Goal: Communication & Community: Share content

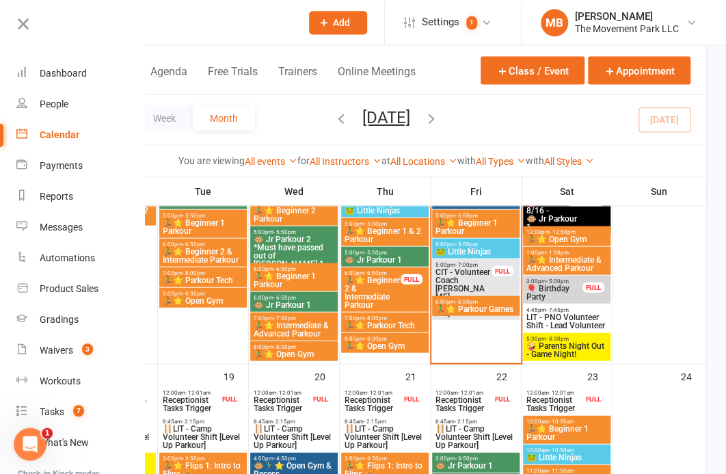
scroll to position [923, 0]
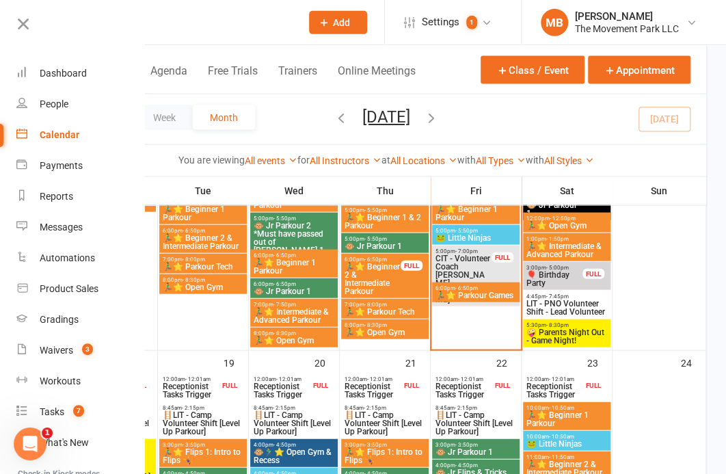
click at [581, 331] on span "🤪 Parents Night Out - Game Night!" at bounding box center [566, 336] width 82 height 16
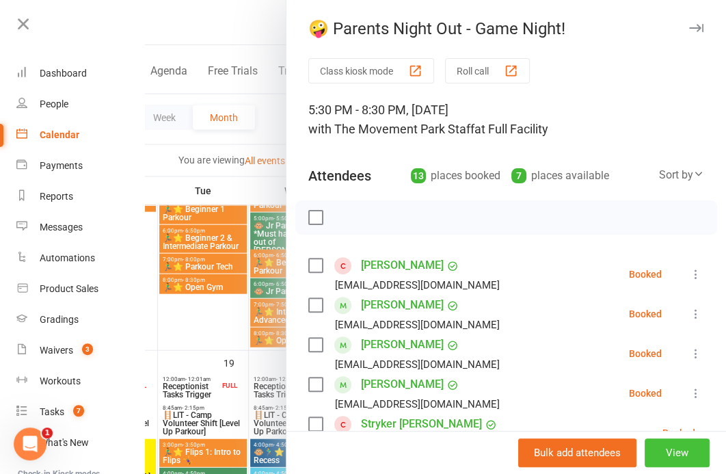
click at [685, 447] on button "View" at bounding box center [676, 452] width 65 height 29
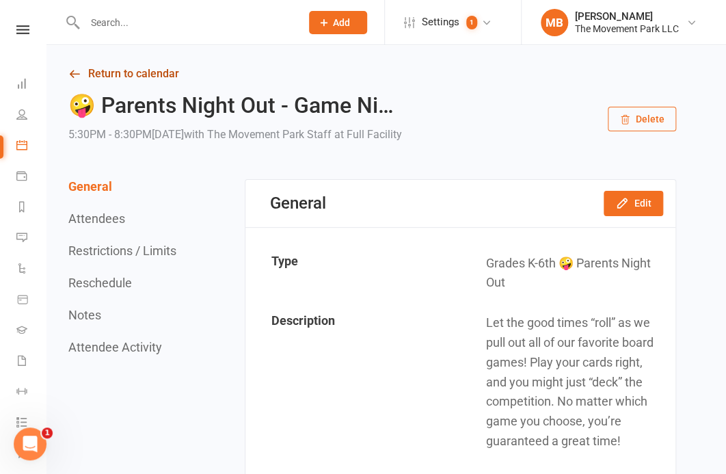
click at [131, 78] on link "Return to calendar" at bounding box center [371, 73] width 607 height 19
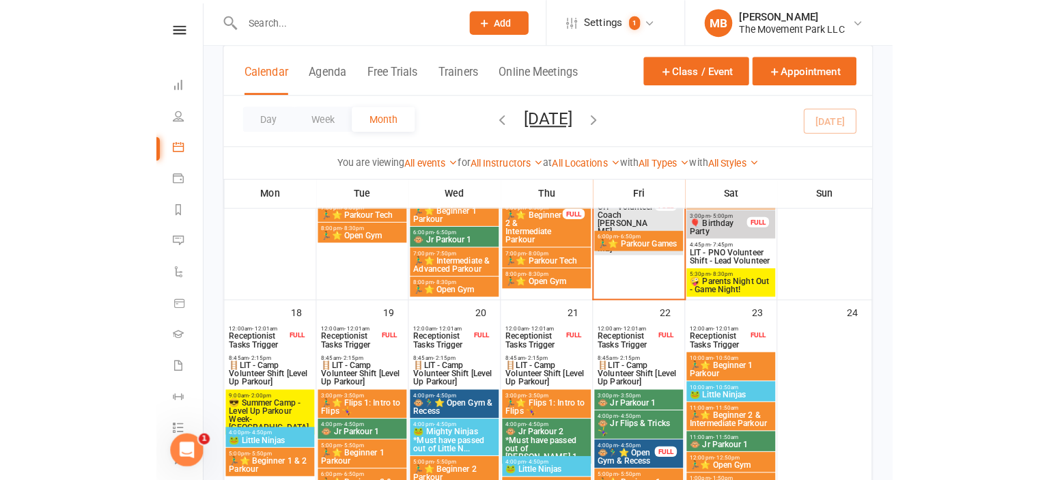
scroll to position [1058, 0]
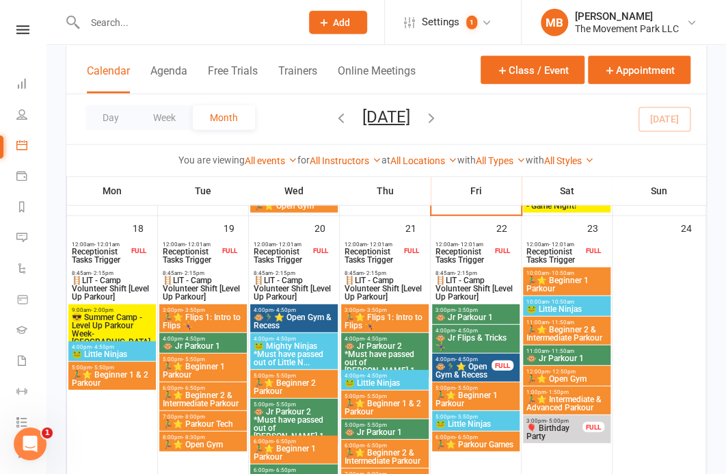
click at [99, 318] on span "😎 Summer Camp - Level Up Parkour Week-[GEOGRAPHIC_DATA]" at bounding box center [112, 329] width 82 height 33
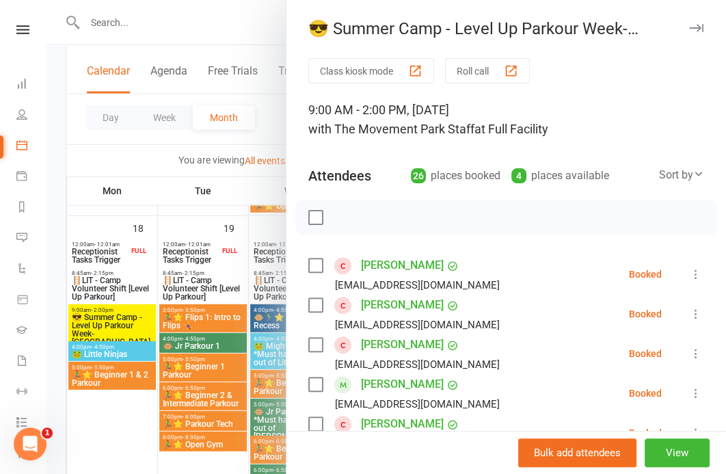
click at [131, 431] on div at bounding box center [385, 237] width 679 height 474
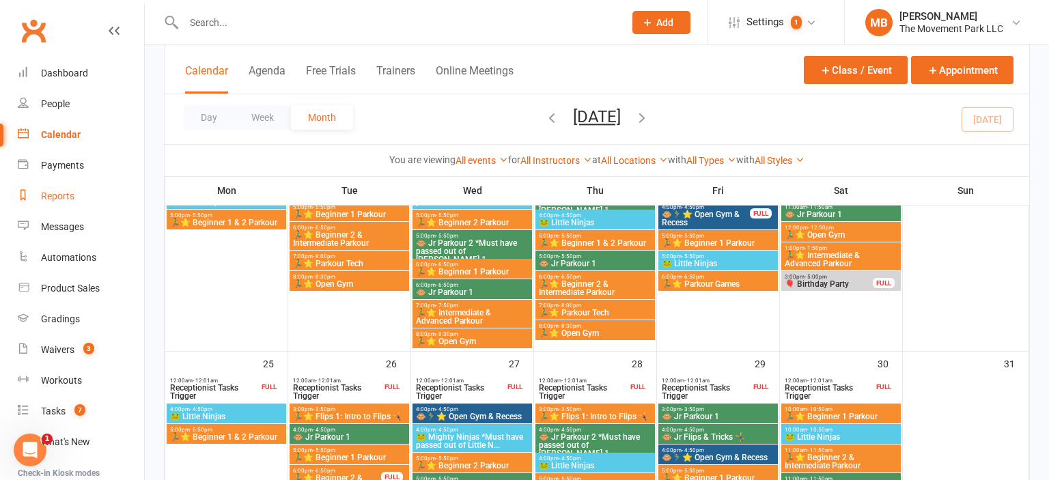
click at [86, 193] on link "Reports" at bounding box center [81, 196] width 126 height 31
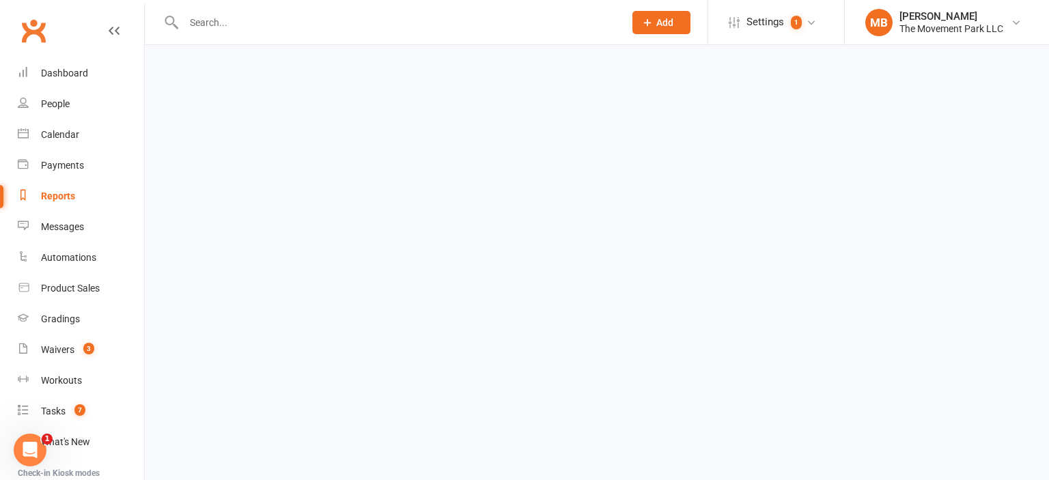
select select "50"
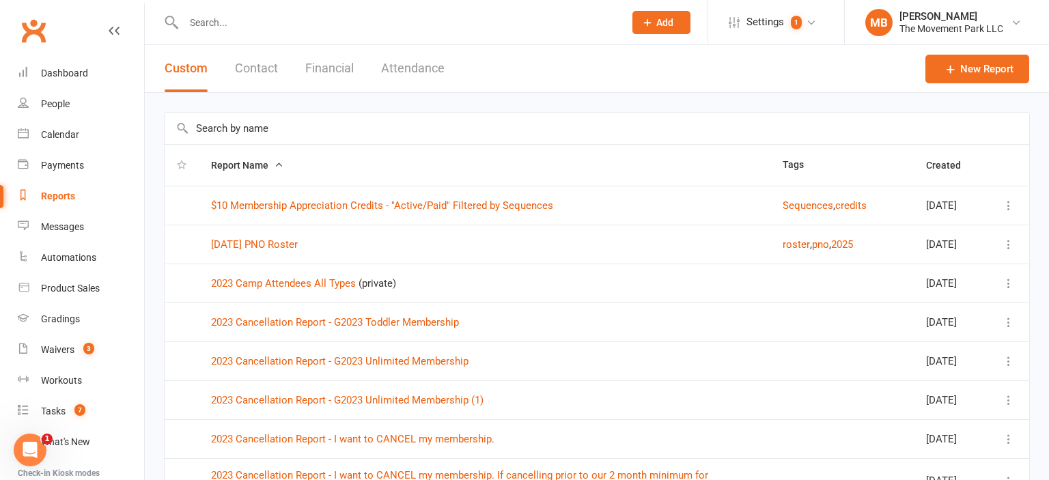
click at [417, 63] on button "Attendance" at bounding box center [413, 68] width 64 height 47
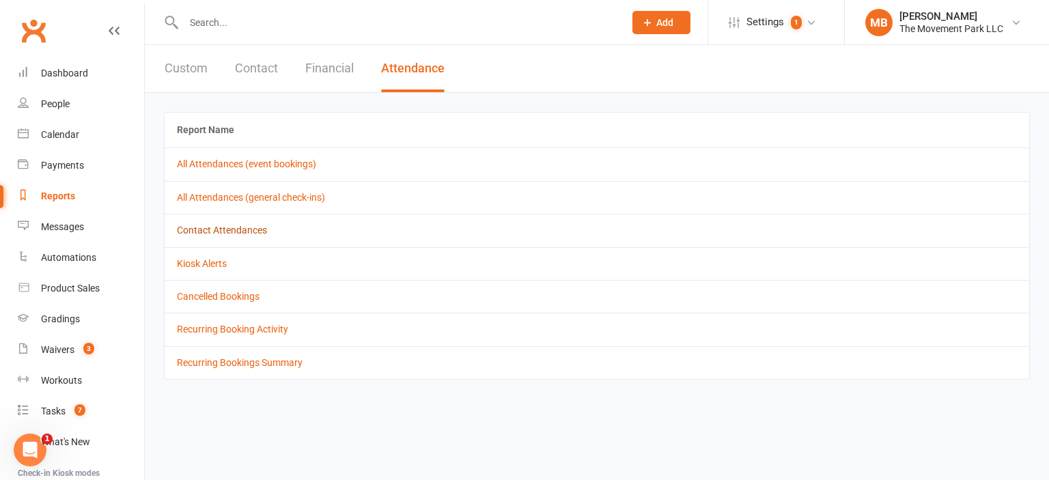
click at [227, 225] on link "Contact Attendances" at bounding box center [222, 230] width 90 height 11
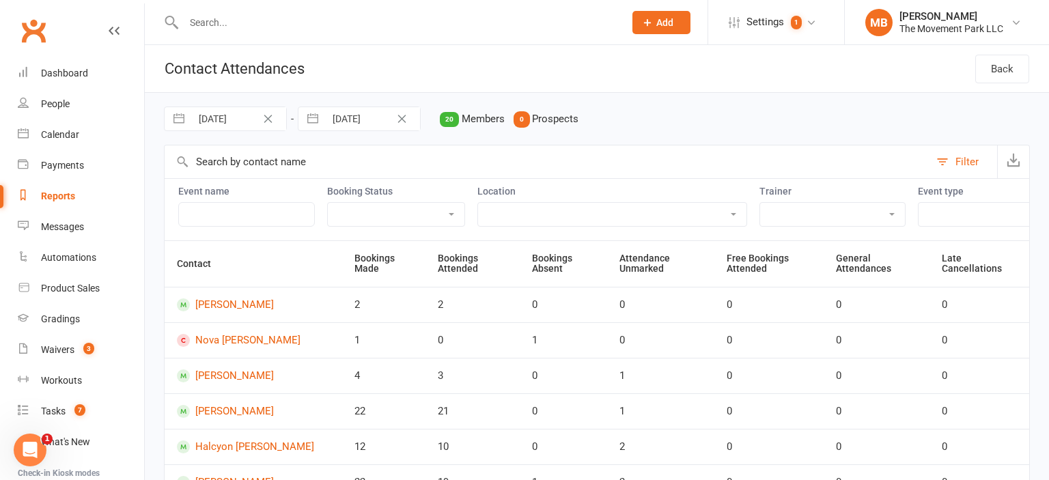
click at [241, 121] on input "[DATE]" at bounding box center [238, 118] width 95 height 23
select select "6"
select select "2025"
select select "7"
select select "2025"
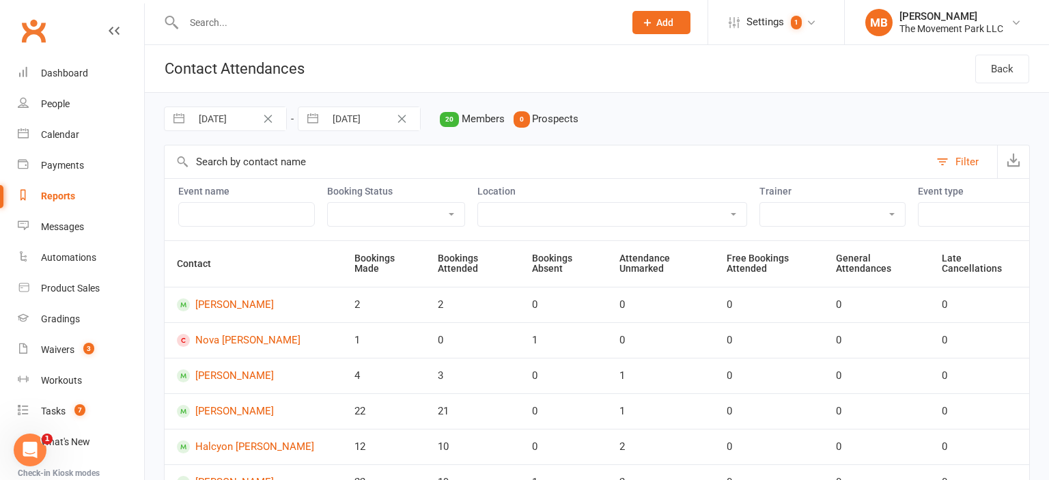
select select "8"
select select "2025"
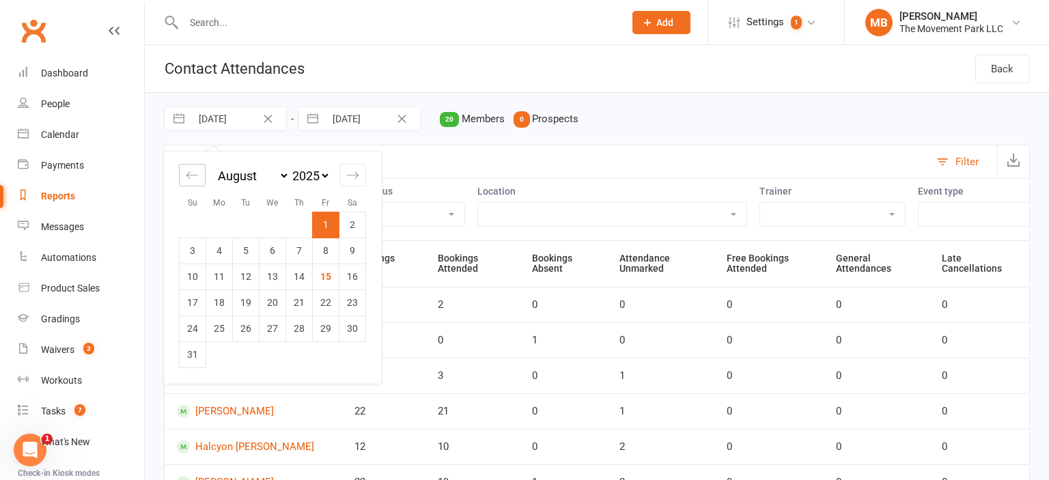
click at [191, 180] on icon "Move backward to switch to the previous month." at bounding box center [192, 175] width 13 height 13
select select "5"
select select "2025"
click at [191, 180] on icon "Move backward to switch to the previous month." at bounding box center [192, 175] width 13 height 13
select select "4"
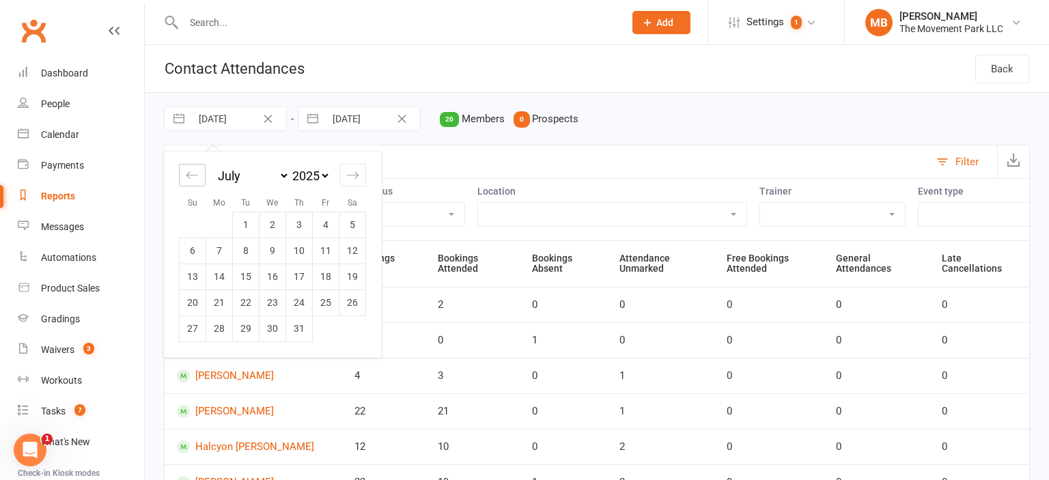
select select "2025"
click at [191, 180] on icon "Move backward to switch to the previous month." at bounding box center [192, 175] width 13 height 13
select select "3"
select select "2025"
click at [191, 180] on icon "Move backward to switch to the previous month." at bounding box center [192, 175] width 13 height 13
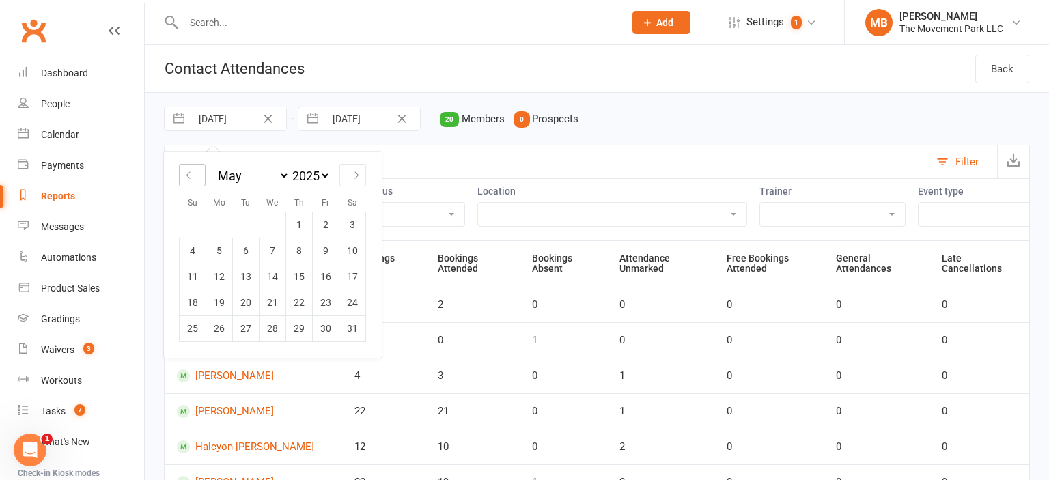
select select "2"
select select "2025"
click at [236, 224] on td "1" at bounding box center [246, 225] width 27 height 26
type input "[DATE]"
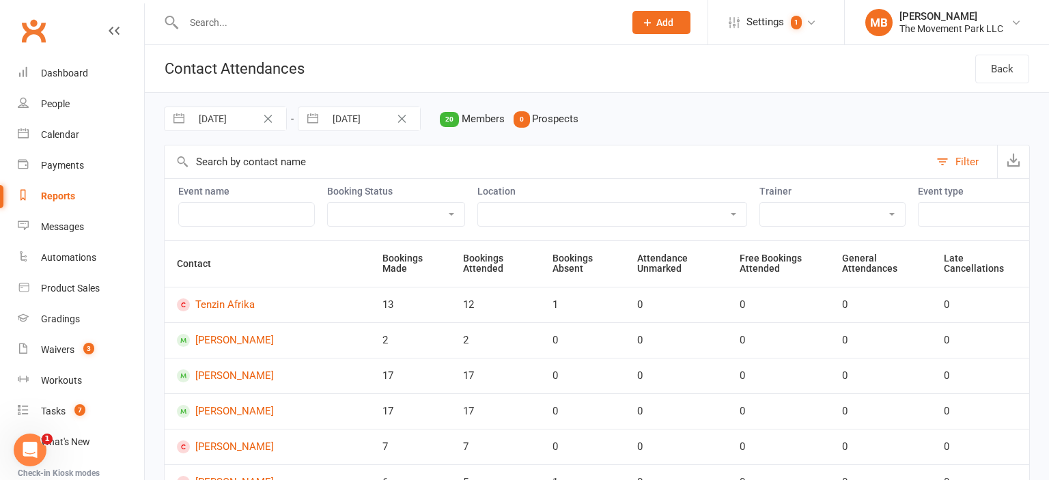
click at [202, 211] on input "text" at bounding box center [246, 214] width 137 height 25
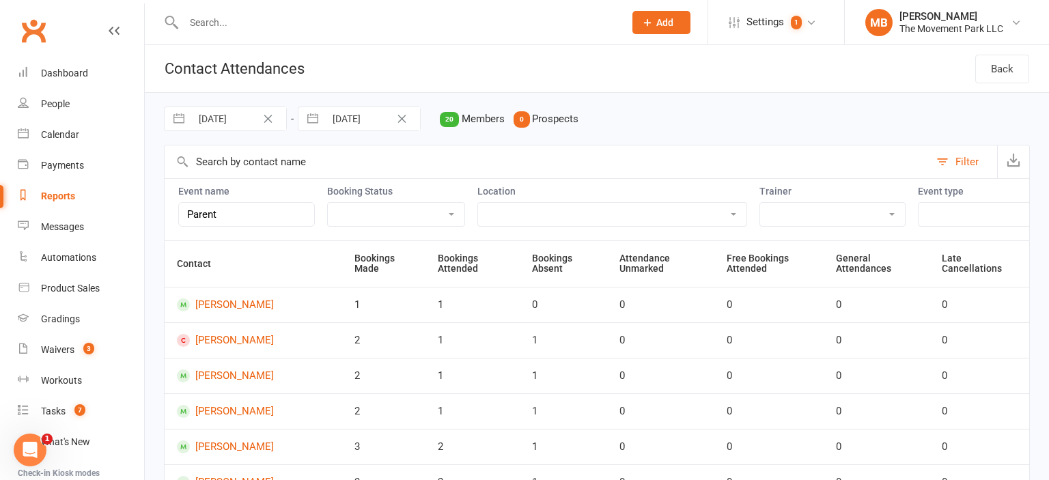
type input "Parent"
click at [394, 221] on select "Attended Absent Not absent Attendance not marked" at bounding box center [396, 214] width 137 height 23
click at [969, 158] on div "Filter" at bounding box center [967, 162] width 23 height 16
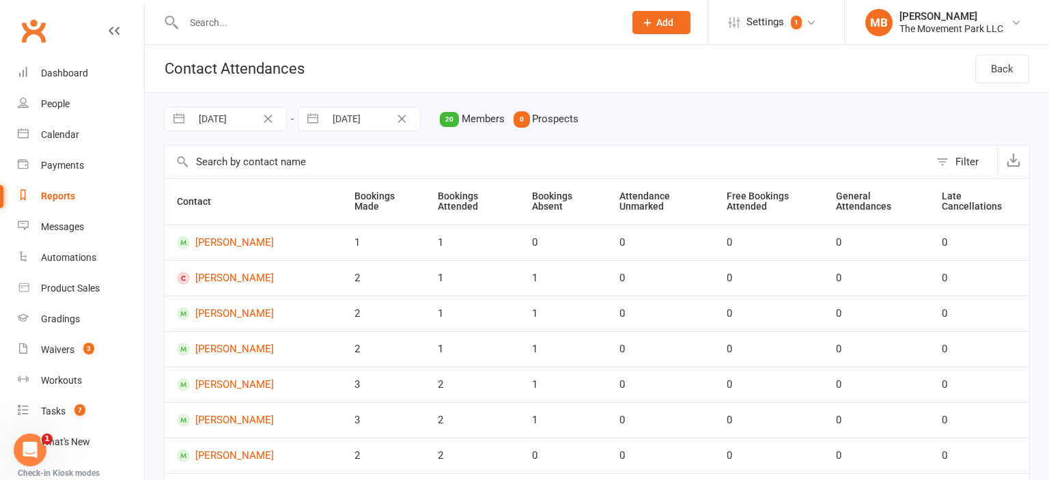
click at [969, 158] on div "Filter" at bounding box center [967, 162] width 23 height 16
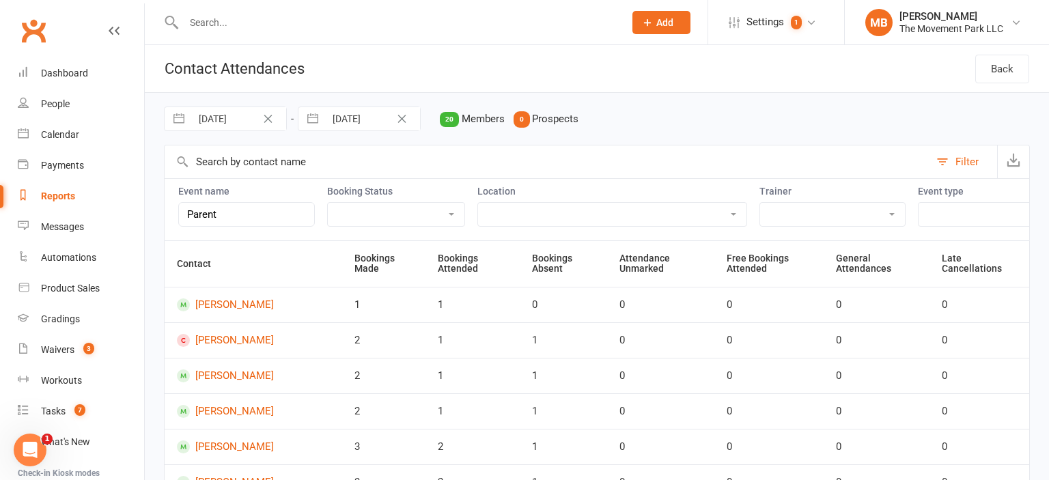
click at [969, 158] on div "Filter" at bounding box center [967, 162] width 23 height 16
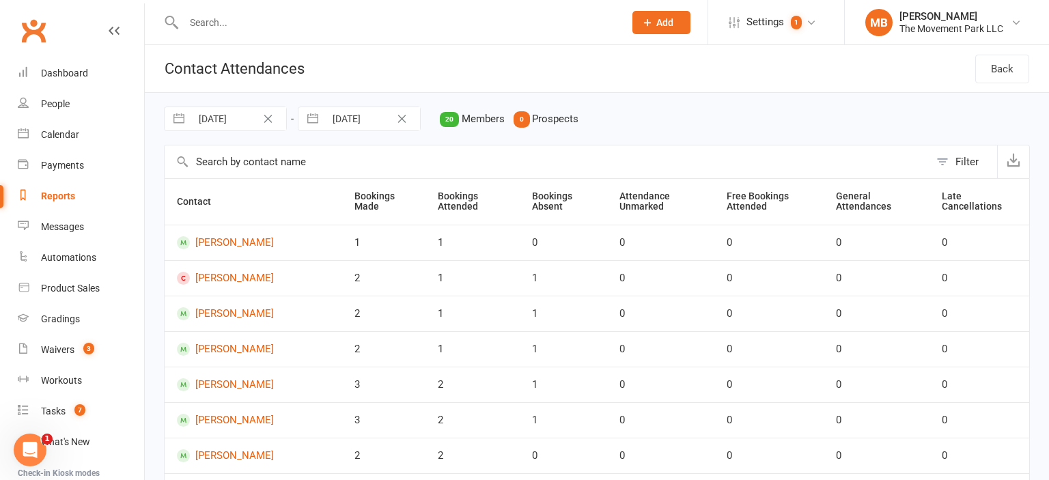
click at [969, 158] on div "Filter" at bounding box center [967, 162] width 23 height 16
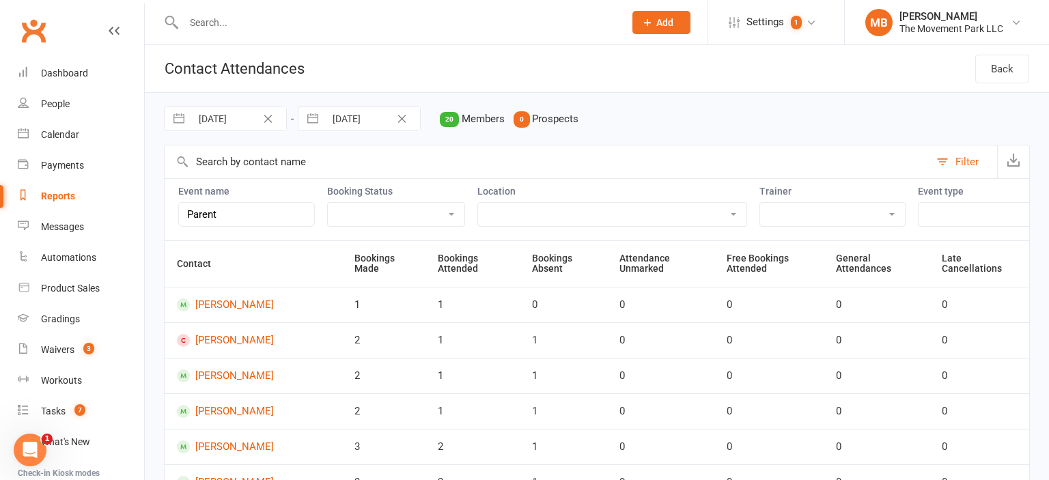
click at [45, 204] on link "Reports" at bounding box center [81, 196] width 126 height 31
select select "50"
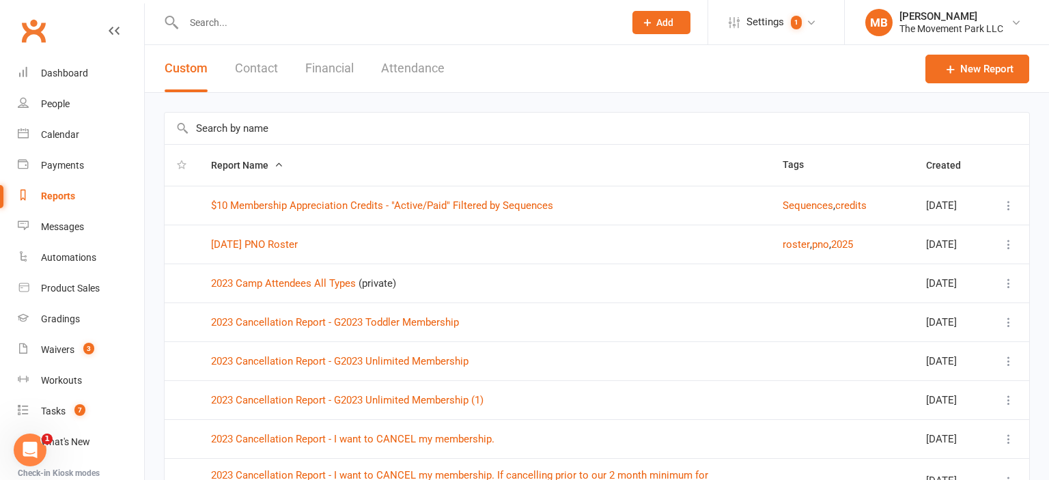
click at [243, 128] on input "text" at bounding box center [597, 128] width 865 height 31
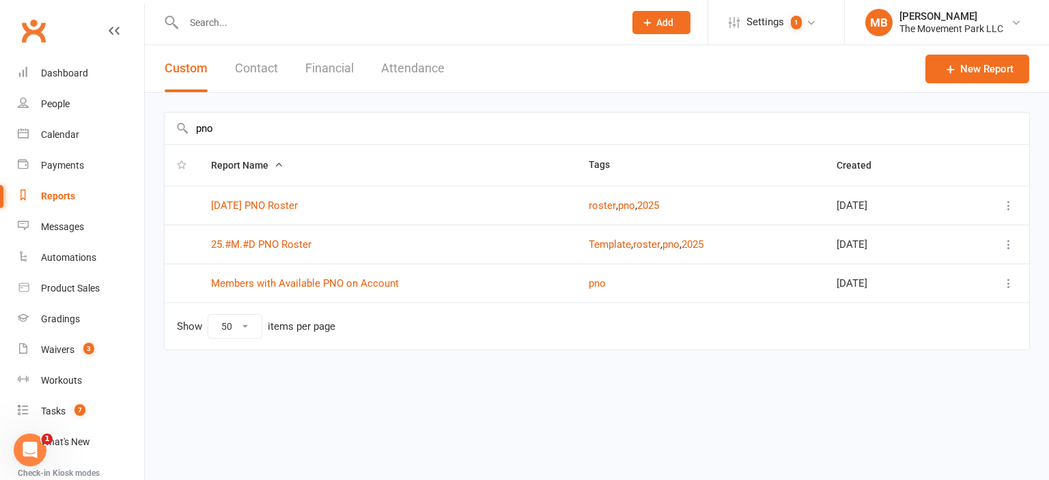
type input "pno"
click at [411, 64] on button "Attendance" at bounding box center [413, 68] width 64 height 47
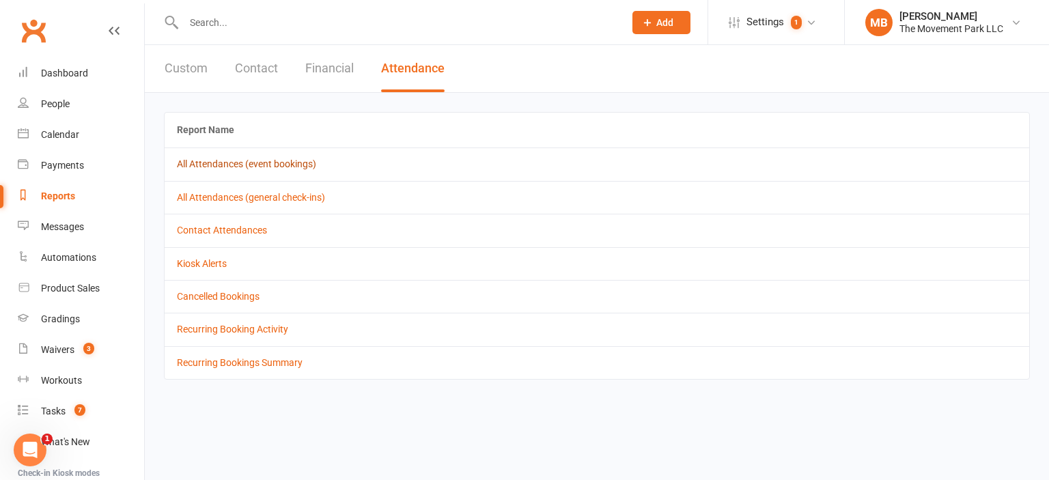
click at [286, 165] on link "All Attendances (event bookings)" at bounding box center [246, 164] width 139 height 11
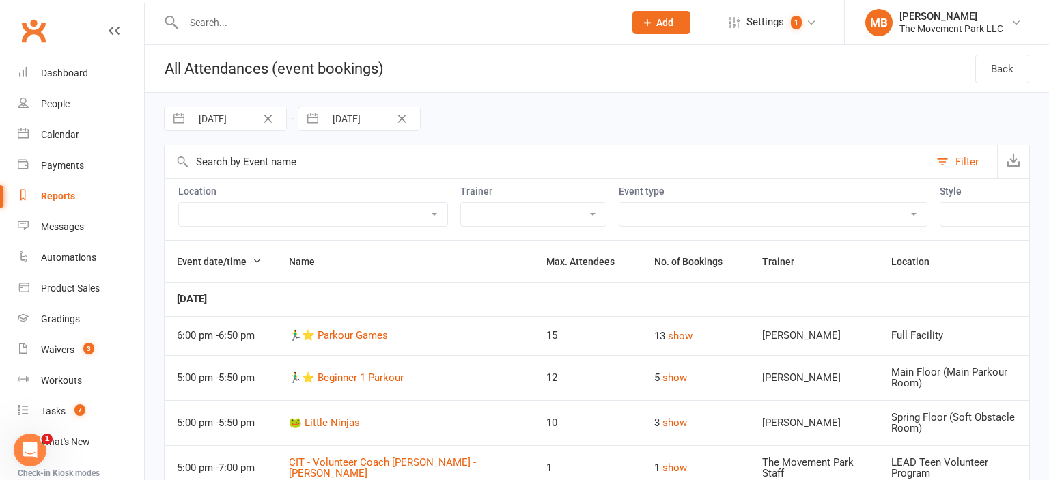
click at [65, 201] on div "Reports" at bounding box center [58, 196] width 34 height 11
select select "50"
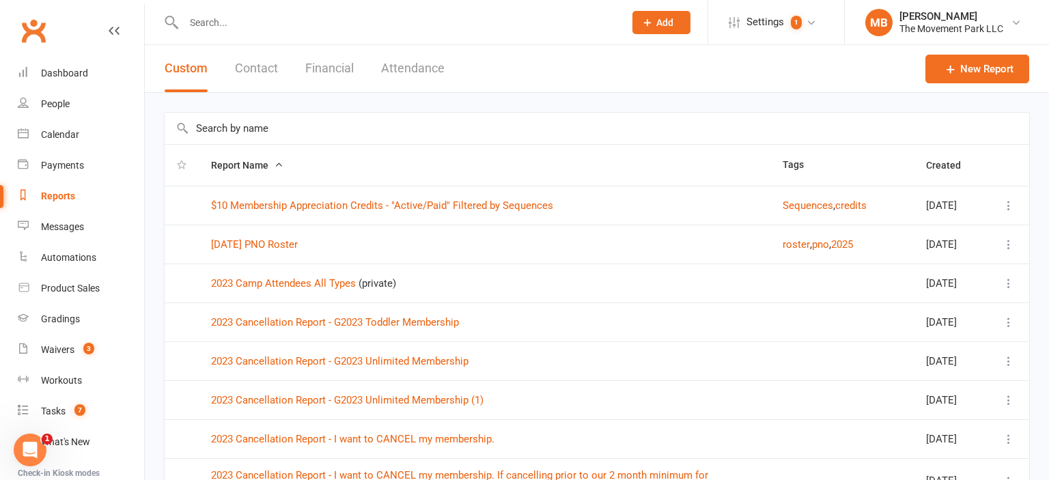
click at [247, 146] on th "Report Name" at bounding box center [485, 165] width 572 height 41
click at [260, 126] on input "text" at bounding box center [597, 128] width 865 height 31
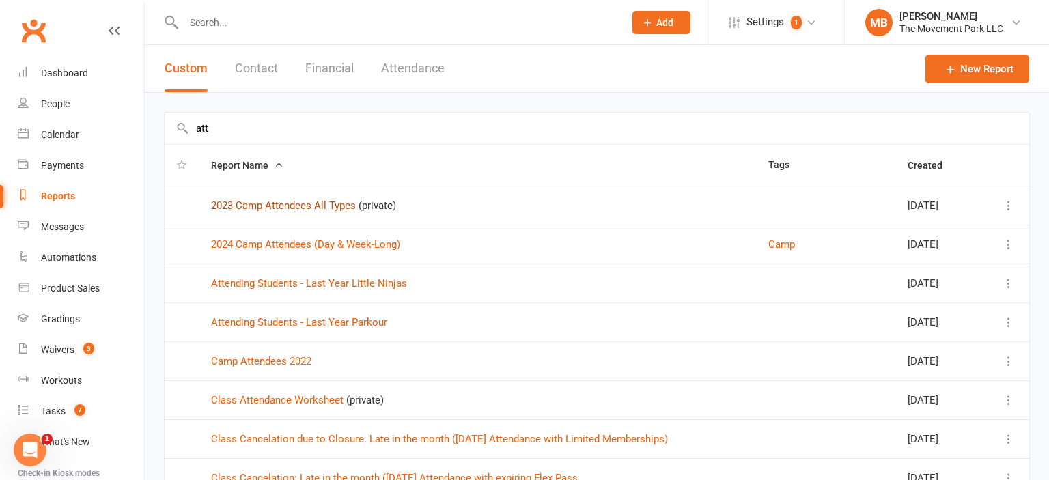
type input "att"
click at [280, 208] on link "2023 Camp Attendees All Types" at bounding box center [283, 206] width 145 height 12
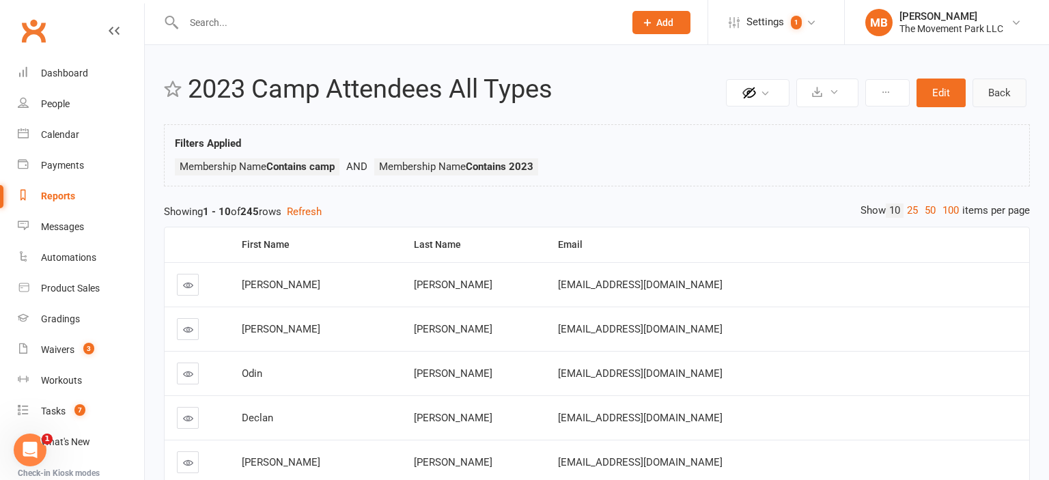
click at [1001, 94] on link "Back" at bounding box center [1000, 93] width 54 height 29
select select "50"
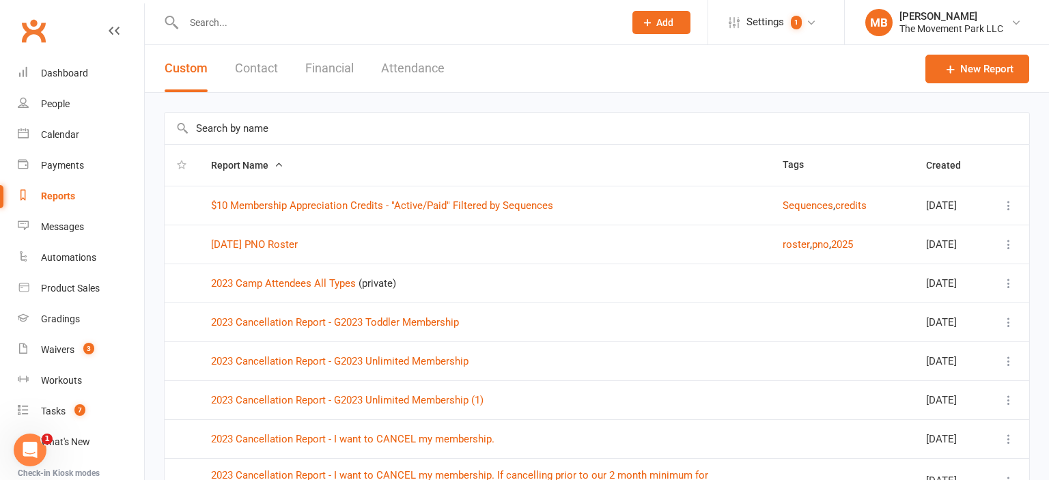
click at [262, 130] on input "text" at bounding box center [597, 128] width 865 height 31
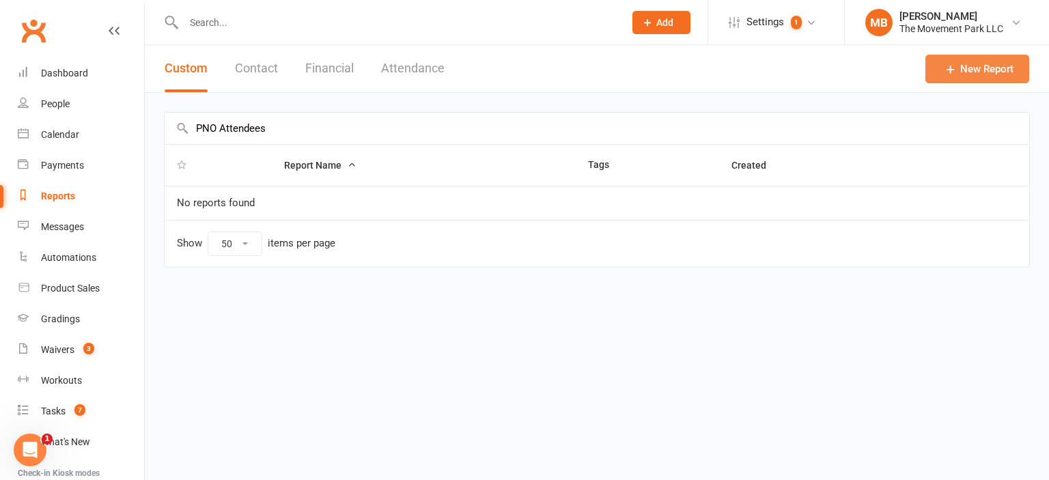
type input "PNO Attendees"
click at [985, 62] on link "New Report" at bounding box center [978, 69] width 104 height 29
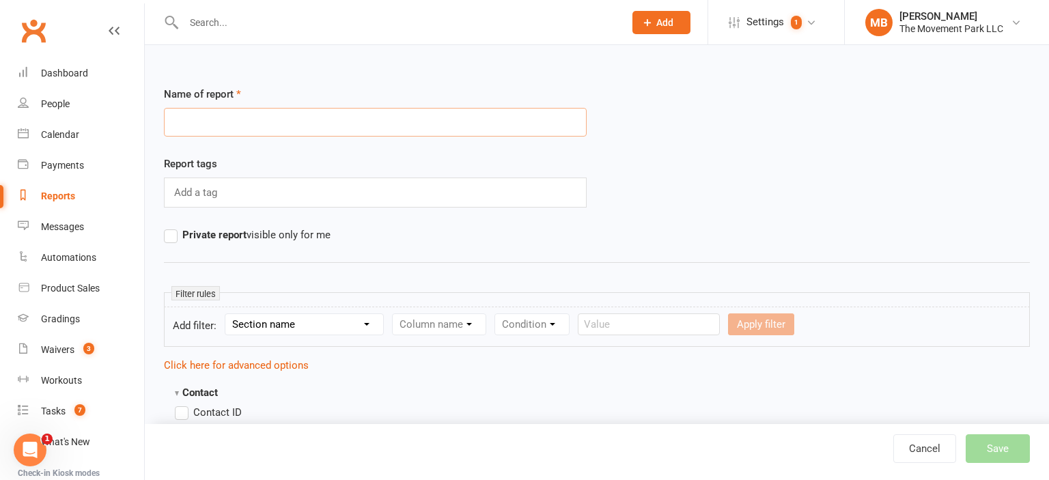
type input "O"
type input "PNO Attendees"
click at [217, 195] on input "text" at bounding box center [197, 193] width 49 height 18
type input "PNO"
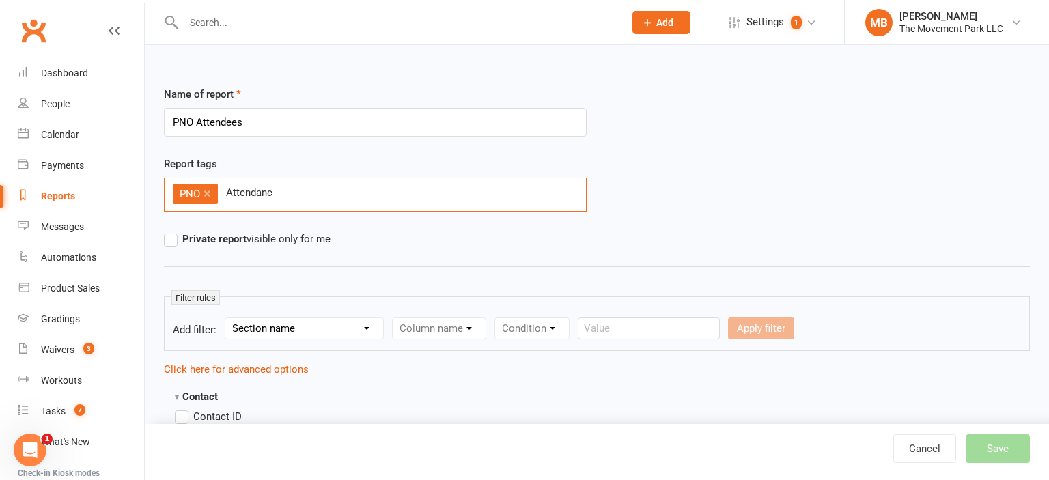
type input "Attendance"
type input "R"
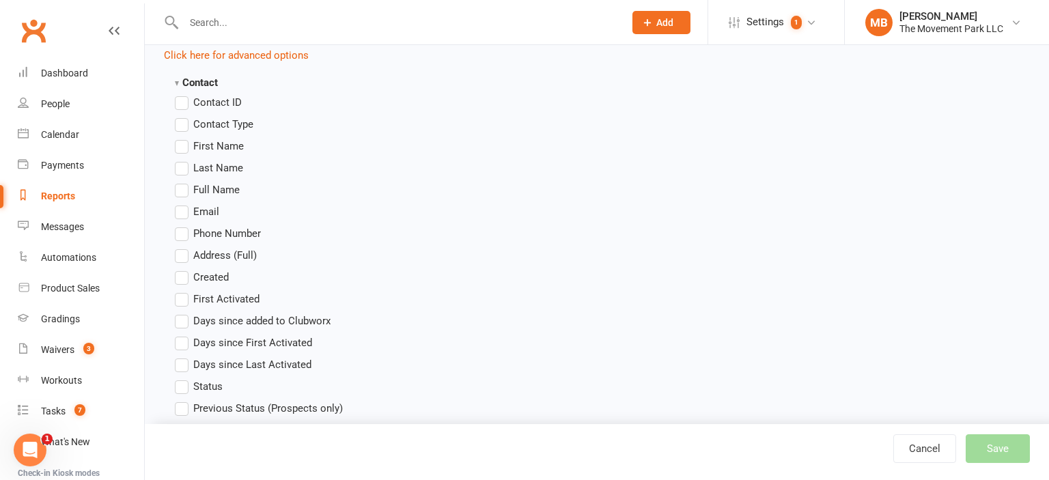
scroll to position [322, 0]
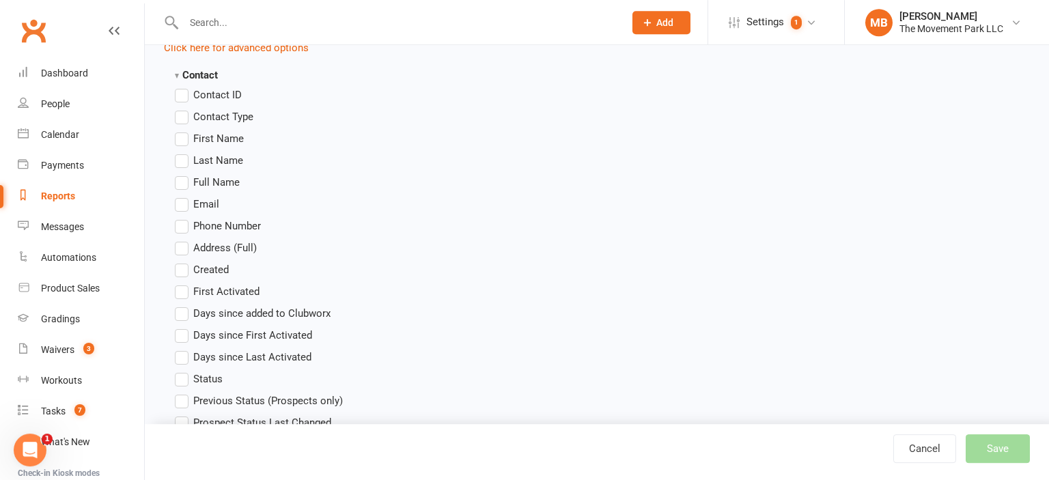
click at [178, 143] on label "First Name" at bounding box center [209, 139] width 69 height 16
click at [178, 131] on input "First Name" at bounding box center [179, 131] width 9 height 0
click at [179, 158] on label "Last Name" at bounding box center [209, 160] width 68 height 16
click at [179, 152] on input "Last Name" at bounding box center [179, 152] width 9 height 0
click at [181, 201] on label "Email" at bounding box center [197, 204] width 44 height 16
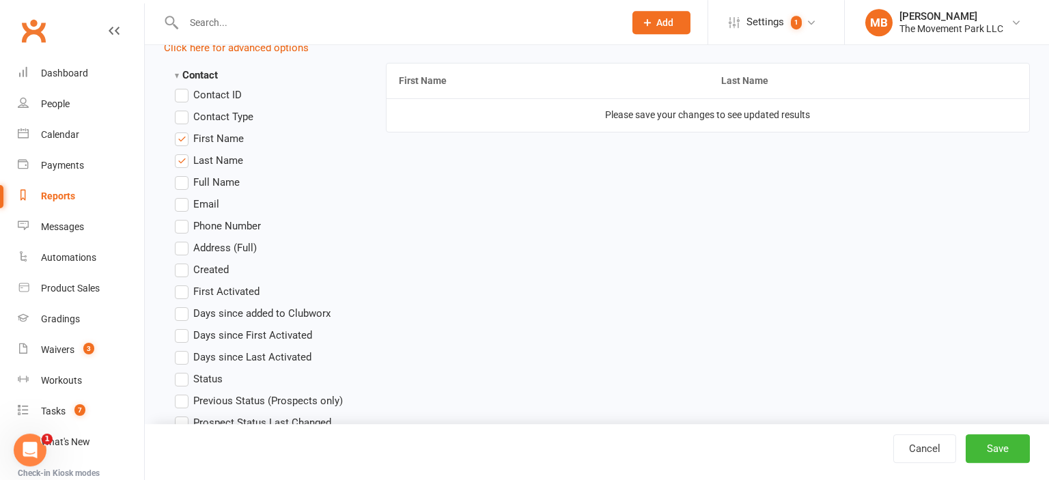
click at [181, 196] on input "Email" at bounding box center [179, 196] width 9 height 0
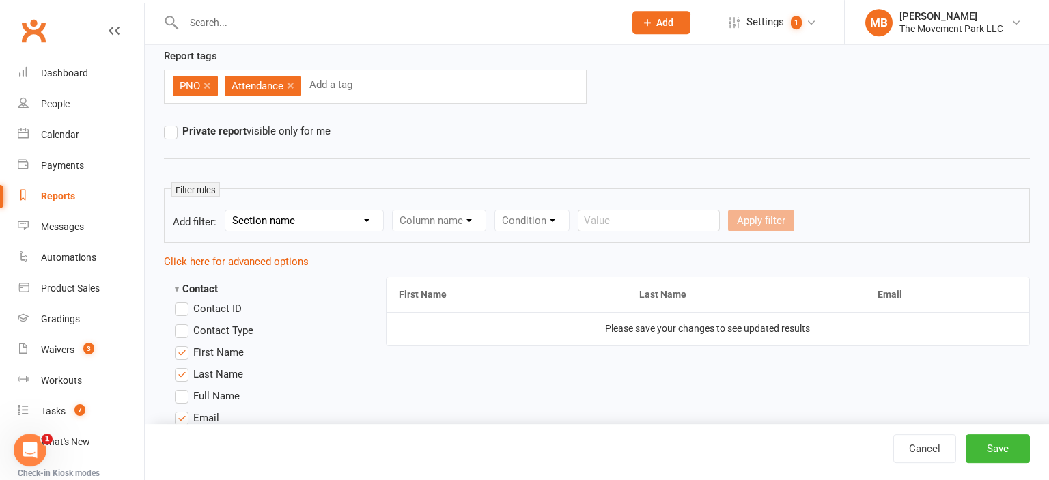
scroll to position [83, 0]
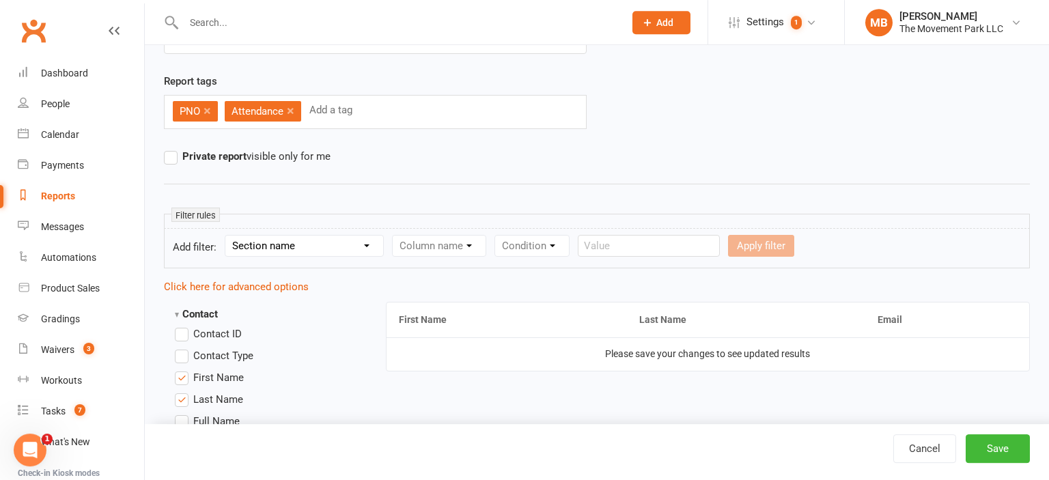
click at [225, 236] on select "Section name Contact Attendance Aggregate Payment Booking Waitlist Attendees Ca…" at bounding box center [304, 246] width 158 height 20
click option "Attendance" at bounding box center [0, 0] width 0 height 0
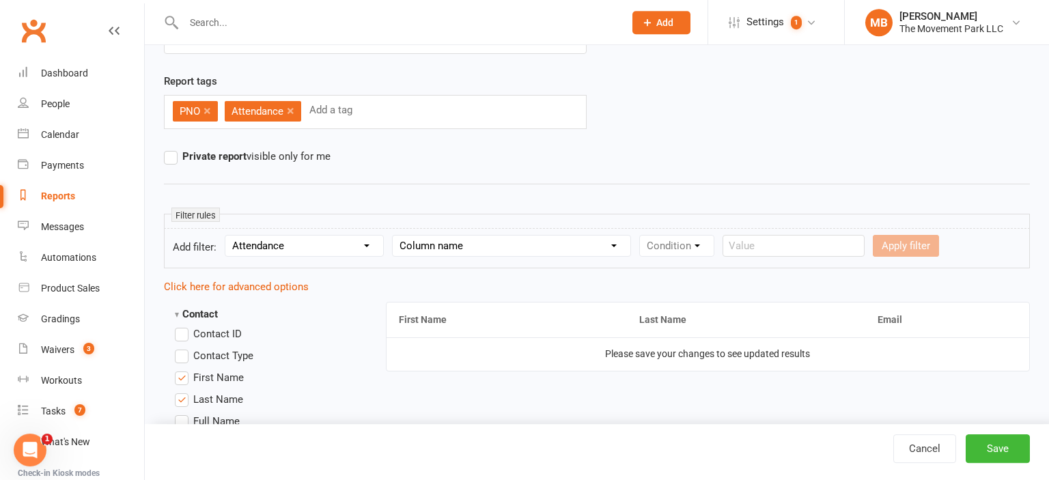
click at [225, 236] on select "Section name Contact Attendance Aggregate Payment Booking Waitlist Attendees Ca…" at bounding box center [304, 246] width 158 height 20
click option "Membership" at bounding box center [0, 0] width 0 height 0
click at [225, 236] on select "Section name Contact Attendance Aggregate Payment Booking Waitlist Attendees Ca…" at bounding box center [304, 246] width 158 height 20
select select "3"
click option "Booking" at bounding box center [0, 0] width 0 height 0
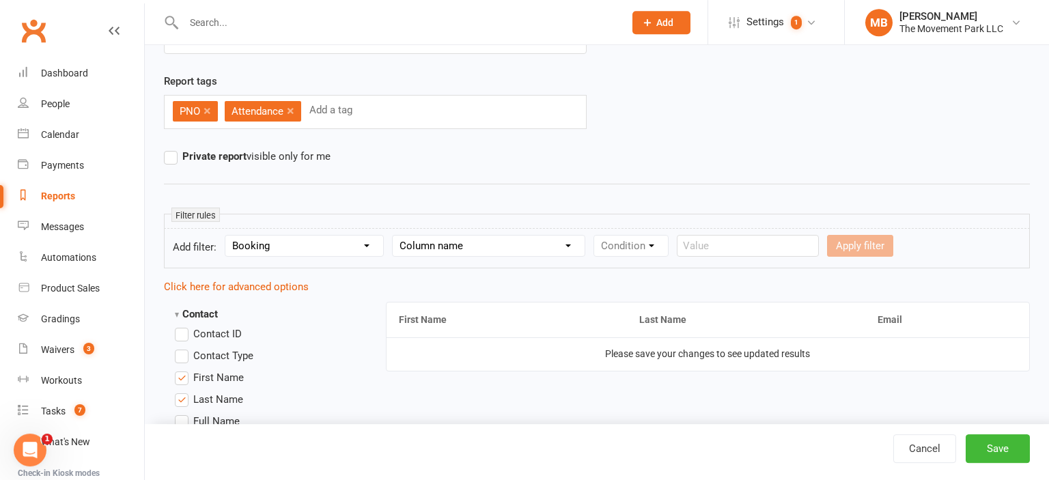
select select "1"
click option "Event Type" at bounding box center [0, 0] width 0 height 0
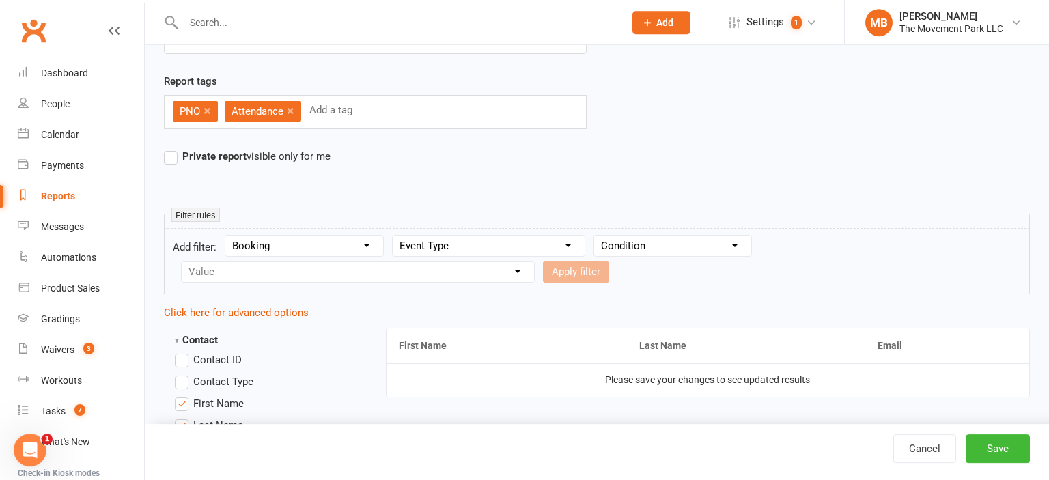
click at [594, 236] on select "Condition Equals Does not equal Contains Does not contain Is blank or does not …" at bounding box center [672, 246] width 157 height 20
click option "Condition" at bounding box center [0, 0] width 0 height 0
click at [594, 236] on select "Condition Equals Does not equal Contains Does not contain Is blank or does not …" at bounding box center [672, 246] width 157 height 20
select select "2"
click option "Contains" at bounding box center [0, 0] width 0 height 0
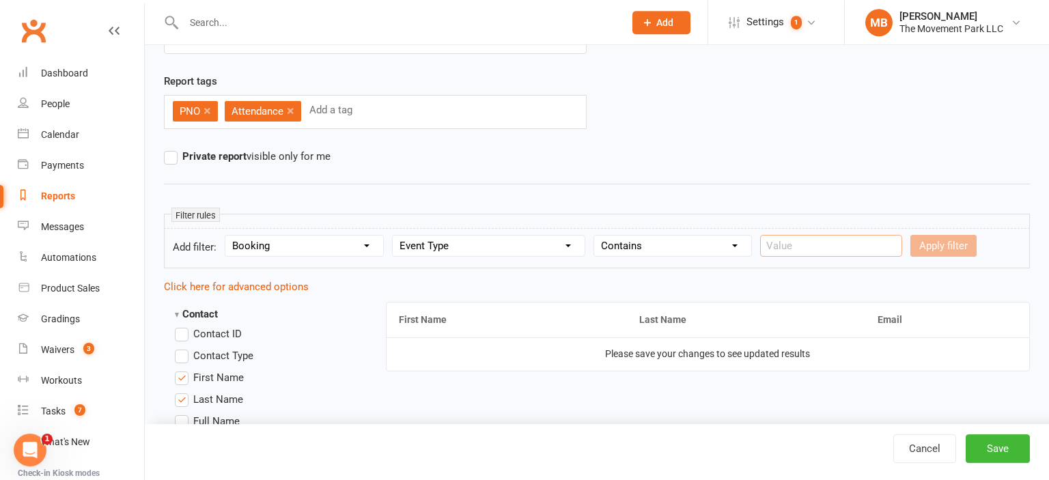
click at [867, 245] on input "text" at bounding box center [831, 246] width 142 height 22
type input "Parent"
click at [944, 236] on button "Apply filter" at bounding box center [944, 246] width 66 height 22
select select
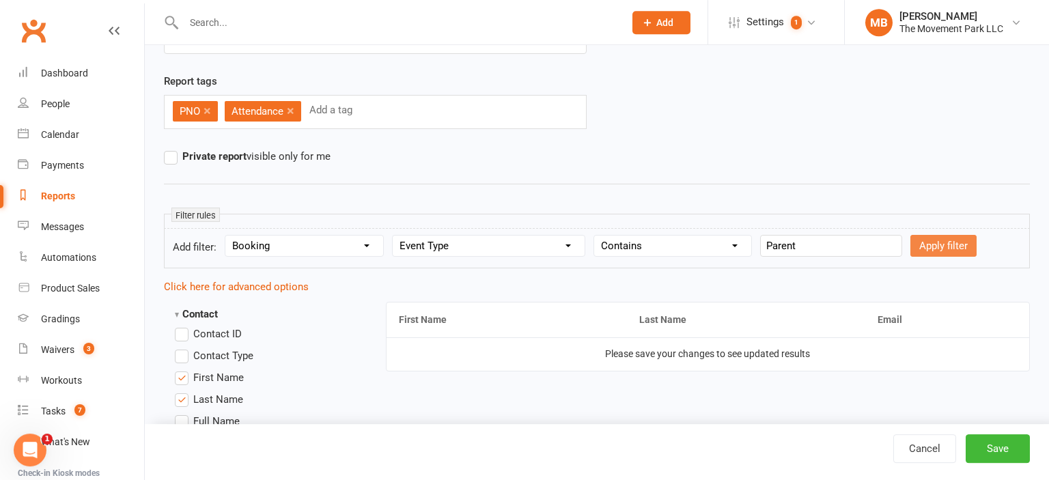
select select
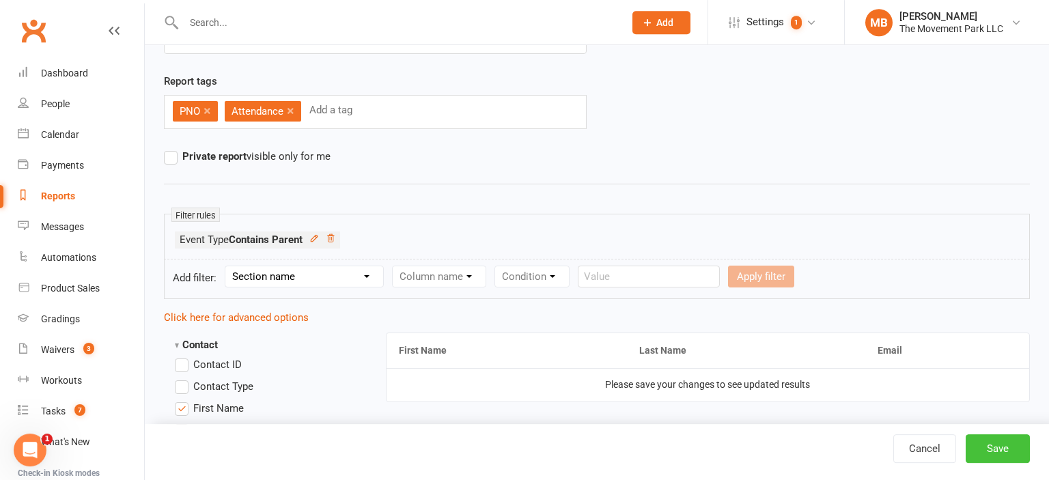
click at [1007, 450] on button "Save" at bounding box center [998, 449] width 64 height 29
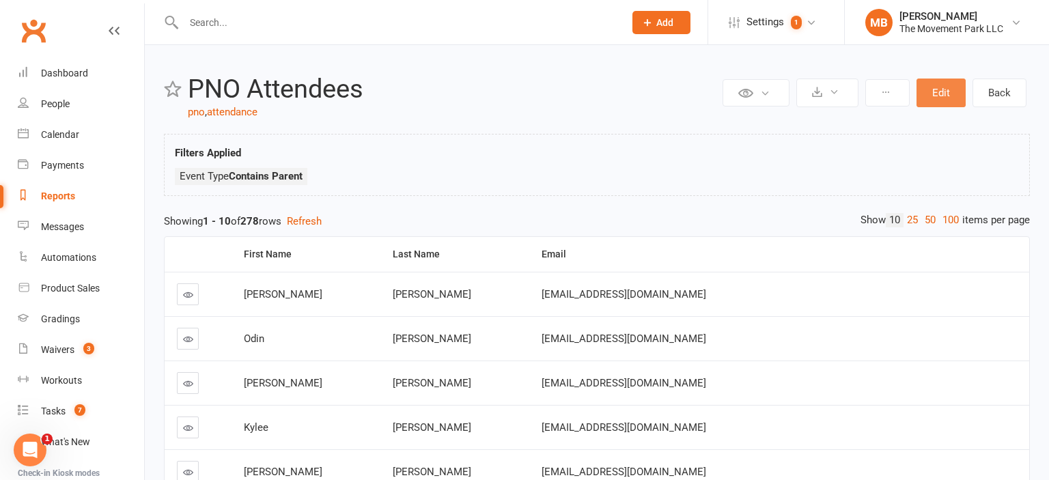
click at [955, 96] on button "Edit" at bounding box center [941, 93] width 49 height 29
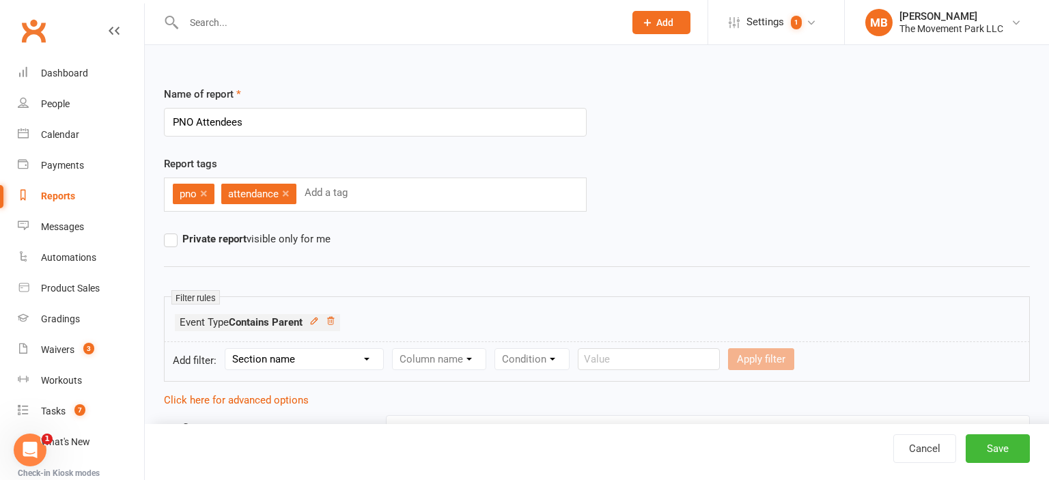
click at [225, 349] on select "Section name Contact Attendance Aggregate Payment Booking Waitlist Attendees Ca…" at bounding box center [304, 359] width 158 height 20
select select "1"
click option "Attendance" at bounding box center [0, 0] width 0 height 0
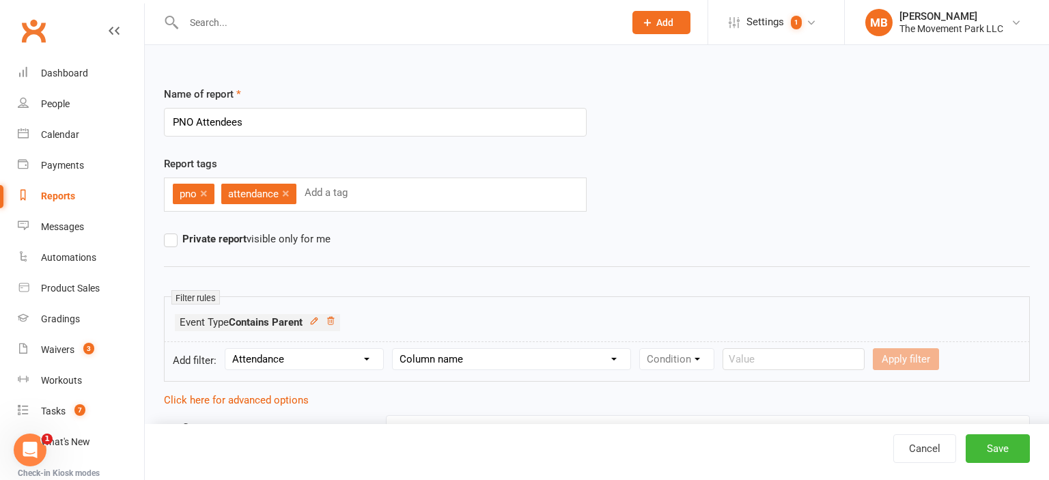
click at [475, 316] on ul "Event Type Contains Parent" at bounding box center [597, 326] width 845 height 24
click at [923, 449] on link "Cancel" at bounding box center [925, 449] width 63 height 29
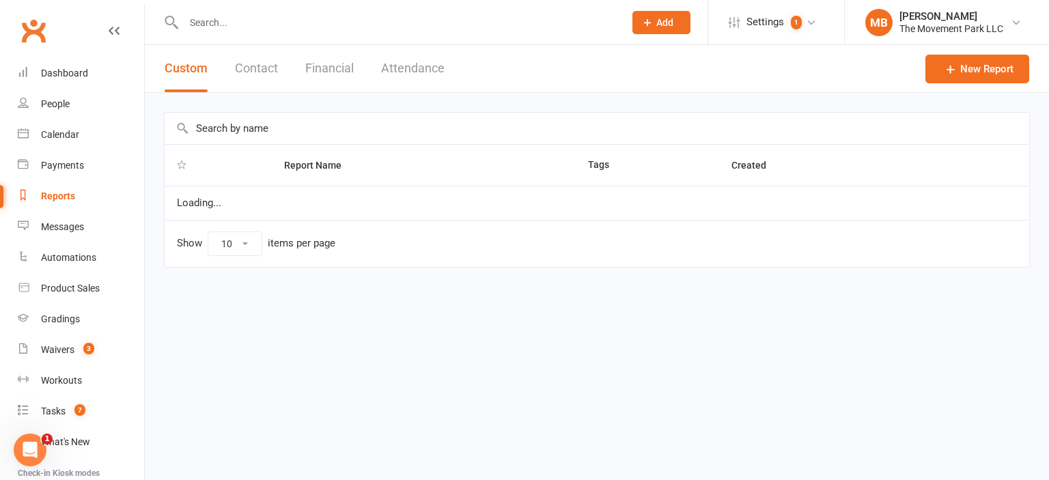
select select "50"
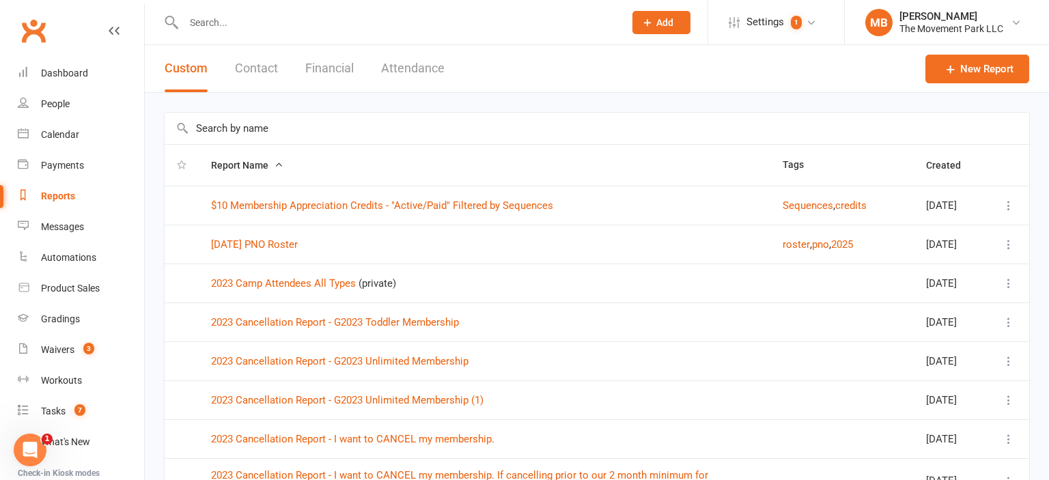
click at [271, 124] on input "text" at bounding box center [597, 128] width 865 height 31
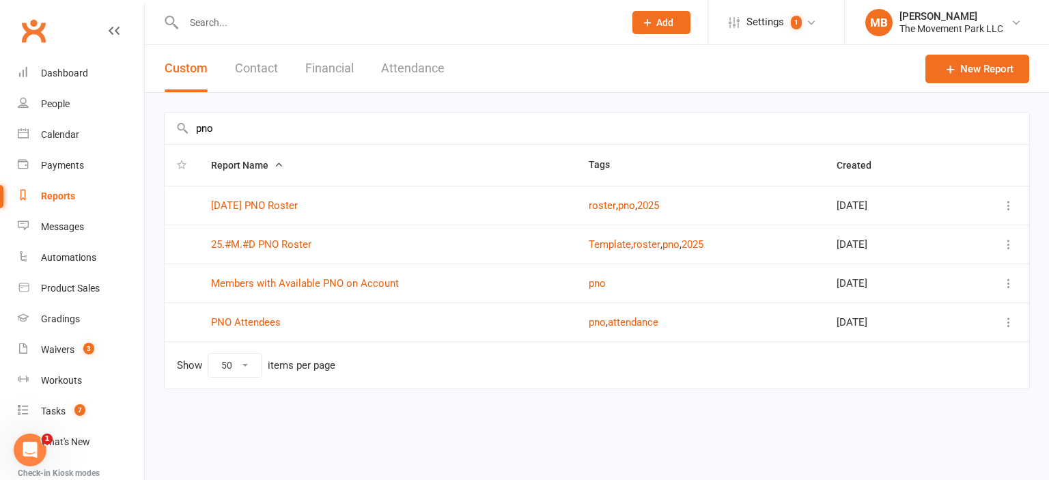
type input "pno"
click at [813, 357] on td "Show 10 25 50 100 items per page" at bounding box center [597, 365] width 865 height 47
click at [235, 316] on link "PNO Attendees" at bounding box center [246, 322] width 70 height 12
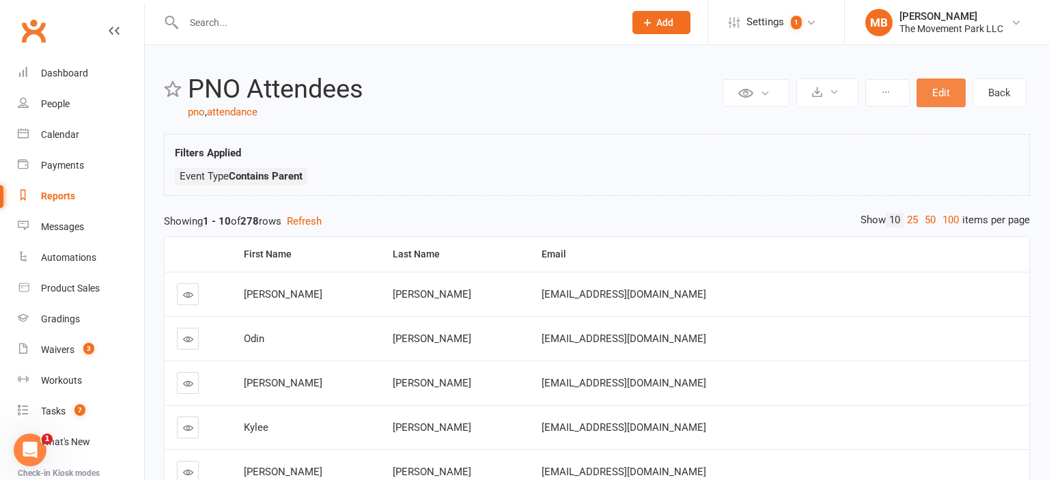
click at [942, 92] on button "Edit" at bounding box center [941, 93] width 49 height 29
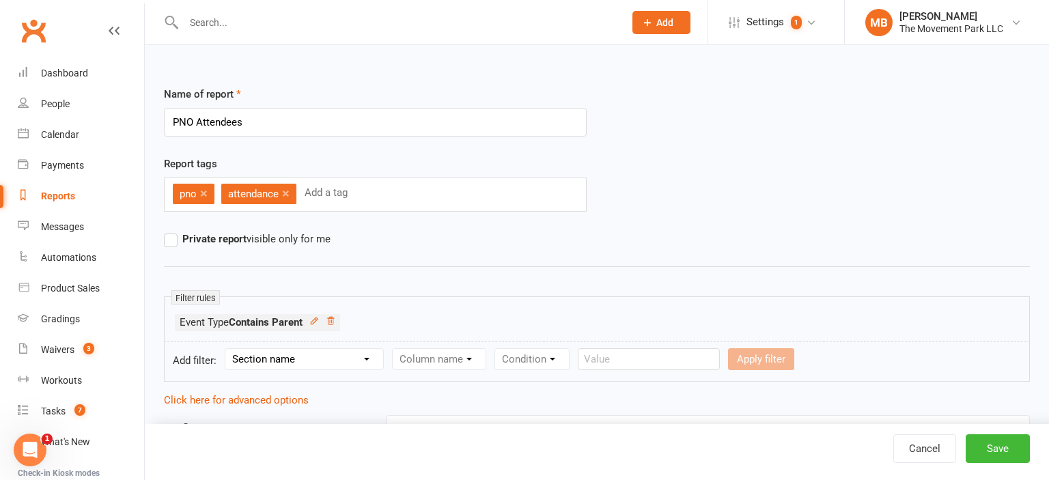
click at [225, 349] on select "Section name Contact Attendance Aggregate Payment Booking Waitlist Attendees Ca…" at bounding box center [304, 359] width 158 height 20
select select "3"
click option "Booking" at bounding box center [0, 0] width 0 height 0
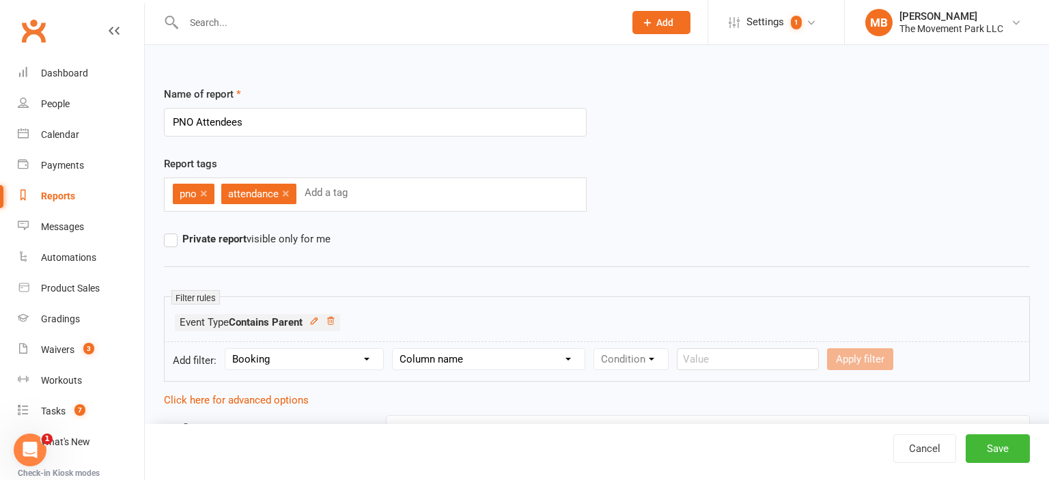
click at [435, 369] on div "Column name Event Name Event Type Event Date Event Day Event Month Event Starts…" at bounding box center [488, 359] width 193 height 22
click at [393, 349] on select "Column name Event Name Event Type Event Date Event Day Event Month Event Starts…" at bounding box center [489, 359] width 192 height 20
select select "2"
click option "Event Date" at bounding box center [0, 0] width 0 height 0
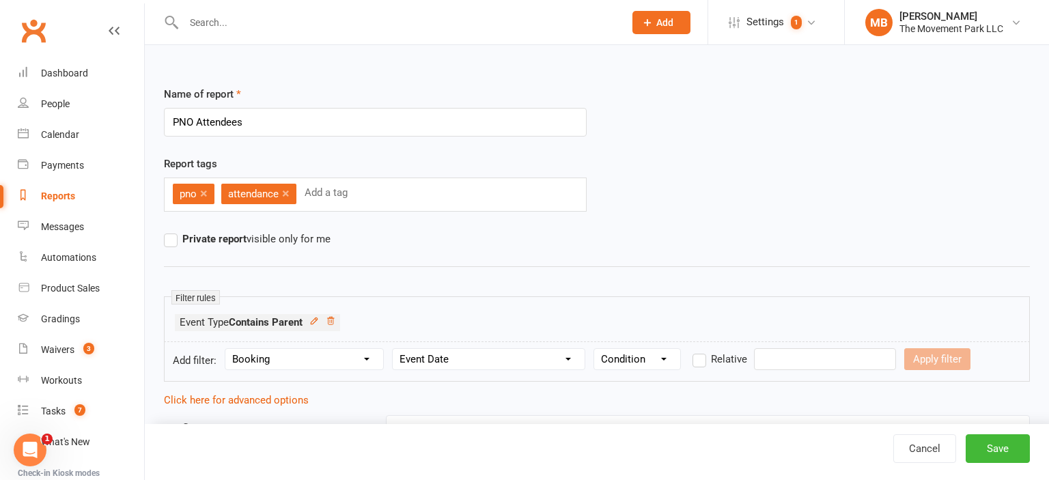
select select "3"
click option "After" at bounding box center [0, 0] width 0 height 0
click at [594, 349] on select "Condition Is Is not Before After Before or on After or on Is blank Is not blank" at bounding box center [637, 359] width 86 height 20
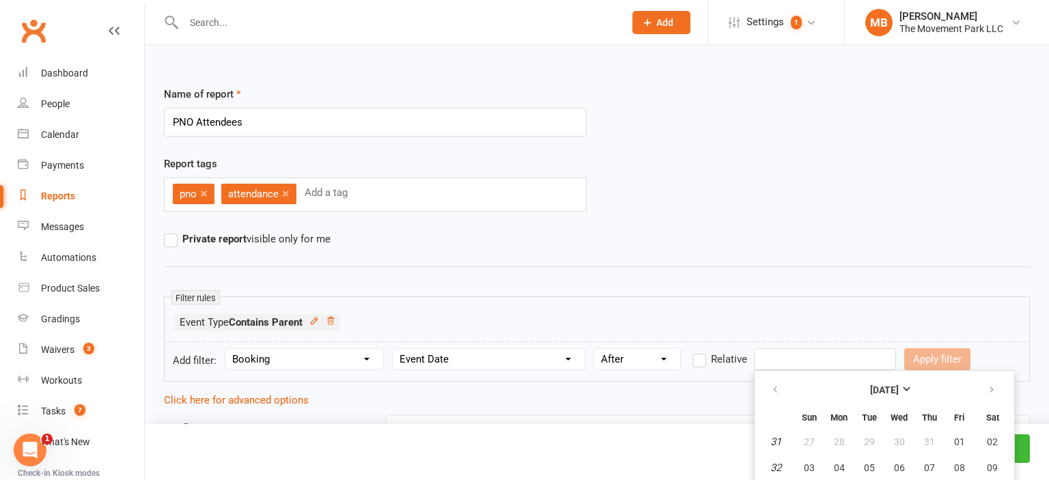
click at [778, 351] on input "text" at bounding box center [825, 359] width 142 height 22
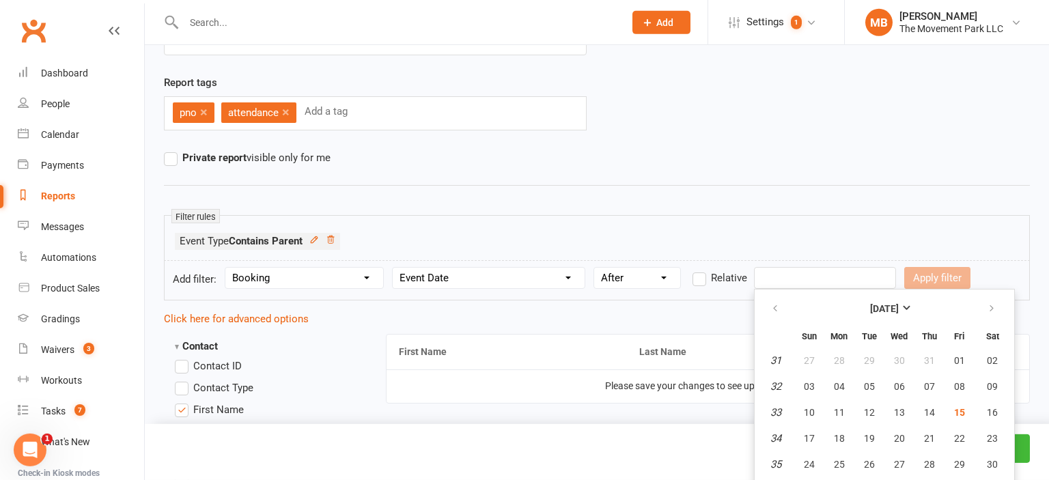
scroll to position [142, 0]
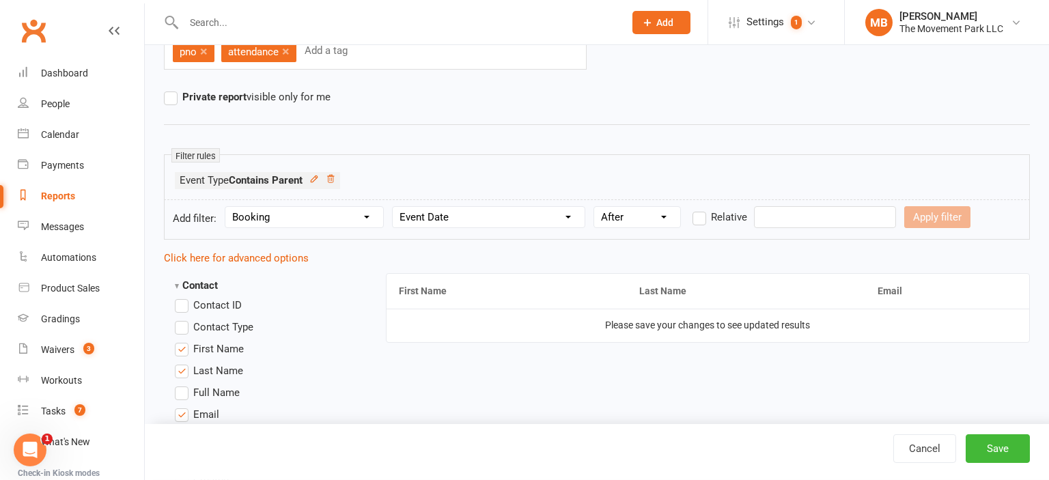
click at [594, 207] on select "Condition Is Is not Before After Before or on After or on Is blank Is not blank" at bounding box center [637, 217] width 86 height 20
click at [698, 217] on label "Relative" at bounding box center [720, 217] width 55 height 16
click at [698, 209] on input "Relative" at bounding box center [697, 209] width 9 height 0
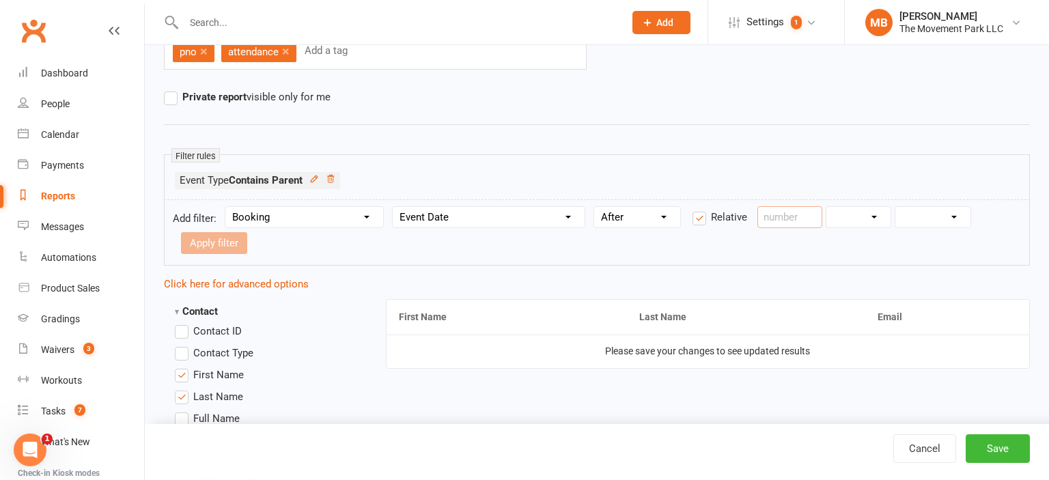
click at [799, 223] on input "number" at bounding box center [790, 217] width 65 height 22
type input "4"
click at [827, 207] on select "Days Weeks Months Years" at bounding box center [859, 217] width 64 height 20
select select "2"
click option "Months" at bounding box center [0, 0] width 0 height 0
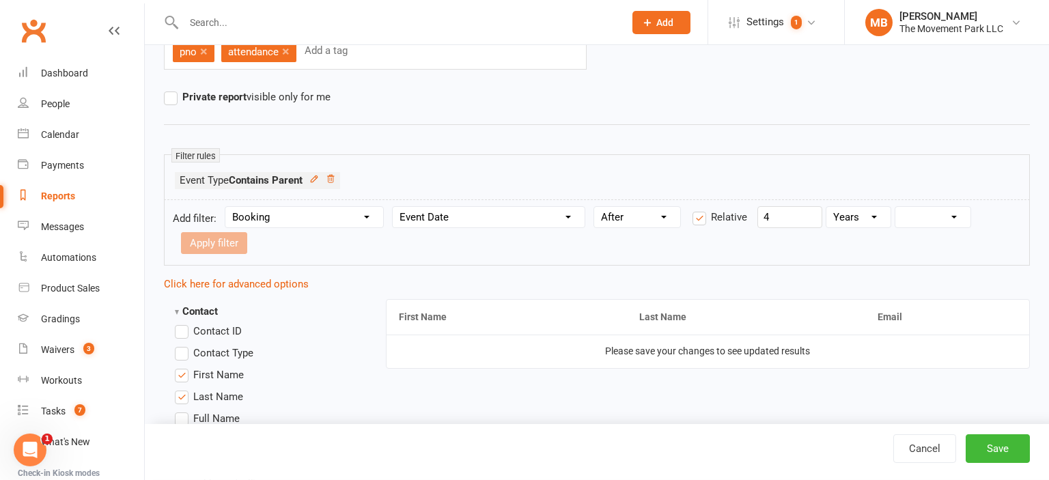
select select "1"
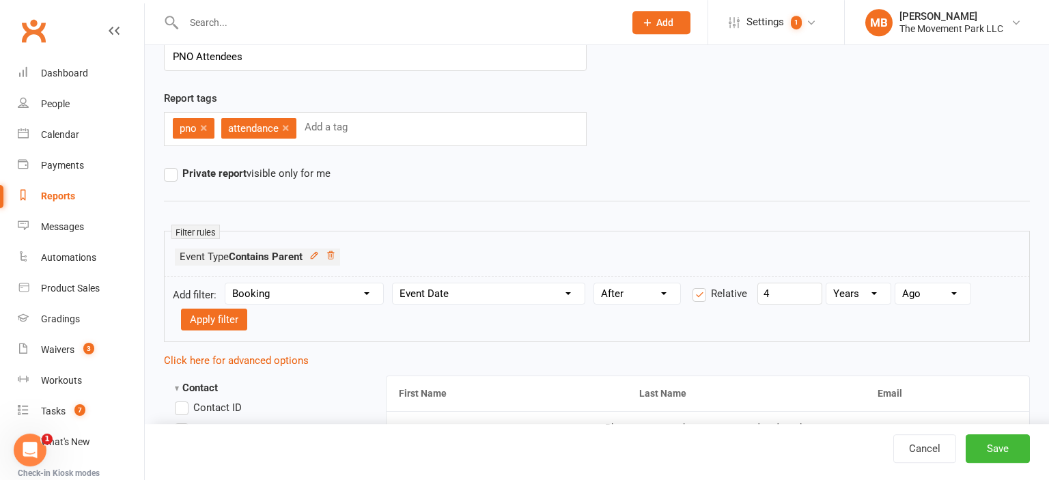
scroll to position [0, 0]
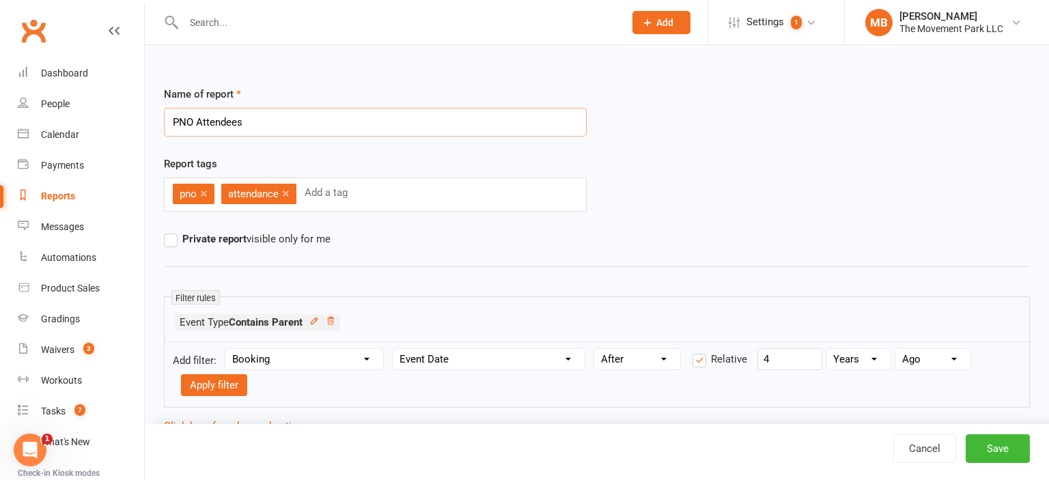
click at [168, 132] on input "PNO Attendees" at bounding box center [375, 122] width 423 height 29
type input "Recent PNO Attendees"
click at [993, 454] on button "Save" at bounding box center [998, 449] width 64 height 29
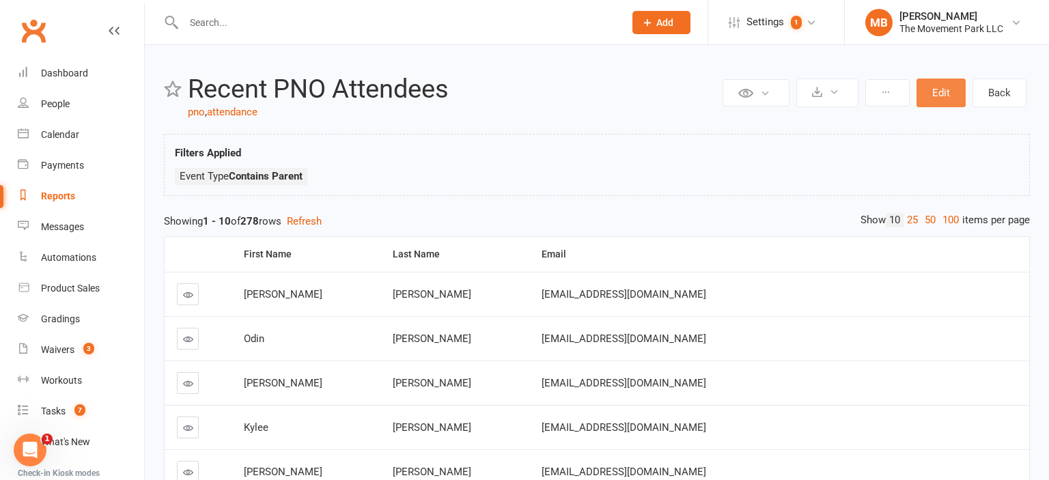
click at [957, 97] on button "Edit" at bounding box center [941, 93] width 49 height 29
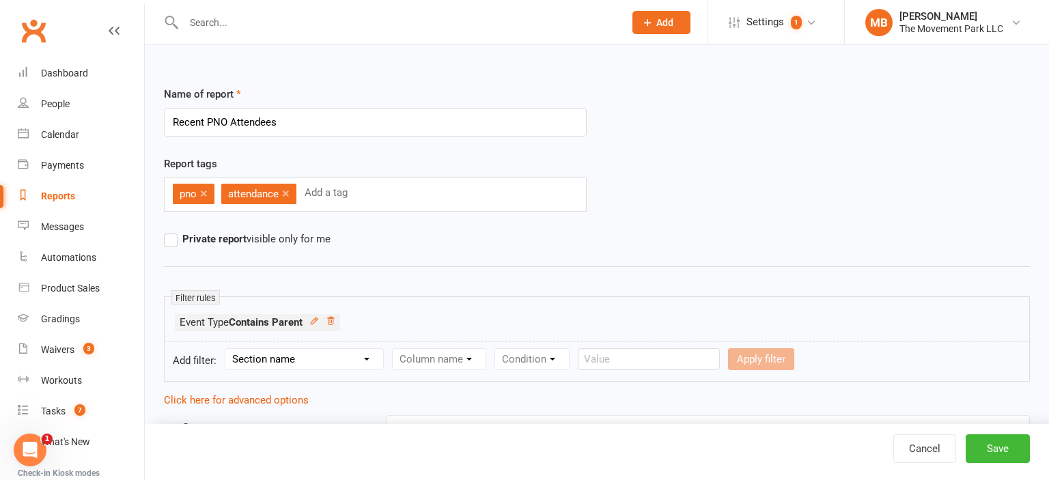
click at [225, 349] on select "Section name Contact Attendance Aggregate Payment Booking Waitlist Attendees Ca…" at bounding box center [304, 359] width 158 height 20
select select "3"
click option "Booking" at bounding box center [0, 0] width 0 height 0
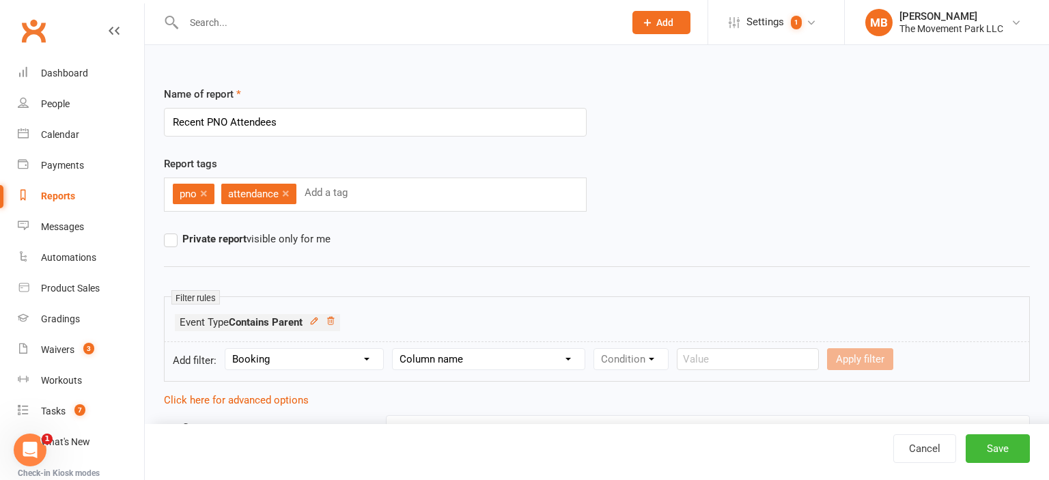
click at [393, 349] on select "Column name Event Name Event Type Event Date Event Day Event Month Event Starts…" at bounding box center [489, 359] width 192 height 20
select select "2"
click option "Event Date" at bounding box center [0, 0] width 0 height 0
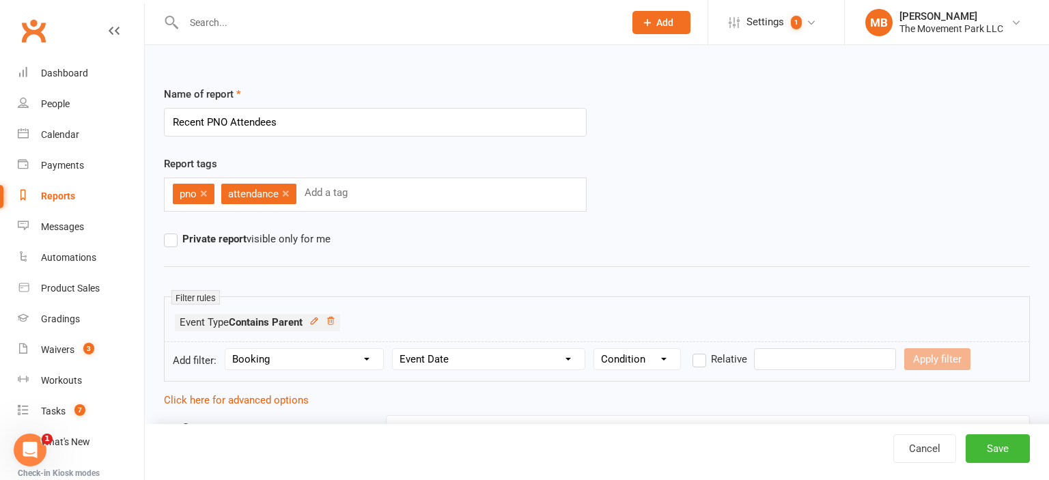
click at [594, 349] on select "Condition Is Is not Before After Before or on After or on Is blank Is not blank" at bounding box center [637, 359] width 86 height 20
select select "3"
click option "After" at bounding box center [0, 0] width 0 height 0
click at [701, 355] on label "Relative" at bounding box center [720, 359] width 55 height 16
click at [701, 351] on input "Relative" at bounding box center [697, 351] width 9 height 0
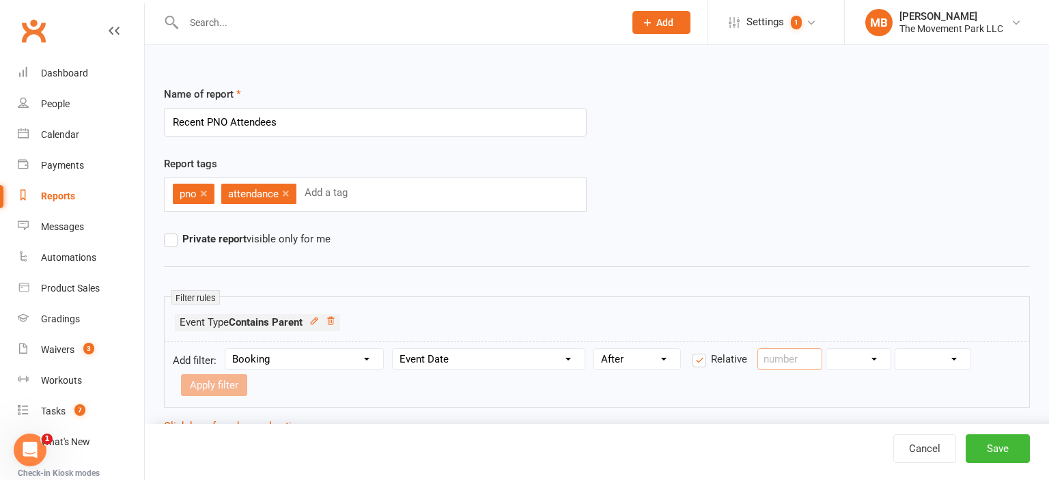
click at [791, 349] on input "number" at bounding box center [790, 359] width 65 height 22
type input "4"
click at [827, 349] on select "Days Weeks Months Years" at bounding box center [859, 359] width 64 height 20
select select "2"
click option "Months" at bounding box center [0, 0] width 0 height 0
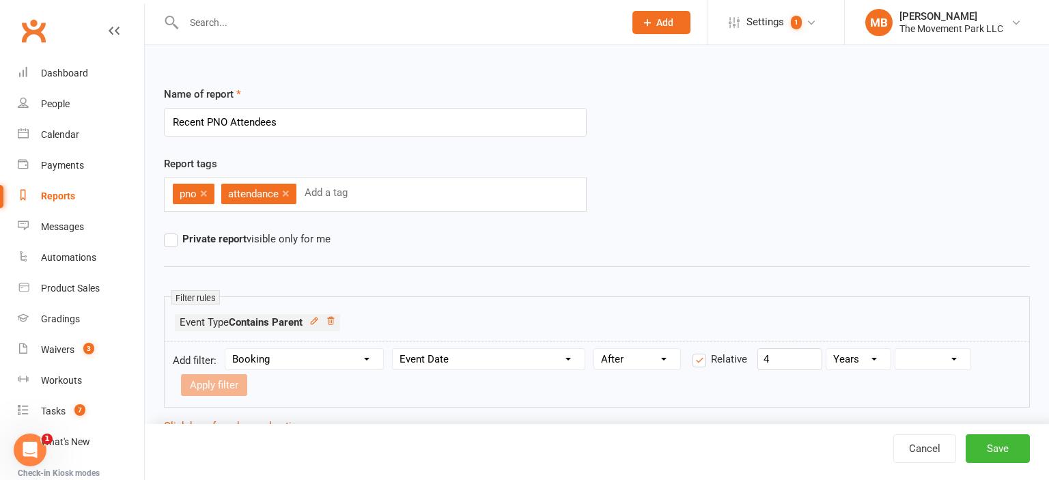
click at [896, 349] on select "From now Ago" at bounding box center [933, 359] width 75 height 20
select select "1"
click at [214, 389] on button "Apply filter" at bounding box center [214, 385] width 66 height 22
select select
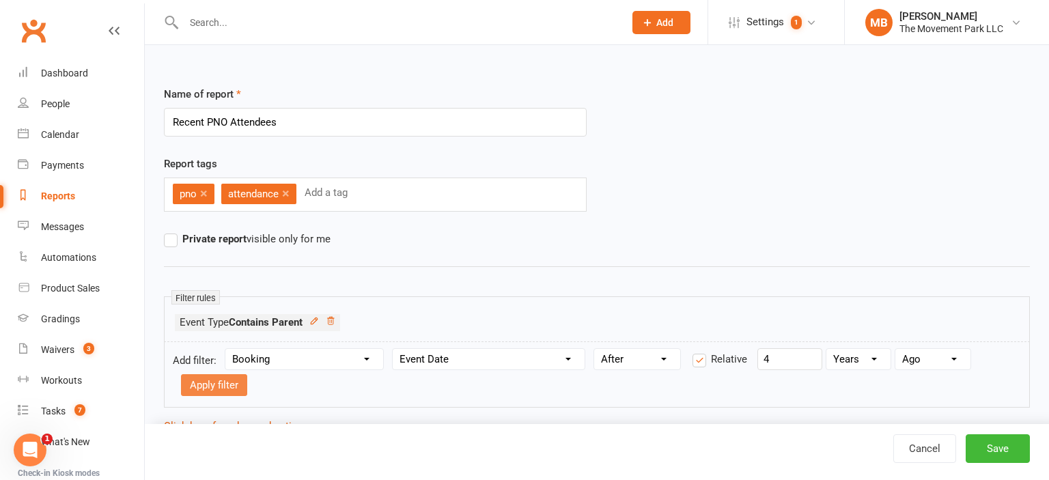
select select
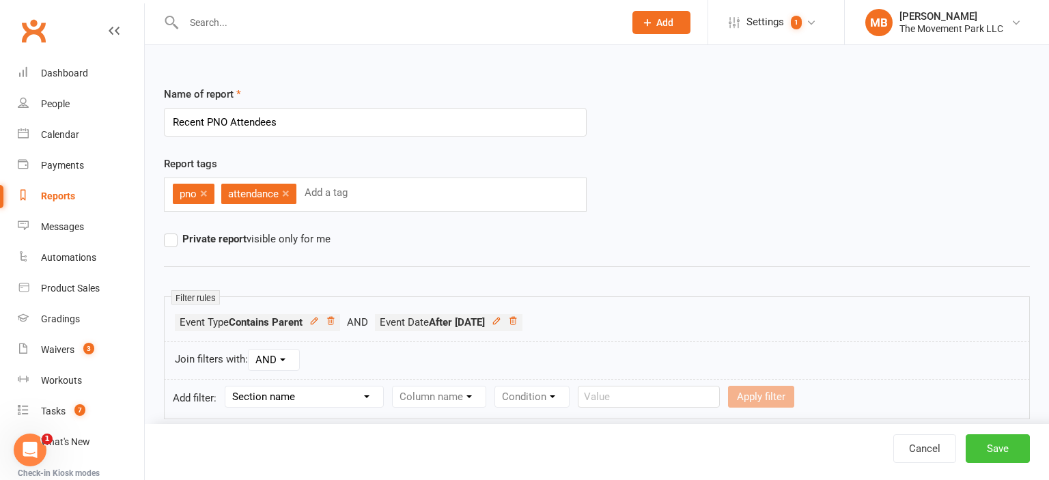
click at [992, 442] on button "Save" at bounding box center [998, 449] width 64 height 29
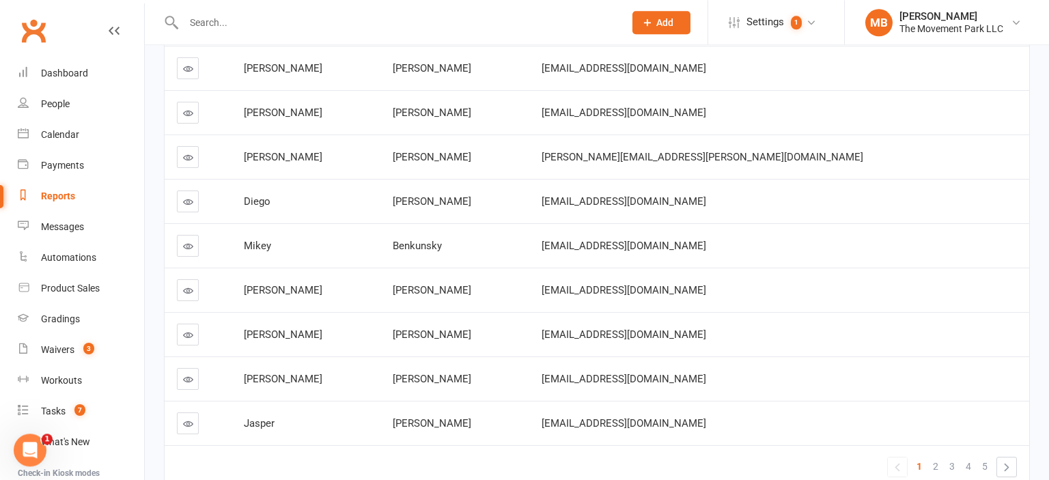
scroll to position [342, 0]
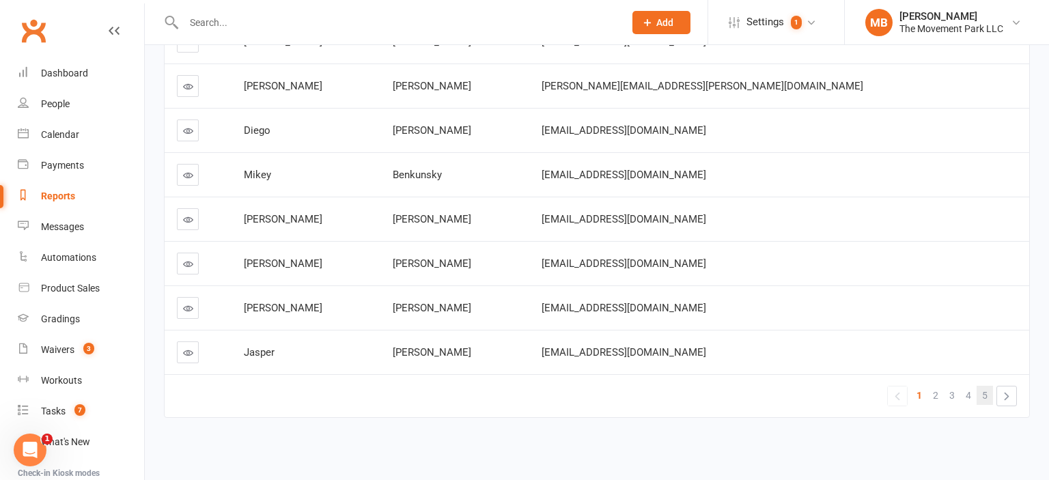
click at [989, 389] on link "5" at bounding box center [985, 395] width 16 height 19
click at [977, 389] on link "4" at bounding box center [969, 395] width 16 height 19
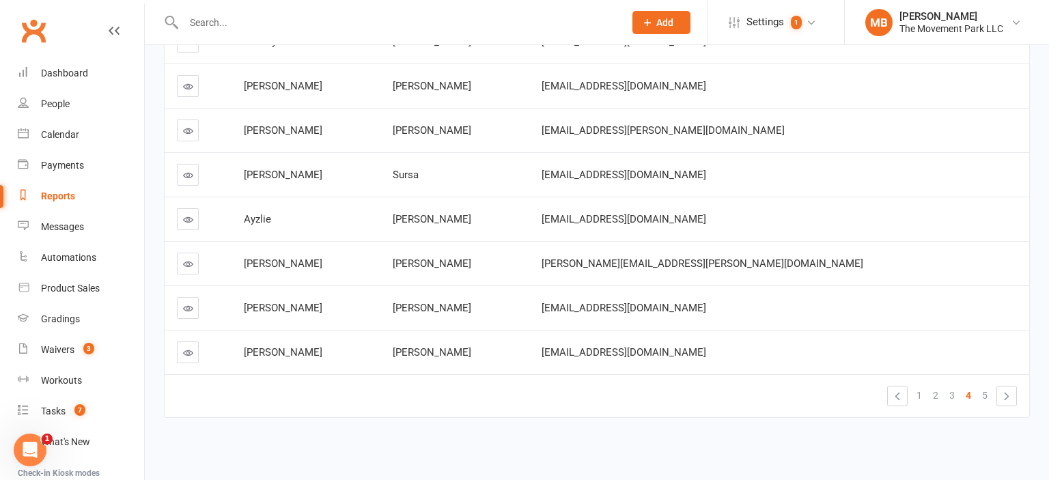
scroll to position [0, 0]
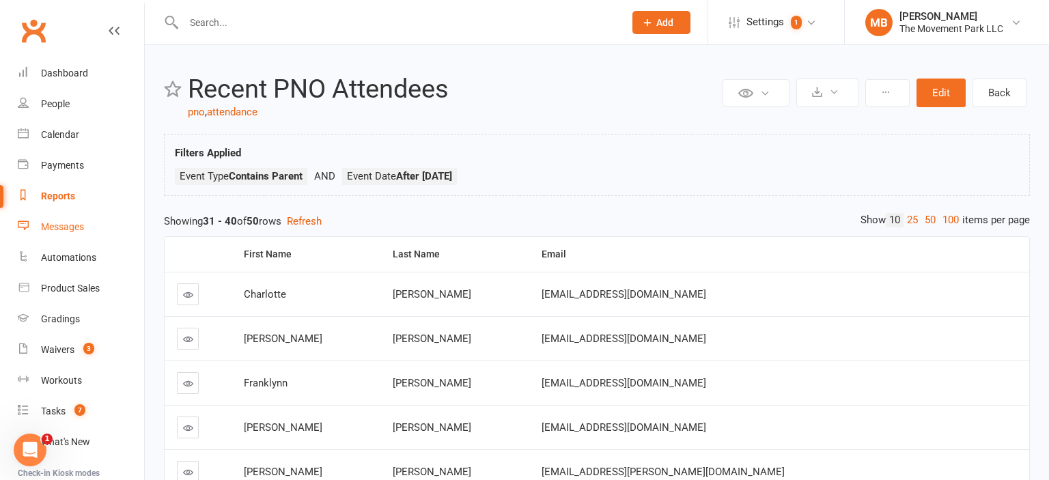
click at [67, 231] on div "Messages" at bounding box center [62, 226] width 43 height 11
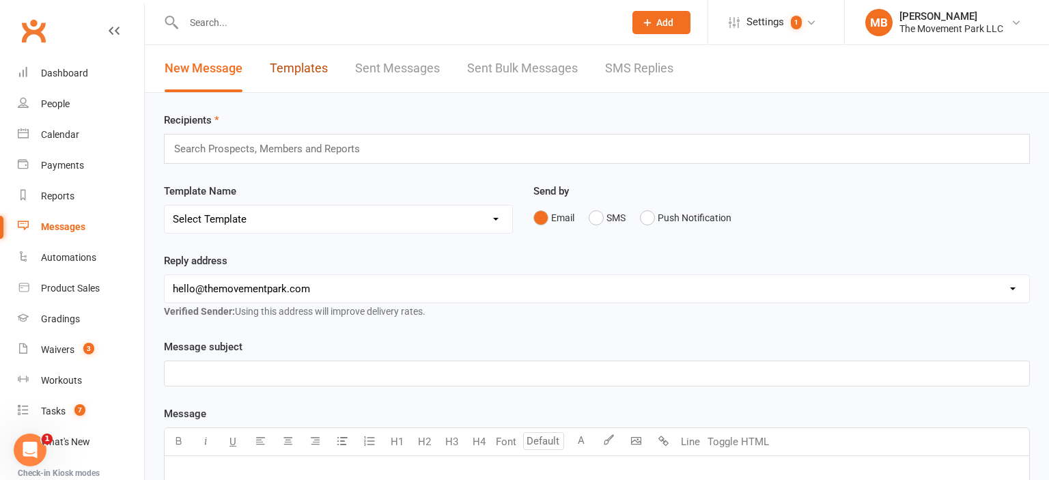
click at [295, 61] on link "Templates" at bounding box center [299, 68] width 58 height 47
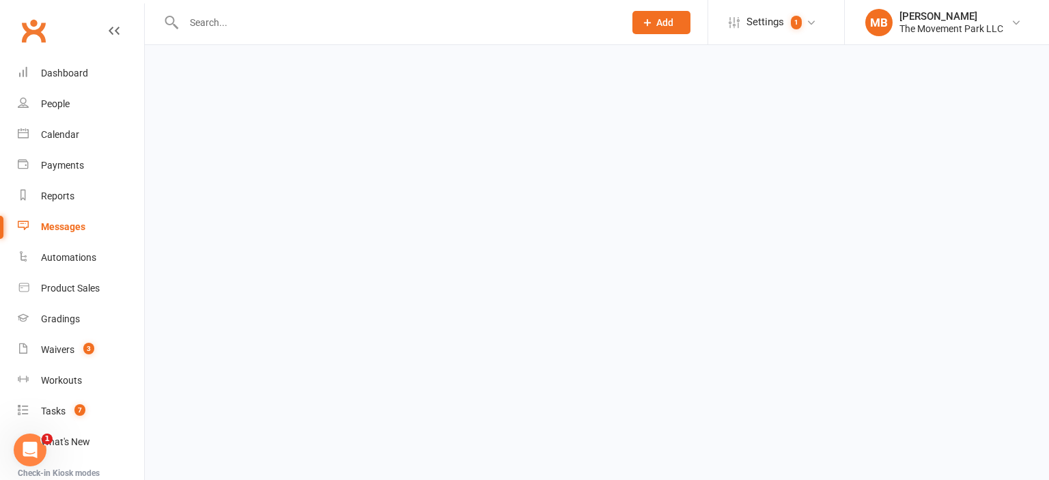
select select "grid"
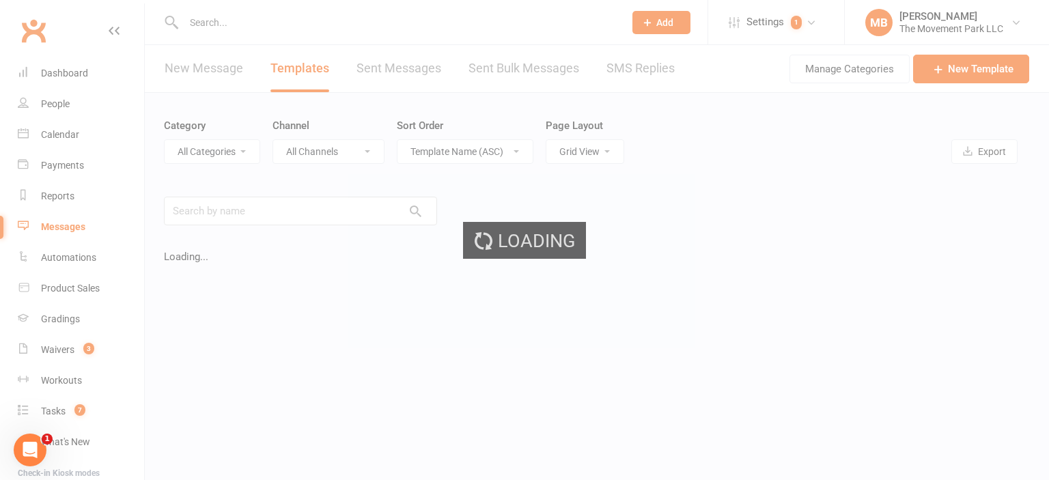
click at [295, 61] on div "Loading" at bounding box center [524, 240] width 1049 height 480
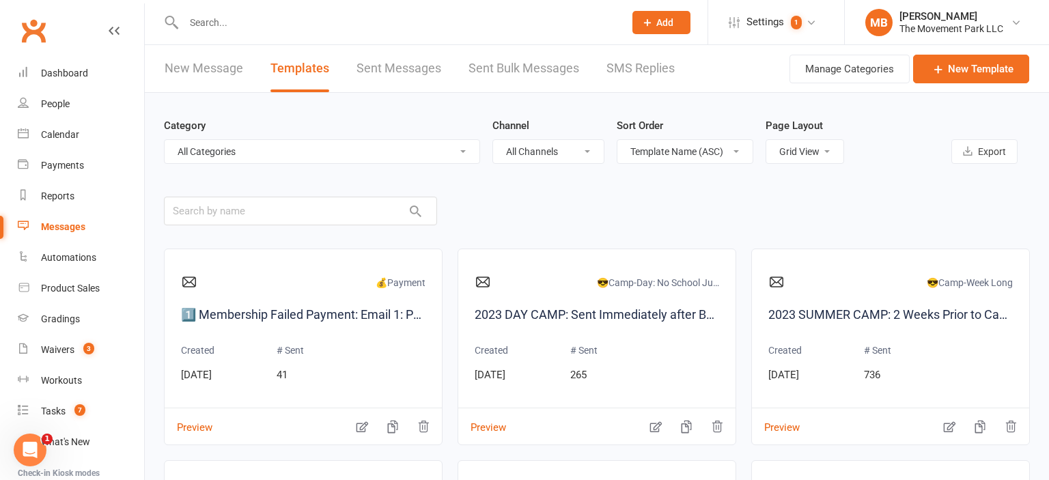
select select "6800"
click option "PNO" at bounding box center [0, 0] width 0 height 0
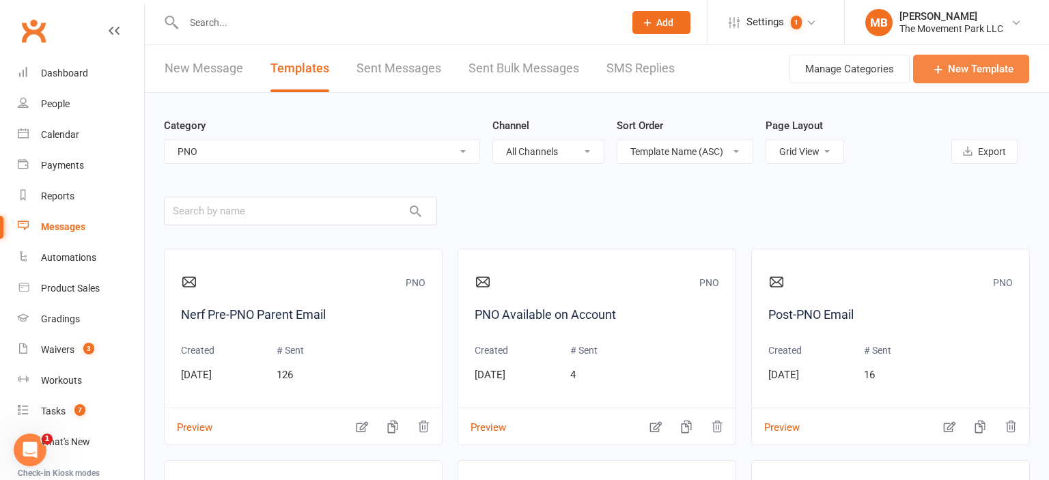
click at [965, 67] on link "New Template" at bounding box center [972, 69] width 116 height 29
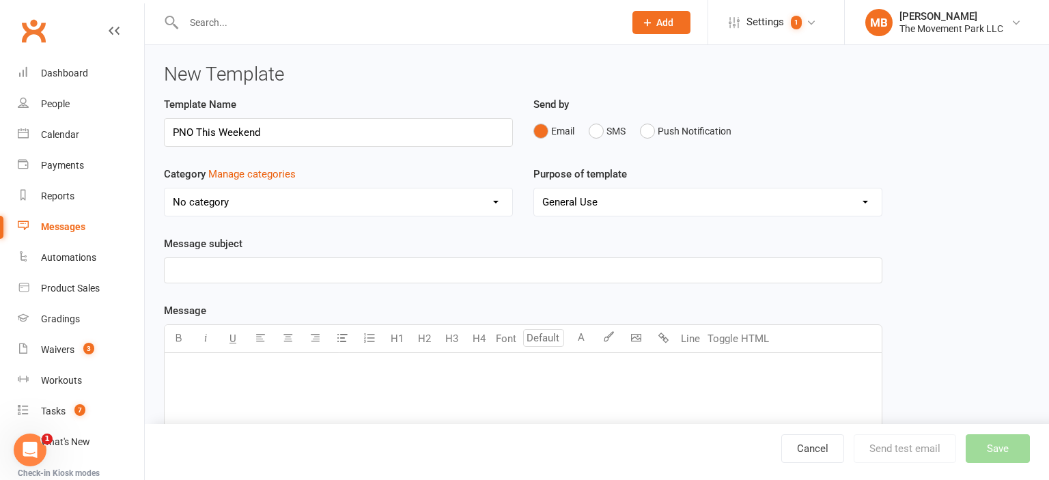
drag, startPoint x: 266, startPoint y: 133, endPoint x: 196, endPoint y: 133, distance: 70.4
click at [196, 133] on input "PNO This Weekend" at bounding box center [338, 132] width 349 height 29
type input "PNO Sales Push"
click at [165, 189] on select "No category App 🎈Birthday Party 📅 Calendar & Roll Call Messages - Send from a b…" at bounding box center [339, 202] width 348 height 27
click at [602, 131] on button "SMS" at bounding box center [607, 131] width 37 height 26
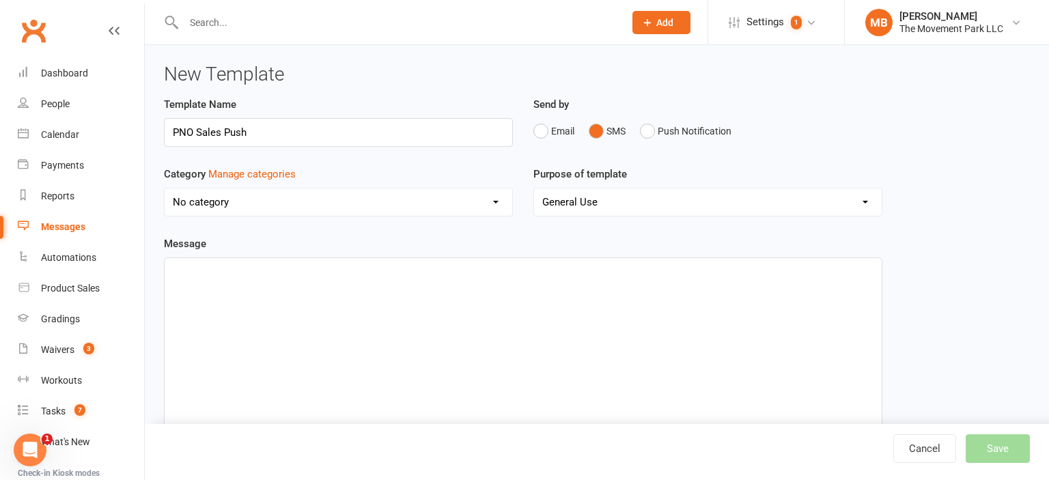
select select "6800"
click option "PNO" at bounding box center [0, 0] width 0 height 0
click at [616, 216] on div "Purpose of template General Use Grading Events Mobile App" at bounding box center [708, 201] width 370 height 70
click at [534, 189] on select "General Use Grading Events Mobile App" at bounding box center [708, 202] width 348 height 27
click at [620, 204] on select "General Use Grading Events Mobile App" at bounding box center [708, 202] width 348 height 27
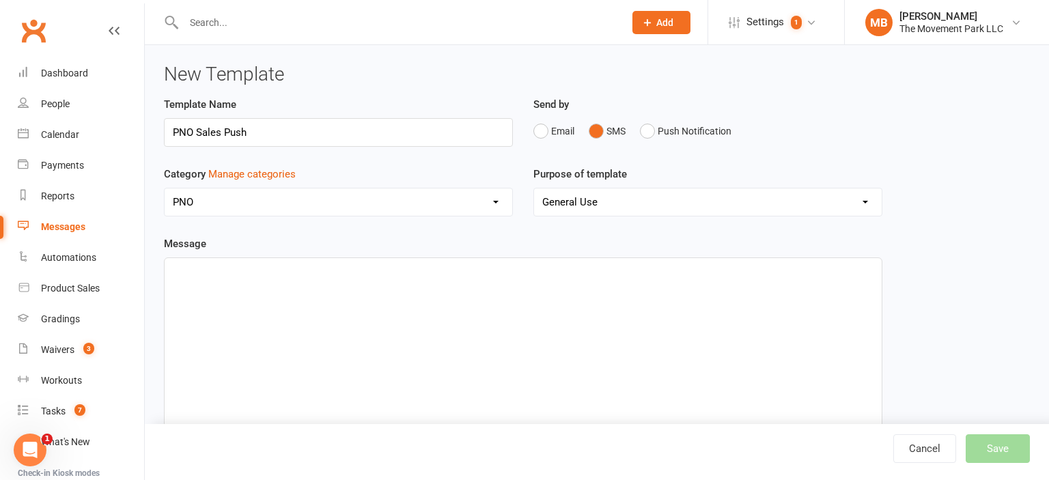
click at [276, 288] on div "﻿" at bounding box center [523, 360] width 717 height 205
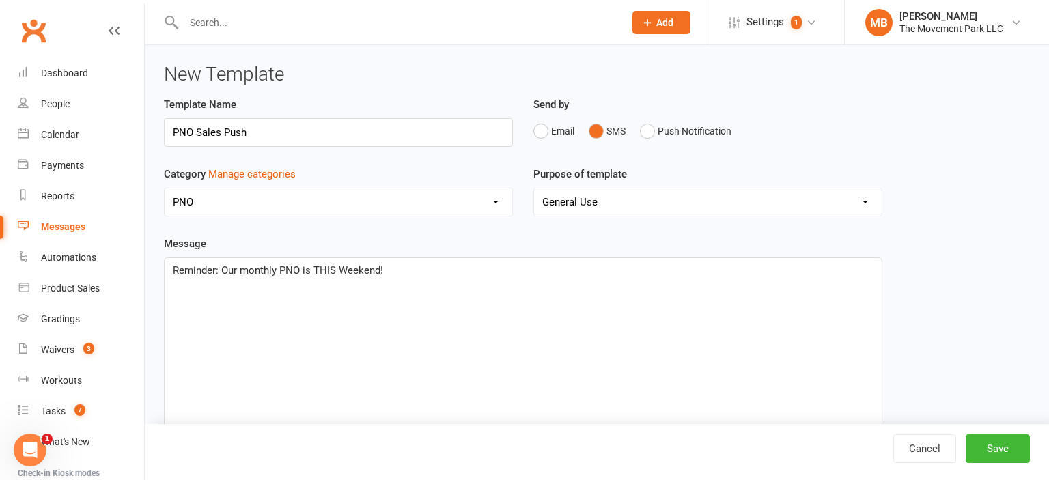
click at [286, 267] on span "Reminder: Our monthly PNO is THIS Weekend!" at bounding box center [278, 270] width 210 height 12
click at [467, 275] on p "Reminder: Our monthly Parents Night Out is THIS Weekend!" at bounding box center [523, 270] width 701 height 16
click at [510, 273] on span "Reminder: Our monthly Parents Night Out is THIS Weekend! Register [DATE] [URL][…" at bounding box center [398, 270] width 450 height 12
click at [791, 284] on div "Reminder: Our monthly Parents Night Out is THIS Weekend! Register [DATE] at [UR…" at bounding box center [523, 360] width 717 height 205
click at [993, 452] on button "Save" at bounding box center [998, 449] width 64 height 29
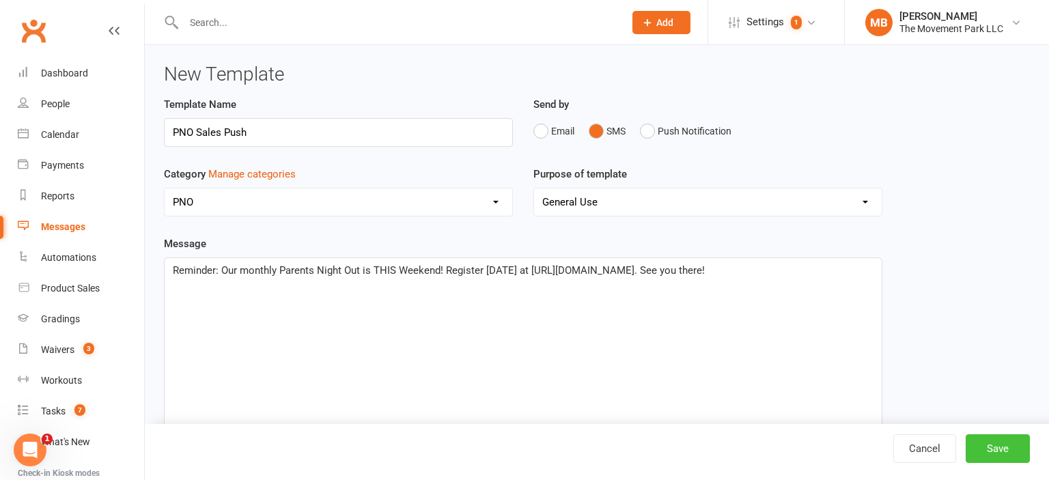
select select "grid"
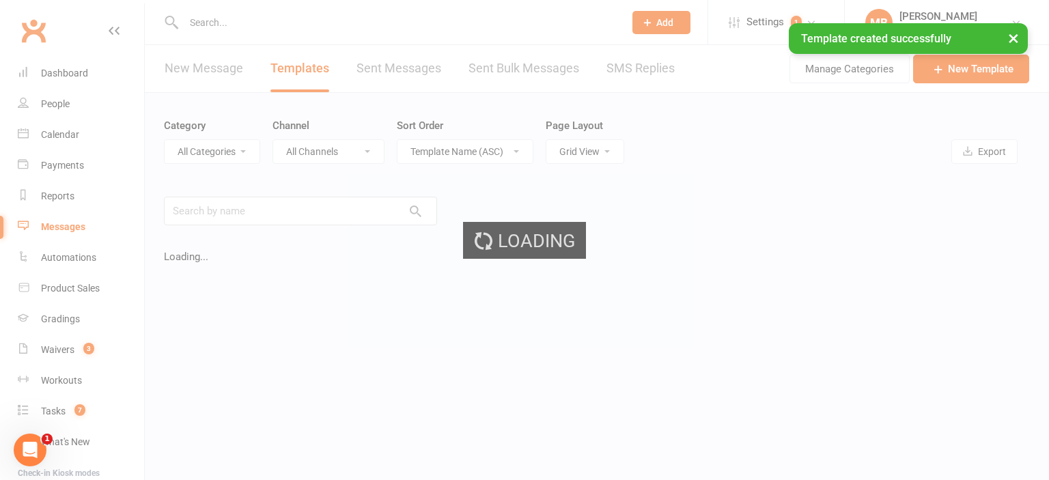
select select "6800"
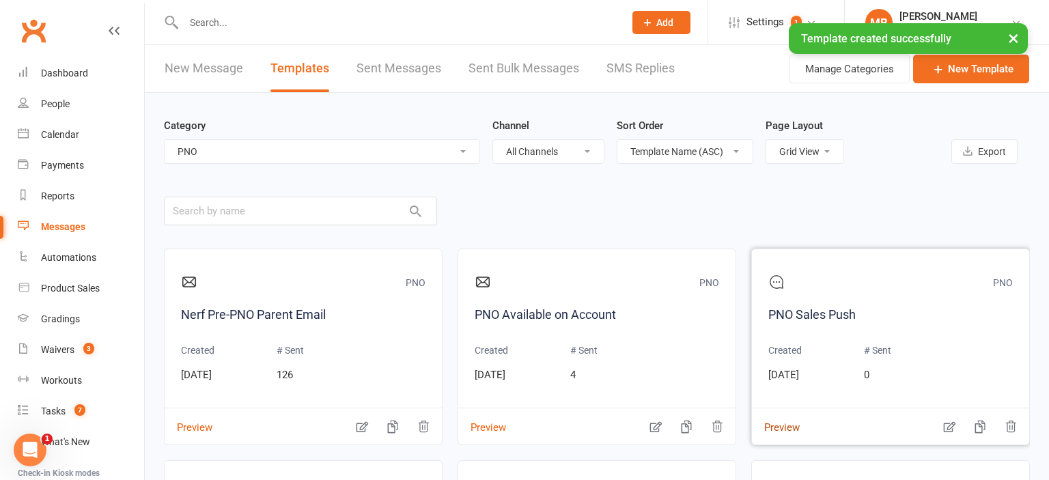
click at [790, 426] on button "Preview" at bounding box center [776, 418] width 48 height 14
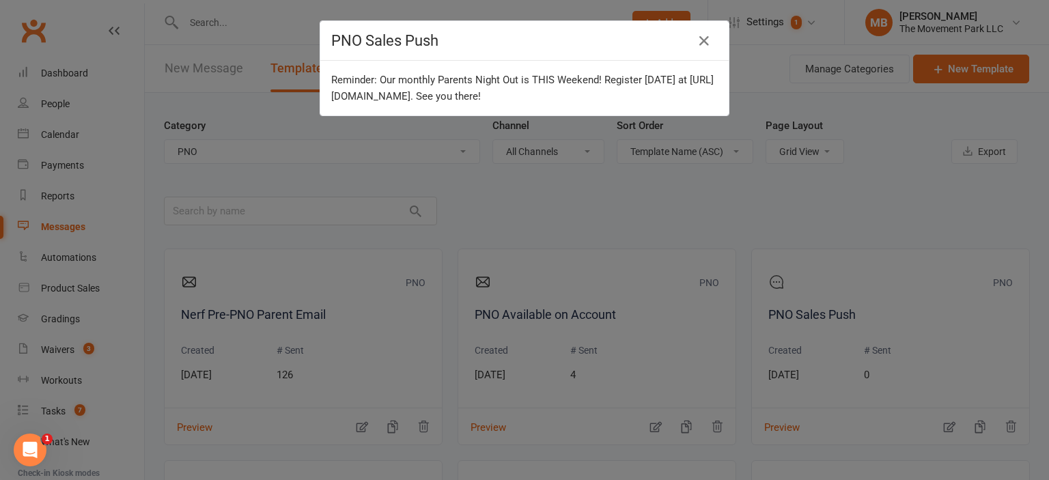
click at [496, 99] on div "Reminder: Our monthly Parents Night Out is THIS Weekend! Register [DATE] at [UR…" at bounding box center [524, 88] width 387 height 33
click at [950, 430] on div "PNO Sales Push Reminder: Our monthly Parents Night Out is THIS Weekend! Registe…" at bounding box center [524, 240] width 1049 height 480
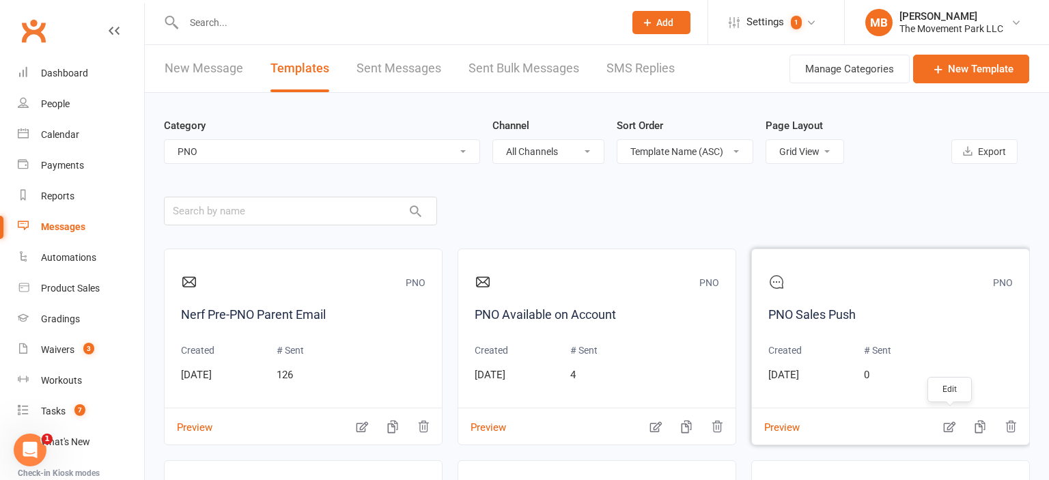
click at [952, 429] on icon "button" at bounding box center [950, 427] width 14 height 14
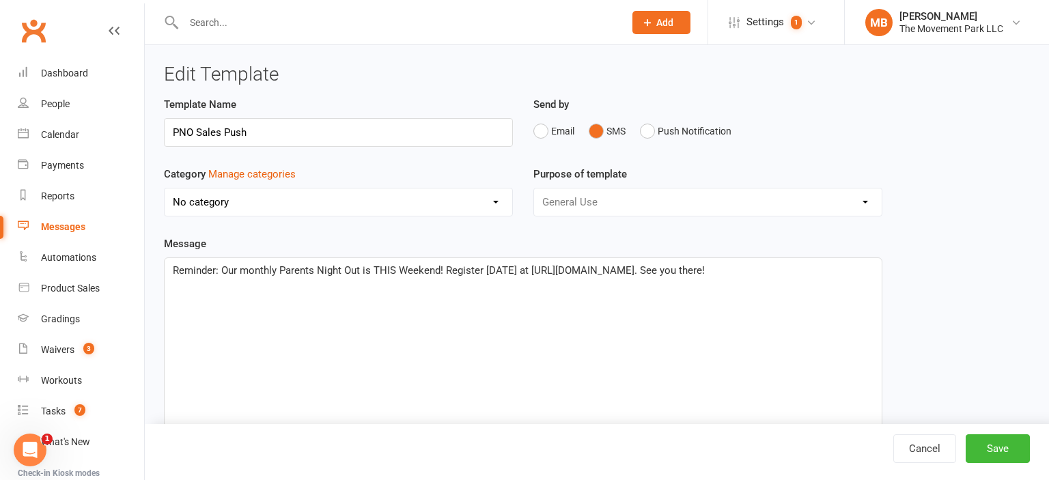
select select "6800"
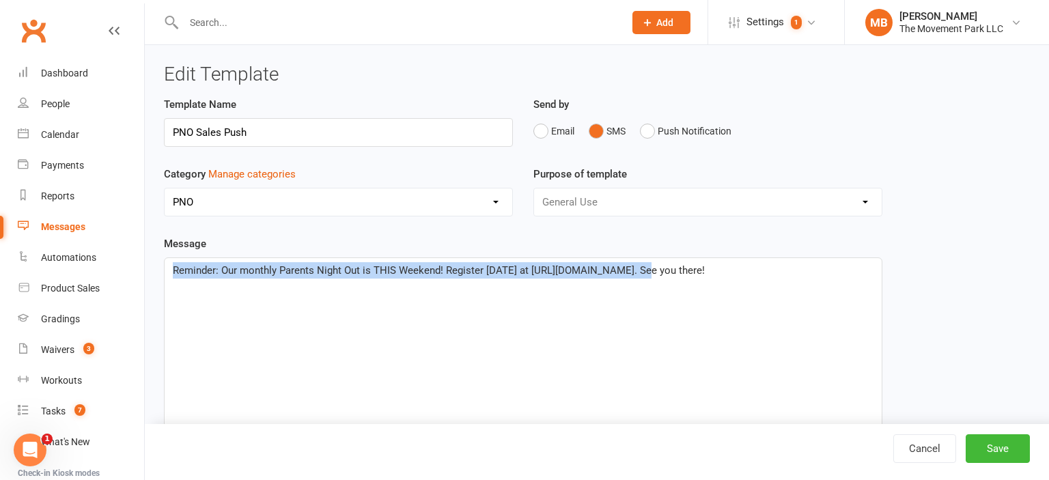
drag, startPoint x: 514, startPoint y: 271, endPoint x: 648, endPoint y: 266, distance: 134.0
click at [648, 266] on span "Reminder: Our monthly Parents Night Out is THIS Weekend! Register [DATE] at [UR…" at bounding box center [439, 270] width 532 height 12
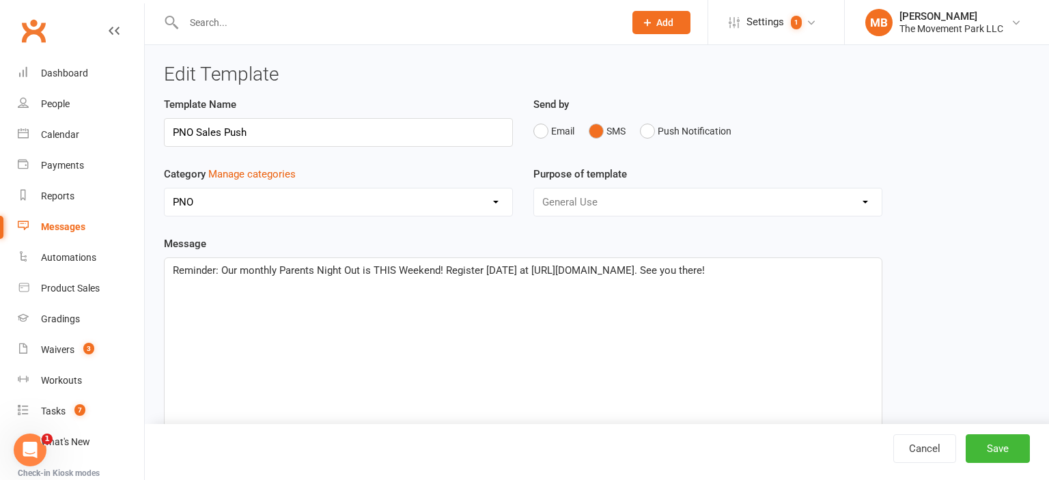
drag, startPoint x: 732, startPoint y: 269, endPoint x: 448, endPoint y: 266, distance: 284.2
click at [448, 266] on span "Reminder: Our monthly Parents Night Out is THIS Weekend! Register [DATE] at [UR…" at bounding box center [439, 270] width 532 height 12
drag, startPoint x: 652, startPoint y: 266, endPoint x: 445, endPoint y: 261, distance: 206.4
click at [445, 261] on div "Reminder: Our monthly Parents Night Out is THIS Weekend! Register [DATE] at [UR…" at bounding box center [523, 360] width 717 height 205
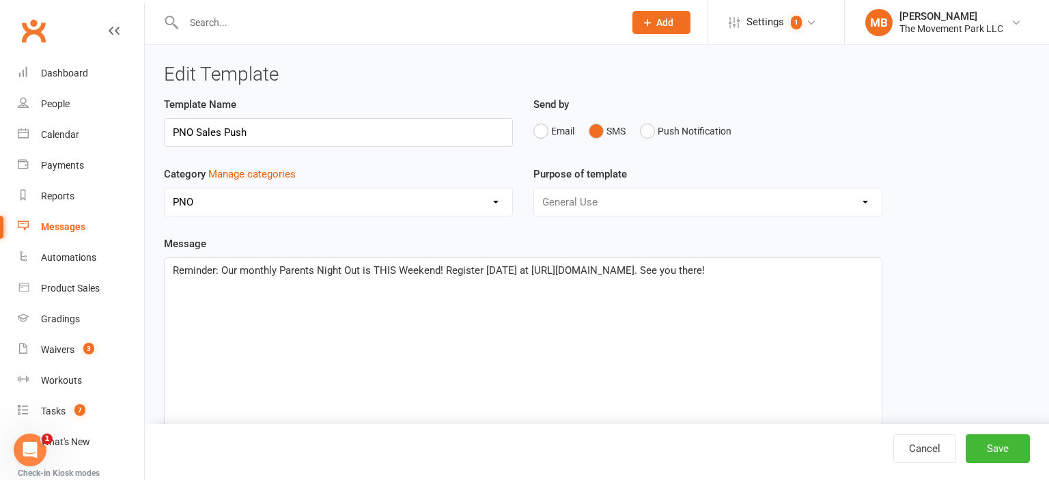
click at [445, 261] on div "Reminder: Our monthly Parents Night Out is THIS Weekend! Register [DATE] at [UR…" at bounding box center [523, 360] width 717 height 205
drag, startPoint x: 516, startPoint y: 274, endPoint x: 726, endPoint y: 251, distance: 211.0
click at [726, 258] on div "Reminder: Our monthly Parents Night Out is THIS Weekend! Register [DATE] at [UR…" at bounding box center [523, 361] width 719 height 206
click at [717, 301] on div "Reminder: Our monthly Parents Night Out is THIS Weekend! If you haven't registe…" at bounding box center [523, 360] width 717 height 205
click at [715, 264] on span "Reminder: Our monthly Parents Night Out is THIS Weekend! If you haven't registe…" at bounding box center [465, 270] width 584 height 12
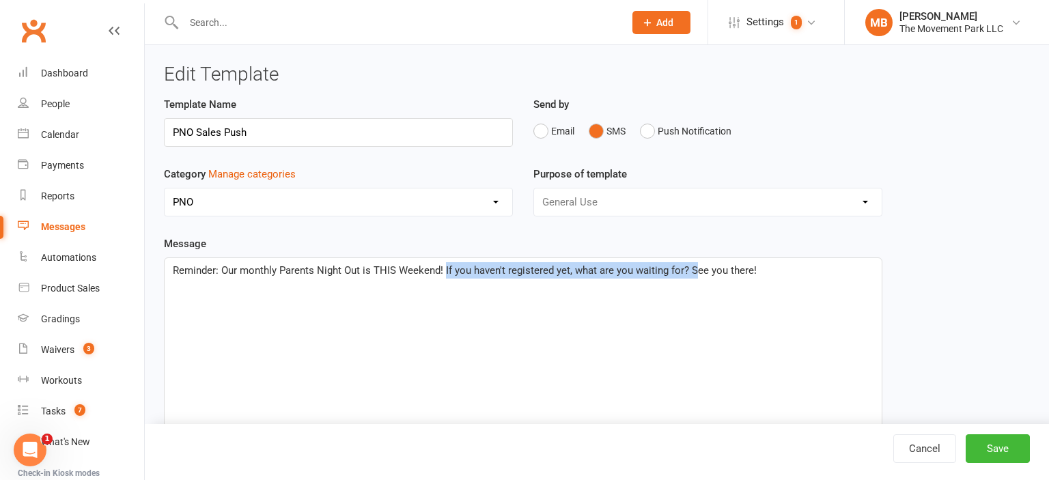
drag, startPoint x: 697, startPoint y: 271, endPoint x: 446, endPoint y: 278, distance: 250.9
click at [446, 278] on div "Reminder: Our monthly Parents Night Out is THIS Weekend! If you haven't registe…" at bounding box center [523, 360] width 717 height 205
drag, startPoint x: 443, startPoint y: 266, endPoint x: 698, endPoint y: 269, distance: 254.9
click at [698, 269] on span "Reminder: Our monthly Parents Night Out is THIS Weekend! If you haven't registe…" at bounding box center [465, 270] width 584 height 12
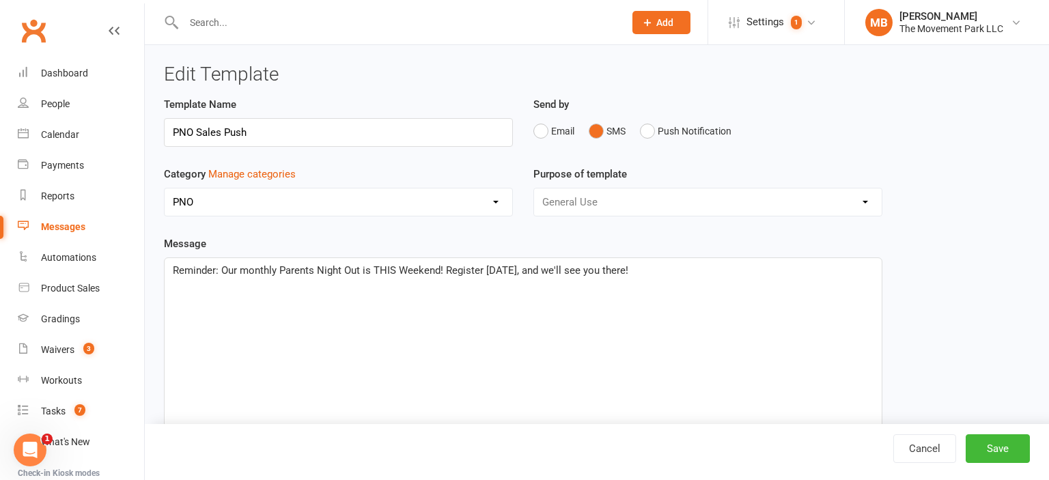
click at [508, 272] on span "Reminder: Our monthly Parents Night Out is THIS Weekend! Register [DATE], and w…" at bounding box center [401, 270] width 456 height 12
drag, startPoint x: 666, startPoint y: 273, endPoint x: 446, endPoint y: 280, distance: 220.1
click at [446, 280] on div "Reminder: Our monthly Parents Night Out is THIS Weekend! If you haven't registe…" at bounding box center [523, 360] width 717 height 205
drag, startPoint x: 497, startPoint y: 271, endPoint x: 444, endPoint y: 274, distance: 53.4
click at [444, 274] on span "Reminder: Our monthly Parents Night Out is THIS Weekend! Be sure to register [D…" at bounding box center [464, 270] width 582 height 12
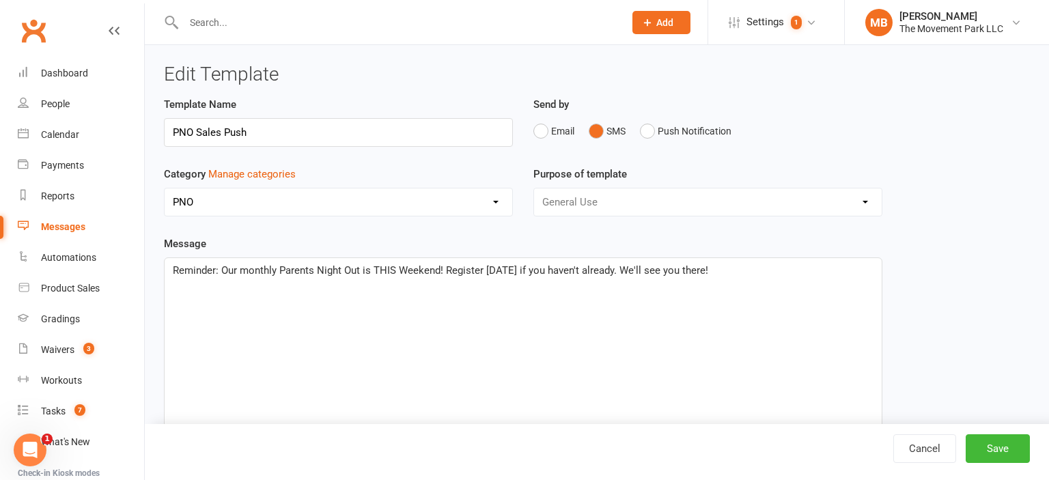
click at [608, 271] on span "Reminder: Our monthly Parents Night Out is THIS Weekend! Register [DATE] if you…" at bounding box center [441, 270] width 536 height 12
click at [615, 301] on div "Reminder: Our monthly Parents Night Out is THIS Weekend! Register [DATE] if you…" at bounding box center [523, 360] width 717 height 205
click at [992, 450] on button "Save" at bounding box center [998, 449] width 64 height 29
select select "grid"
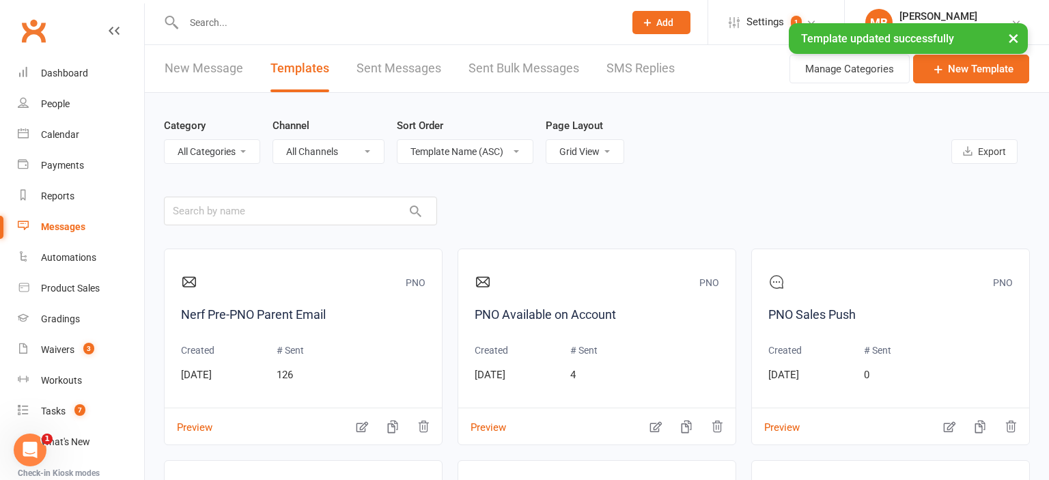
select select "6800"
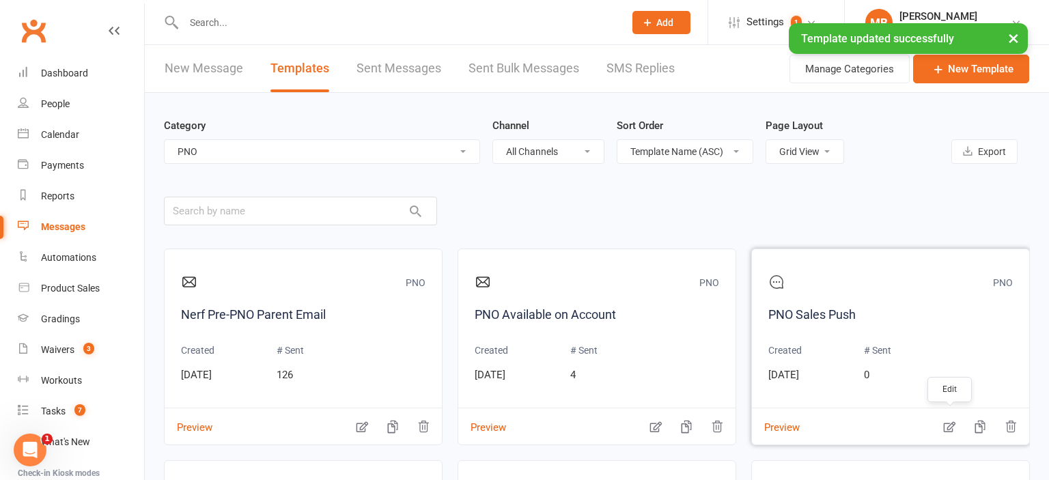
click at [952, 430] on icon "button" at bounding box center [950, 427] width 14 height 14
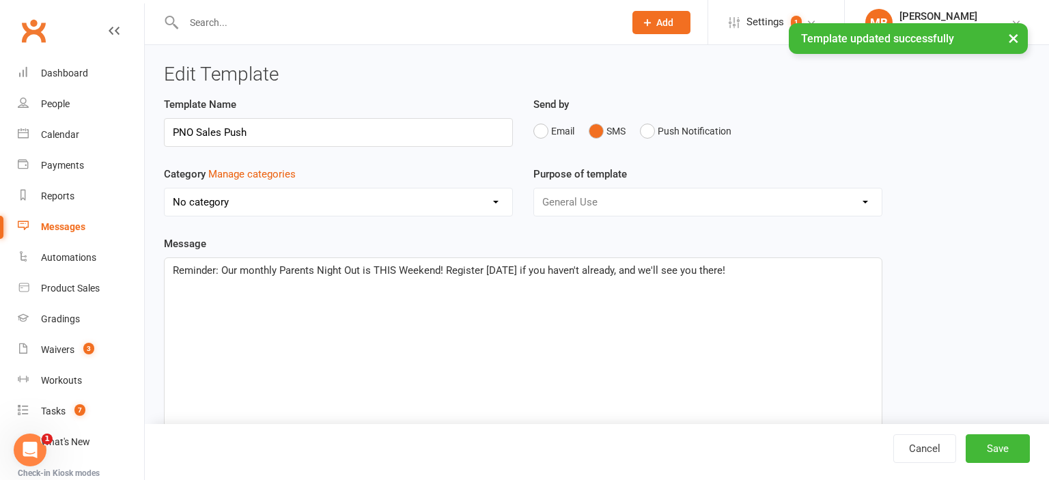
select select "6800"
click at [931, 458] on link "Cancel" at bounding box center [925, 449] width 63 height 29
select select "6800"
select select "grid"
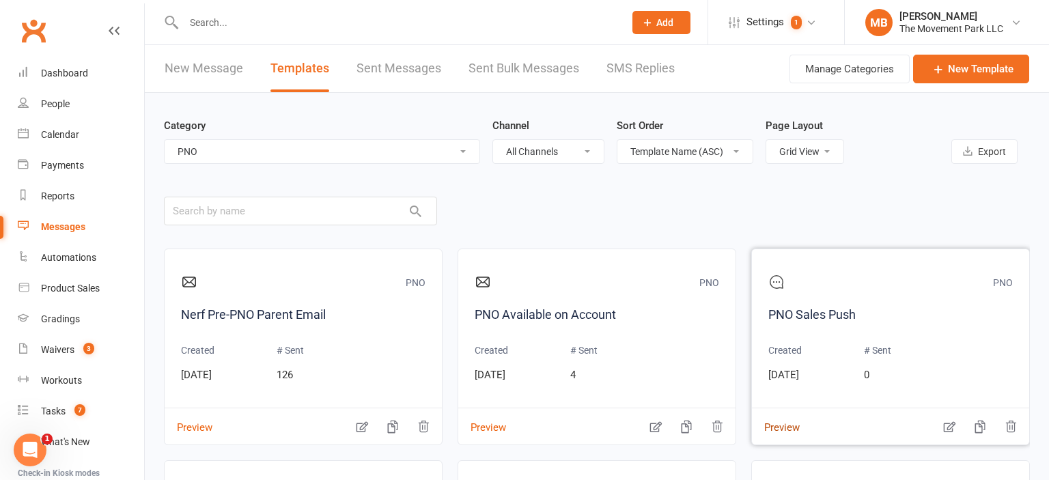
click at [776, 426] on button "Preview" at bounding box center [776, 418] width 48 height 14
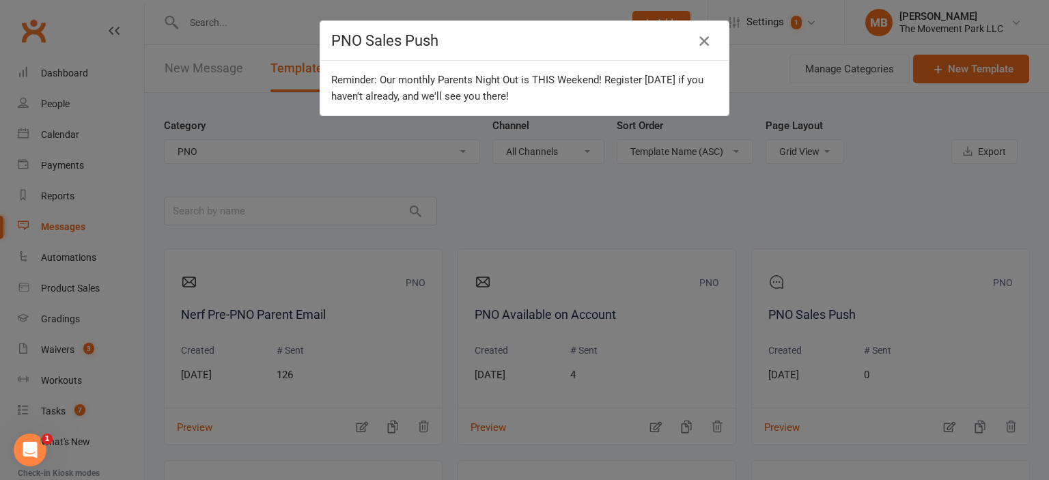
click at [711, 42] on icon "button" at bounding box center [704, 41] width 16 height 16
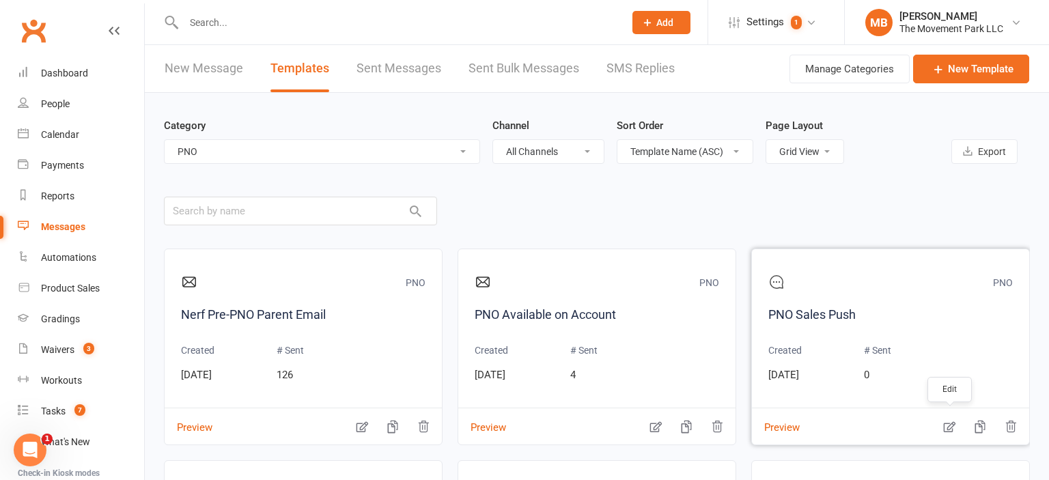
click at [956, 428] on icon "button" at bounding box center [950, 427] width 14 height 14
select select "6800"
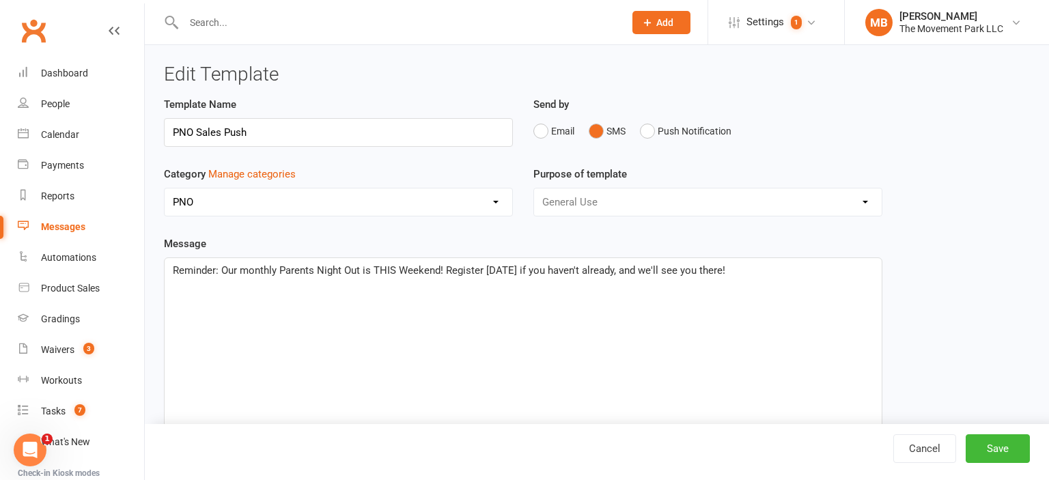
click at [754, 261] on div "Reminder: Our monthly Parents Night Out is THIS Weekend! Register [DATE] if you…" at bounding box center [523, 360] width 717 height 205
click at [739, 273] on p "Reminder: Our monthly Parents Night Out is THIS Weekend! Register [DATE] if you…" at bounding box center [523, 270] width 701 height 16
drag, startPoint x: 746, startPoint y: 289, endPoint x: 722, endPoint y: 275, distance: 27.9
click at [722, 275] on p "Reminder: Our monthly Parents Night Out is THIS Weekend! Register [DATE] if you…" at bounding box center [523, 270] width 701 height 16
click at [515, 268] on span "Reminder: Our monthly Parents Night Out is THIS Weekend! Register [DATE] if you…" at bounding box center [449, 270] width 553 height 12
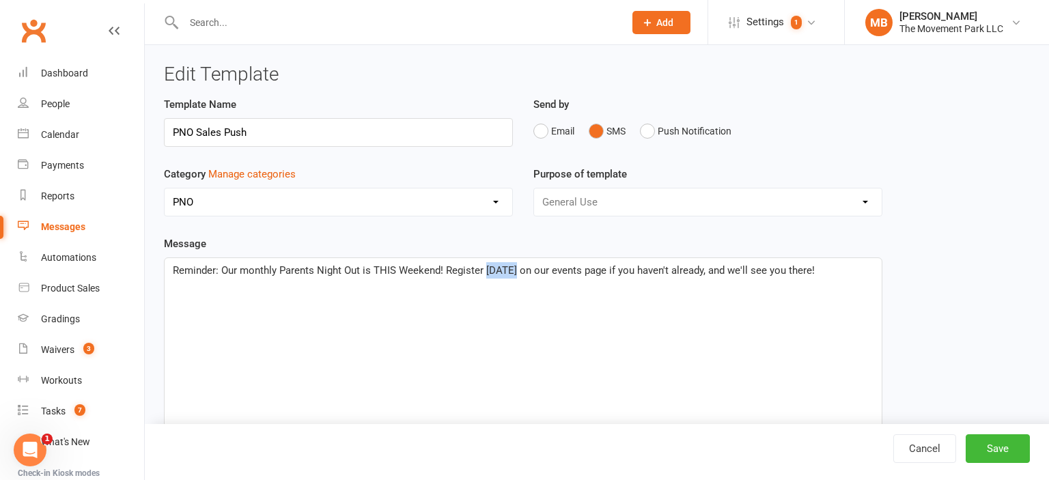
drag, startPoint x: 512, startPoint y: 271, endPoint x: 486, endPoint y: 275, distance: 26.9
click at [486, 275] on span "Reminder: Our monthly Parents Night Out is THIS Weekend! Register [DATE] on our…" at bounding box center [494, 270] width 642 height 12
click at [994, 450] on button "Save" at bounding box center [998, 449] width 64 height 29
select select "6800"
select select "grid"
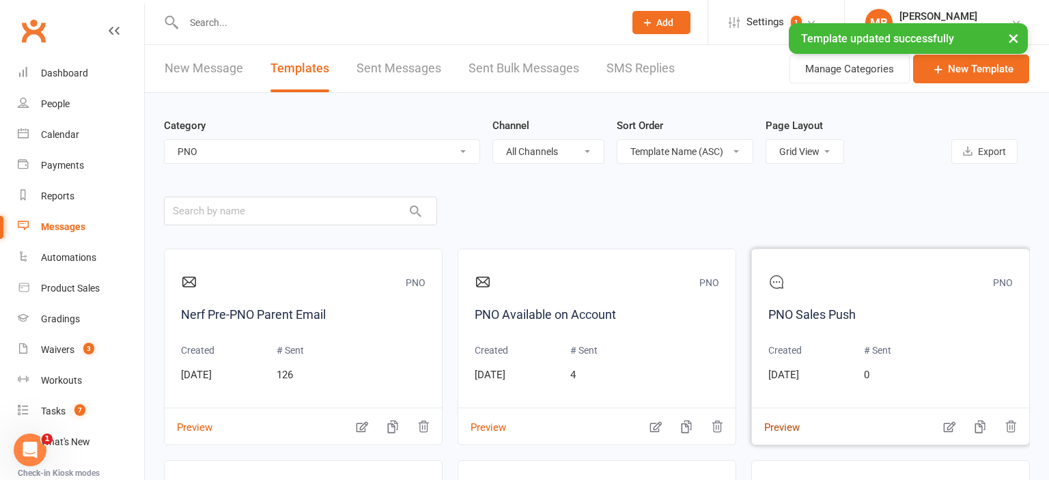
click at [788, 426] on button "Preview" at bounding box center [776, 418] width 48 height 14
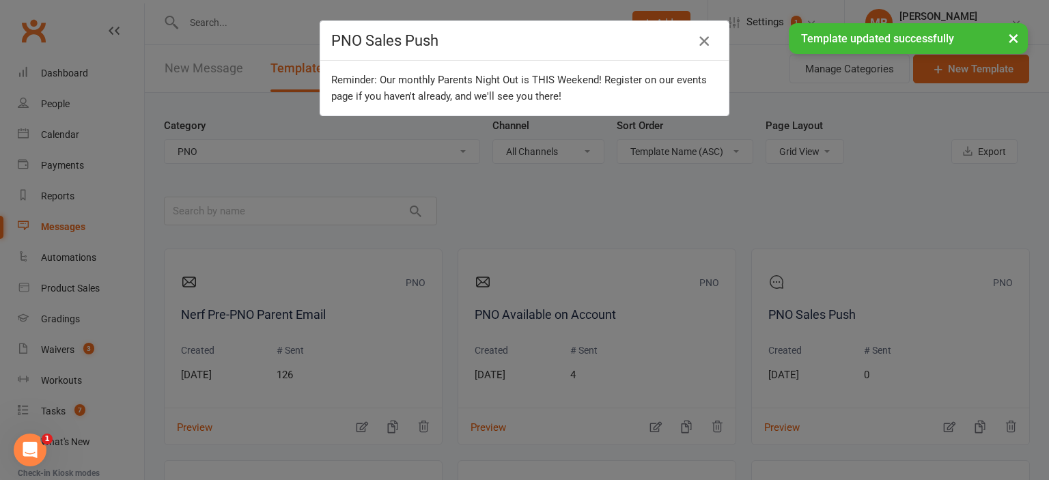
click at [702, 51] on button "button" at bounding box center [705, 41] width 22 height 22
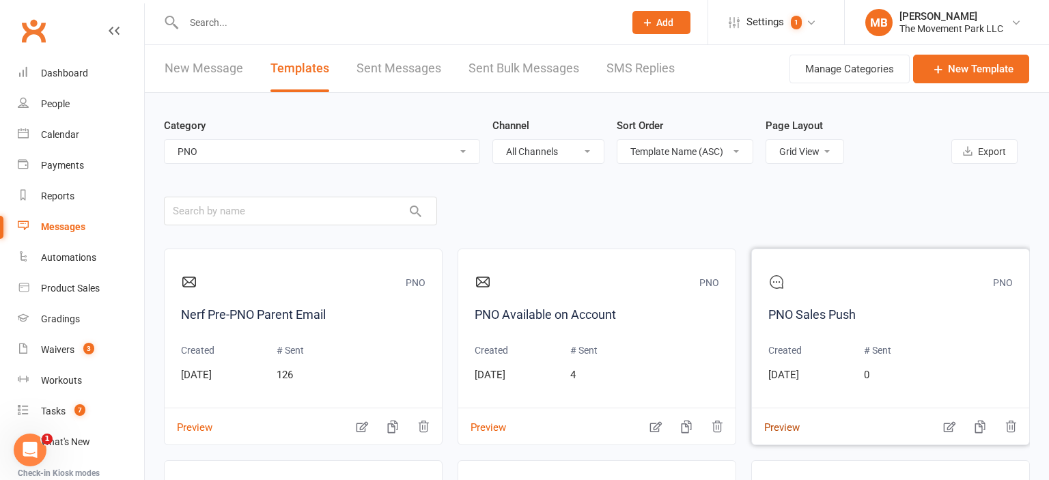
click at [784, 422] on button "Preview" at bounding box center [776, 418] width 48 height 14
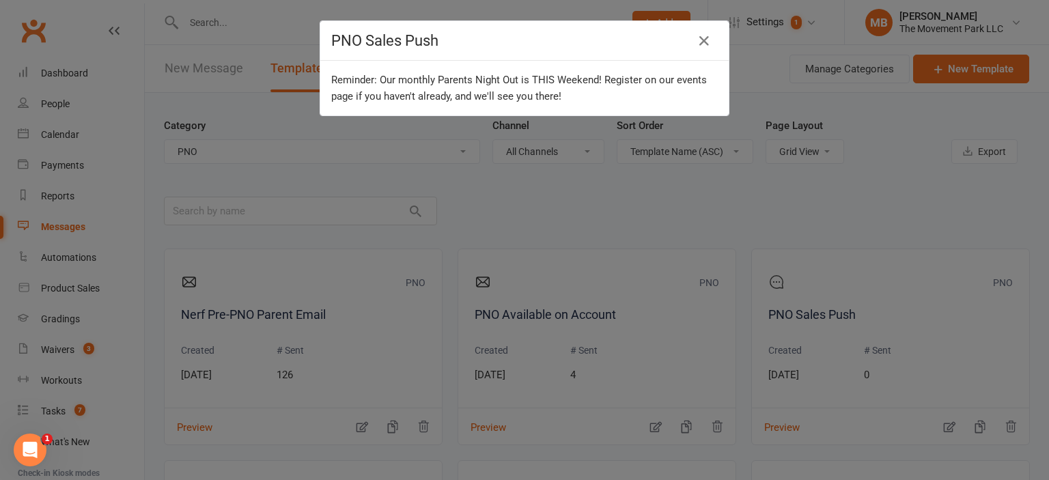
click at [840, 204] on div "PNO Sales Push Reminder: Our monthly Parents Night Out is THIS Weekend! Registe…" at bounding box center [524, 240] width 1049 height 480
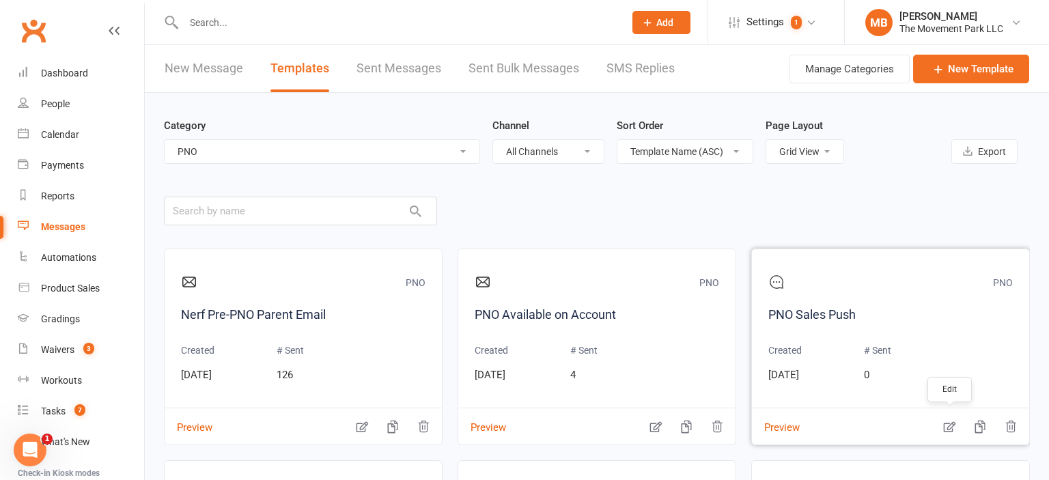
click at [948, 428] on icon "button" at bounding box center [950, 427] width 12 height 11
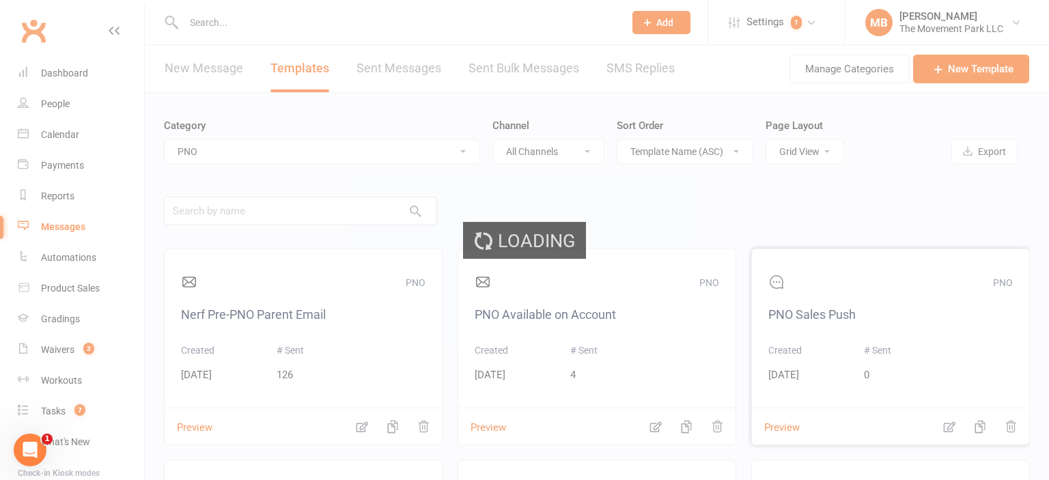
select select "6800"
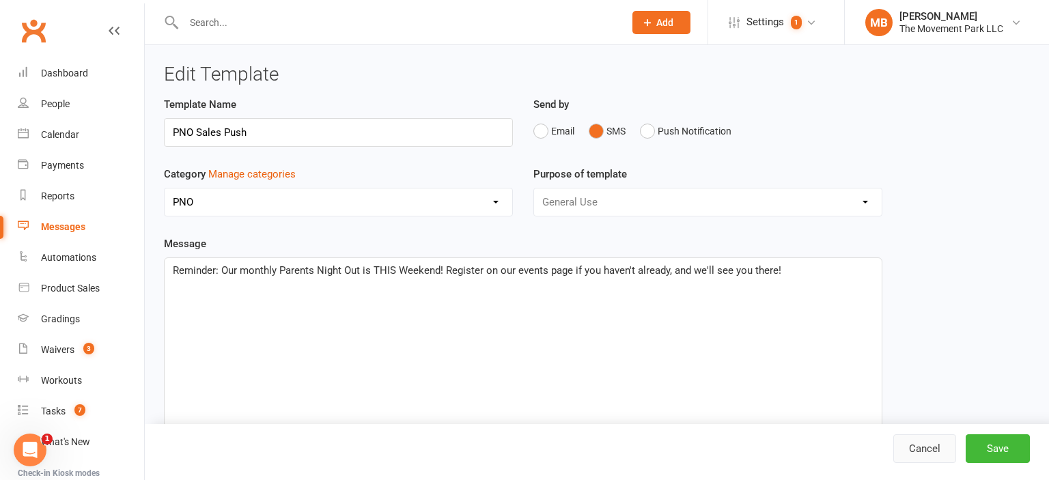
click at [933, 451] on link "Cancel" at bounding box center [925, 449] width 63 height 29
select select "6800"
select select "grid"
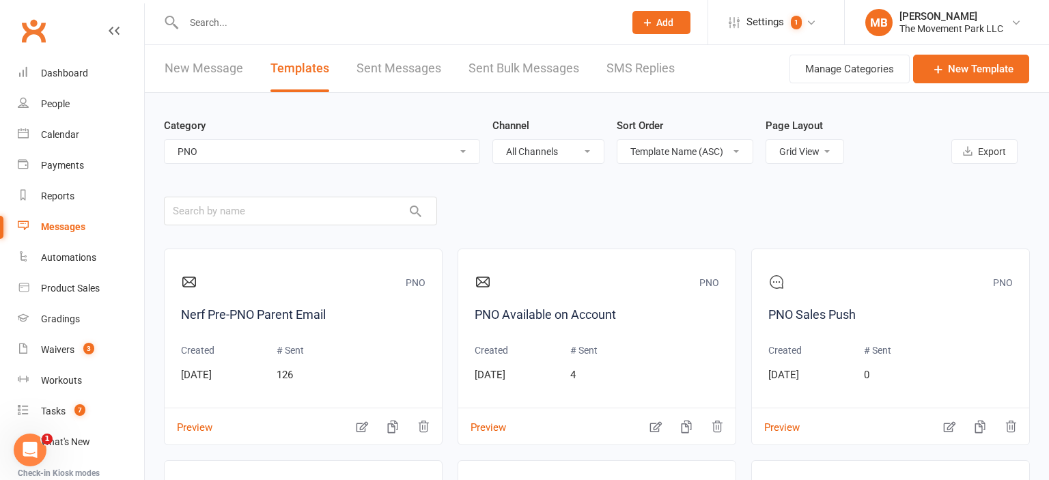
click at [207, 59] on link "New Message" at bounding box center [204, 68] width 79 height 47
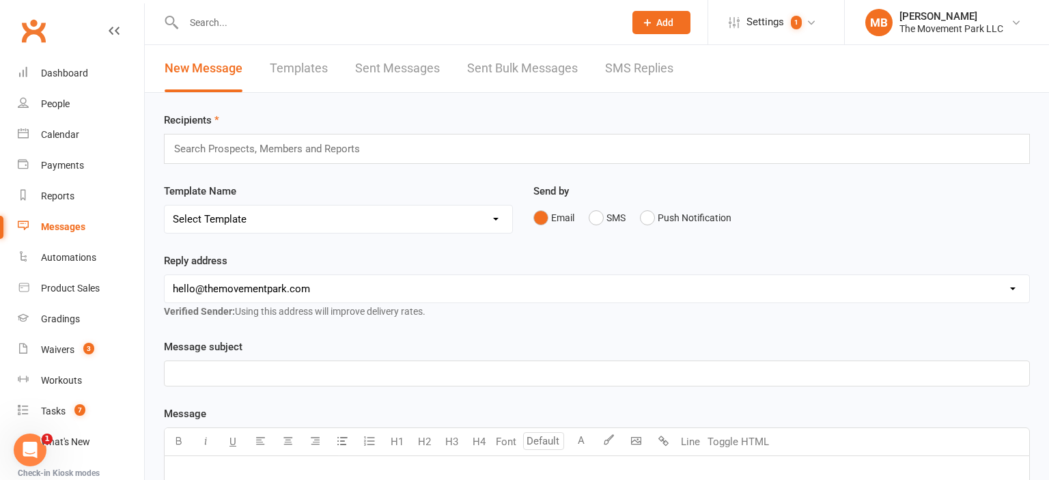
click at [234, 141] on input "text" at bounding box center [273, 149] width 200 height 18
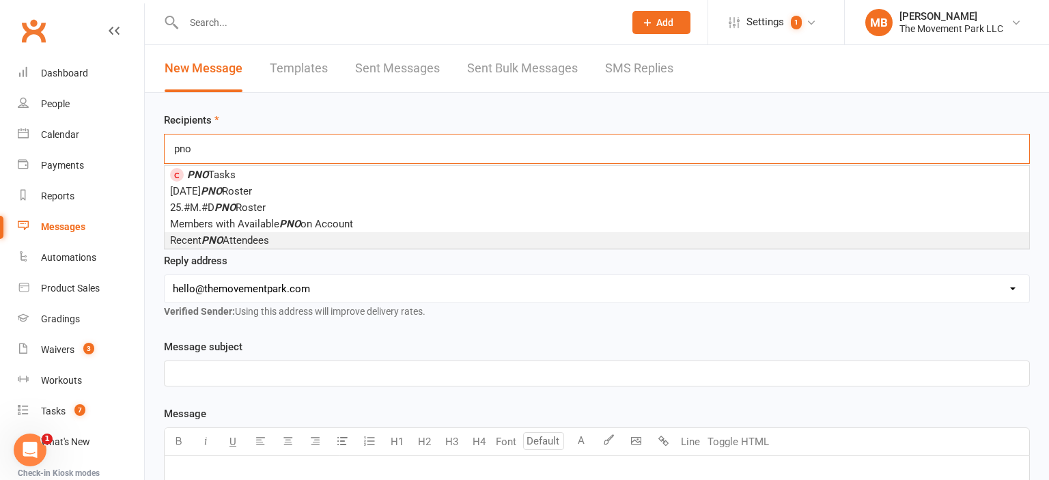
type input "pno"
click at [237, 234] on span "Recent PNO Attendees" at bounding box center [219, 240] width 99 height 12
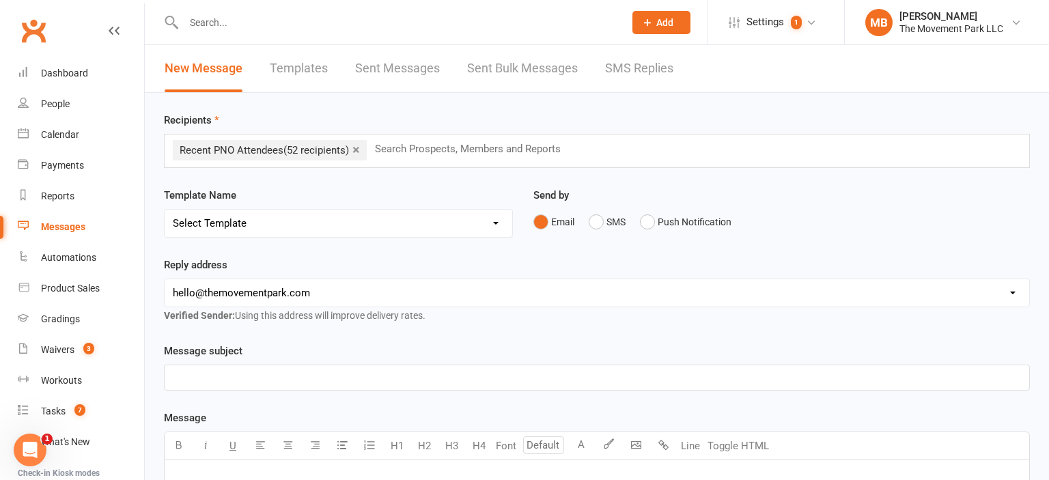
select select "15"
click option "[SMS] PNO Sales Push" at bounding box center [0, 0] width 0 height 0
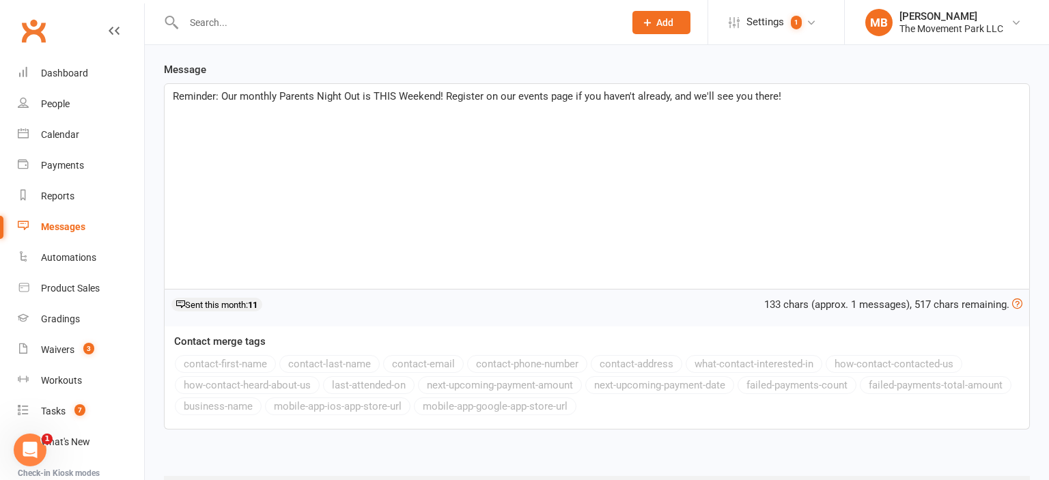
scroll to position [264, 0]
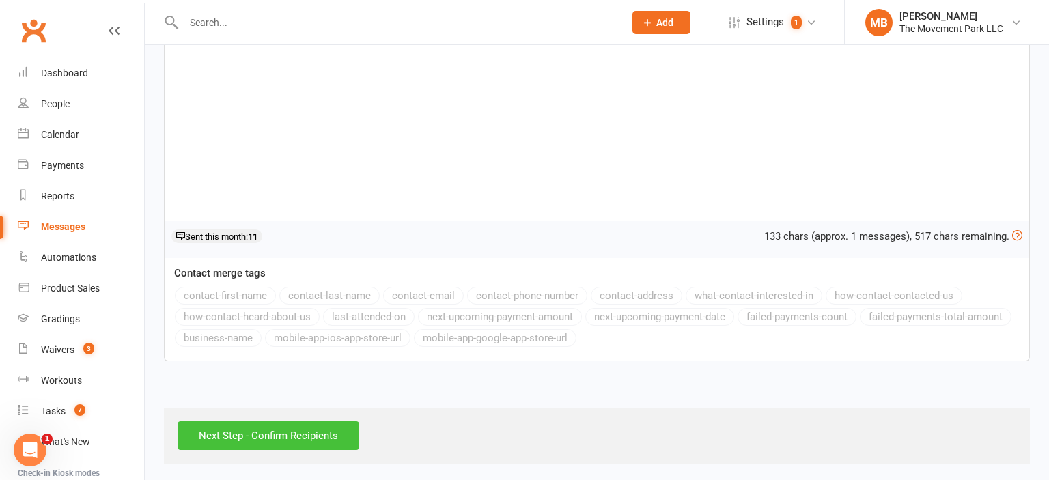
click at [284, 428] on input "Next Step - Confirm Recipients" at bounding box center [269, 436] width 182 height 29
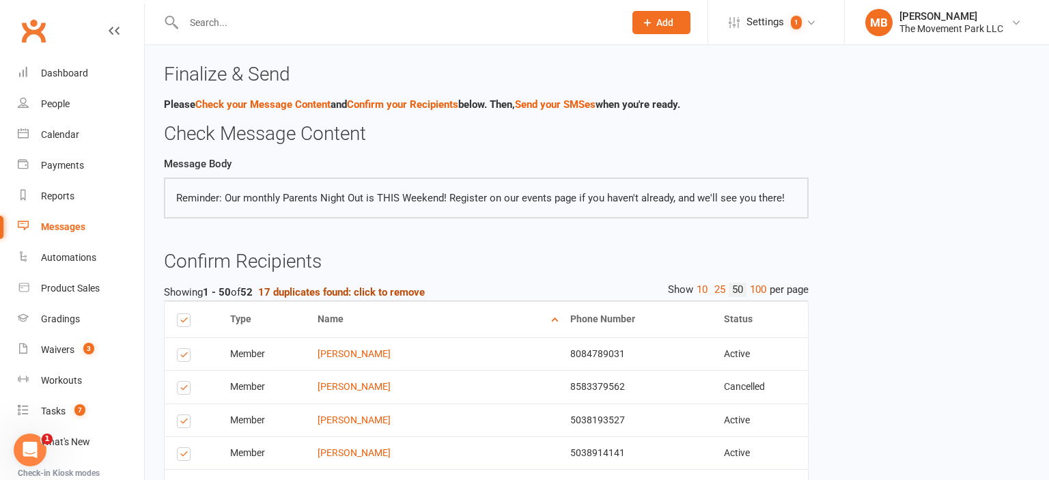
click at [338, 297] on strong "17 duplicates found: click to remove" at bounding box center [341, 292] width 167 height 12
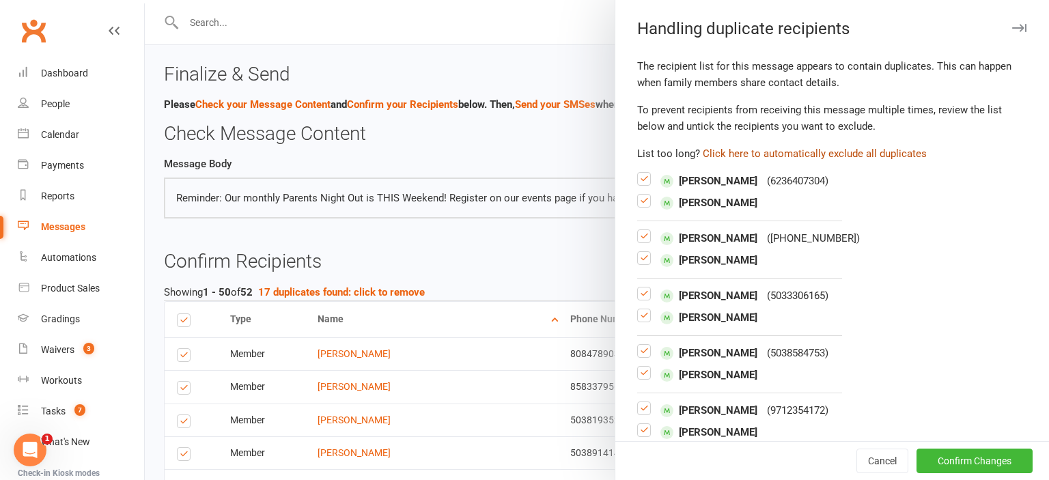
click at [768, 150] on button "Click here to automatically exclude all duplicates" at bounding box center [815, 154] width 224 height 16
click at [993, 471] on button "Confirm Changes" at bounding box center [975, 461] width 116 height 25
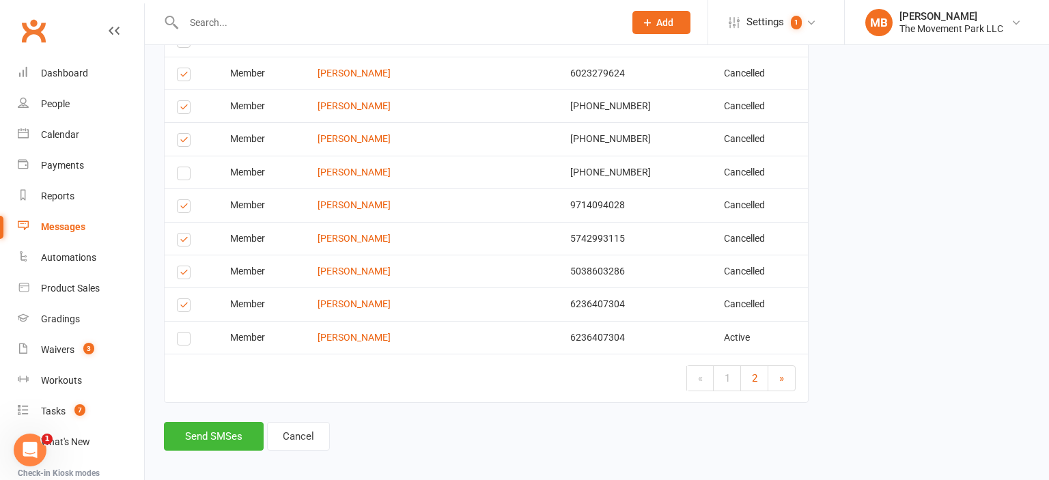
scroll to position [1703, 0]
click at [245, 428] on button "Send SMSes" at bounding box center [214, 436] width 100 height 29
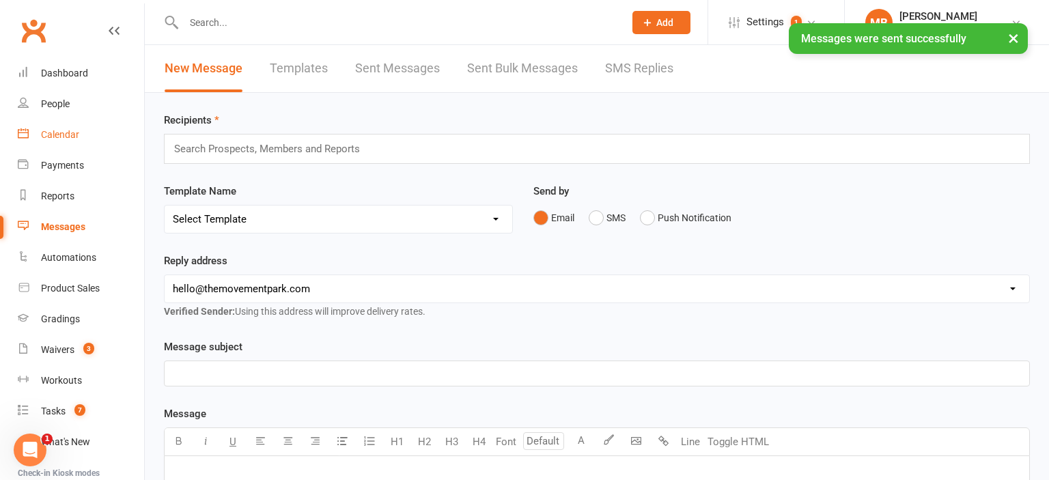
click at [72, 126] on link "Calendar" at bounding box center [81, 135] width 126 height 31
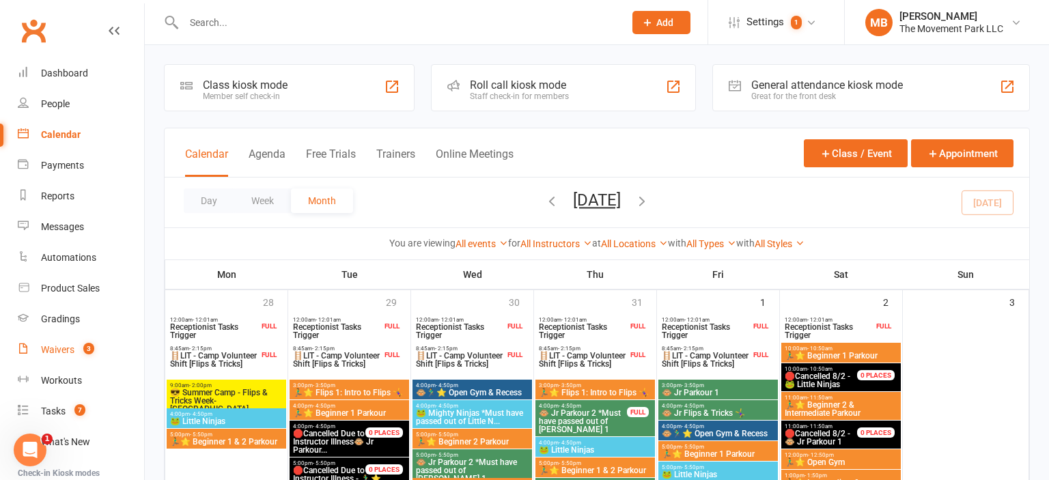
click at [70, 350] on div "Waivers" at bounding box center [57, 349] width 33 height 11
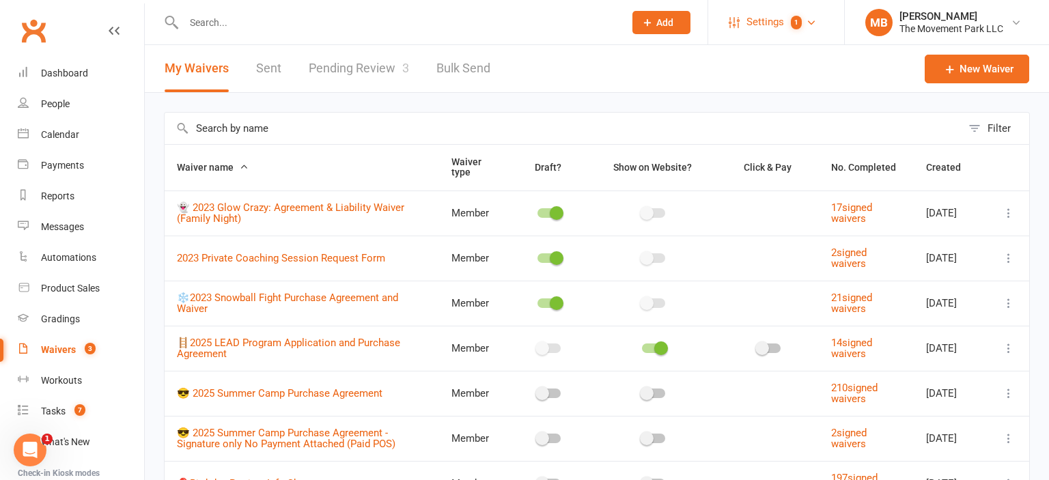
click at [748, 13] on span "Settings" at bounding box center [766, 22] width 38 height 31
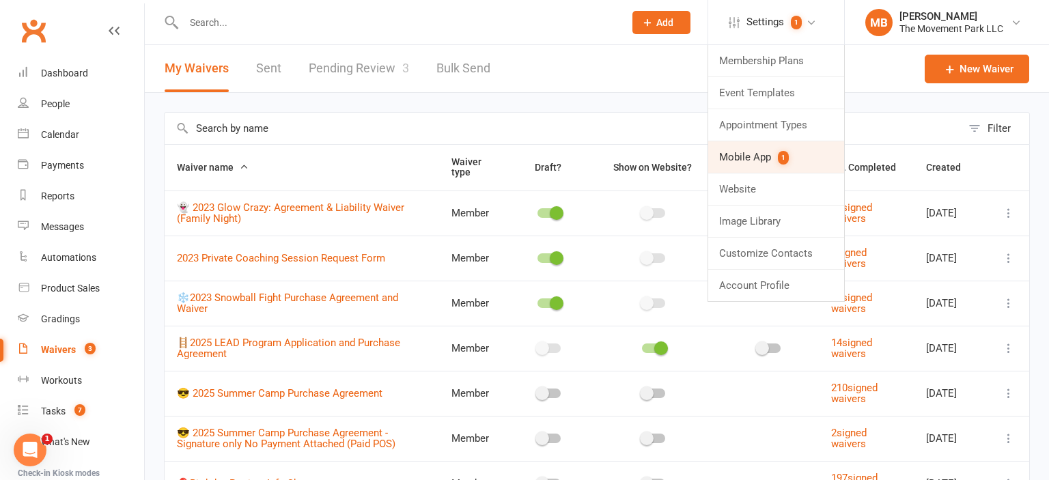
click at [765, 144] on link "Mobile App 1" at bounding box center [777, 156] width 136 height 31
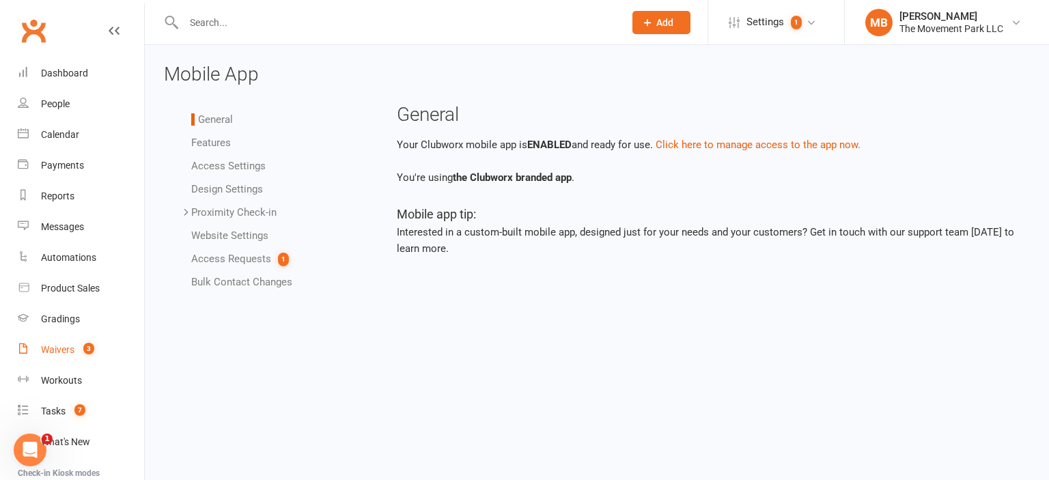
click at [66, 353] on div "Waivers" at bounding box center [57, 349] width 33 height 11
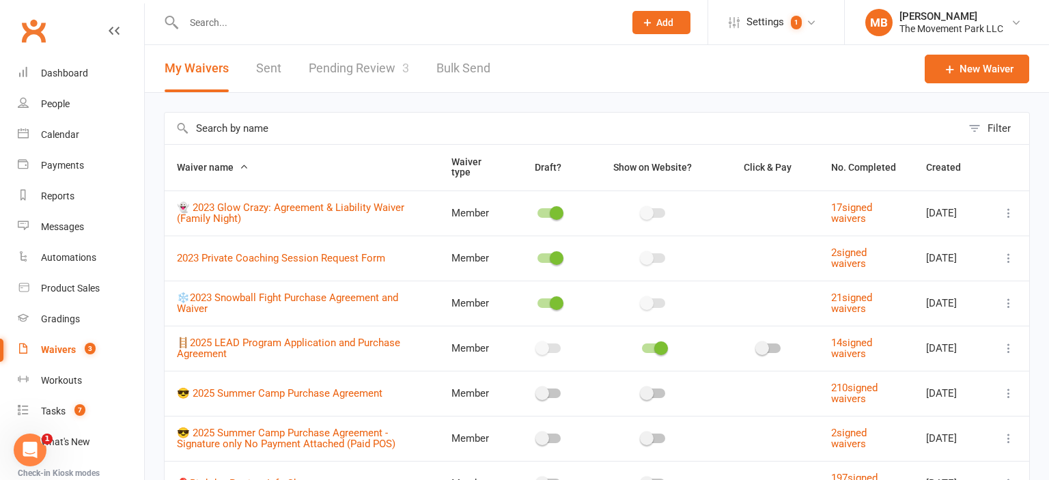
click at [348, 74] on link "Pending Review 3" at bounding box center [359, 68] width 100 height 47
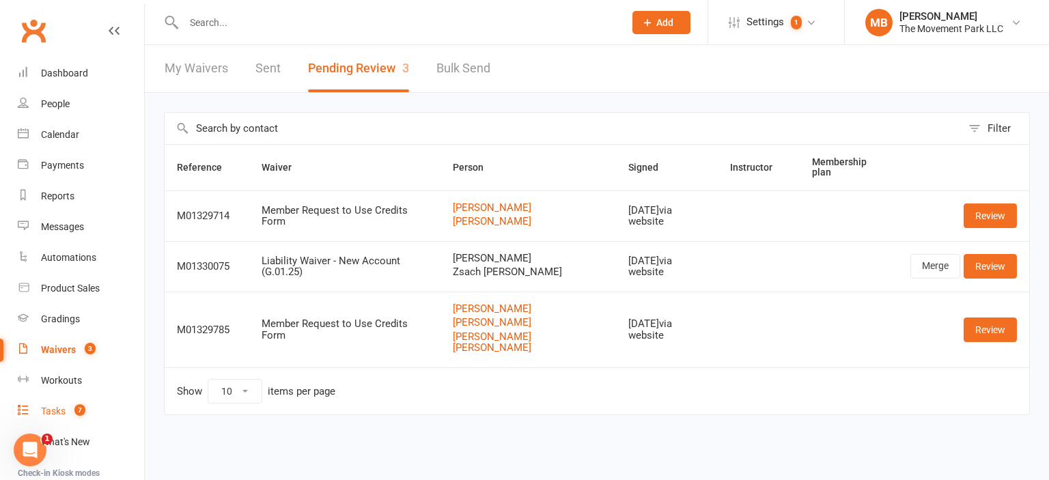
click at [65, 417] on div "Tasks" at bounding box center [53, 411] width 25 height 11
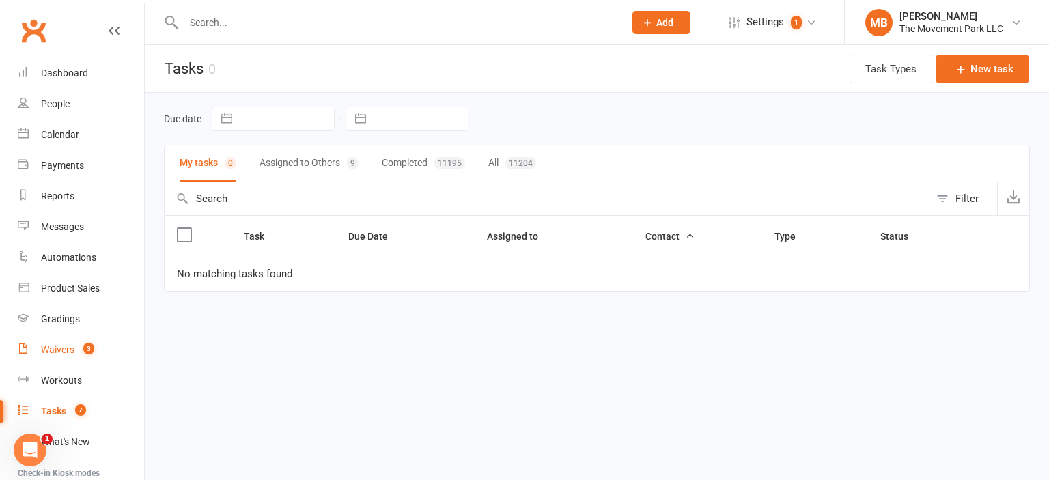
click at [66, 354] on div "Waivers" at bounding box center [57, 349] width 33 height 11
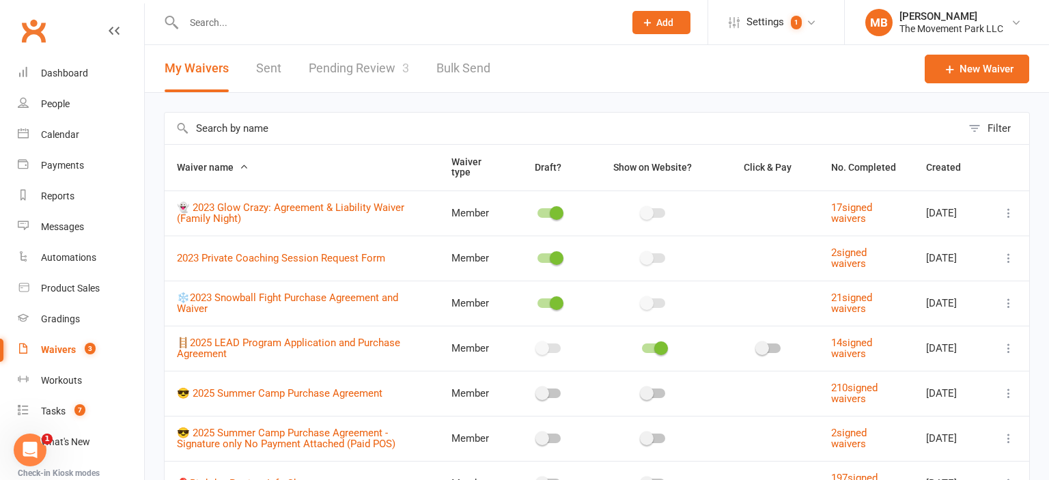
click at [360, 56] on link "Pending Review 3" at bounding box center [359, 68] width 100 height 47
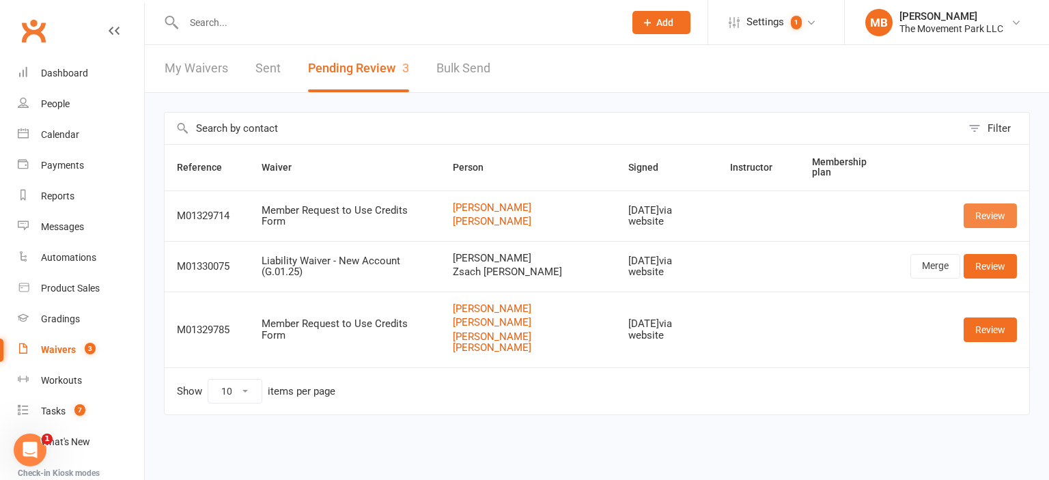
click at [985, 206] on link "Review" at bounding box center [990, 216] width 53 height 25
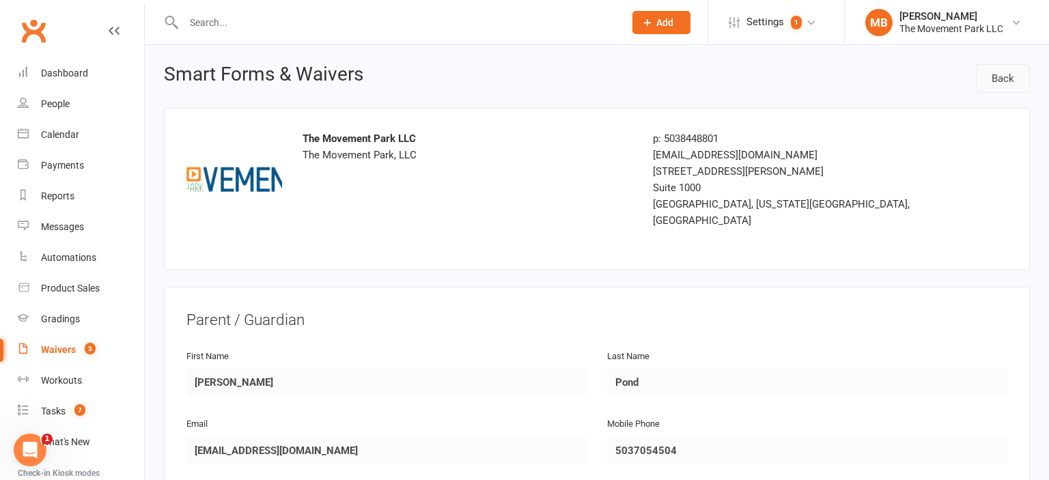
click at [991, 80] on link "Back" at bounding box center [1003, 78] width 54 height 29
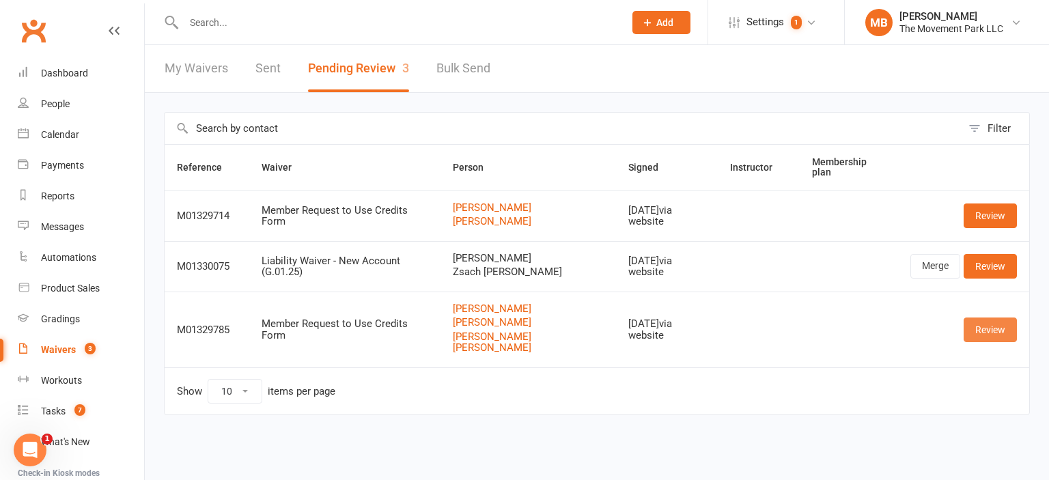
click at [988, 318] on link "Review" at bounding box center [990, 330] width 53 height 25
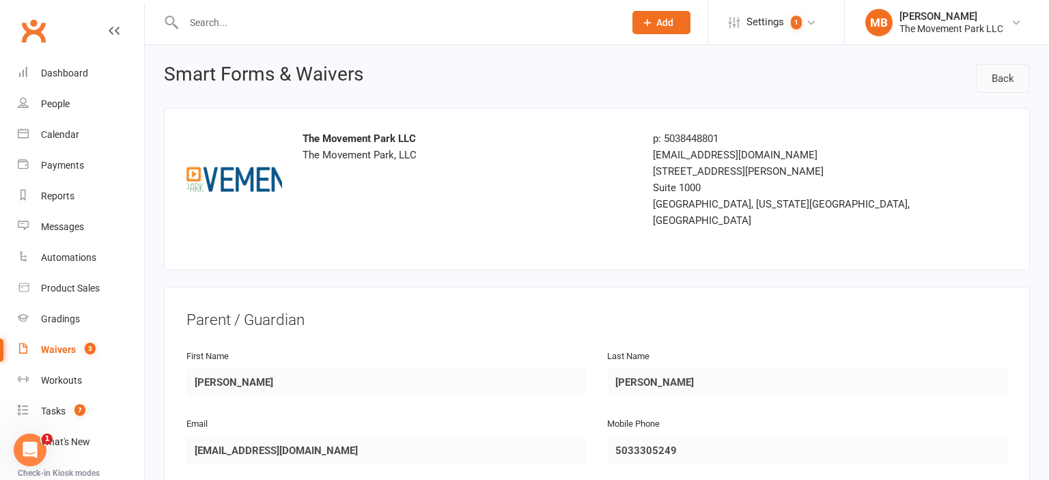
click at [988, 83] on link "Back" at bounding box center [1003, 78] width 54 height 29
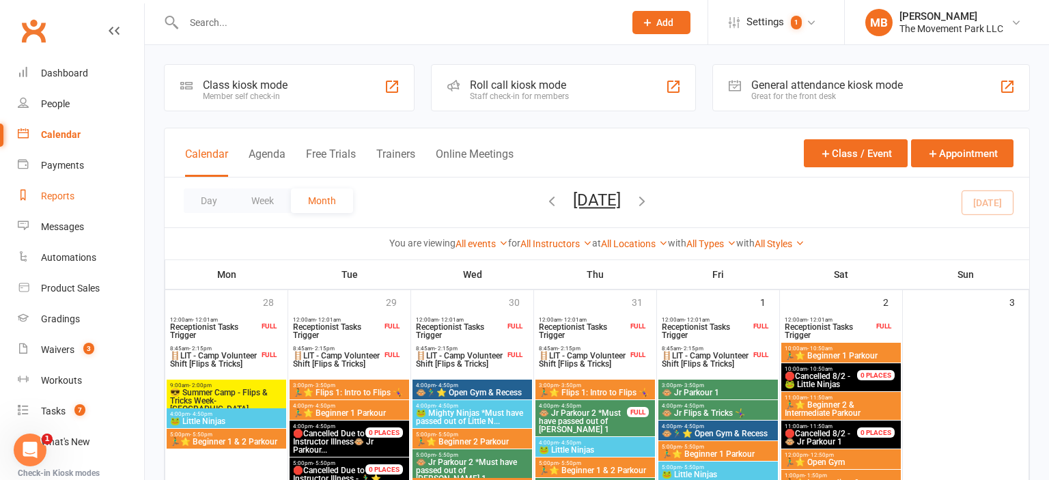
click at [53, 190] on link "Reports" at bounding box center [81, 196] width 126 height 31
select select "50"
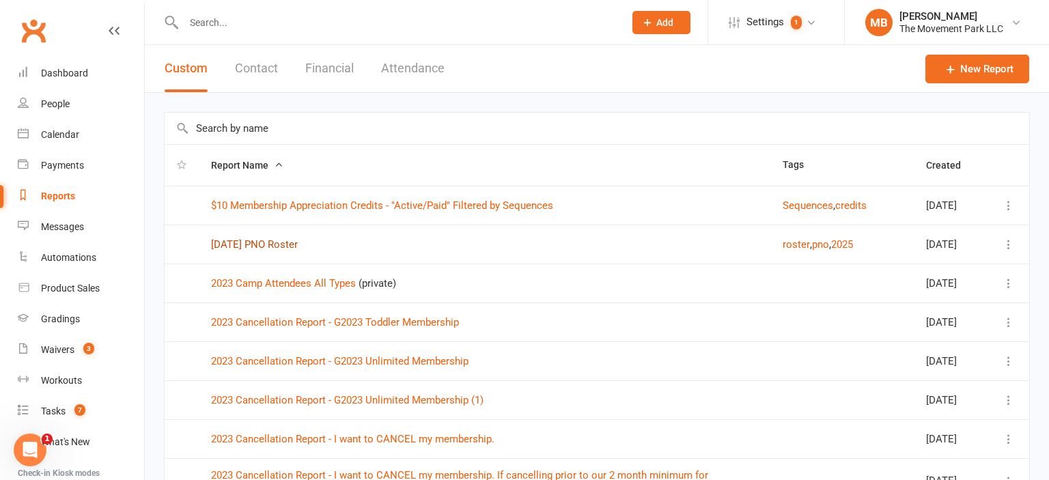
click at [286, 251] on link "[DATE] PNO Roster" at bounding box center [254, 244] width 87 height 12
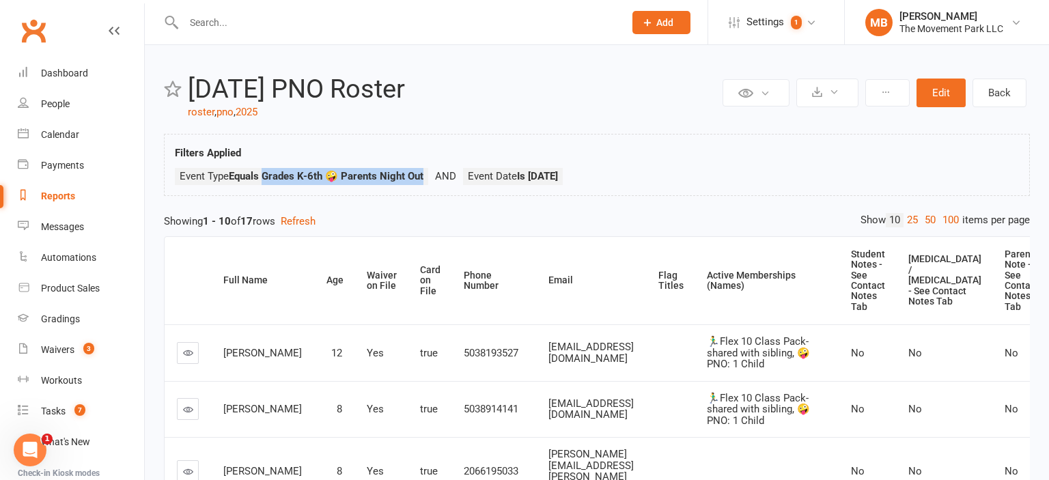
drag, startPoint x: 426, startPoint y: 176, endPoint x: 264, endPoint y: 184, distance: 162.1
click at [264, 184] on li "Event Type Equals Grades K-6th 🤪 Parents Night Out" at bounding box center [319, 176] width 288 height 17
click at [46, 414] on div "Tasks" at bounding box center [53, 411] width 25 height 11
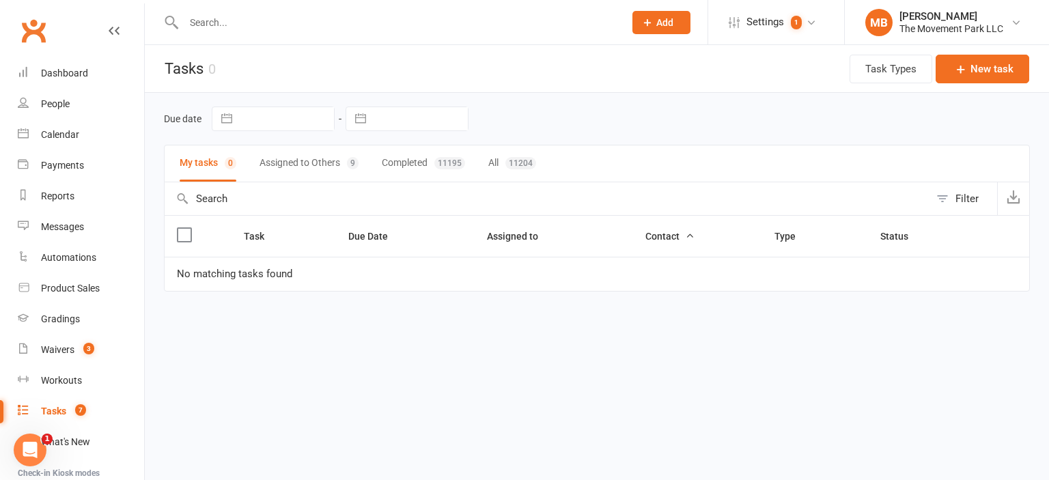
click at [318, 168] on button "Assigned to Others 9" at bounding box center [309, 164] width 99 height 36
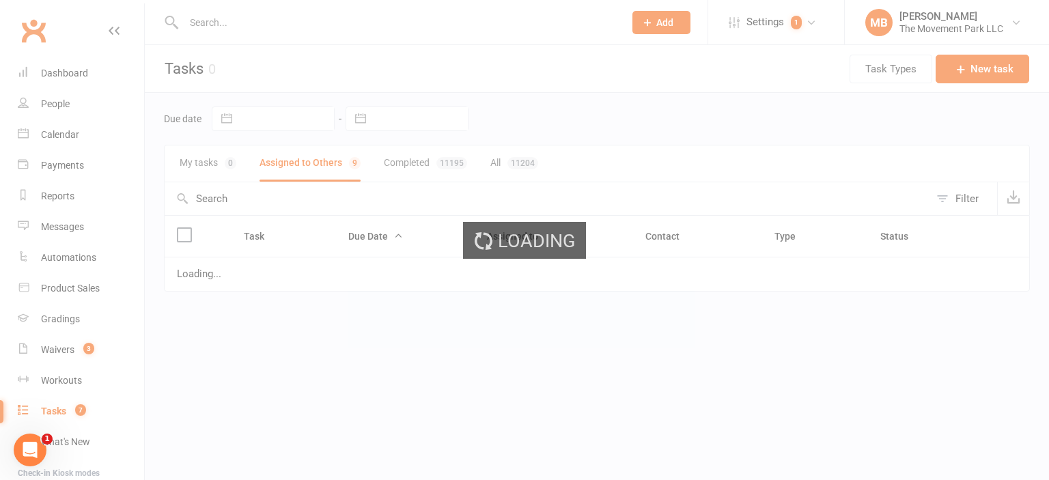
select select "waiting"
select select "started"
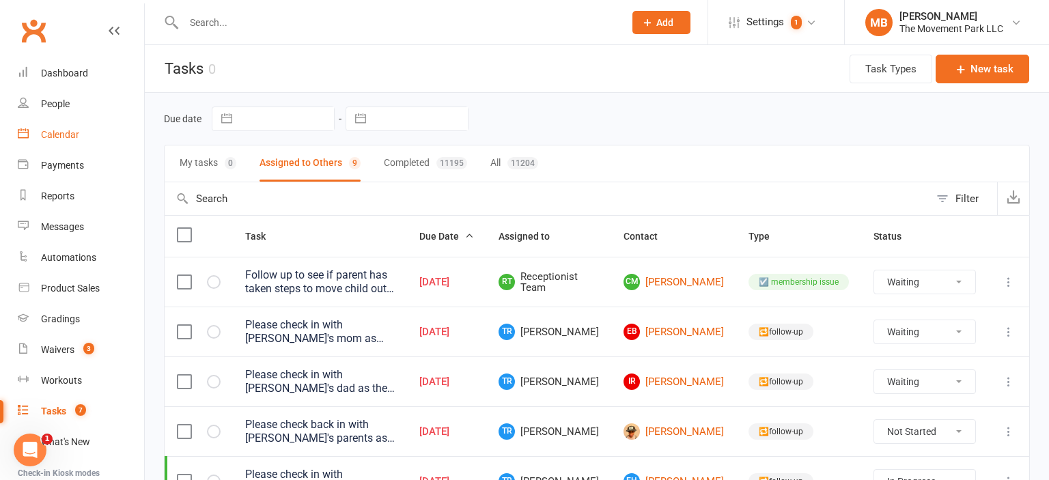
click at [71, 125] on link "Calendar" at bounding box center [81, 135] width 126 height 31
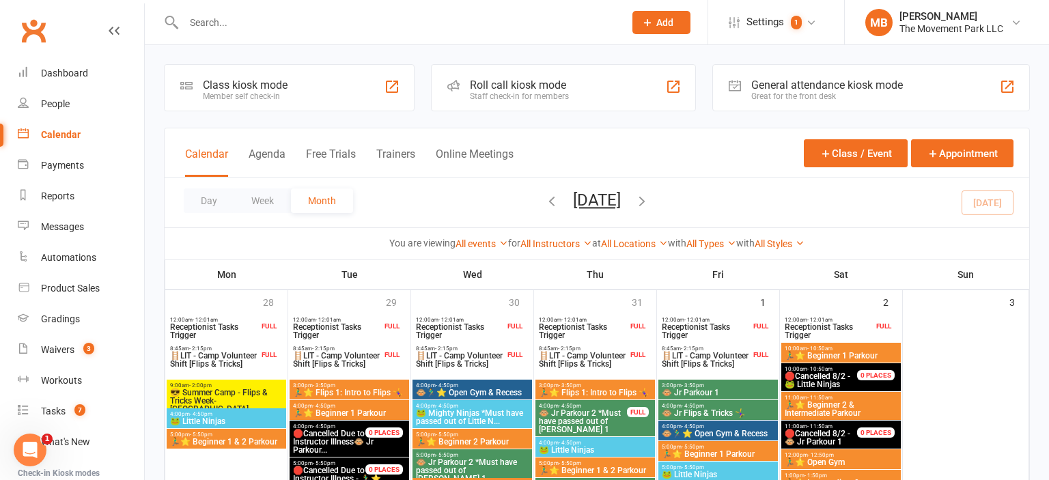
scroll to position [111, 0]
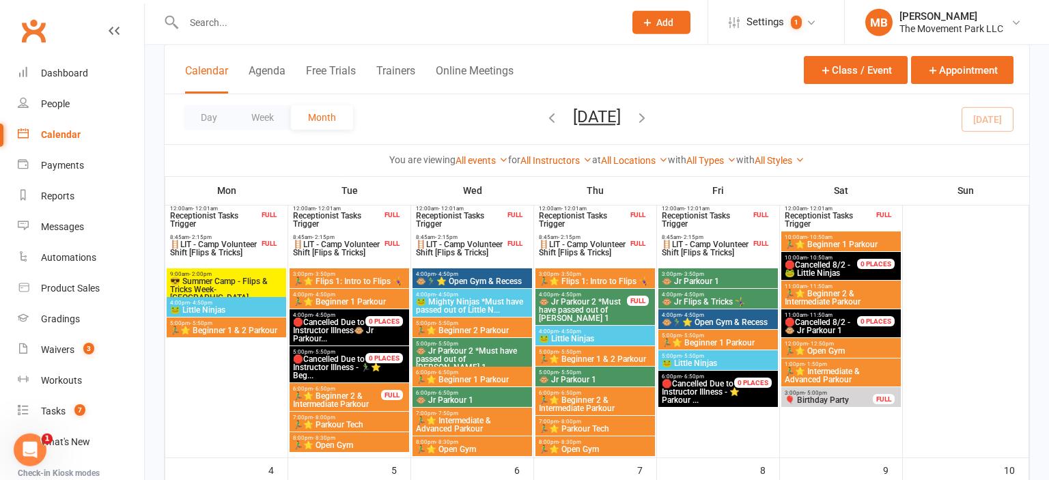
click at [650, 108] on button "button" at bounding box center [642, 119] width 15 height 24
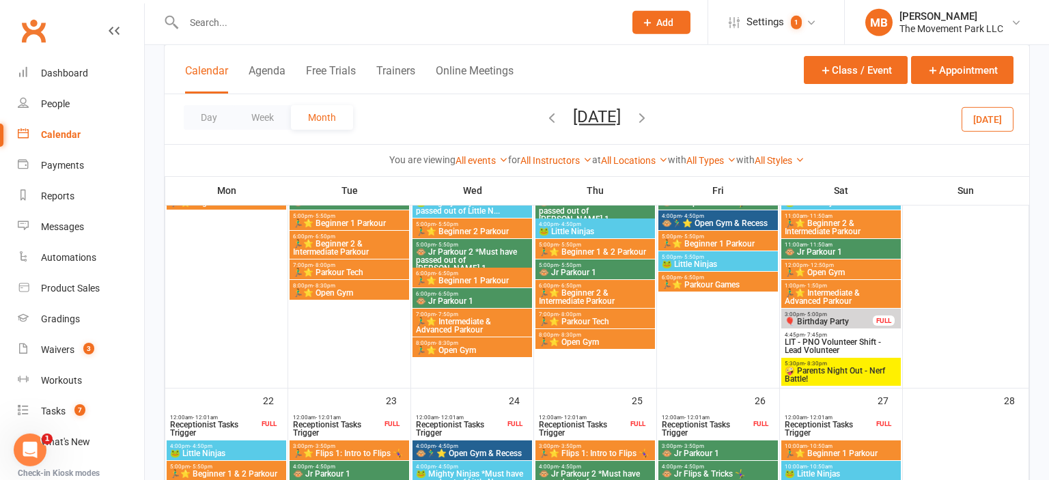
scroll to position [704, 0]
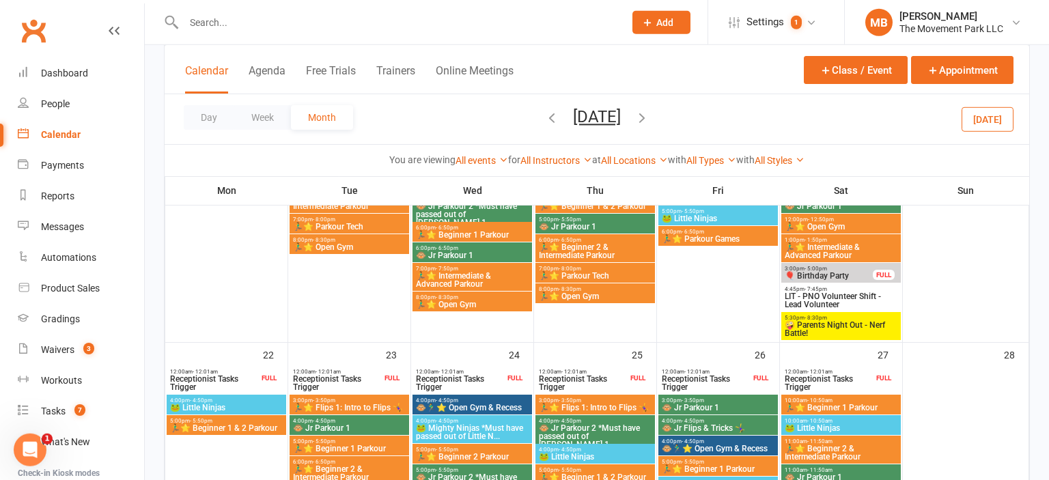
click at [826, 338] on div "5:30pm - 8:30pm 🤪 Parents Night Out - Nerf Battle!" at bounding box center [842, 326] width 120 height 28
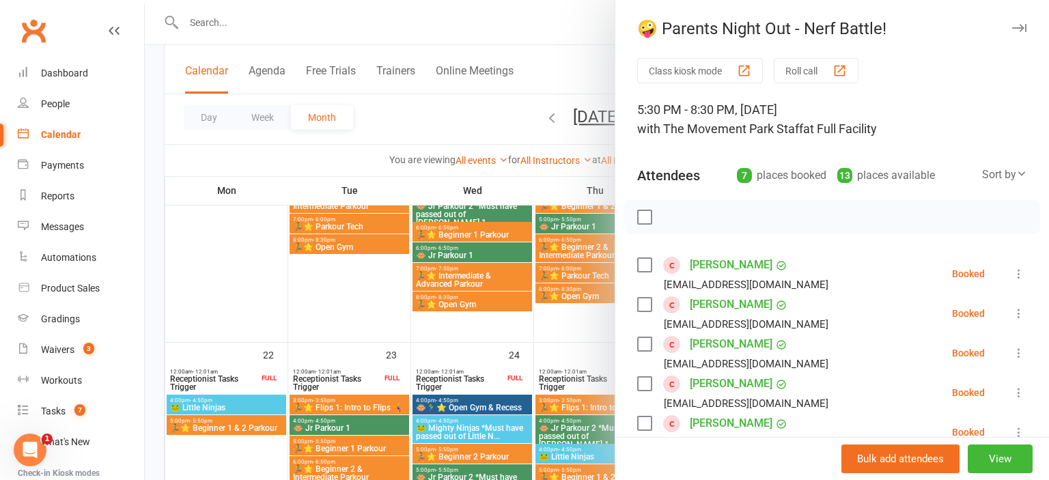
click at [483, 330] on div at bounding box center [597, 240] width 905 height 480
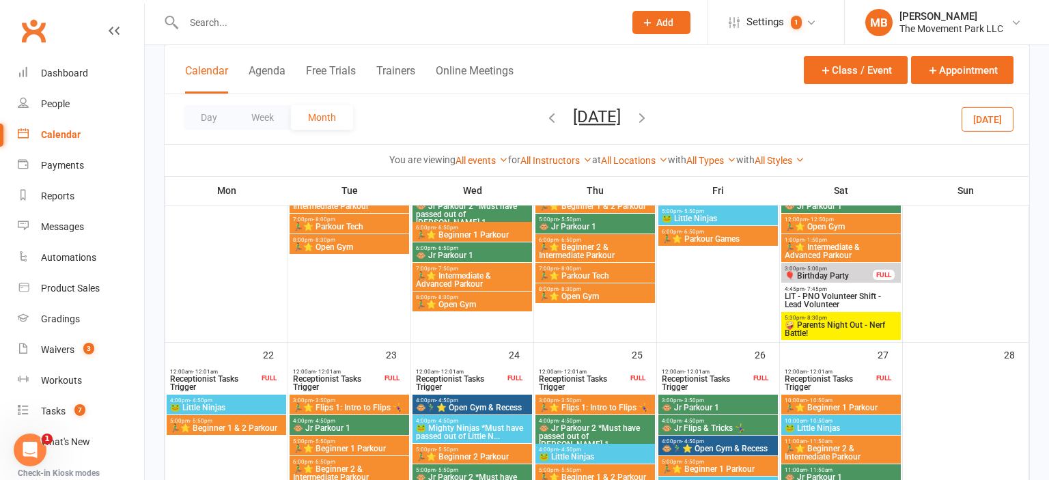
click at [207, 26] on input "text" at bounding box center [397, 22] width 435 height 19
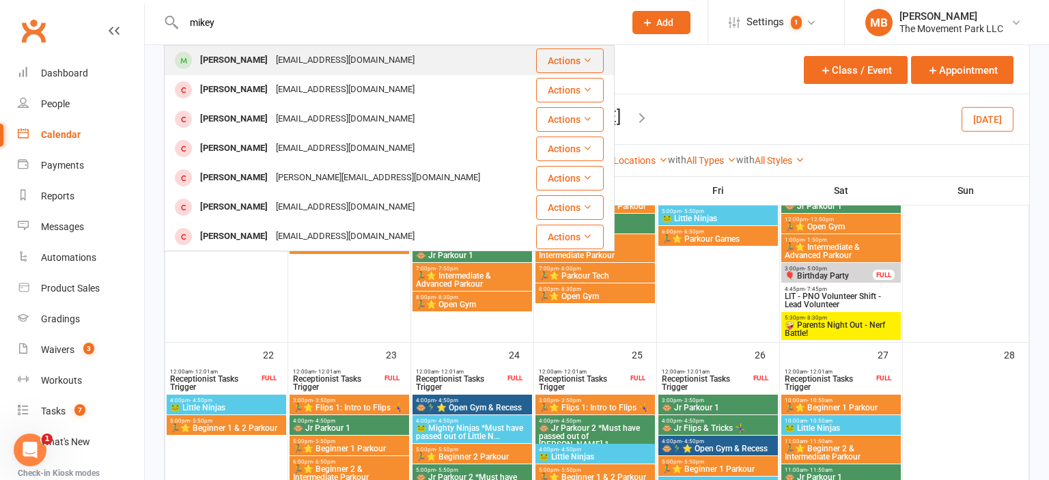
type input "mikey"
click at [266, 61] on div "[PERSON_NAME]" at bounding box center [234, 61] width 76 height 20
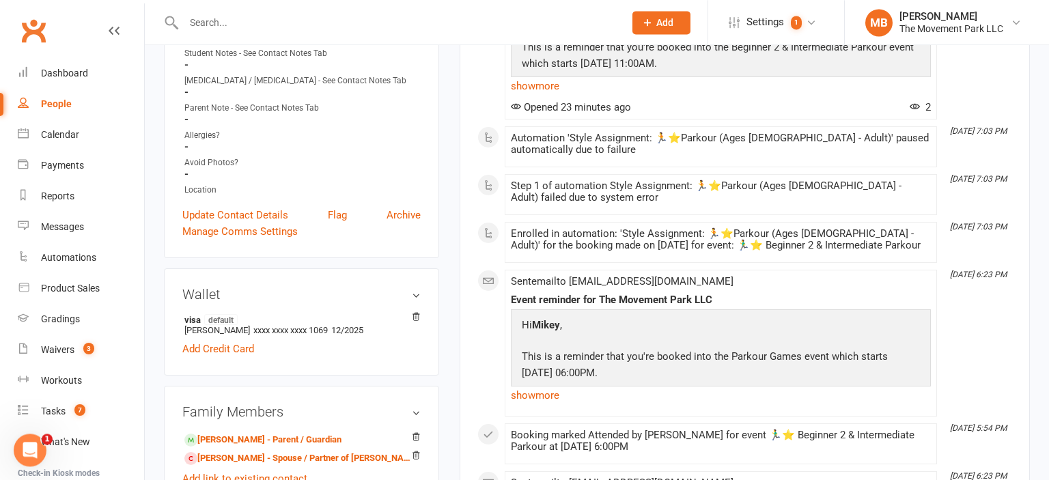
scroll to position [823, 0]
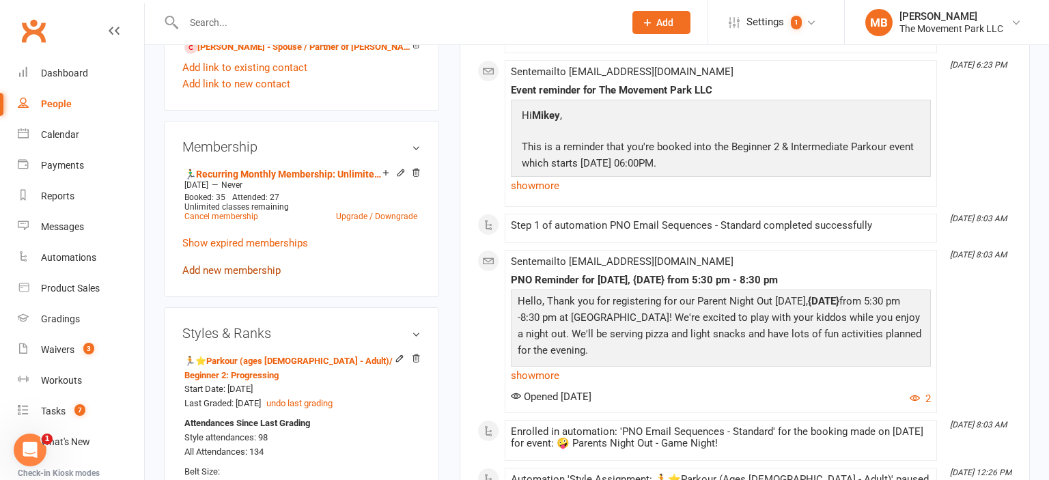
click at [254, 277] on link "Add new membership" at bounding box center [231, 270] width 98 height 12
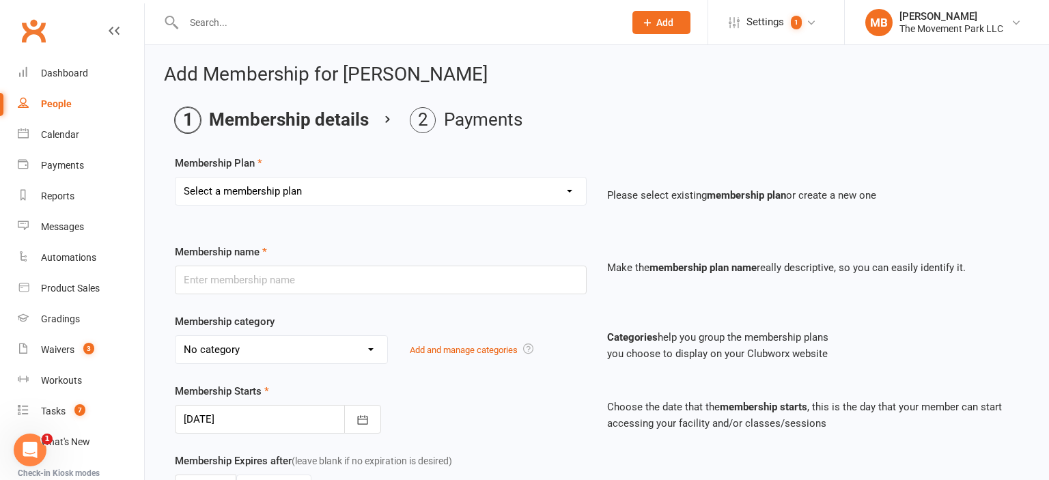
select select "13"
click option "🤪 PNO: 1 Child" at bounding box center [0, 0] width 0 height 0
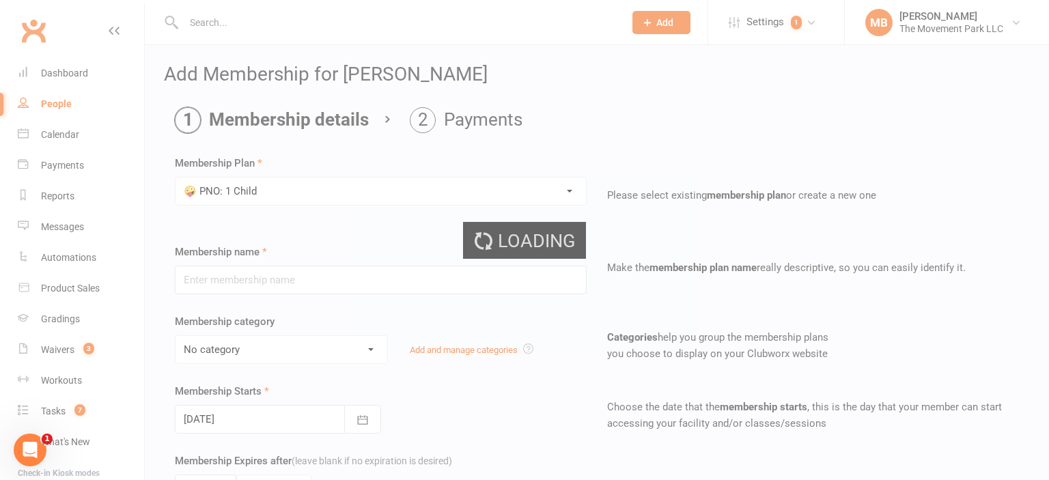
type input "🤪 PNO: 1 Child"
select select "43"
type input "0"
type input "1"
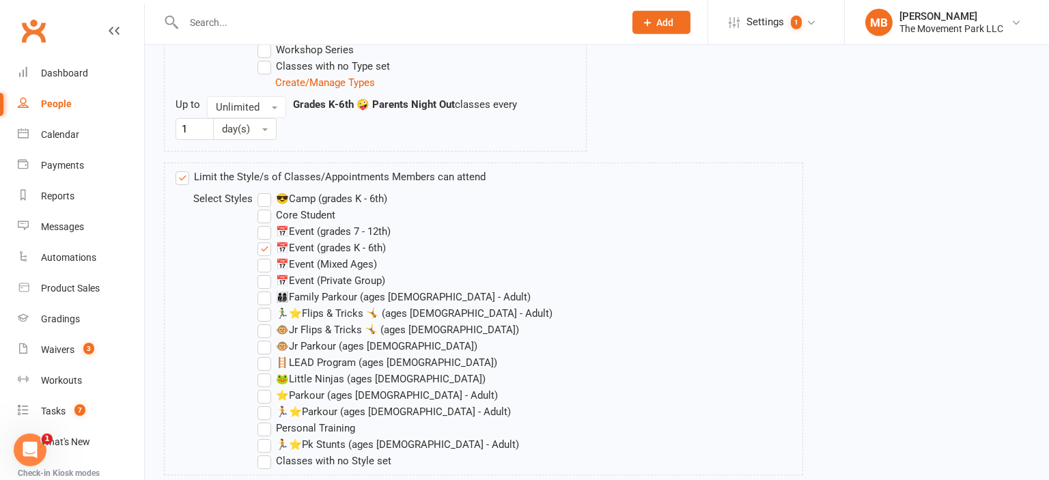
scroll to position [1490, 0]
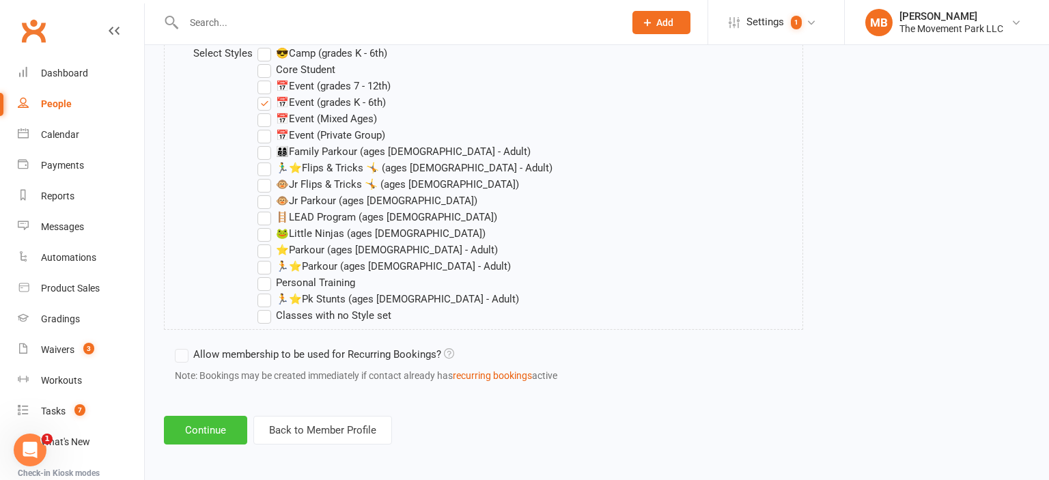
click at [217, 440] on button "Continue" at bounding box center [205, 430] width 83 height 29
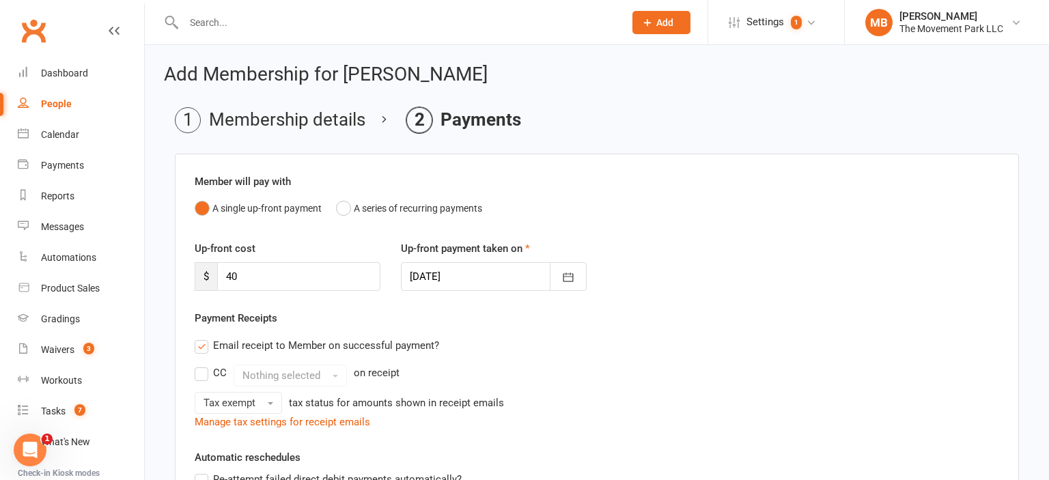
click at [441, 277] on div at bounding box center [494, 276] width 186 height 29
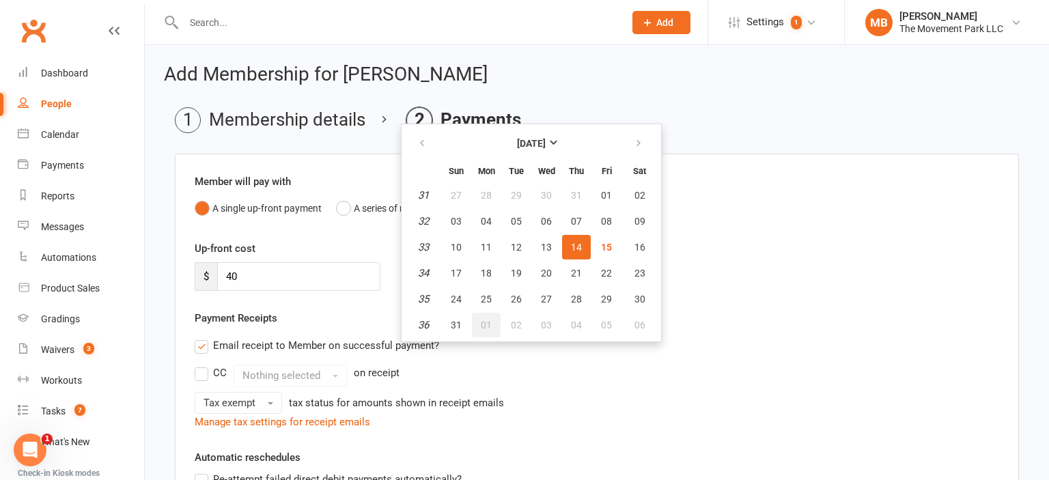
click at [482, 322] on span "01" at bounding box center [486, 325] width 11 height 11
type input "01 Sep 2025"
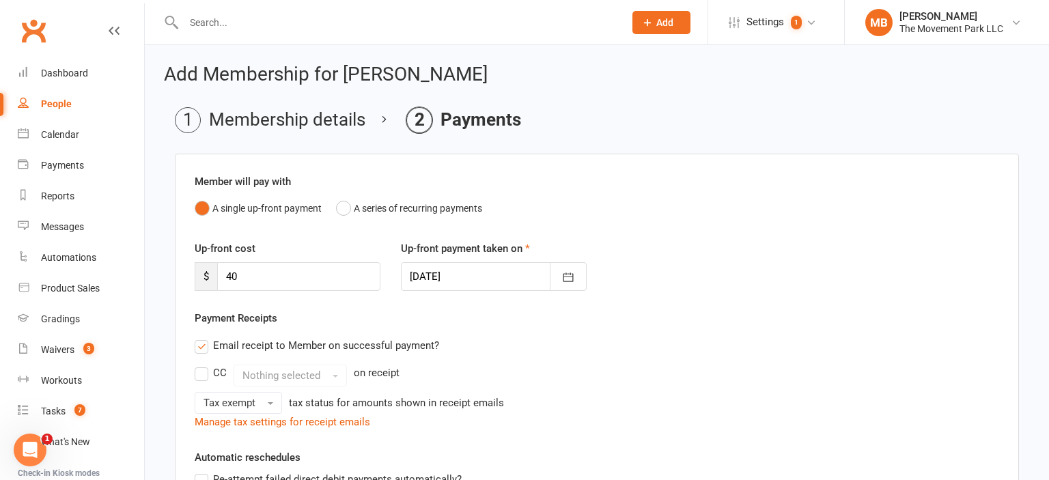
scroll to position [316, 0]
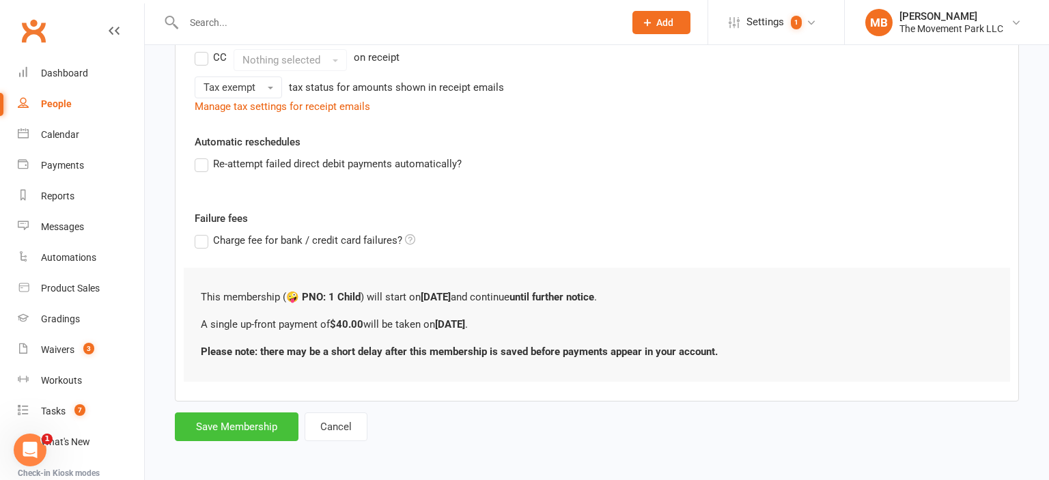
click at [251, 426] on button "Save Membership" at bounding box center [237, 427] width 124 height 29
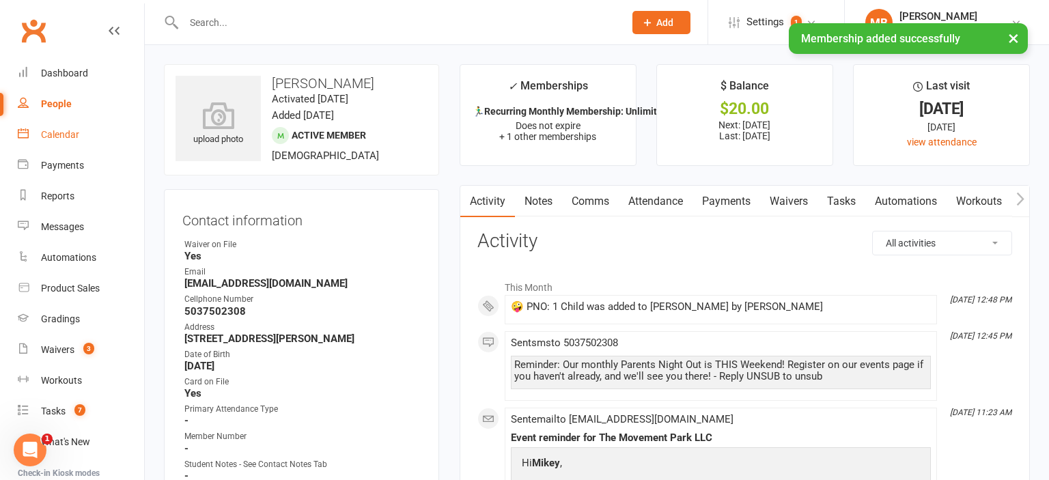
click at [56, 138] on div "Calendar" at bounding box center [60, 134] width 38 height 11
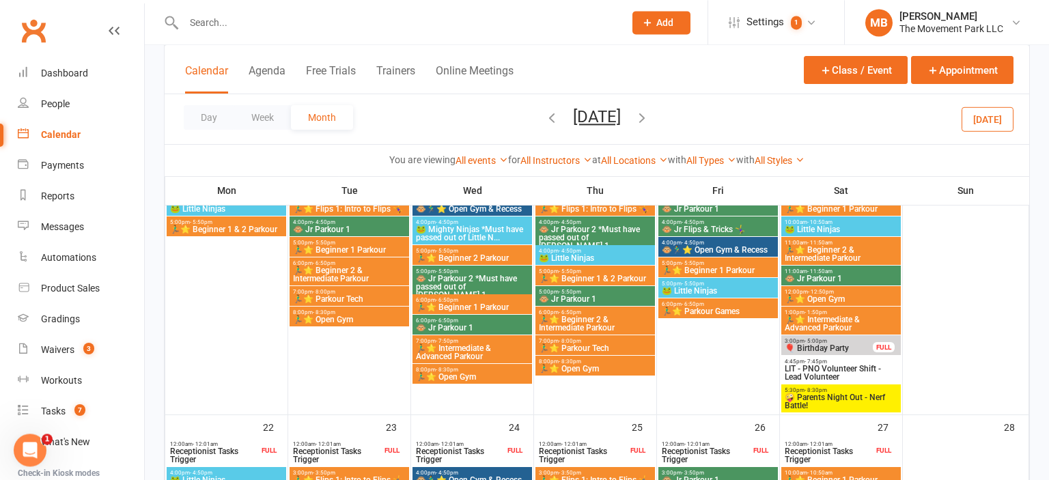
scroll to position [708, 0]
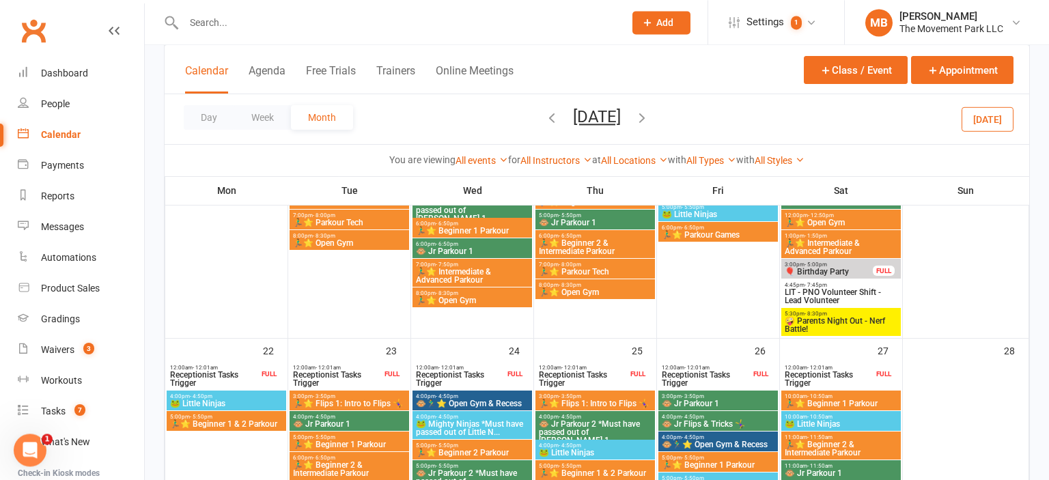
click at [860, 331] on span "🤪 Parents Night Out - Nerf Battle!" at bounding box center [841, 325] width 114 height 16
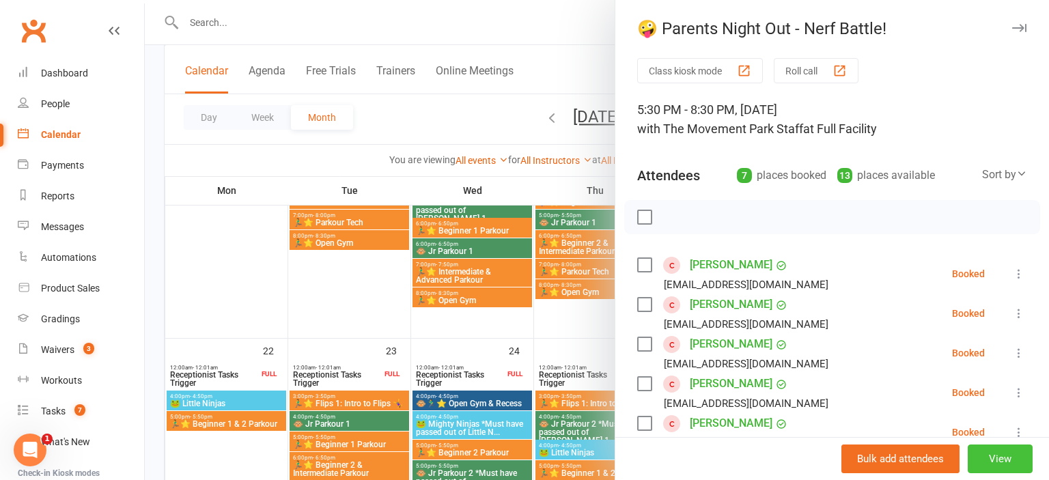
click at [1008, 456] on button "View" at bounding box center [1000, 459] width 65 height 29
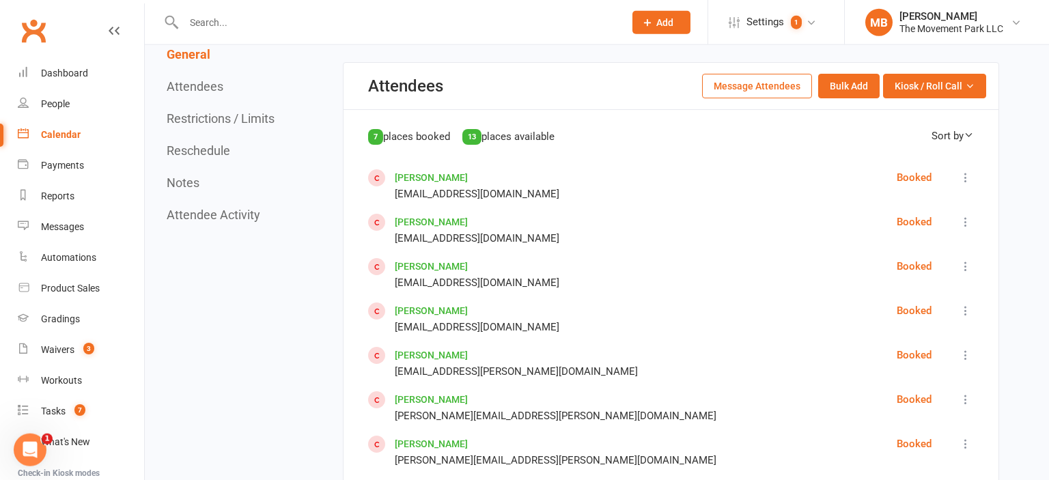
scroll to position [823, 0]
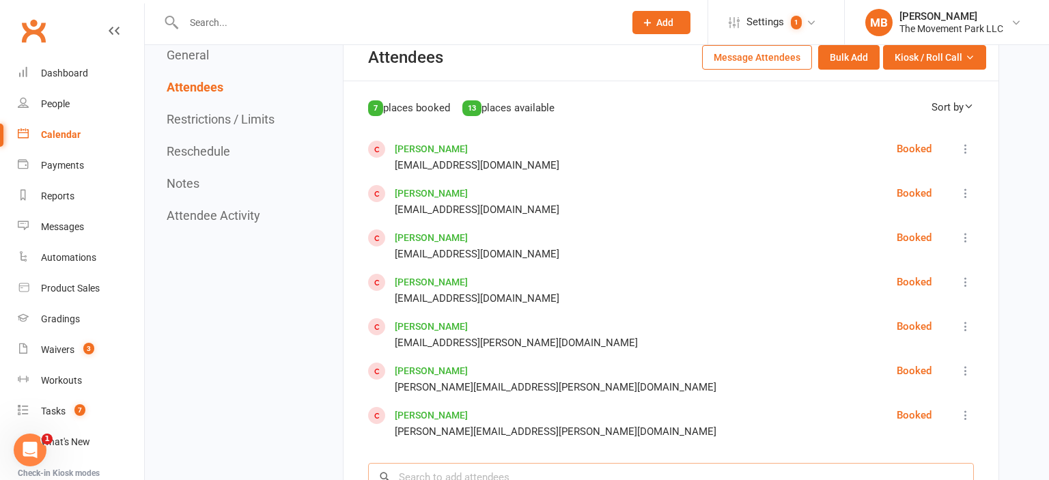
click at [489, 476] on input "search" at bounding box center [671, 477] width 606 height 29
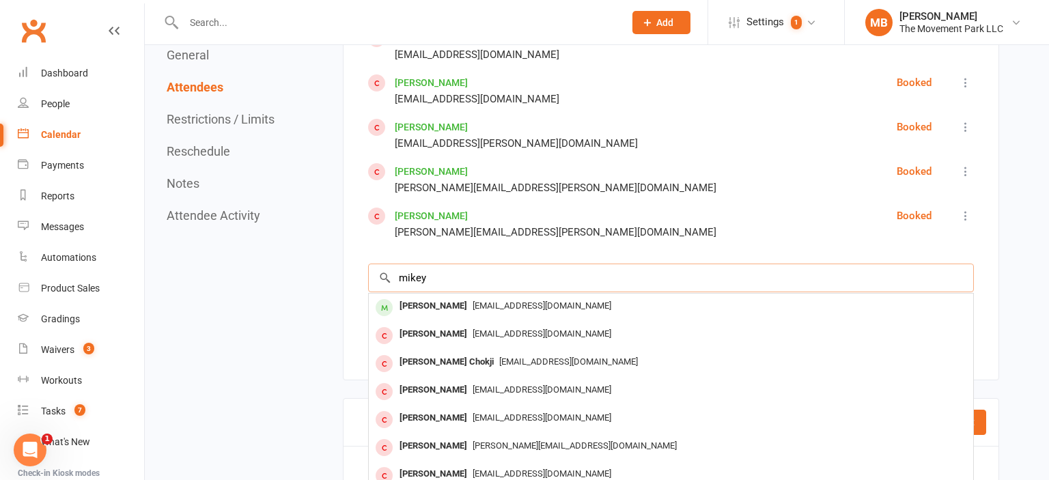
scroll to position [1096, 0]
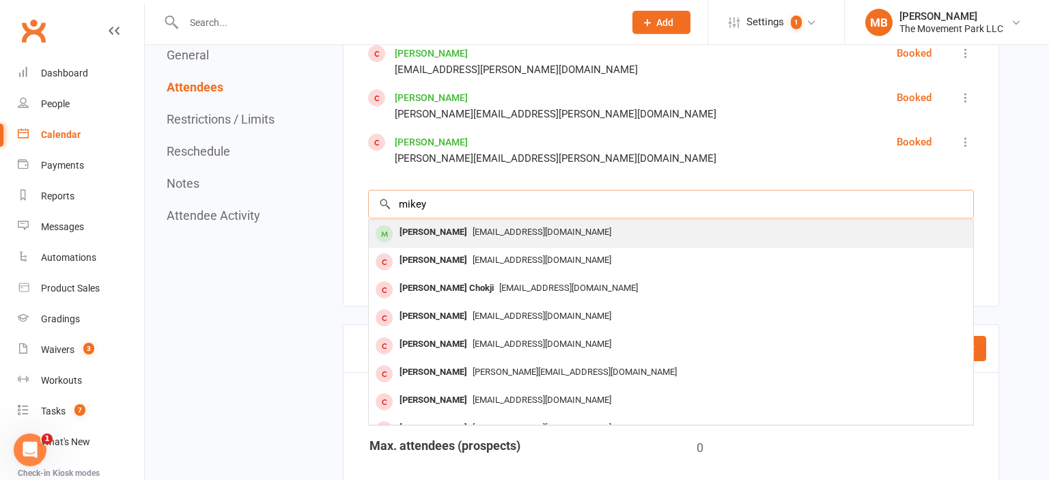
type input "mikey"
click at [517, 234] on span "[EMAIL_ADDRESS][DOMAIN_NAME]" at bounding box center [542, 232] width 139 height 10
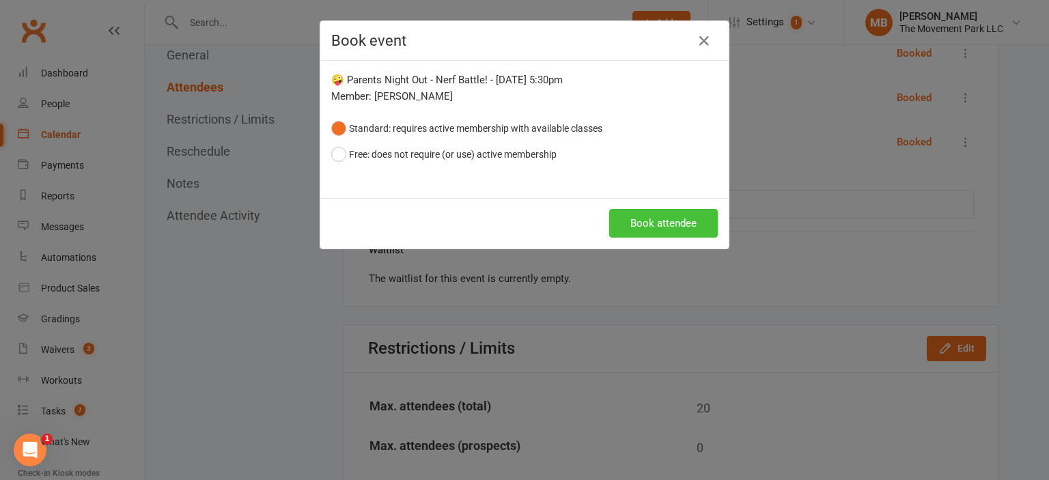
click at [635, 220] on button "Book attendee" at bounding box center [663, 223] width 109 height 29
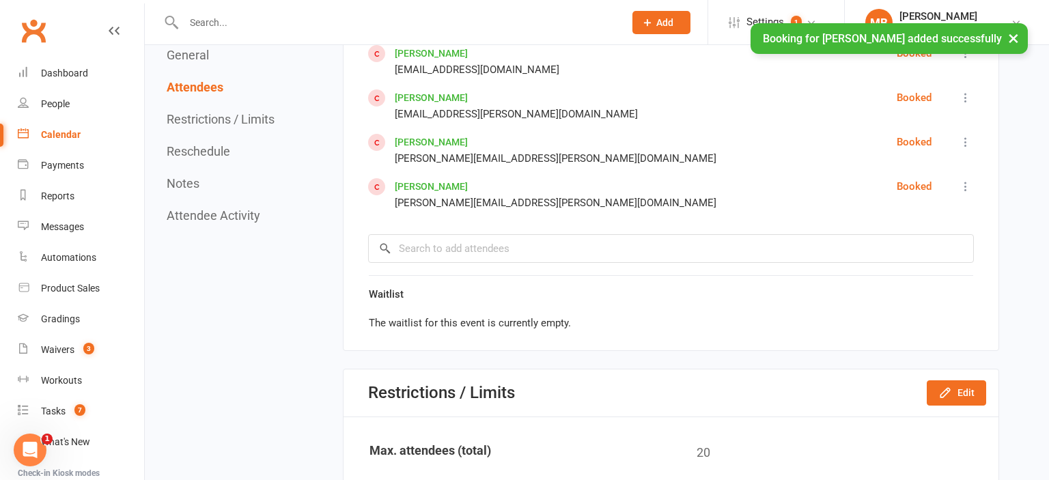
click at [70, 133] on div "Calendar" at bounding box center [61, 134] width 40 height 11
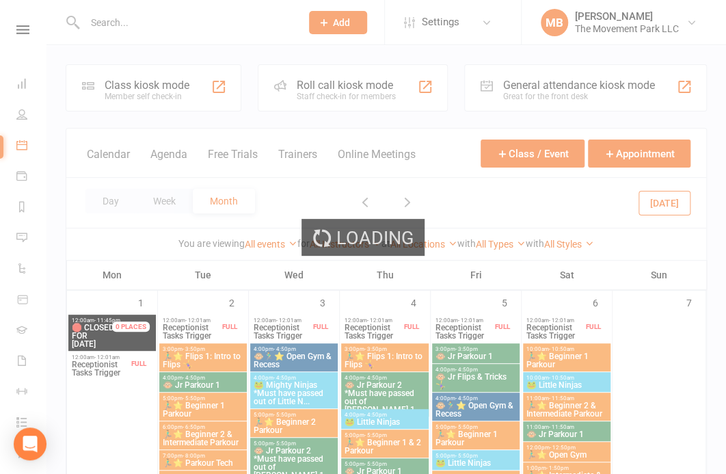
click at [243, 20] on input "text" at bounding box center [186, 22] width 210 height 19
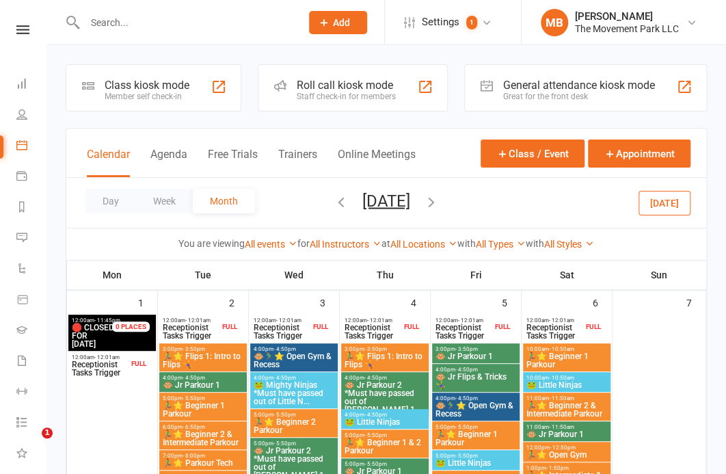
click at [243, 20] on input "text" at bounding box center [186, 22] width 210 height 19
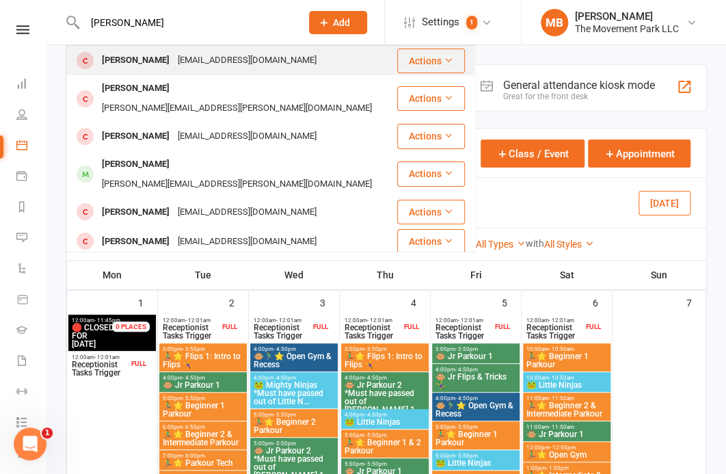
type input "joseph nolette"
click at [206, 51] on div "nollettelv@gmail.com" at bounding box center [247, 61] width 147 height 20
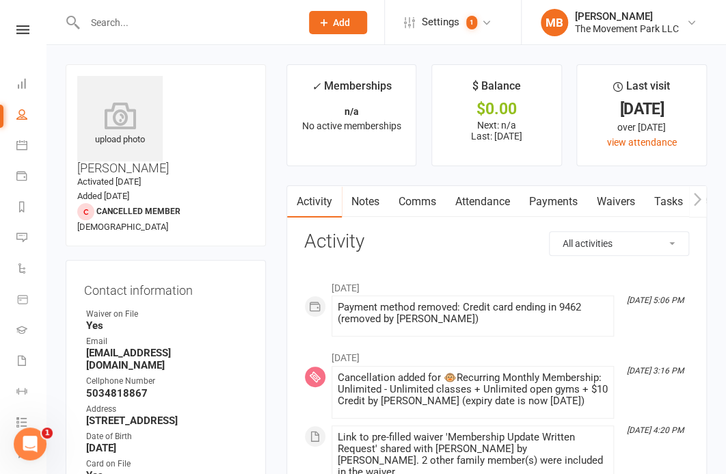
click at [238, 14] on input "text" at bounding box center [186, 22] width 210 height 19
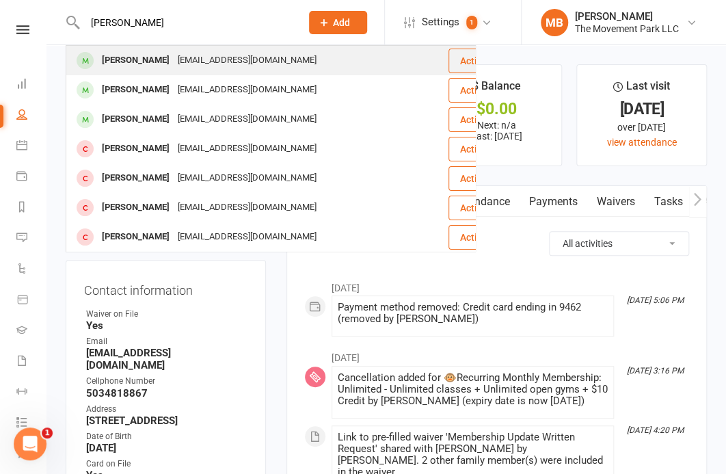
type input "joshua mathia"
click at [265, 57] on div "joshuaamathias@gmail.com" at bounding box center [247, 61] width 147 height 20
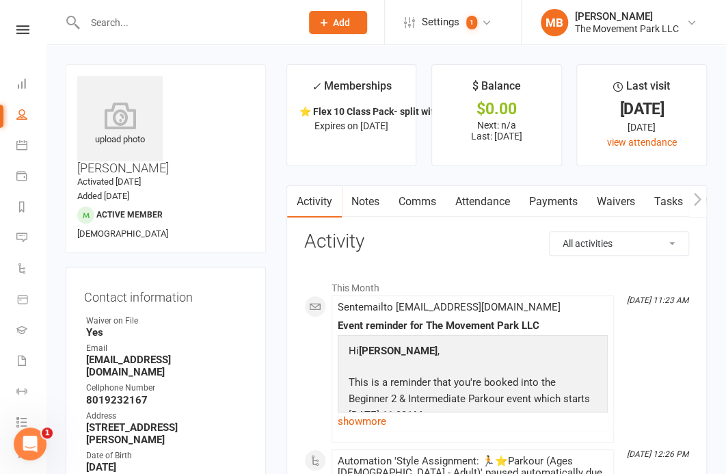
click at [217, 18] on input "text" at bounding box center [186, 22] width 210 height 19
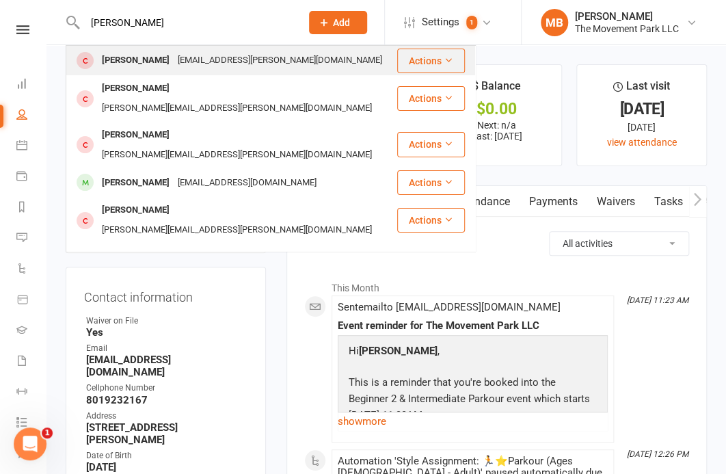
type input "julia edge"
click at [176, 57] on div "[EMAIL_ADDRESS][PERSON_NAME][DOMAIN_NAME]" at bounding box center [280, 61] width 212 height 20
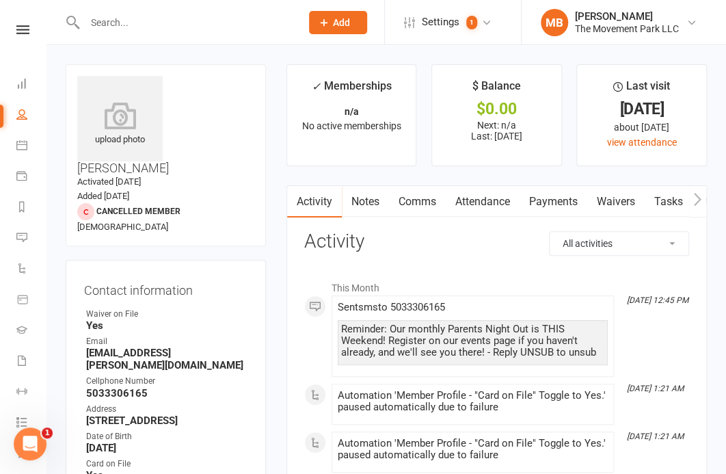
click at [187, 12] on div at bounding box center [178, 22] width 225 height 44
click at [180, 21] on input "text" at bounding box center [186, 22] width 210 height 19
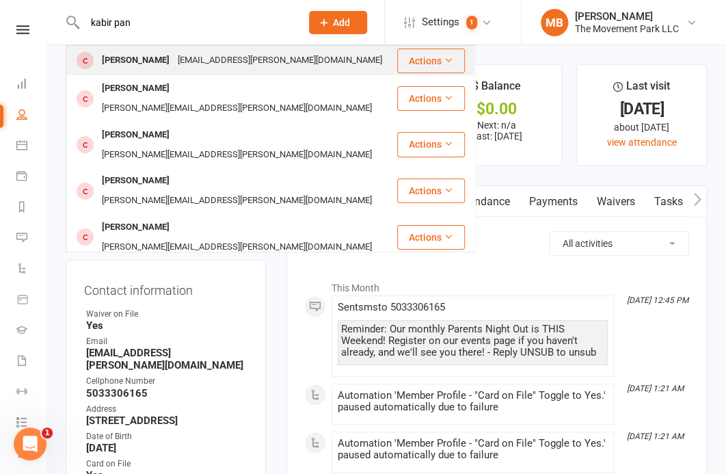
type input "kabir pan"
click at [174, 53] on div "pande.abhinav@gmail.com" at bounding box center [280, 61] width 212 height 20
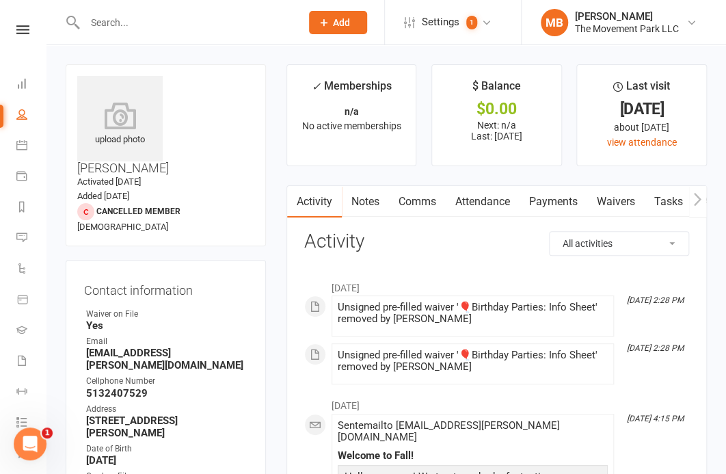
click at [153, 13] on input "text" at bounding box center [186, 22] width 210 height 19
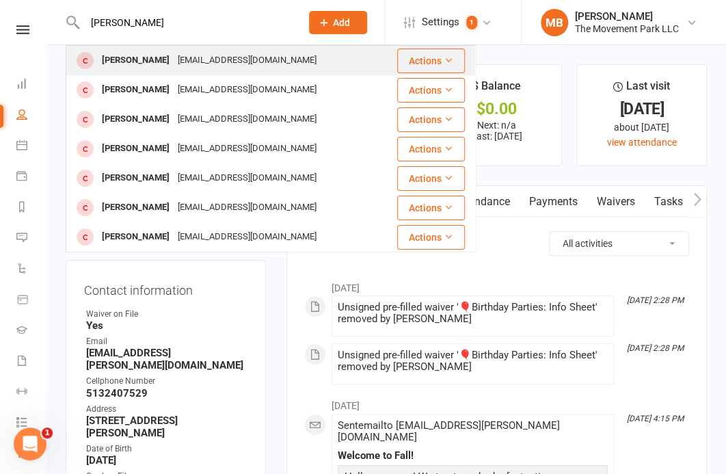
type input "kai mac"
click at [149, 52] on div "Kai Mackura" at bounding box center [136, 61] width 76 height 20
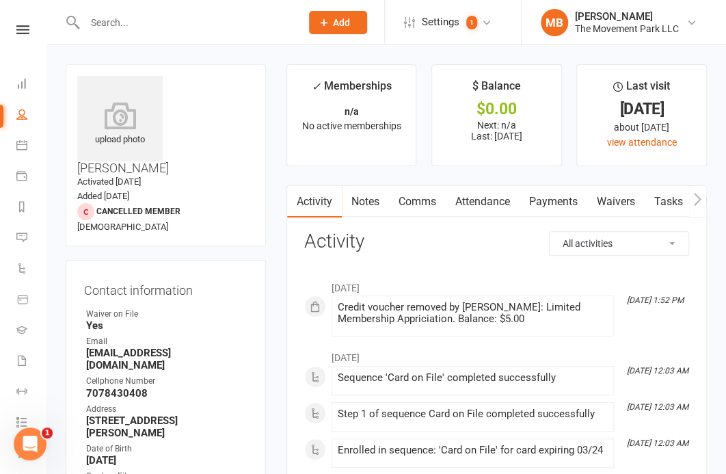
click at [226, 29] on input "text" at bounding box center [186, 22] width 210 height 19
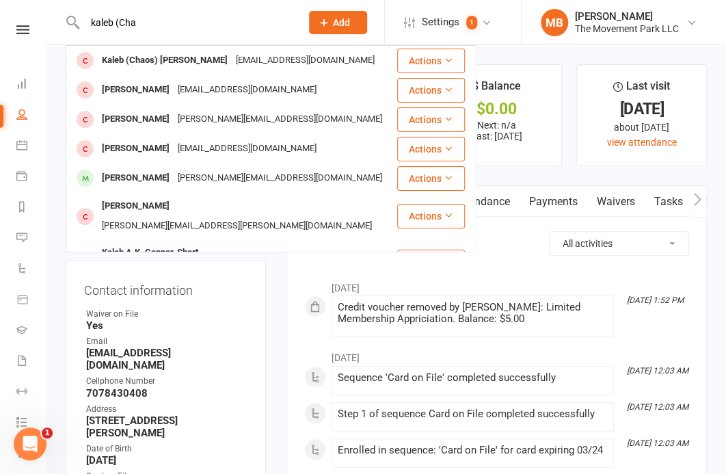
type input "kaleb (Cha"
click at [232, 60] on div "elicdorsey@gmail.com" at bounding box center [305, 61] width 147 height 20
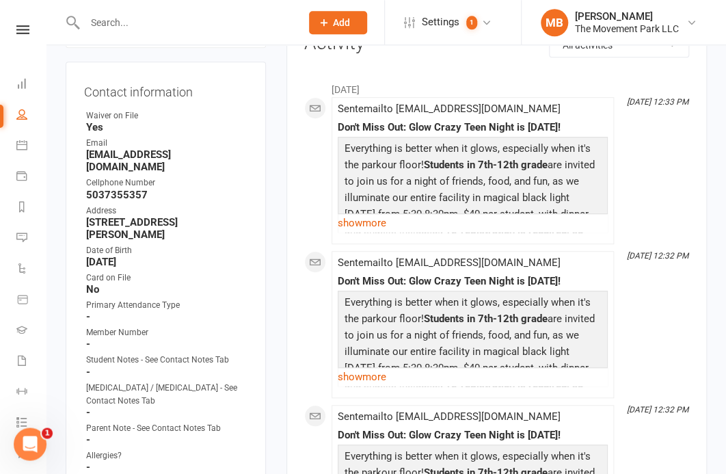
scroll to position [387, 0]
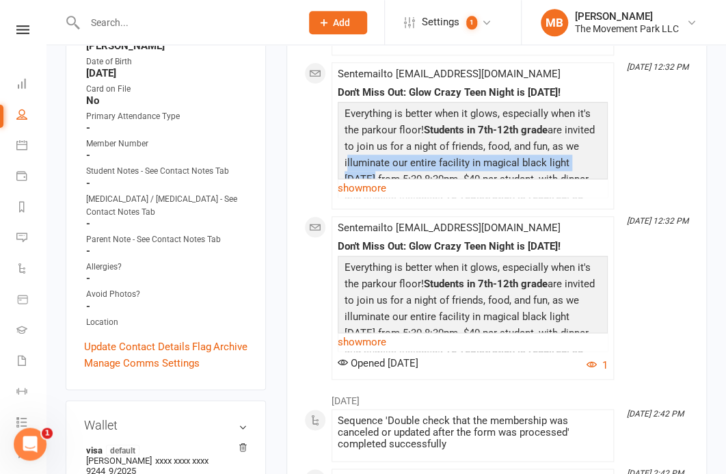
drag, startPoint x: 720, startPoint y: 72, endPoint x: 709, endPoint y: 167, distance: 95.6
click at [263, 17] on input "text" at bounding box center [186, 22] width 210 height 19
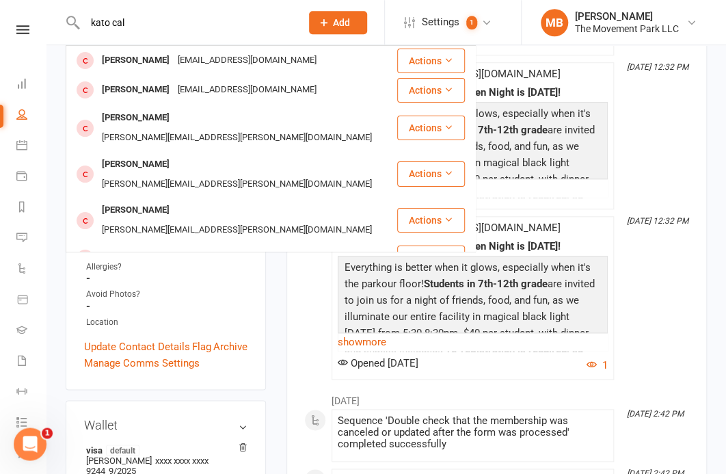
type input "kato cal"
click at [242, 63] on div "Kato Cale lnzcale@gmail.com" at bounding box center [231, 60] width 329 height 28
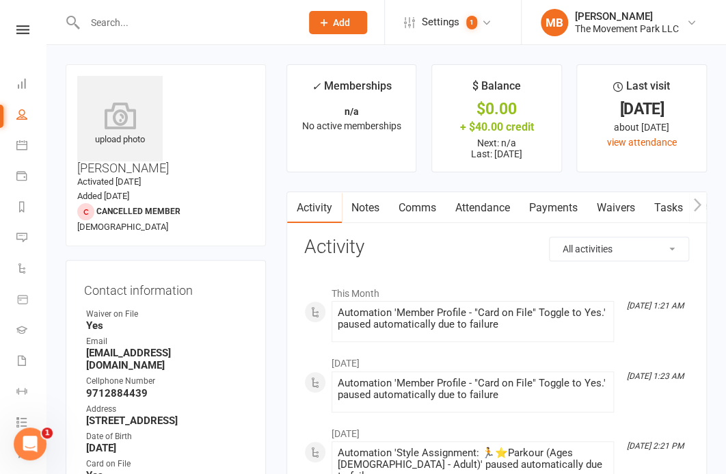
click at [230, 23] on input "text" at bounding box center [186, 22] width 210 height 19
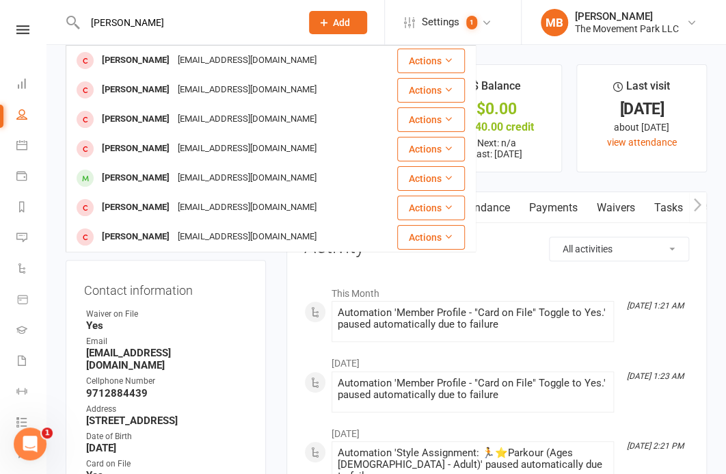
type input "lucas gra"
click at [174, 51] on div "Klv.vida.klv@gmail.com" at bounding box center [247, 61] width 147 height 20
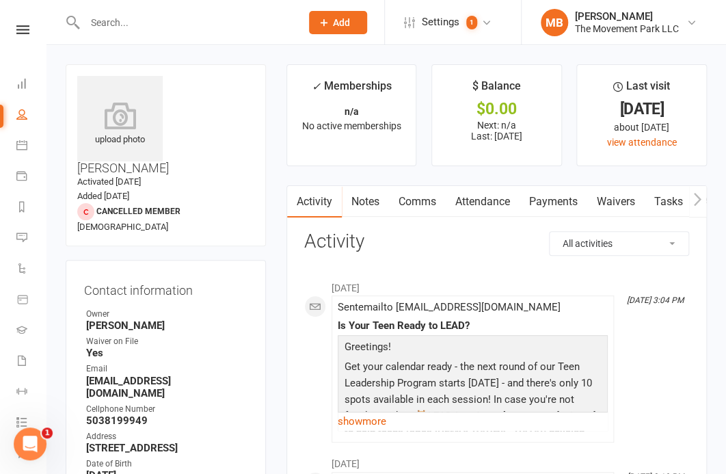
click at [235, 8] on div at bounding box center [178, 22] width 225 height 44
click at [234, 18] on input "text" at bounding box center [186, 22] width 210 height 19
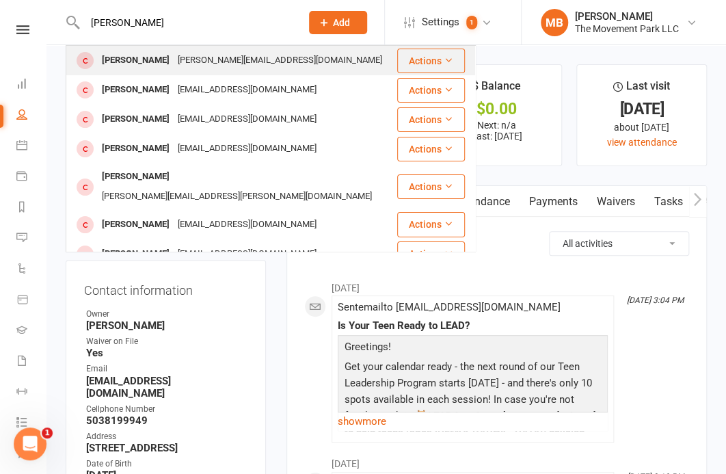
type input "luke far"
click at [258, 66] on div "Luke Farah beth.farah4@gmail.com" at bounding box center [231, 60] width 329 height 28
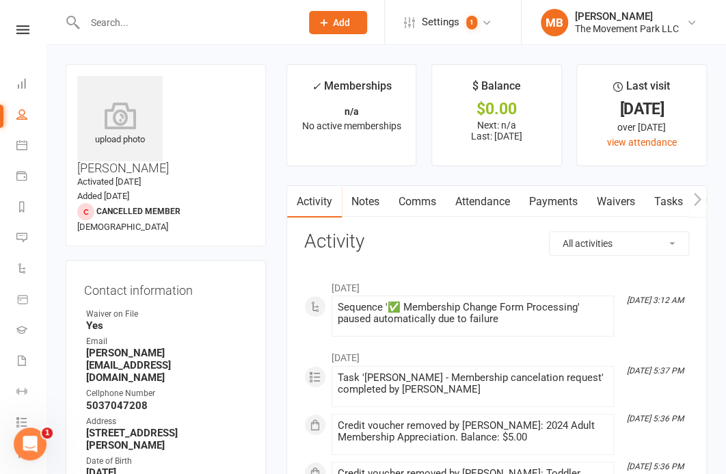
click at [135, 27] on input "text" at bounding box center [186, 22] width 210 height 19
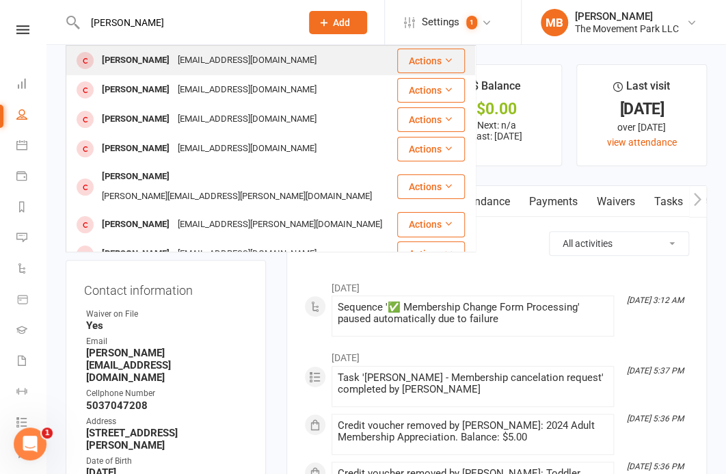
type input "Luke hoch"
click at [114, 64] on div "Luke Hochstein" at bounding box center [136, 61] width 76 height 20
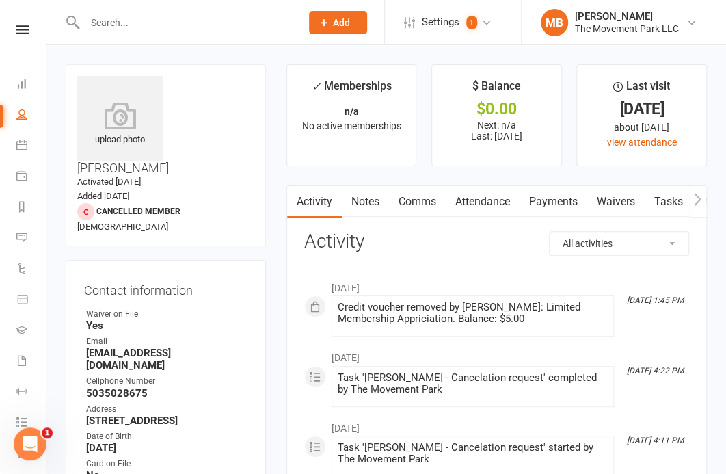
click at [128, 24] on input "text" at bounding box center [186, 22] width 210 height 19
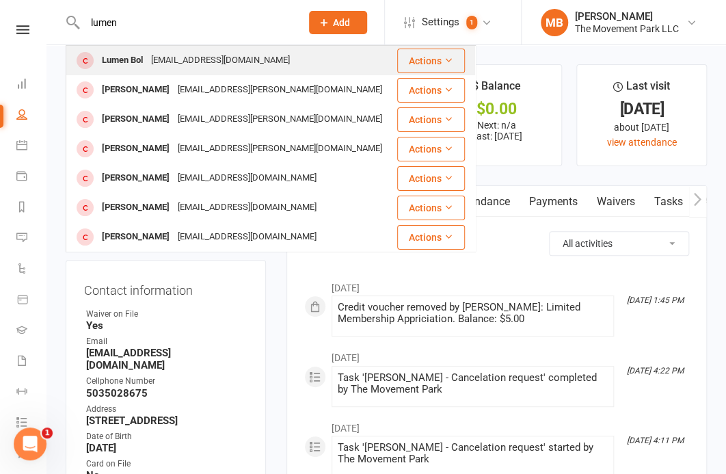
type input "lumen"
click at [122, 51] on div "Lumen Bol sydneywasser@rocketmail.com" at bounding box center [231, 60] width 329 height 28
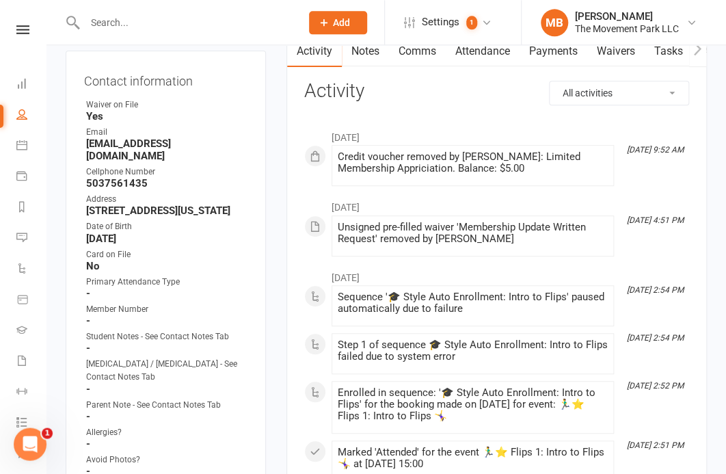
scroll to position [340, 0]
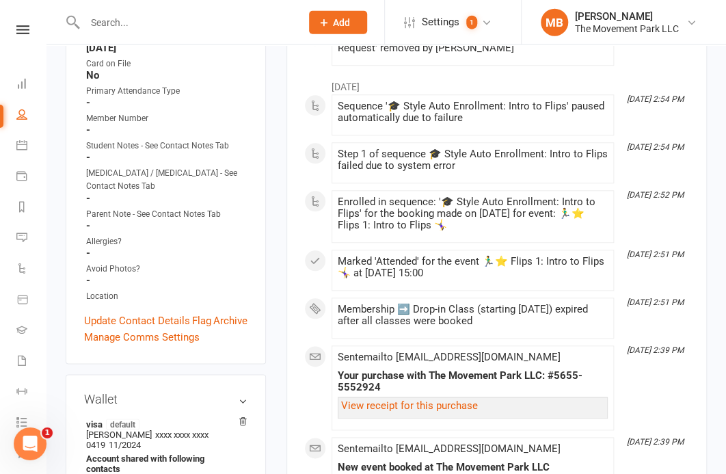
click at [146, 36] on div at bounding box center [178, 22] width 225 height 44
click at [168, 23] on input "text" at bounding box center [186, 22] width 210 height 19
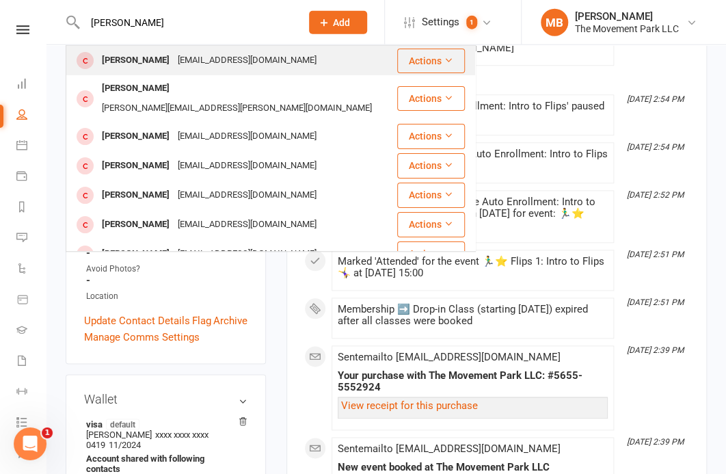
type input "madlyn mil"
click at [170, 47] on div "Madalyn Miller dobson411@gmail.com" at bounding box center [231, 60] width 329 height 28
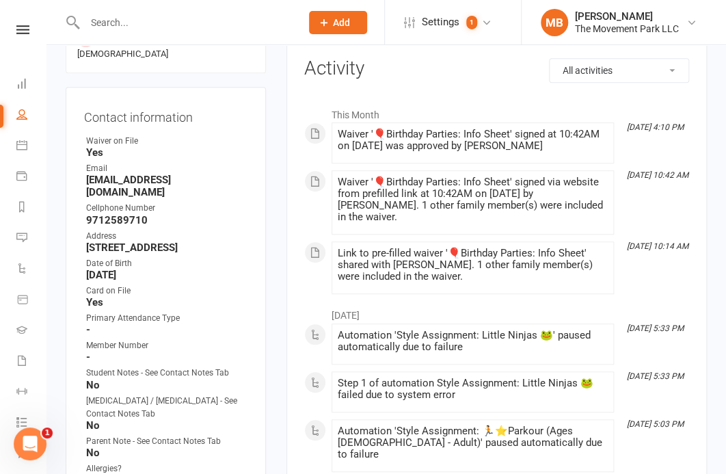
scroll to position [322, 0]
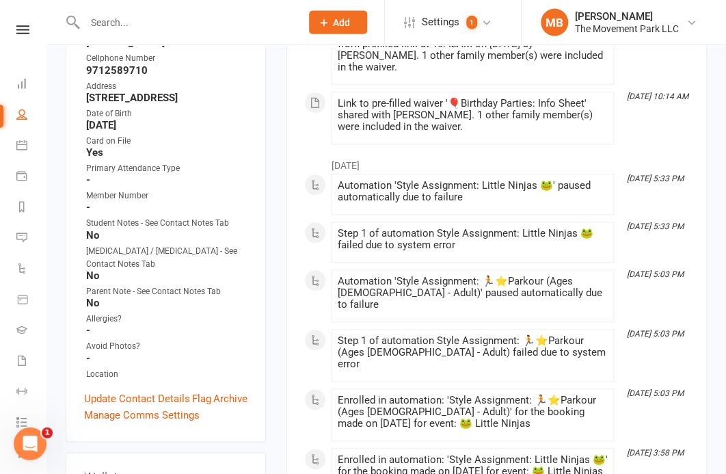
click at [143, 23] on input "text" at bounding box center [186, 22] width 210 height 19
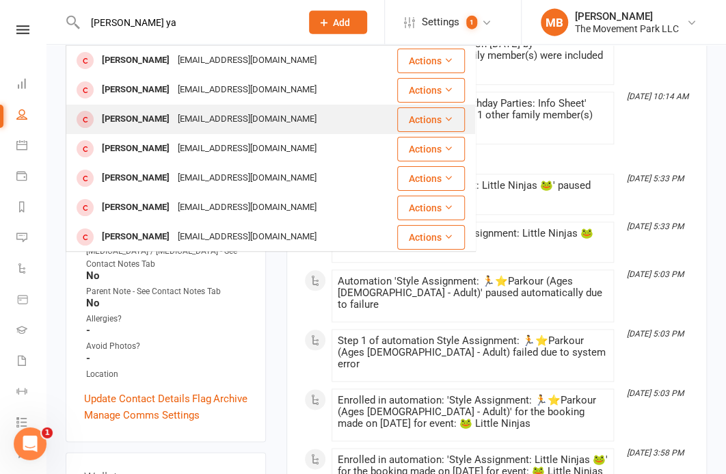
type input "mason ya"
click at [143, 127] on div "Mason Yao" at bounding box center [136, 119] width 76 height 20
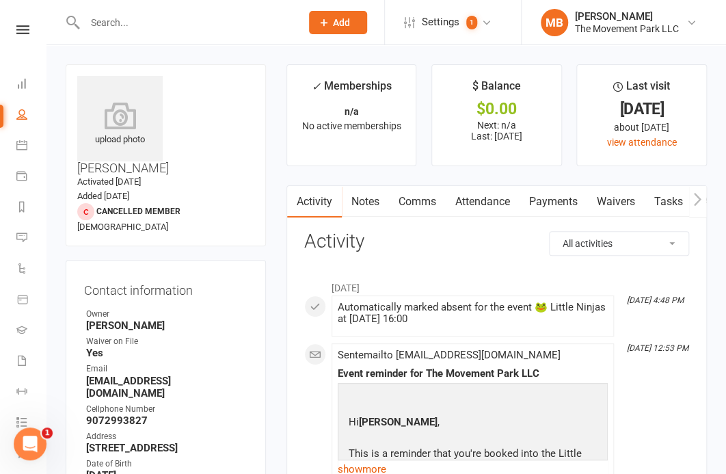
click at [223, 32] on div at bounding box center [178, 22] width 225 height 44
click at [217, 19] on input "text" at bounding box center [186, 22] width 210 height 19
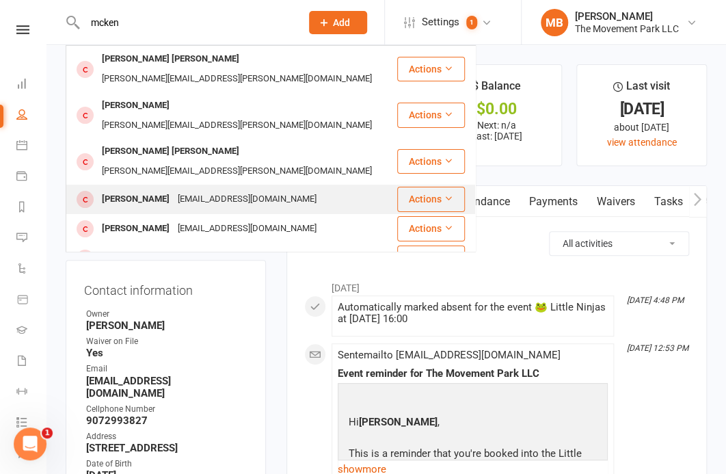
type input "mcken"
click at [201, 185] on div "McKenzie Hummel jrhummel1021@gmail.com" at bounding box center [231, 199] width 329 height 28
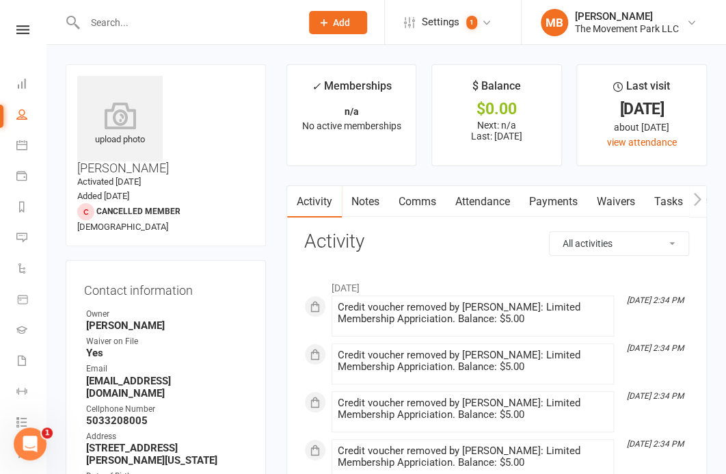
scroll to position [90, 0]
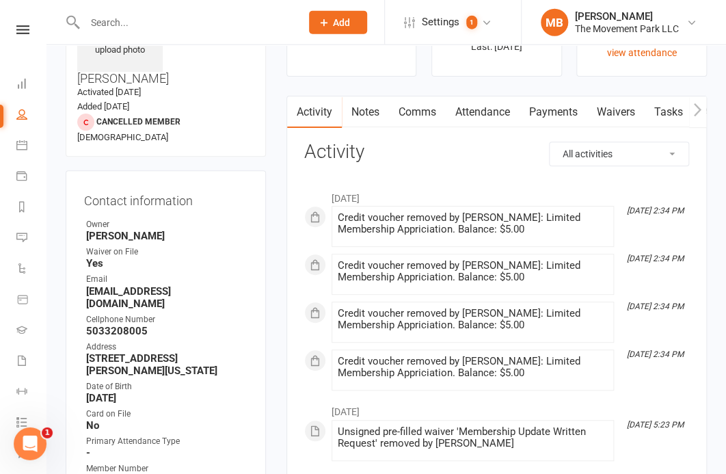
click at [172, 27] on input "text" at bounding box center [186, 22] width 210 height 19
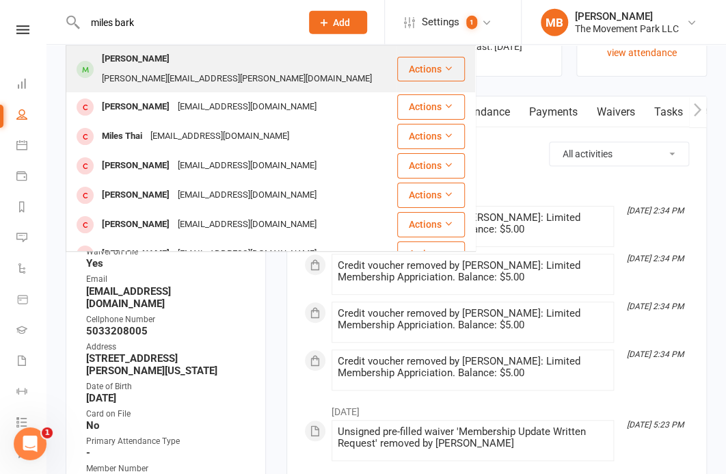
type input "miles bark"
click at [197, 69] on div "barker.robin@gmail.com" at bounding box center [237, 79] width 278 height 20
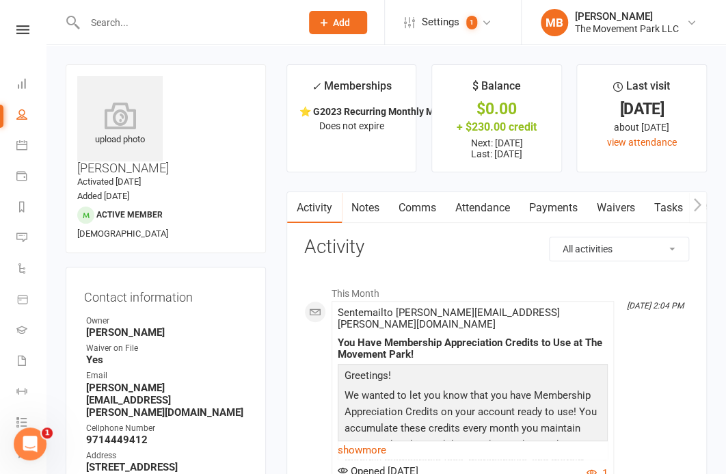
click at [239, 21] on input "text" at bounding box center [186, 22] width 210 height 19
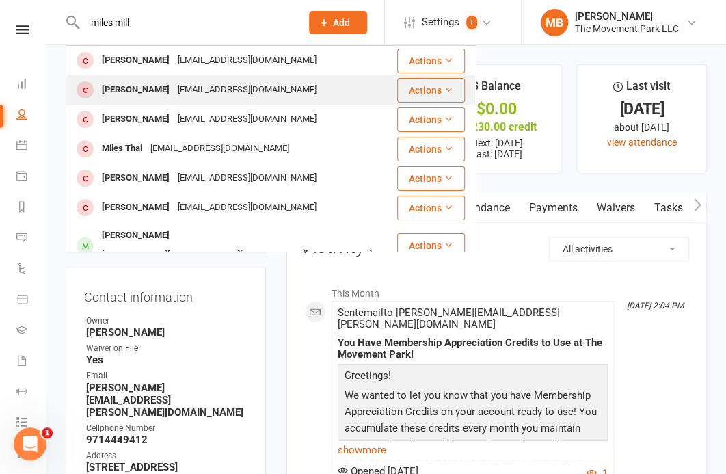
type input "miles mill"
click at [238, 92] on div "k9kaya84@hotmail.com" at bounding box center [247, 90] width 147 height 20
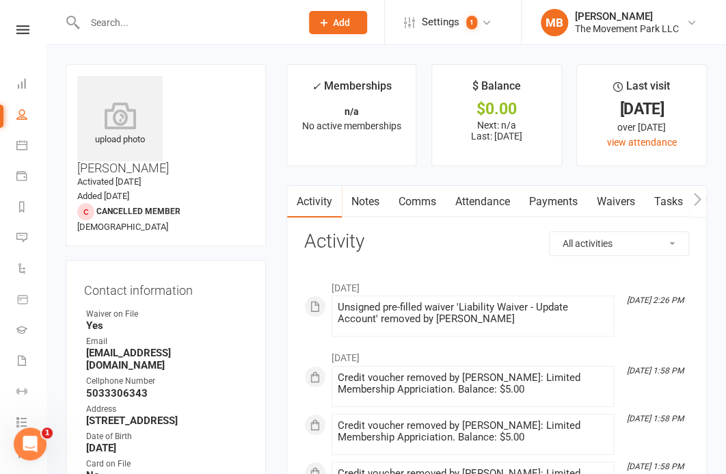
click at [197, 22] on input "text" at bounding box center [186, 22] width 210 height 19
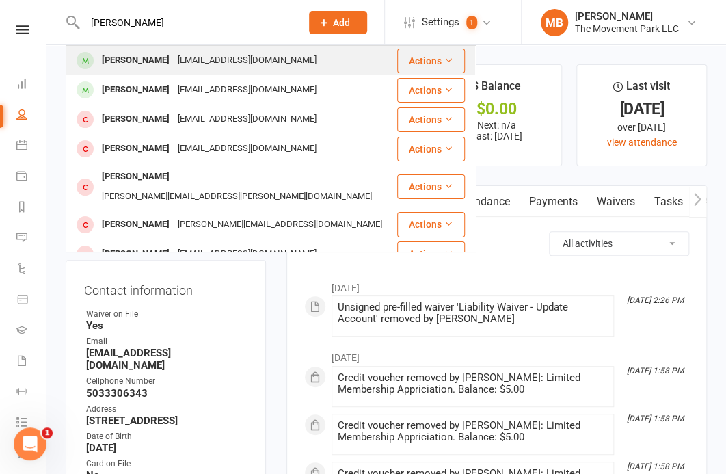
type input "noah thomp"
click at [226, 53] on div "Kellinc@gmail.com" at bounding box center [247, 61] width 147 height 20
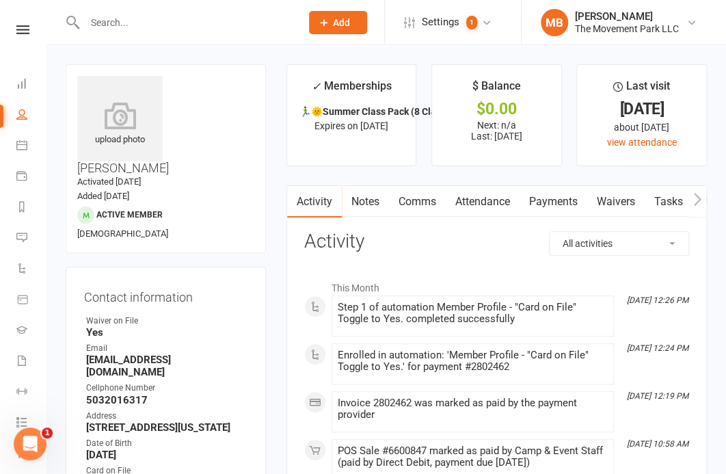
click at [204, 24] on input "text" at bounding box center [186, 22] width 210 height 19
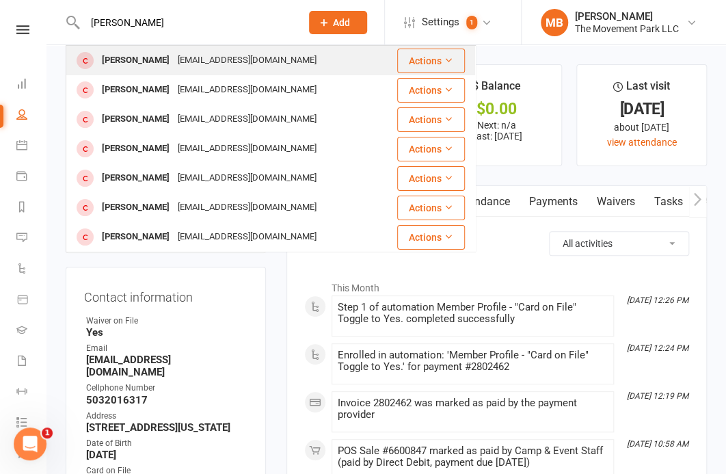
type input "odin chandl"
click at [201, 56] on div "[EMAIL_ADDRESS][DOMAIN_NAME]" at bounding box center [247, 61] width 147 height 20
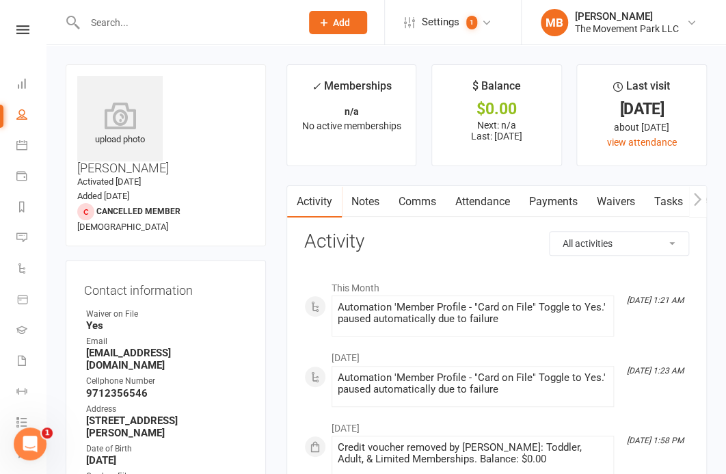
click at [212, 23] on input "text" at bounding box center [186, 22] width 210 height 19
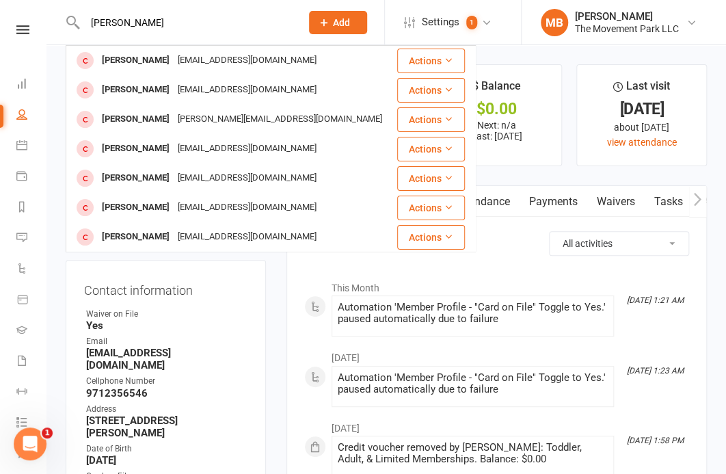
type input "oliver pleau"
click at [234, 71] on div "Oliver Pleau wpleau1968@gmail.com" at bounding box center [231, 60] width 329 height 28
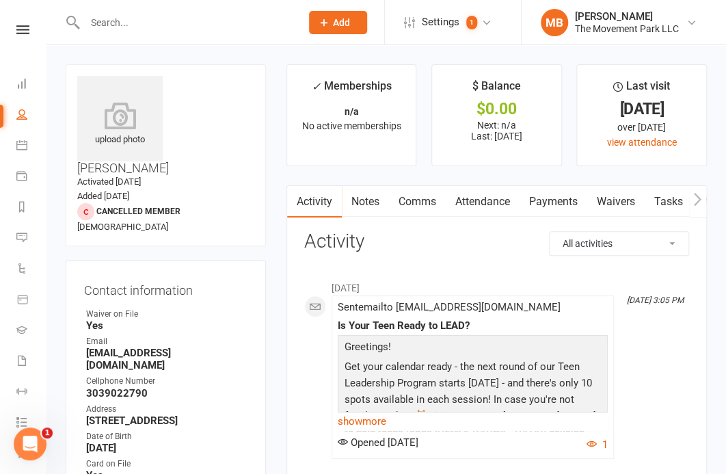
click at [192, 22] on input "text" at bounding box center [186, 22] width 210 height 19
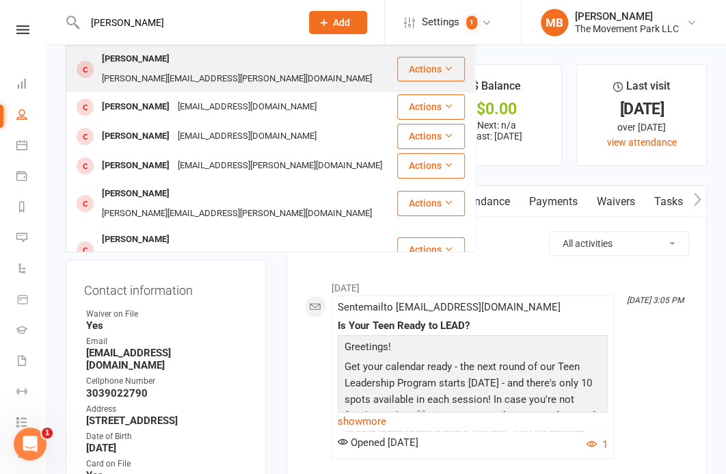
type input "owen marti"
click at [219, 69] on div "cary.s.martin@gmail.com" at bounding box center [237, 79] width 278 height 20
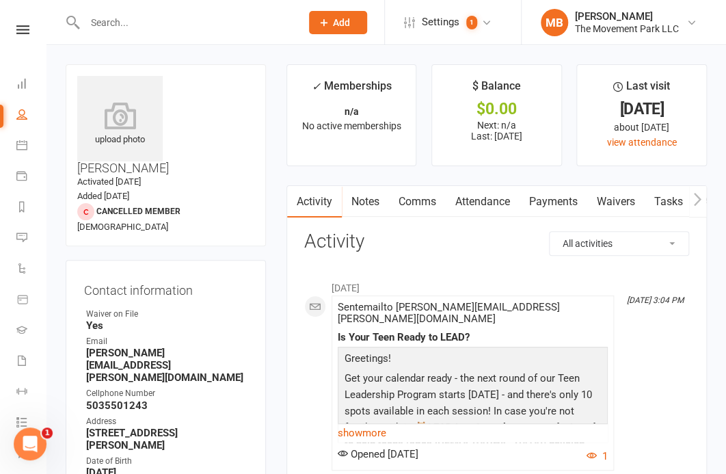
click at [174, 23] on input "text" at bounding box center [186, 22] width 210 height 19
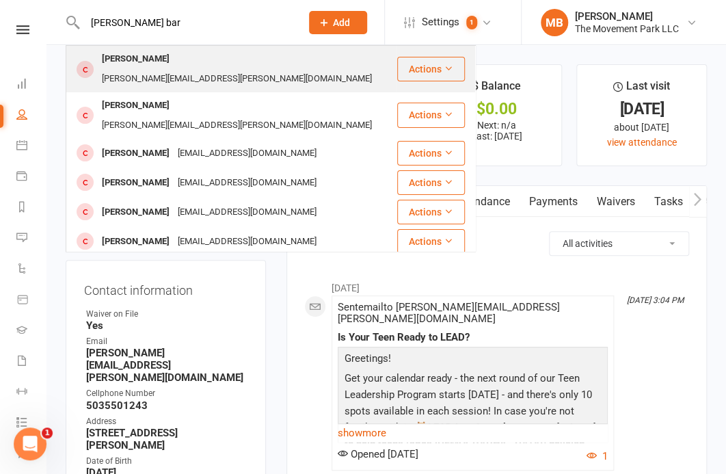
type input "paxton bar"
click at [187, 69] on div "jesica.barnes@hotmail.com" at bounding box center [237, 79] width 278 height 20
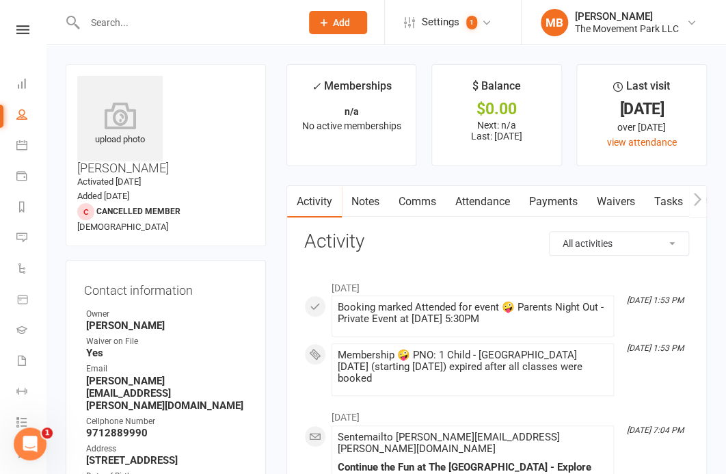
click at [217, 33] on div at bounding box center [178, 22] width 225 height 44
click at [220, 24] on input "text" at bounding box center [186, 22] width 210 height 19
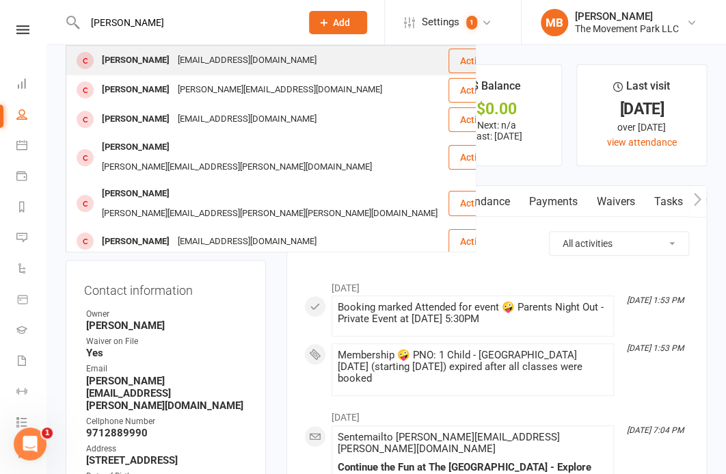
type input "porter hanson"
click at [218, 53] on div "nicjeanb@yahoo.com" at bounding box center [247, 61] width 147 height 20
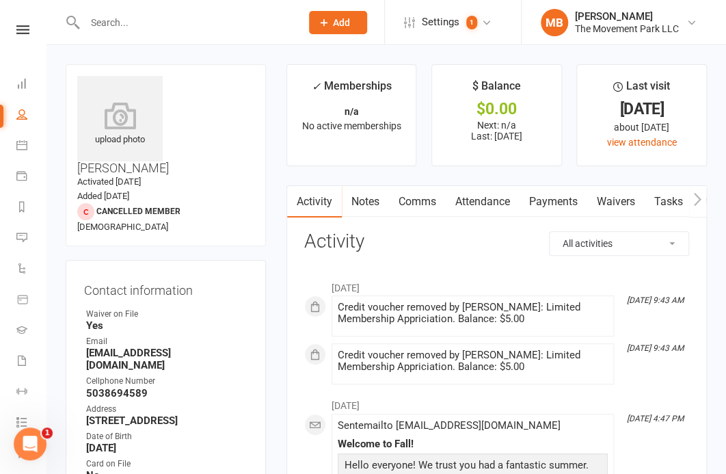
click at [196, 15] on input "text" at bounding box center [186, 22] width 210 height 19
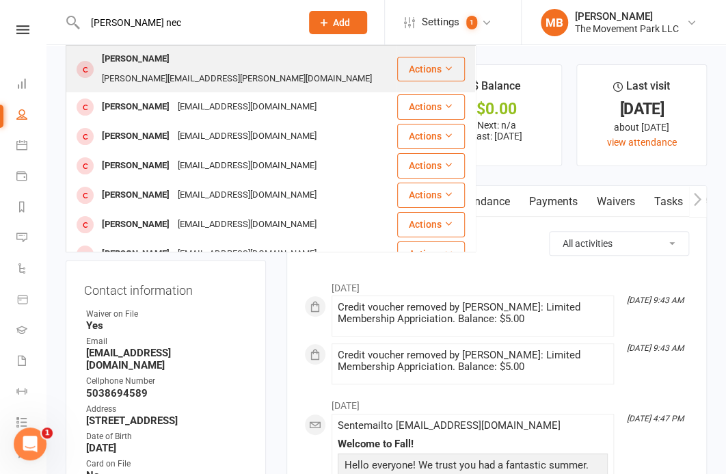
type input "rosalyn nec"
click at [193, 69] on div "tamara.schneiderman@gmail.com" at bounding box center [237, 79] width 278 height 20
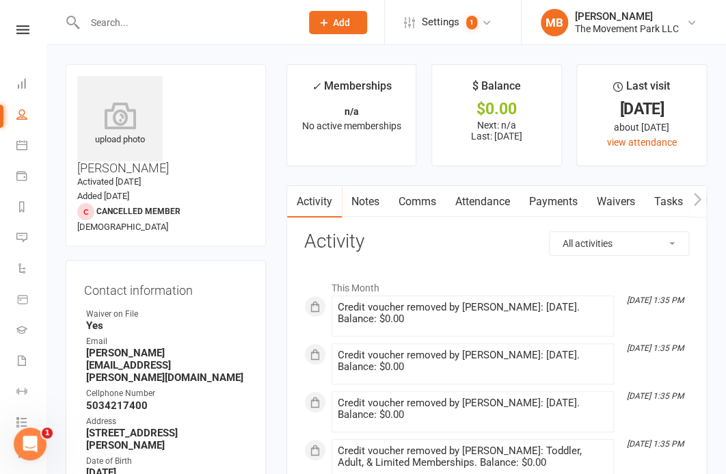
click at [217, 18] on input "text" at bounding box center [186, 22] width 210 height 19
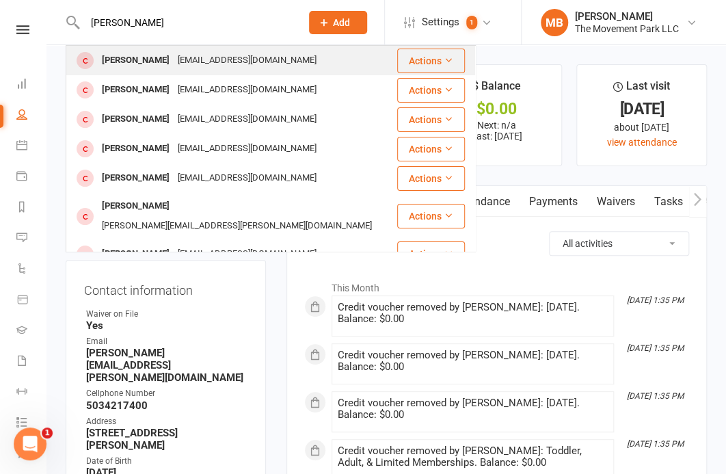
type input "roy gome"
click at [204, 54] on div "roykette@icloud.com" at bounding box center [247, 61] width 147 height 20
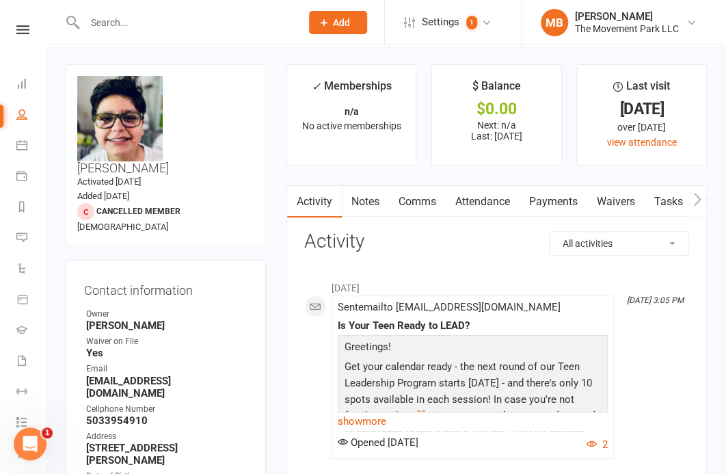
click at [218, 18] on input "text" at bounding box center [186, 22] width 210 height 19
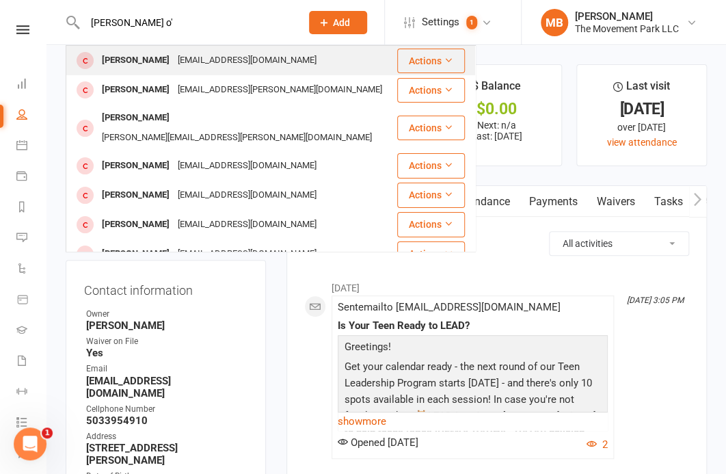
type input "ryan o'"
click at [193, 55] on div "Odell_ry@yahoo.com" at bounding box center [247, 61] width 147 height 20
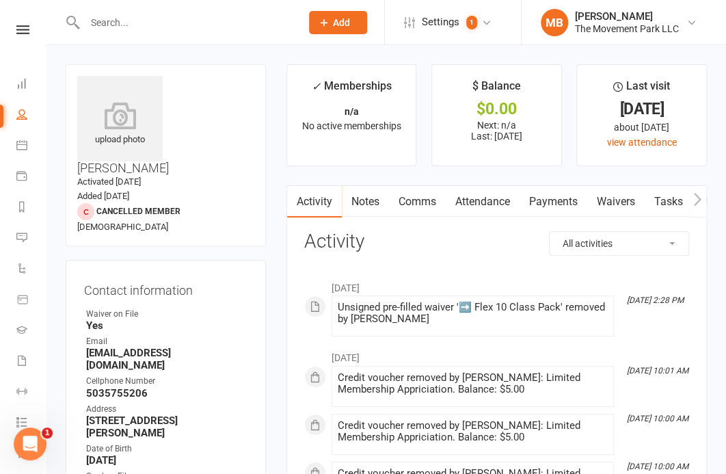
click at [195, 15] on input "text" at bounding box center [186, 22] width 210 height 19
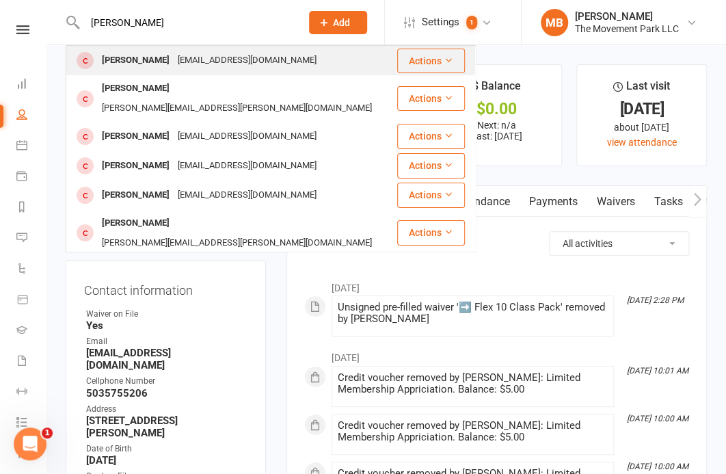
type input "Rylan shen"
click at [206, 65] on div "rikkihayden1984@gmail.com" at bounding box center [247, 61] width 147 height 20
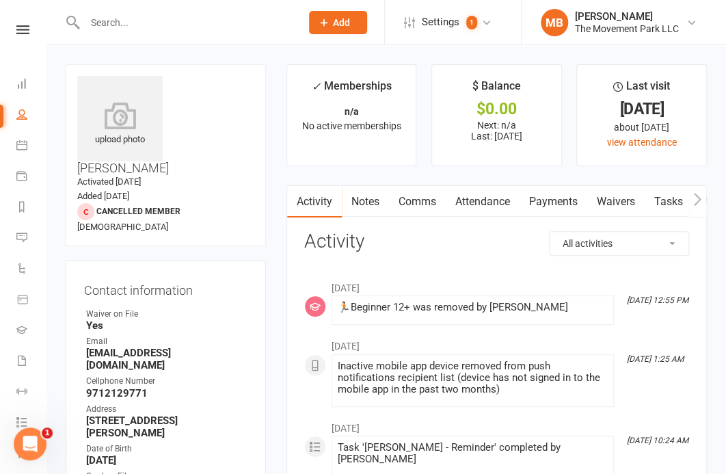
click at [133, 12] on div at bounding box center [178, 22] width 225 height 44
click at [137, 29] on input "text" at bounding box center [186, 22] width 210 height 19
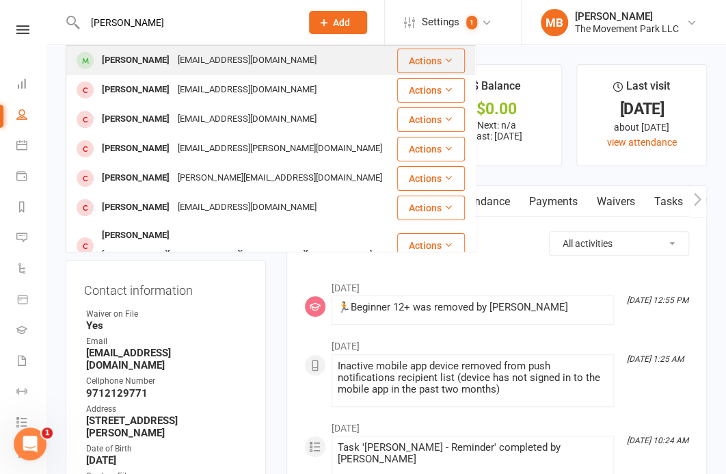
type input "sam smith"
click at [133, 54] on div "Sam Smith" at bounding box center [136, 61] width 76 height 20
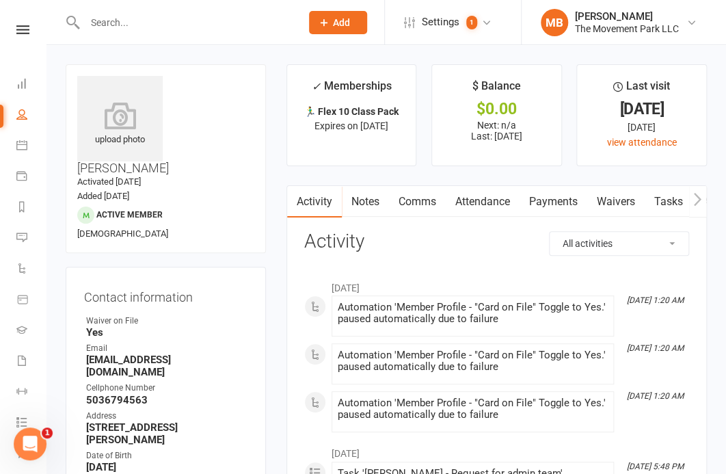
click at [209, 17] on input "text" at bounding box center [186, 22] width 210 height 19
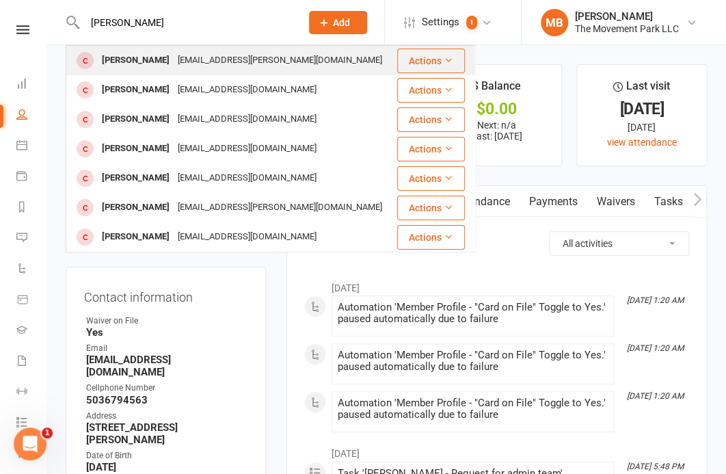
type input "samuel bro"
click at [223, 57] on div "jasmine.r.broadhead@gmail.com" at bounding box center [280, 61] width 212 height 20
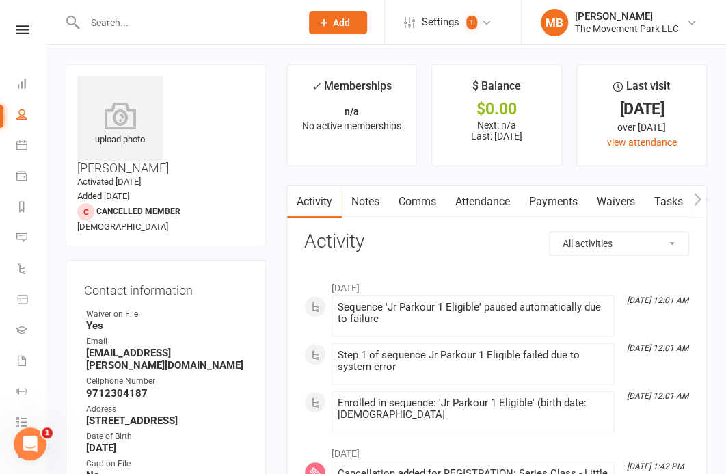
click at [191, 20] on input "text" at bounding box center [186, 22] width 210 height 19
type input "S"
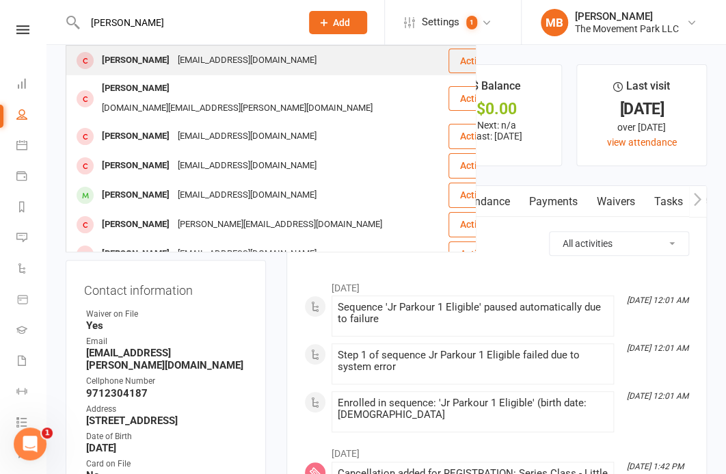
type input "sasha kim"
click at [184, 66] on div "kaytlinkimball@gmail.com" at bounding box center [247, 61] width 147 height 20
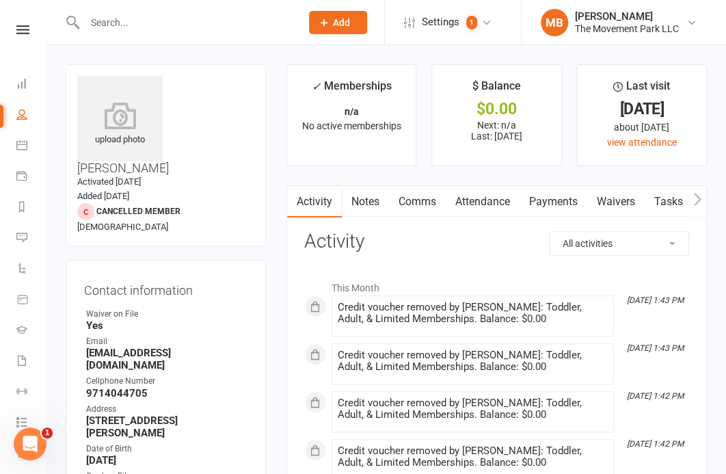
click at [186, 22] on input "text" at bounding box center [186, 22] width 210 height 19
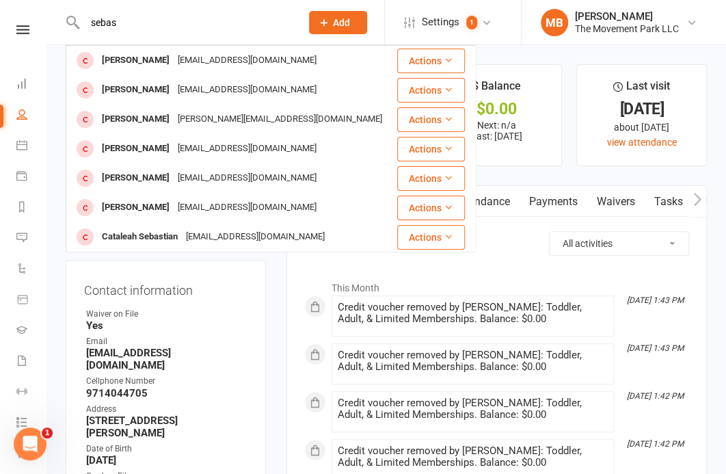
type input "sebas"
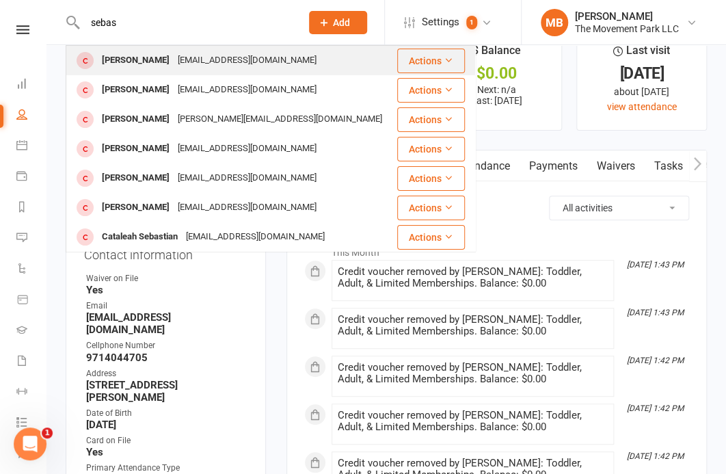
click at [258, 72] on div "Sebastian Novak jno@lasnovaks.net" at bounding box center [231, 60] width 329 height 28
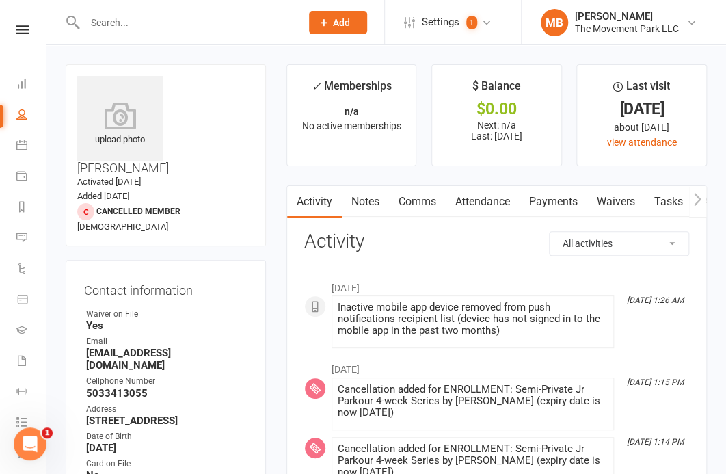
click at [242, 19] on input "text" at bounding box center [186, 22] width 210 height 19
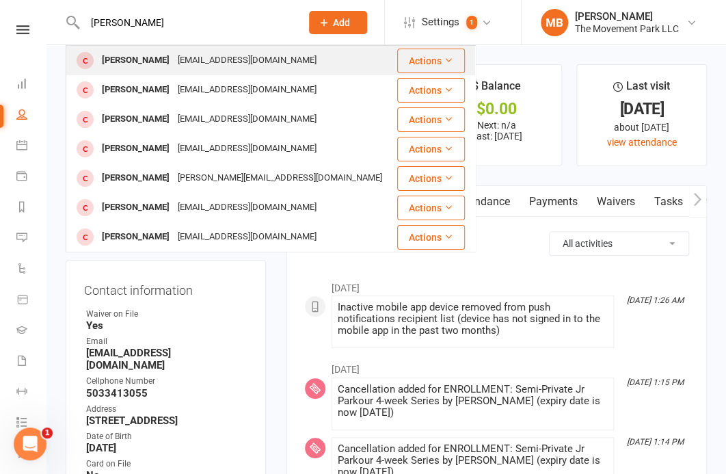
type input "shaelyn"
click at [207, 55] on div "kotoole321@gmail.com" at bounding box center [247, 61] width 147 height 20
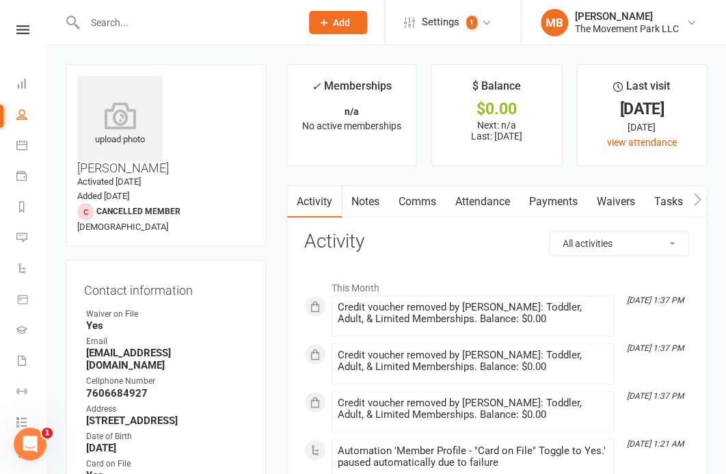
click at [154, 23] on input "text" at bounding box center [186, 22] width 210 height 19
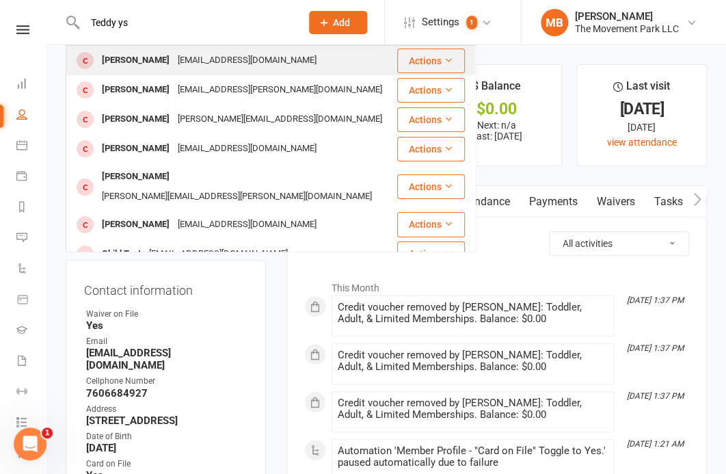
type input "Teddy ys"
click at [152, 55] on div "[PERSON_NAME]" at bounding box center [136, 61] width 76 height 20
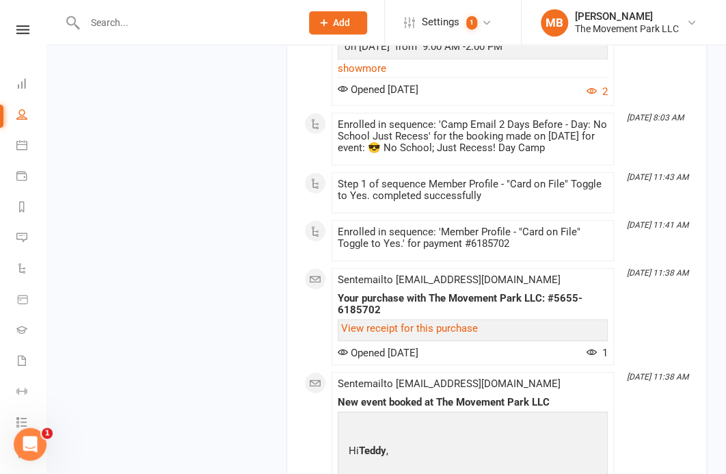
scroll to position [5264, 0]
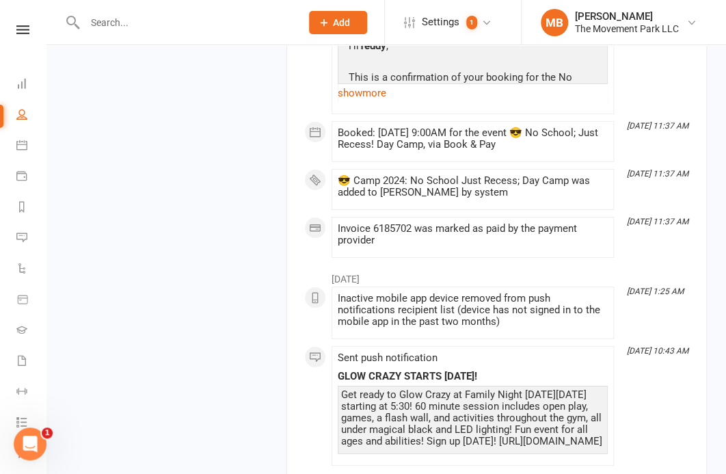
click at [148, 18] on input "text" at bounding box center [186, 22] width 210 height 19
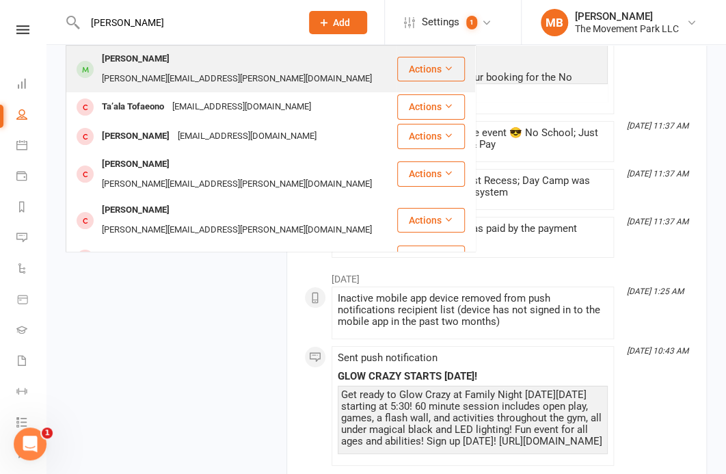
type input "toula"
click at [177, 50] on div "Toula Pfahler tommy.pfahler@gmail.com" at bounding box center [231, 68] width 329 height 45
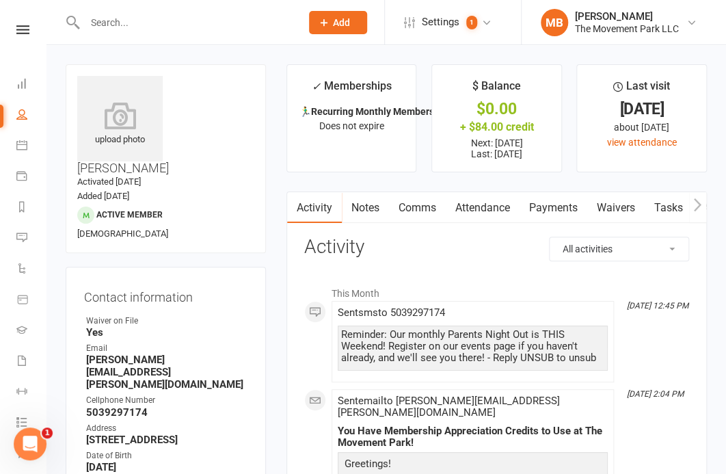
click at [220, 23] on input "text" at bounding box center [186, 22] width 210 height 19
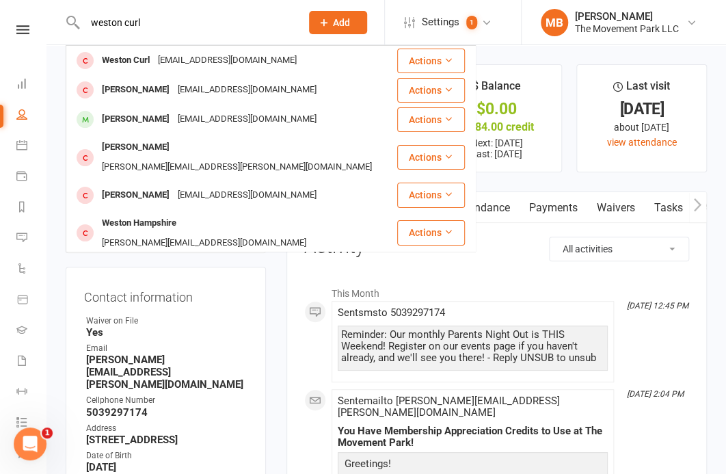
type input "weston curl"
click at [195, 61] on div "sampecurl@yahoo.com" at bounding box center [227, 61] width 147 height 20
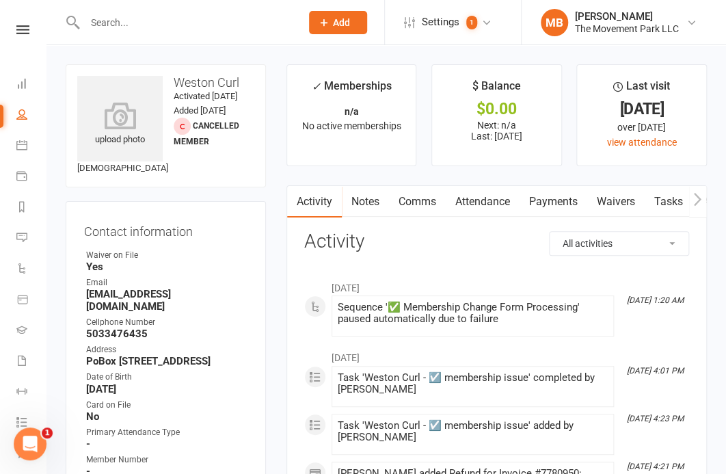
click at [152, 12] on div at bounding box center [178, 22] width 225 height 44
click at [152, 23] on input "text" at bounding box center [186, 22] width 210 height 19
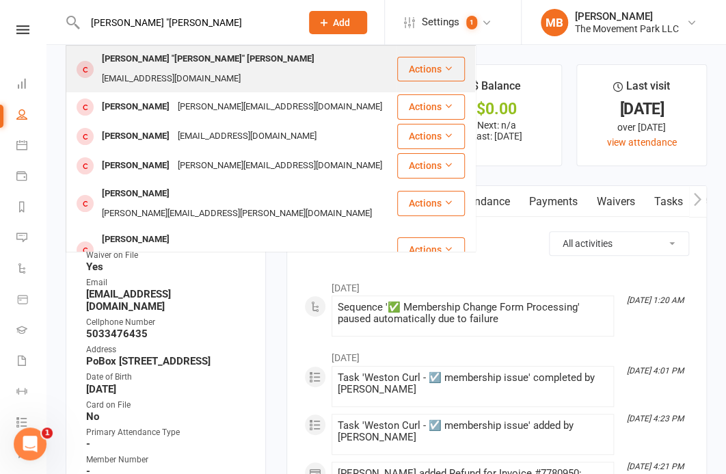
type input "william "bill"
click at [163, 59] on div "William "Bill" Pleau" at bounding box center [208, 59] width 221 height 20
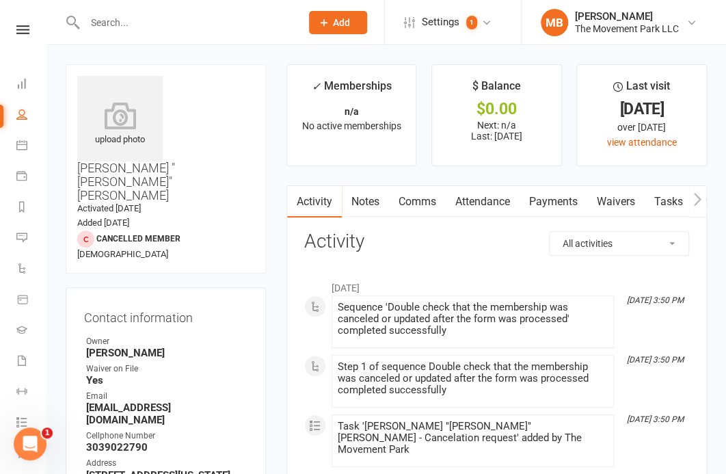
click at [163, 23] on input "text" at bounding box center [186, 22] width 210 height 19
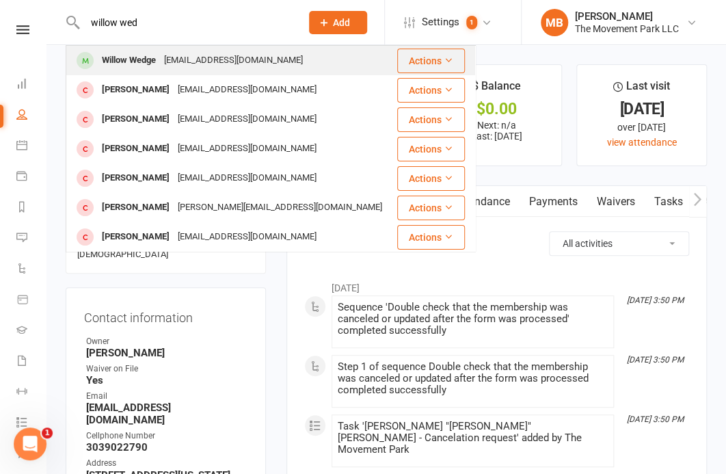
type input "willow wed"
click at [174, 53] on div "bassbethtree@yahoo.com" at bounding box center [233, 61] width 147 height 20
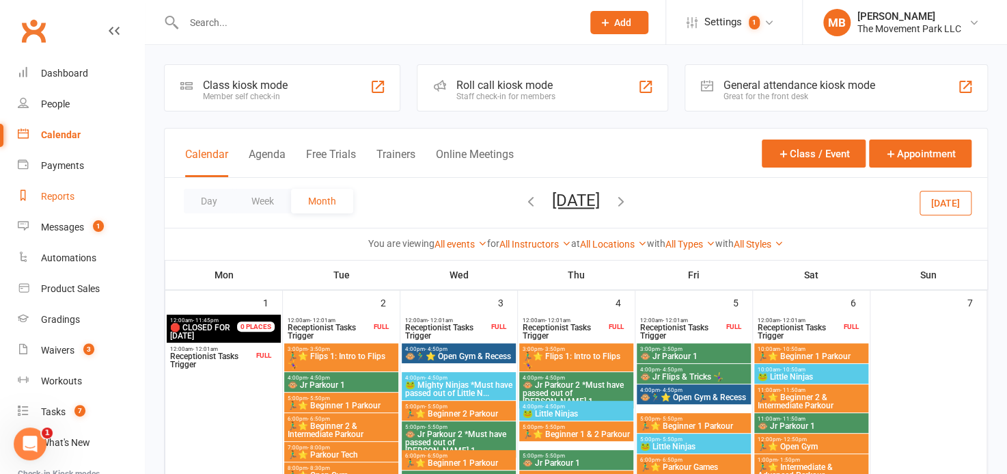
click at [81, 193] on link "Reports" at bounding box center [81, 196] width 126 height 31
select select "50"
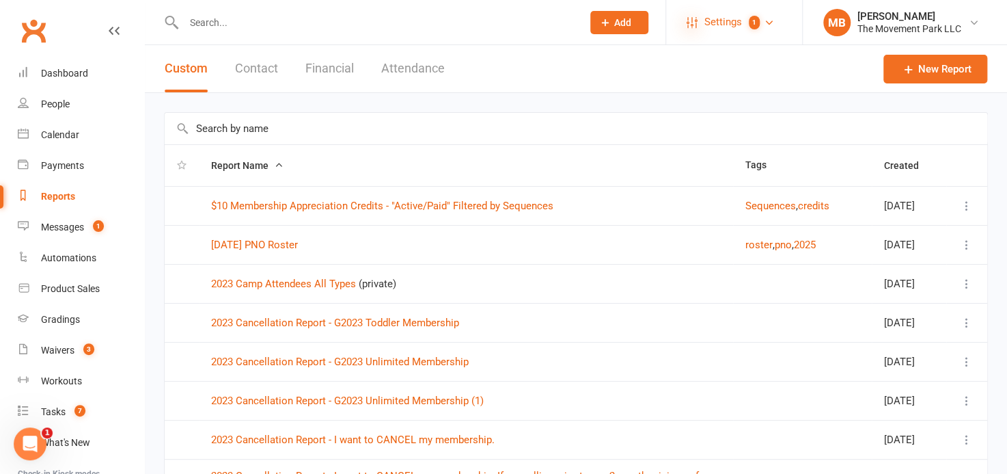
click at [696, 20] on icon at bounding box center [692, 22] width 11 height 11
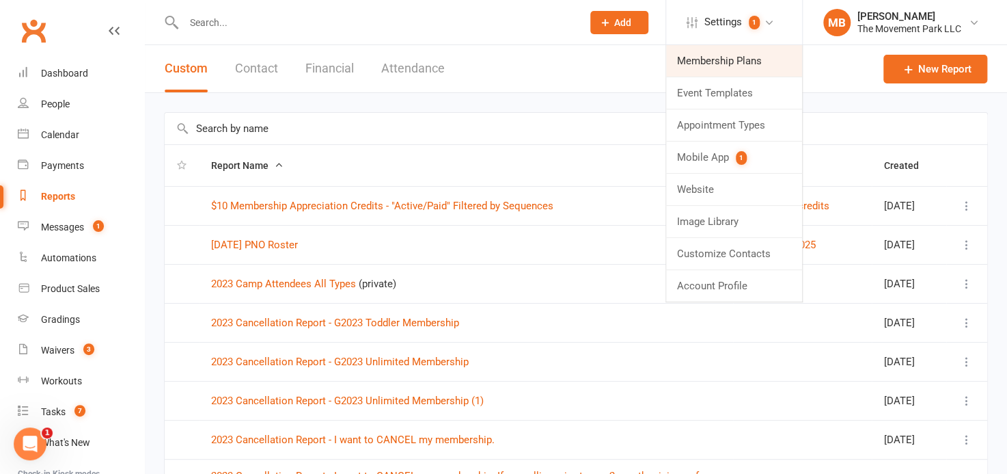
click at [711, 58] on link "Membership Plans" at bounding box center [734, 60] width 136 height 31
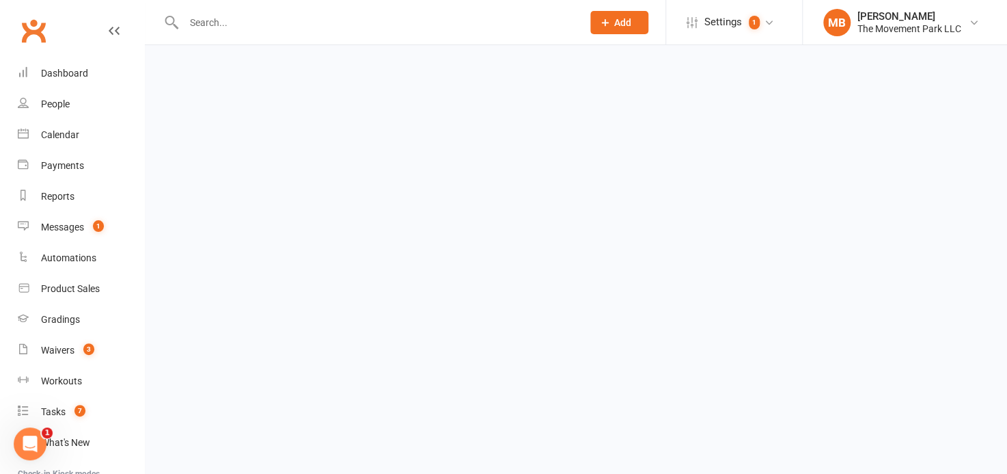
select select "100"
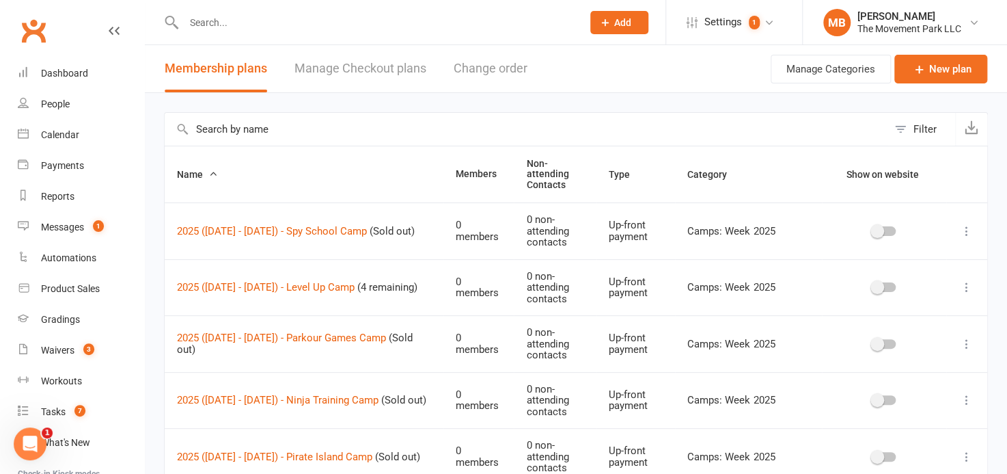
click at [376, 122] on input "text" at bounding box center [526, 129] width 723 height 33
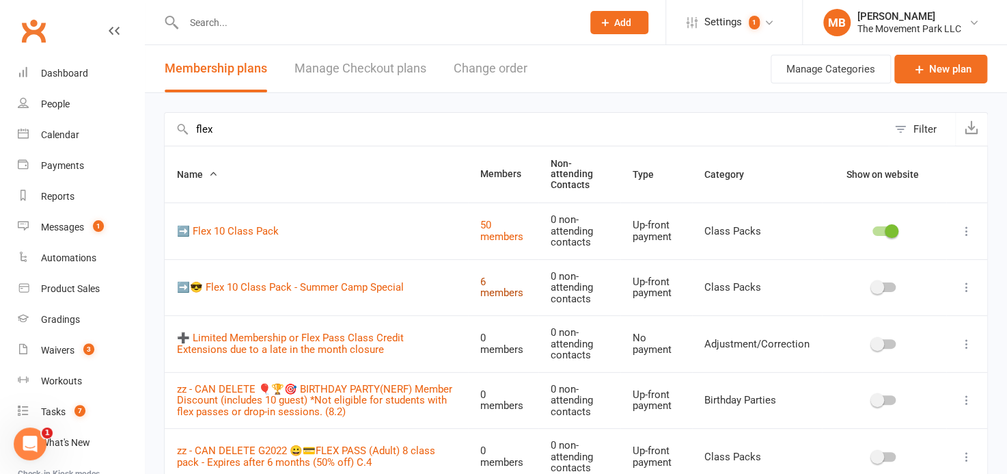
type input "flex"
click at [502, 283] on link "6 members" at bounding box center [501, 287] width 43 height 24
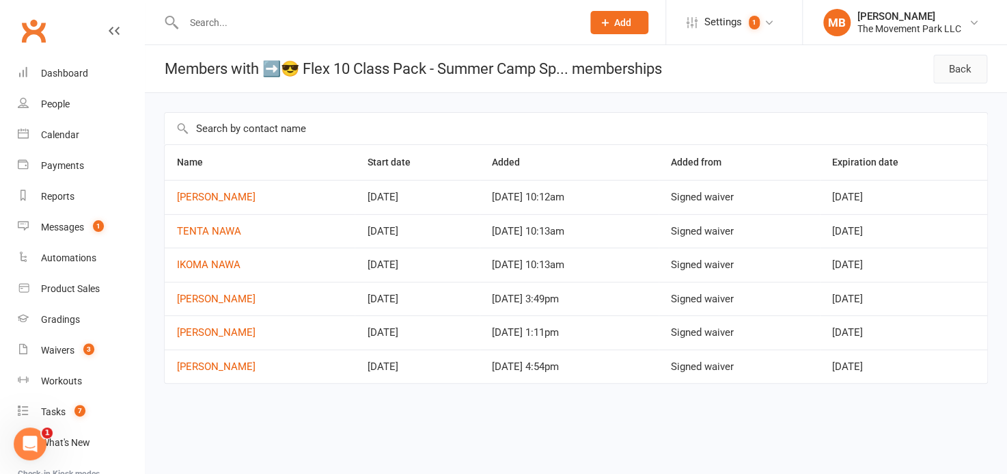
click at [725, 69] on link "Back" at bounding box center [960, 69] width 54 height 29
select select "100"
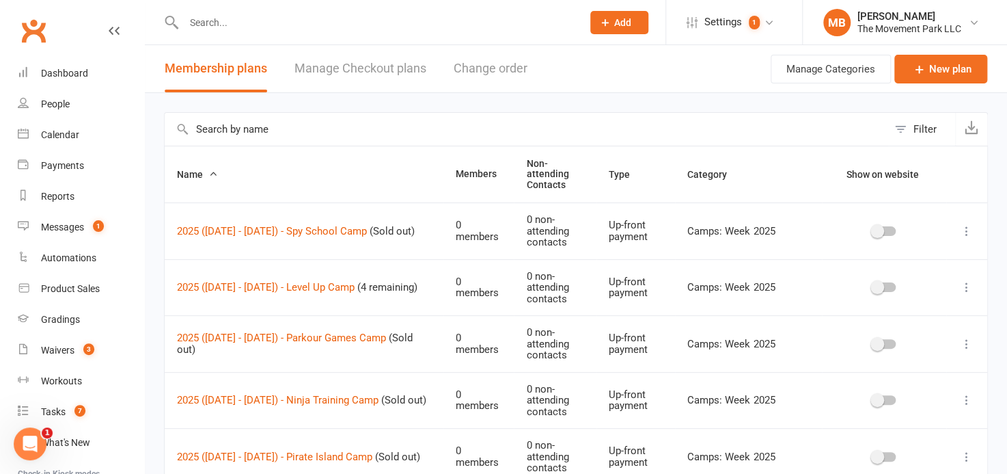
click at [368, 114] on input "text" at bounding box center [526, 129] width 723 height 33
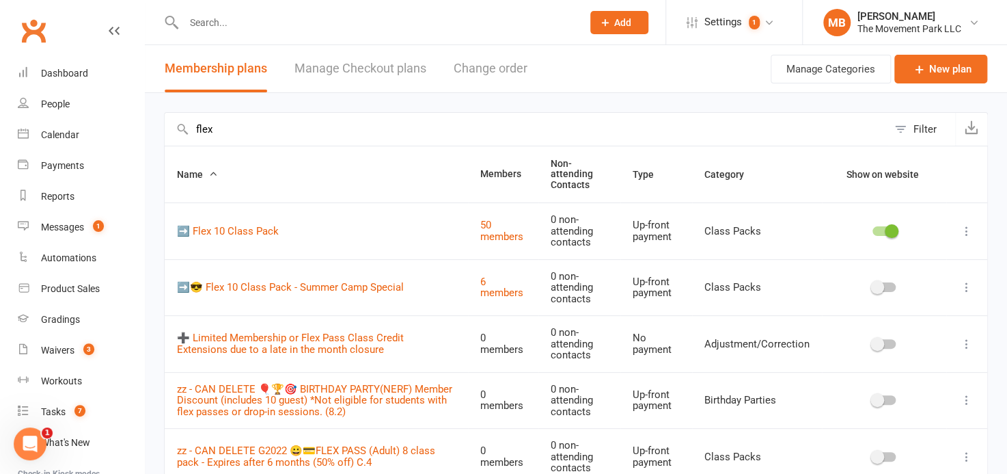
scroll to position [90, 0]
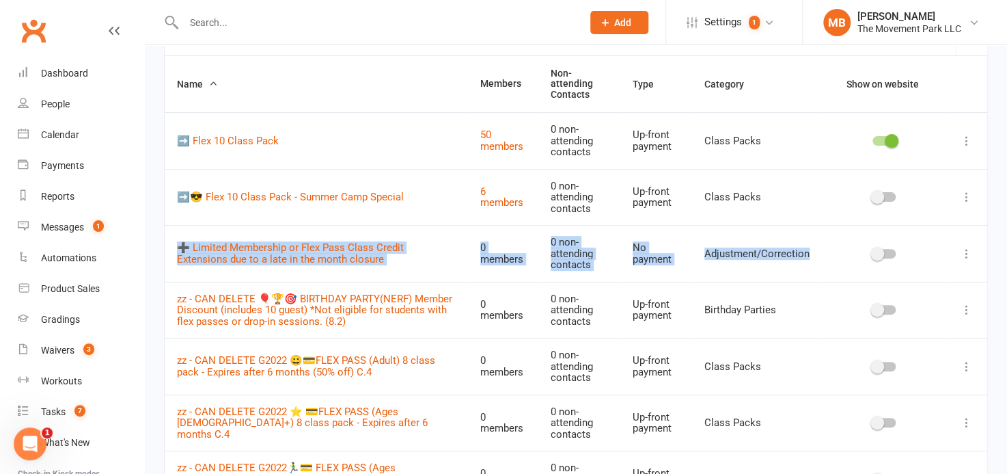
drag, startPoint x: 1002, startPoint y: 129, endPoint x: 991, endPoint y: 231, distance: 102.5
click at [725, 231] on div "flex Filter Export Name Members Non-attending Contacts Type Category Show on we…" at bounding box center [576, 416] width 862 height 827
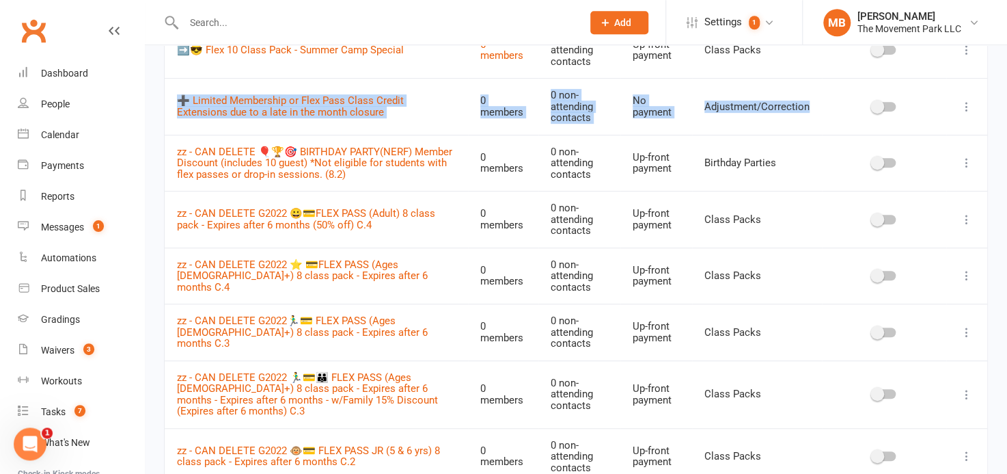
scroll to position [0, 0]
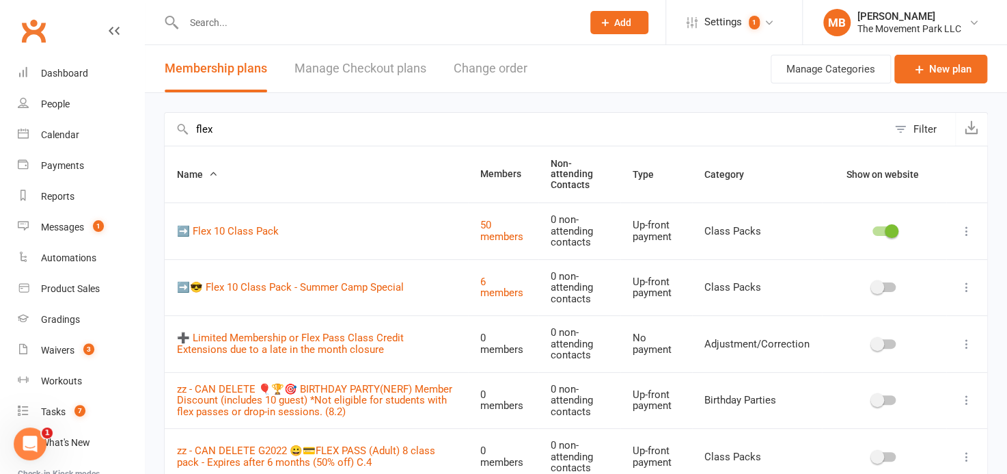
drag, startPoint x: 254, startPoint y: 122, endPoint x: 146, endPoint y: 92, distance: 112.5
click at [165, 113] on input "flex" at bounding box center [526, 129] width 723 height 33
click at [146, 92] on header "Membership plans Manage Checkout plans Change order Manage Categories New plan" at bounding box center [576, 69] width 862 height 48
click at [207, 130] on input "flex" at bounding box center [526, 129] width 723 height 33
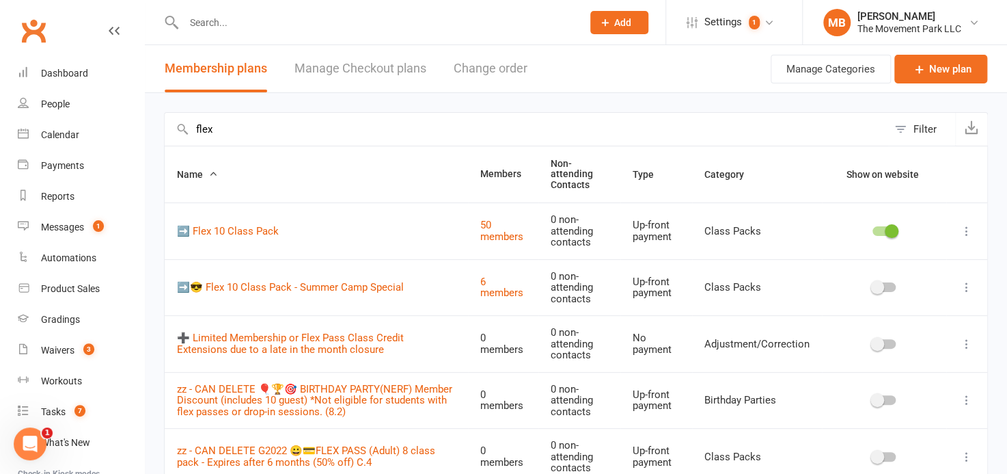
click at [207, 130] on input "flex" at bounding box center [526, 129] width 723 height 33
type input "summer"
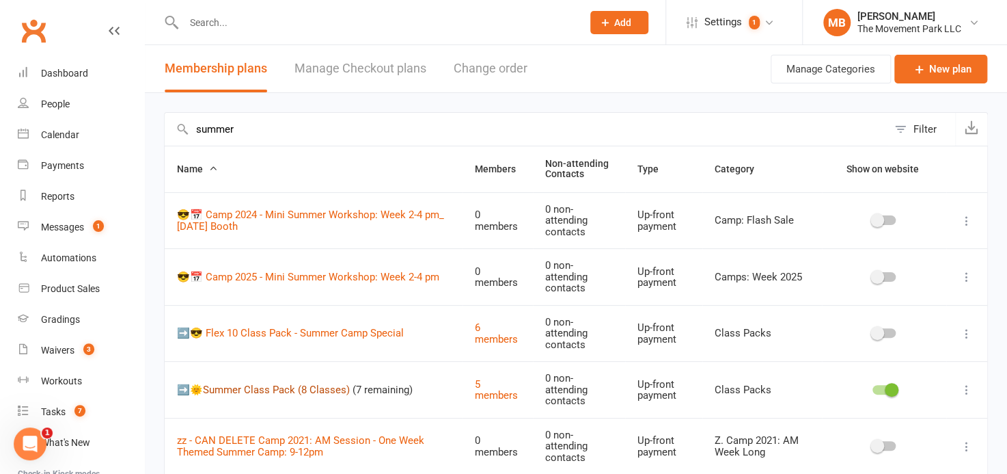
click at [335, 384] on link "➡️🌞Summer Class Pack (8 Classes)" at bounding box center [263, 389] width 173 height 12
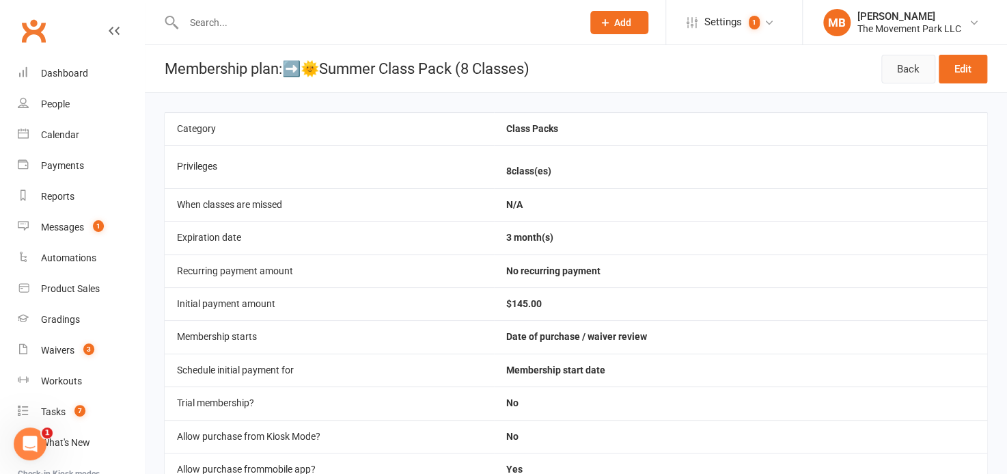
click at [725, 67] on link "Back" at bounding box center [908, 69] width 54 height 29
select select "100"
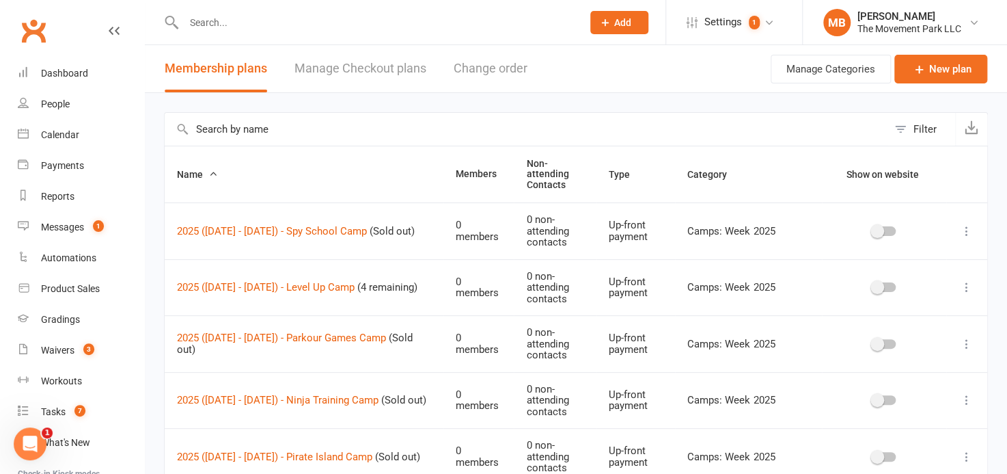
click at [241, 133] on input "text" at bounding box center [526, 129] width 723 height 33
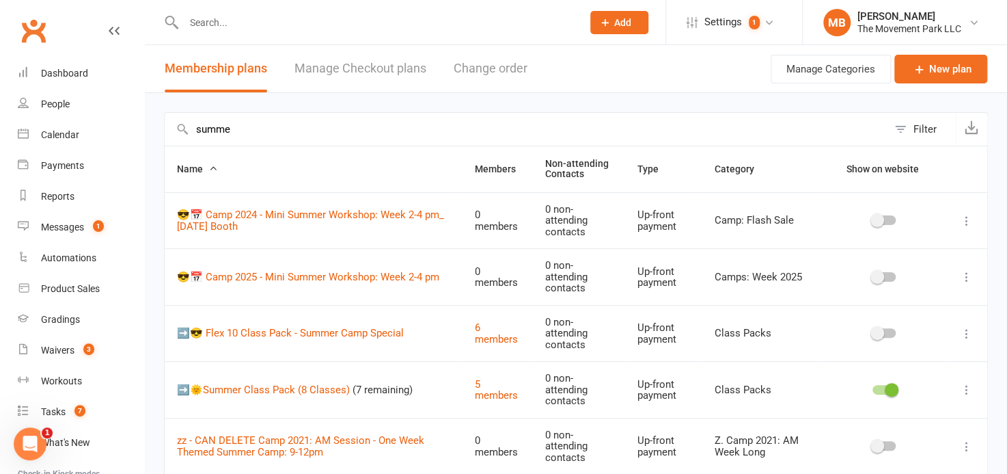
type input "summe"
click at [725, 387] on icon at bounding box center [967, 390] width 14 height 14
click at [292, 387] on link "➡️🌞Summer Class Pack (8 Classes)" at bounding box center [263, 389] width 173 height 12
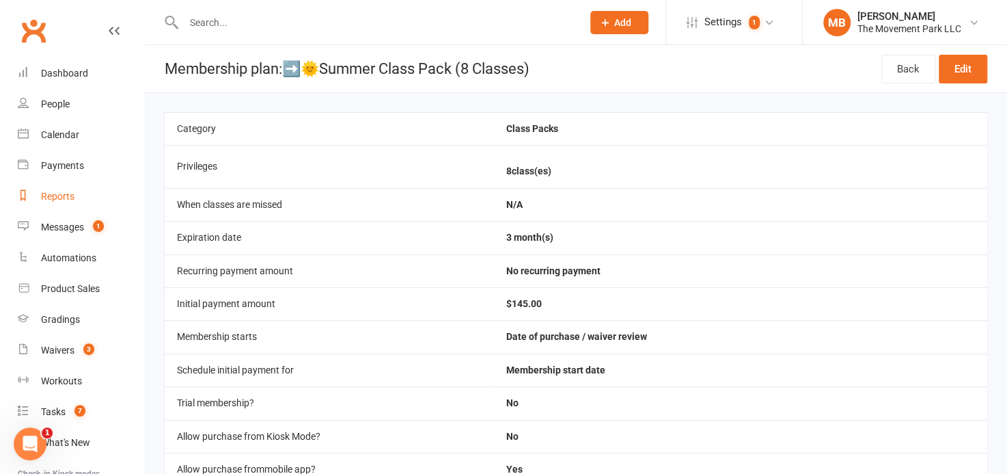
click at [45, 207] on link "Reports" at bounding box center [81, 196] width 126 height 31
select select "50"
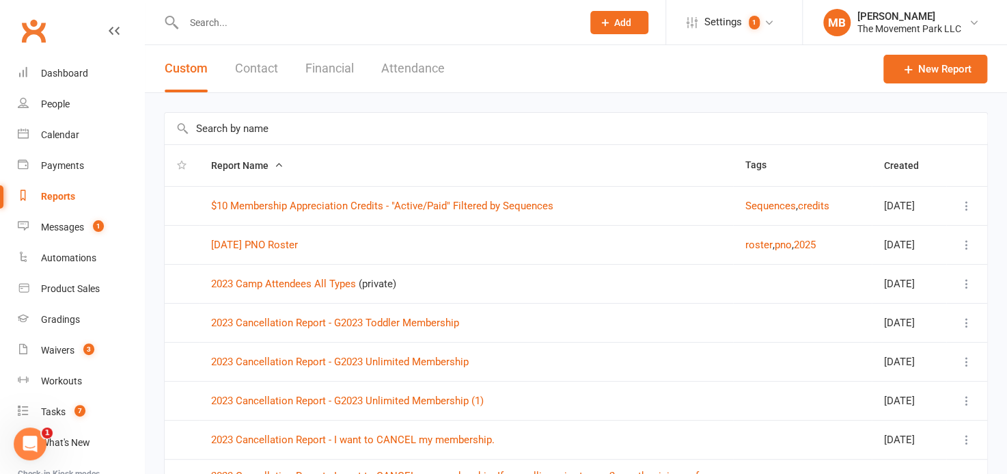
click at [350, 68] on button "Financial" at bounding box center [329, 68] width 49 height 47
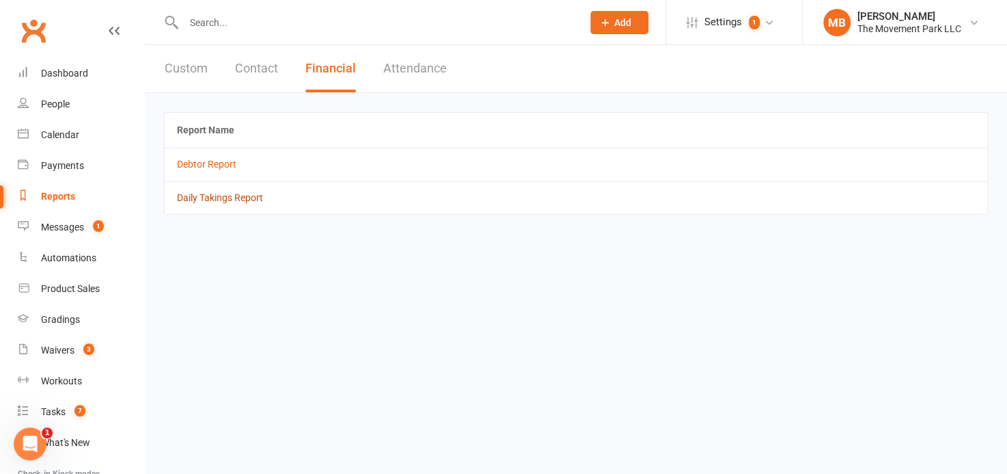
click at [243, 198] on link "Daily Takings Report" at bounding box center [220, 197] width 86 height 11
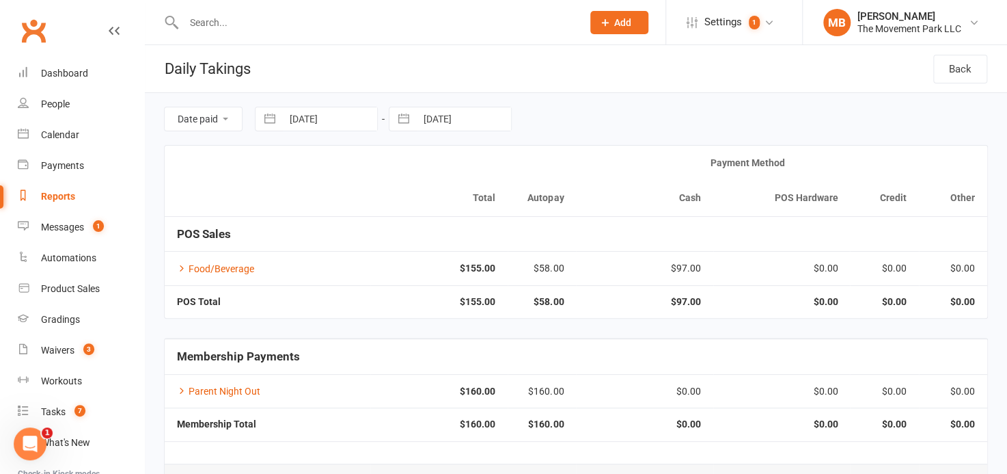
click at [262, 119] on button "button" at bounding box center [270, 118] width 25 height 23
select select "6"
select select "2025"
select select "7"
select select "2025"
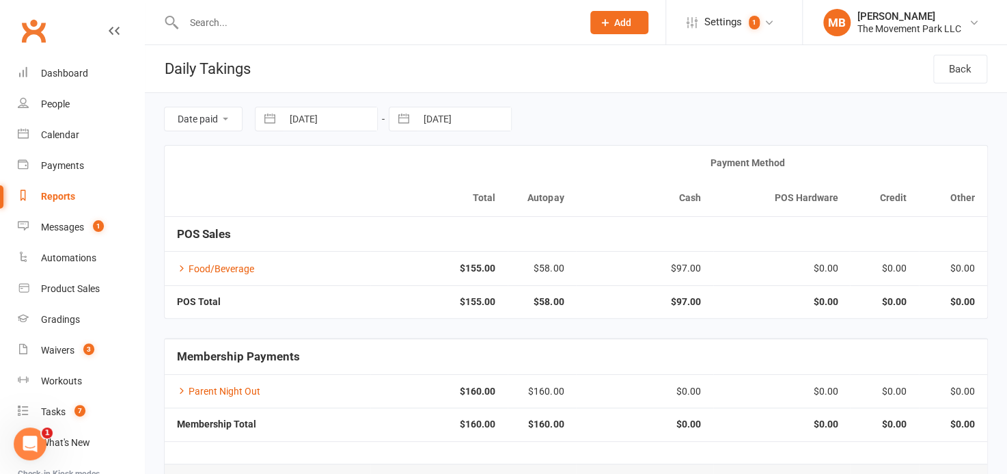
select select "8"
select select "2025"
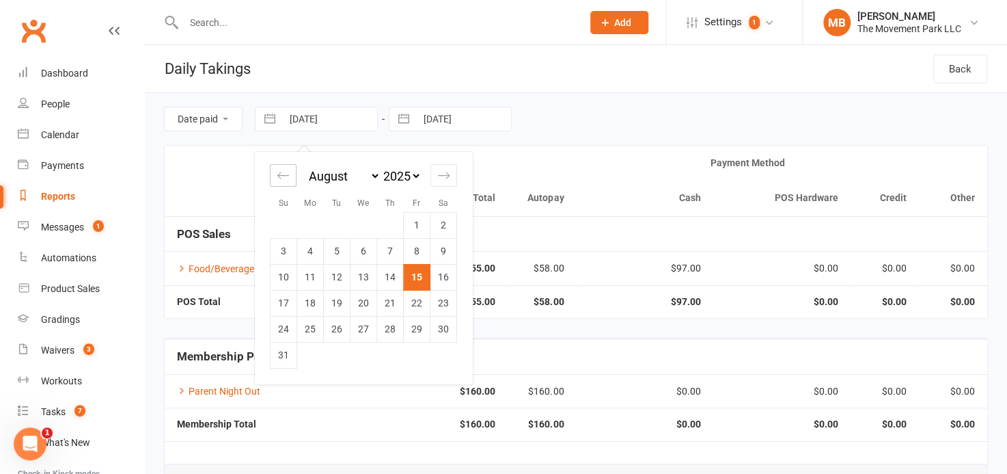
click at [282, 171] on icon "Move backward to switch to the previous month." at bounding box center [283, 175] width 13 height 13
select select "4"
select select "2025"
select select "5"
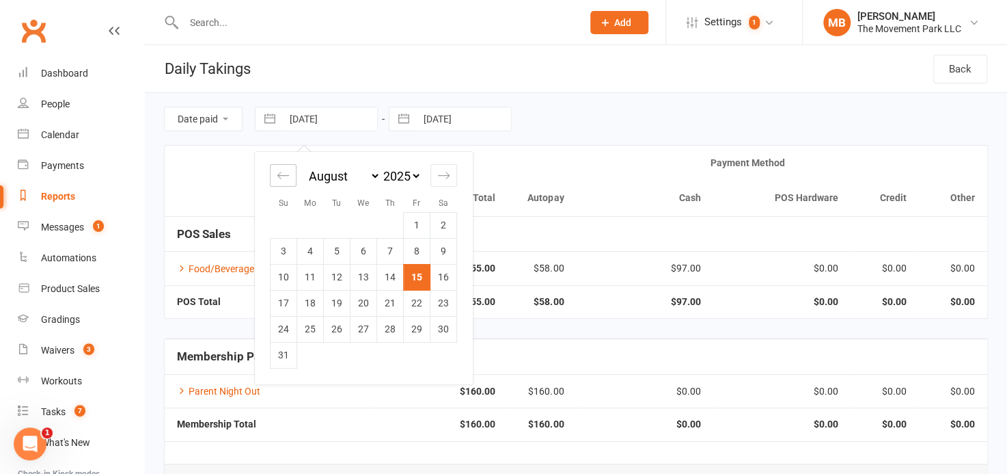
select select "2025"
click at [282, 171] on icon "Move backward to switch to the previous month." at bounding box center [283, 175] width 13 height 13
select select "3"
select select "2025"
click at [384, 217] on td "1" at bounding box center [390, 225] width 27 height 26
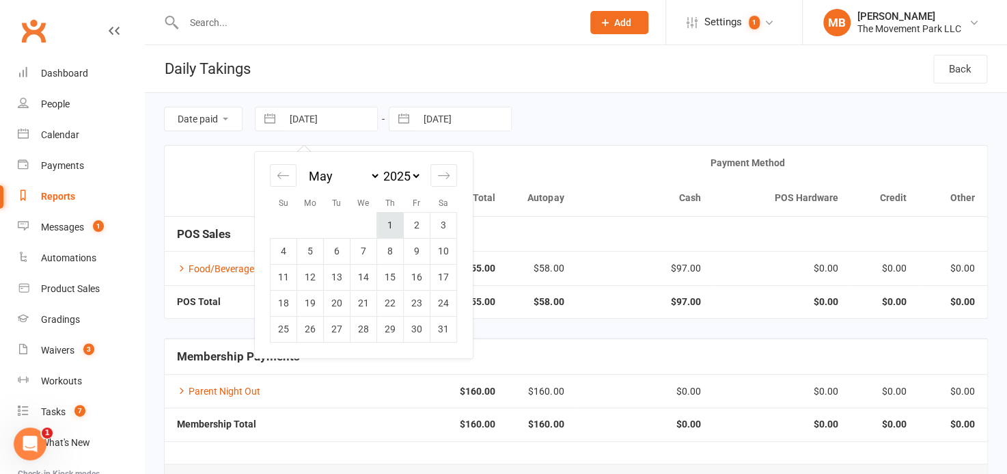
type input "01 May 2025"
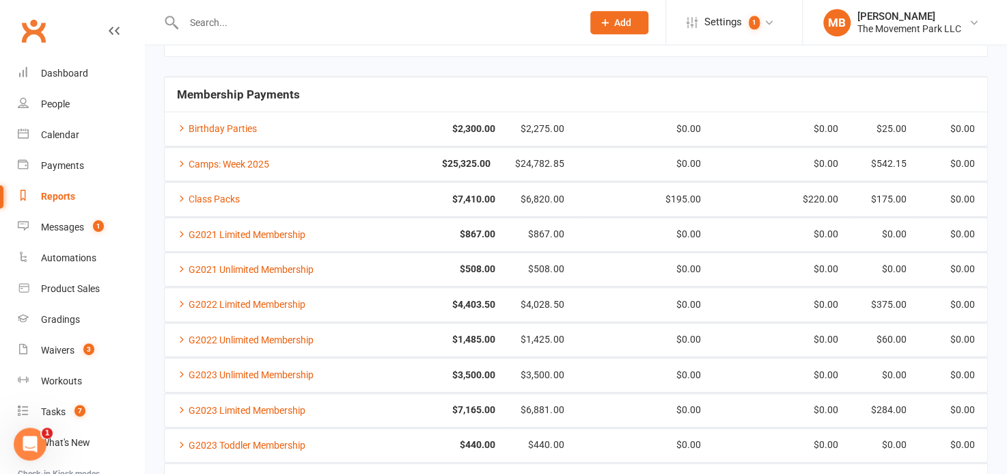
scroll to position [559, 0]
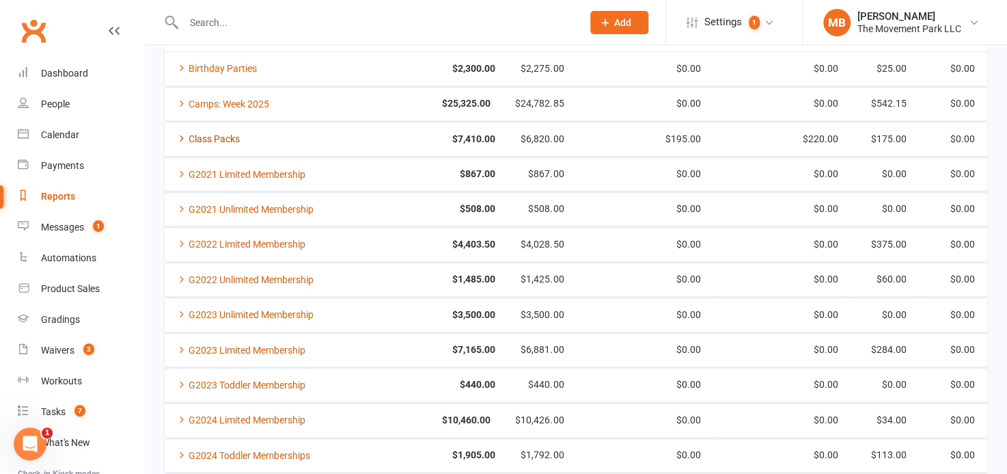
click at [177, 135] on icon at bounding box center [182, 138] width 10 height 10
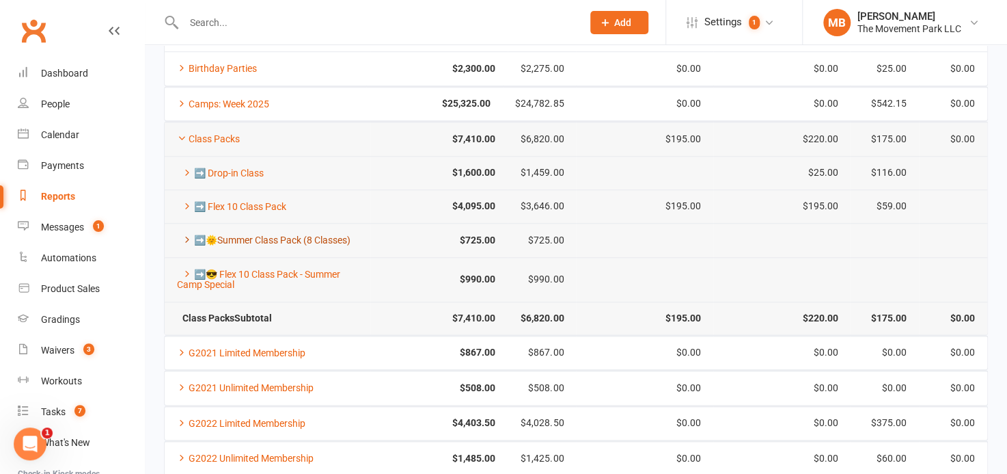
click at [340, 234] on link "➡️🌞Summer Class Pack (8 Classes)" at bounding box center [264, 239] width 174 height 11
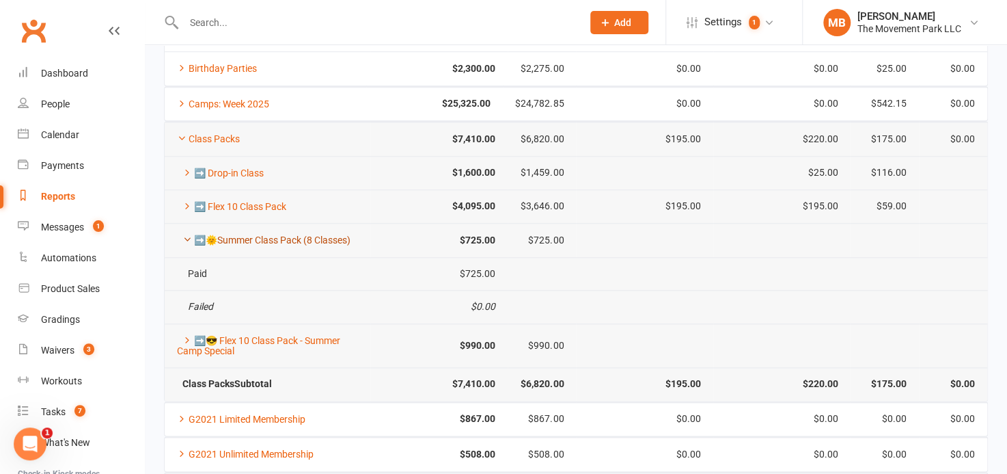
click at [184, 234] on icon at bounding box center [187, 239] width 10 height 10
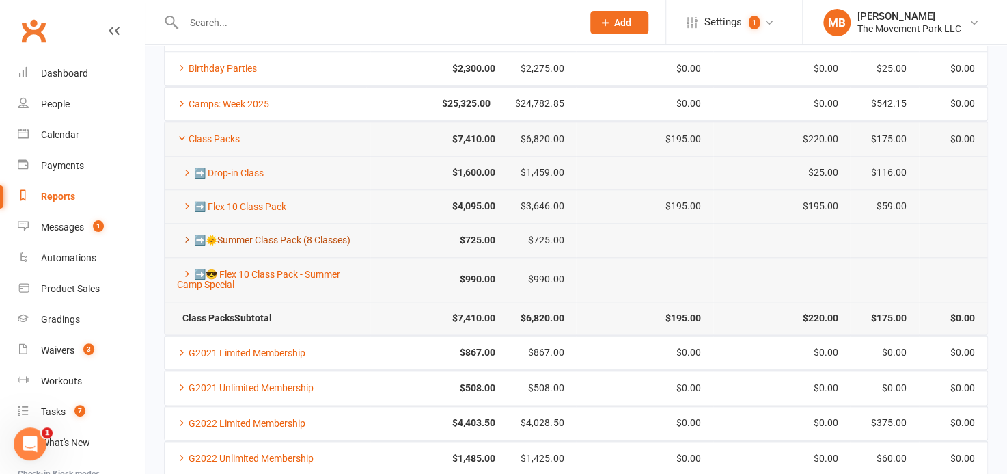
click at [239, 234] on link "➡️🌞Summer Class Pack (8 Classes)" at bounding box center [264, 239] width 174 height 11
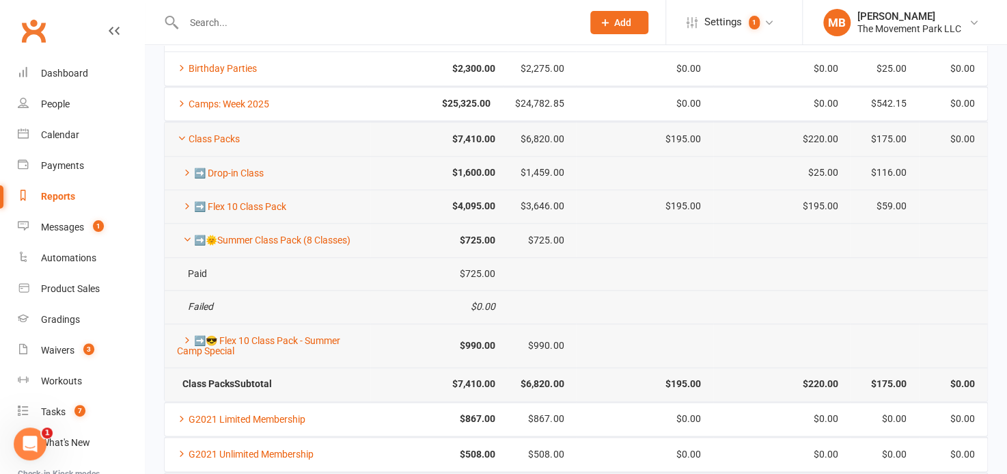
click at [61, 207] on link "Reports" at bounding box center [81, 196] width 126 height 31
select select "50"
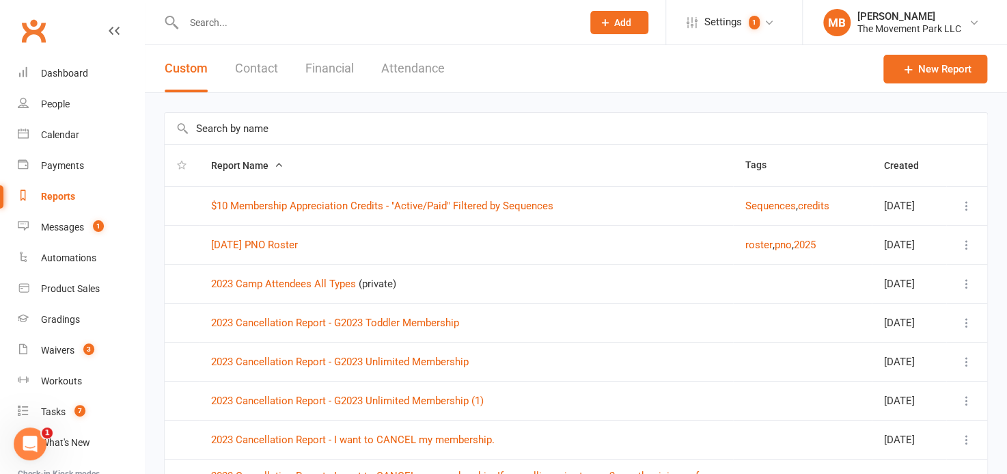
click at [426, 65] on button "Attendance" at bounding box center [413, 68] width 64 height 47
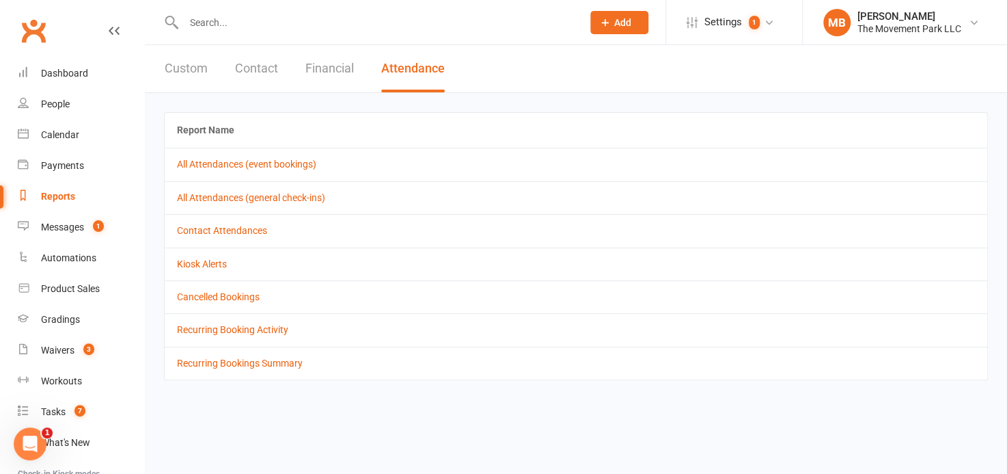
click at [725, 94] on div "Report Name All Attendances (event bookings) All Attendances (general check-ins…" at bounding box center [576, 246] width 862 height 306
click at [725, 27] on icon at bounding box center [769, 22] width 11 height 11
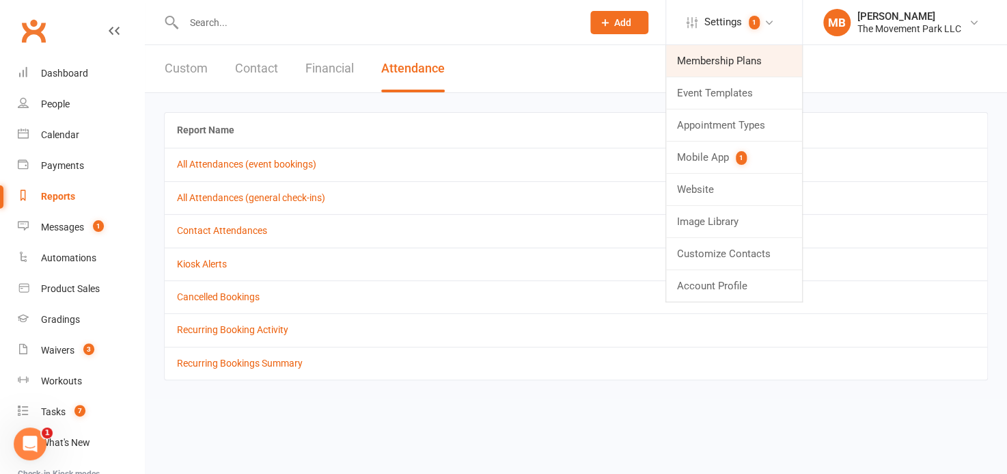
click at [725, 72] on link "Membership Plans" at bounding box center [734, 60] width 136 height 31
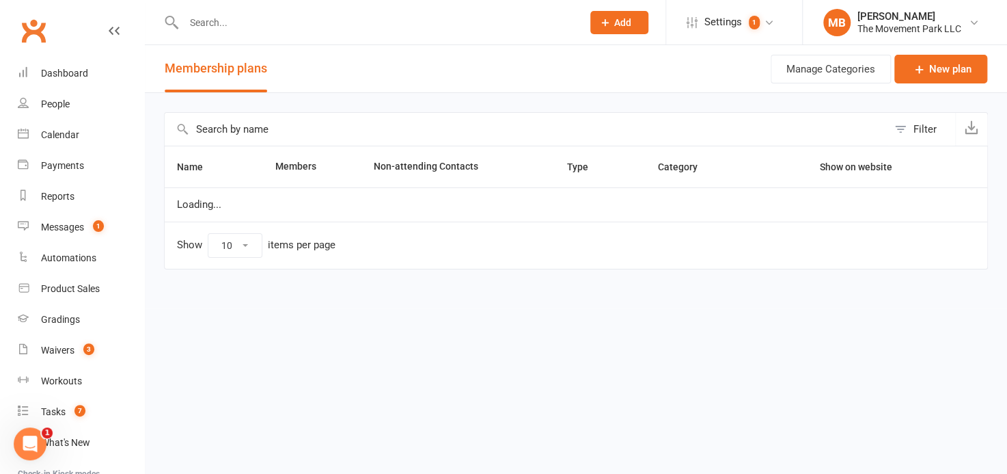
select select "100"
click at [277, 143] on input "text" at bounding box center [526, 129] width 723 height 33
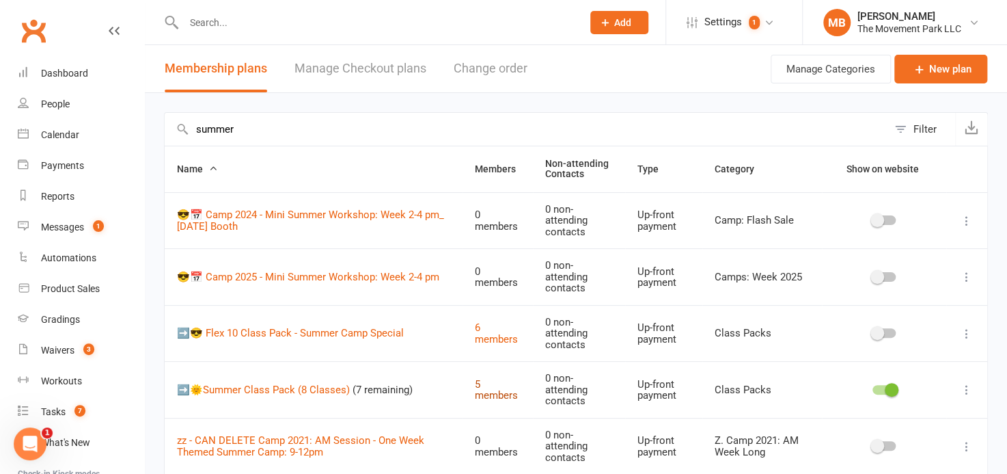
type input "summer"
click at [484, 398] on link "5 members" at bounding box center [496, 390] width 43 height 24
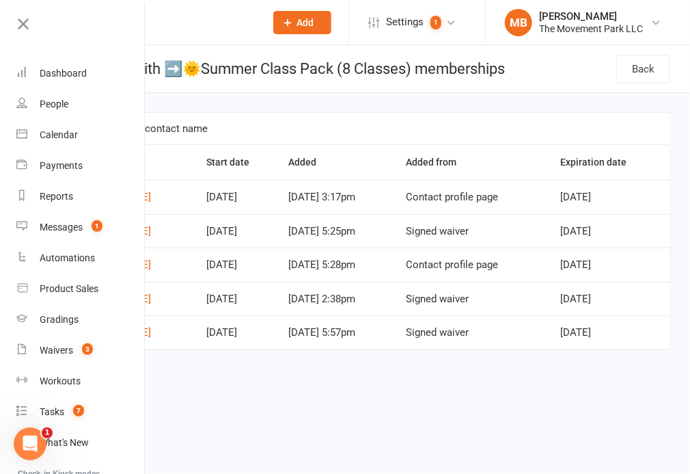
click at [184, 34] on div at bounding box center [161, 22] width 190 height 44
click at [213, 29] on input "text" at bounding box center [168, 22] width 175 height 19
click at [23, 21] on icon at bounding box center [23, 23] width 19 height 19
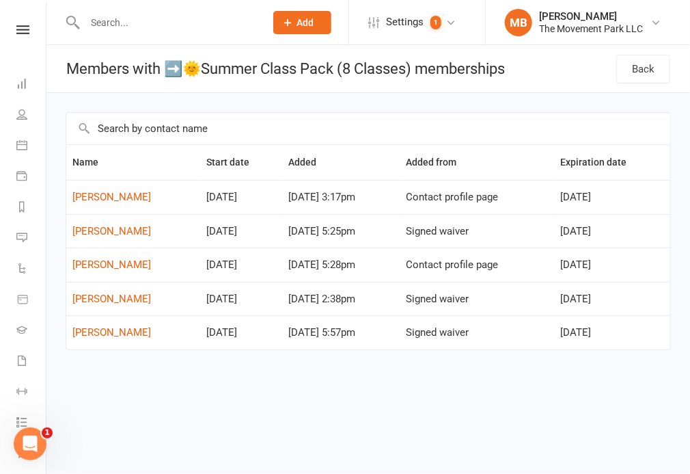
click at [134, 29] on input "text" at bounding box center [168, 22] width 175 height 19
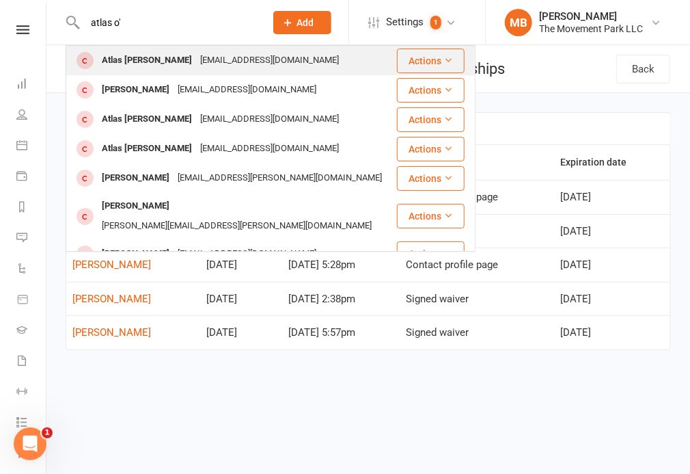
type input "atlas o'"
click at [238, 63] on div "kotoole321@gmail.com" at bounding box center [269, 61] width 147 height 20
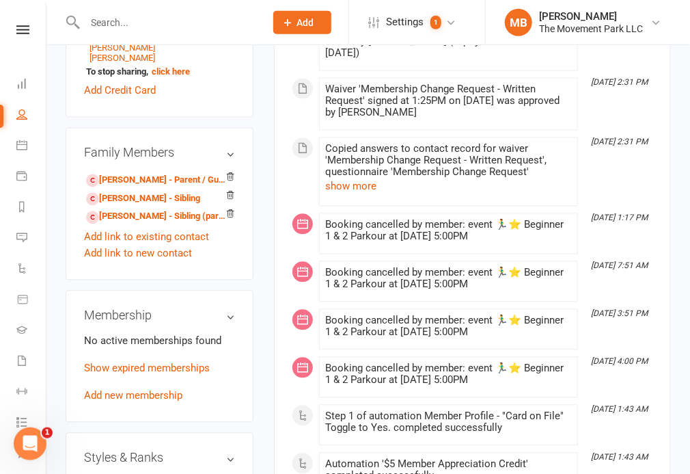
scroll to position [884, 0]
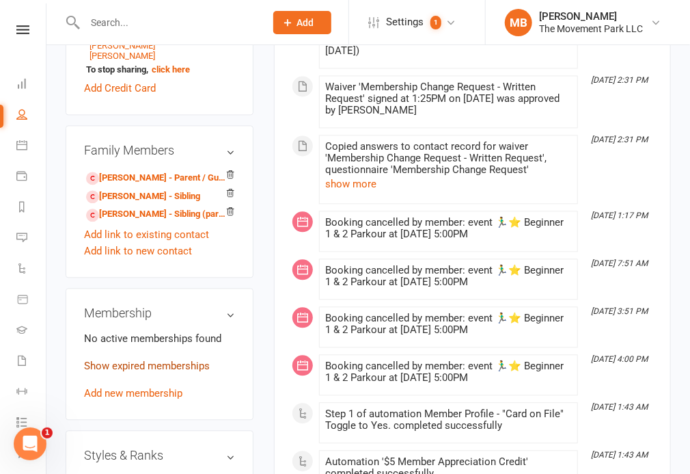
click at [154, 359] on link "Show expired memberships" at bounding box center [147, 365] width 126 height 12
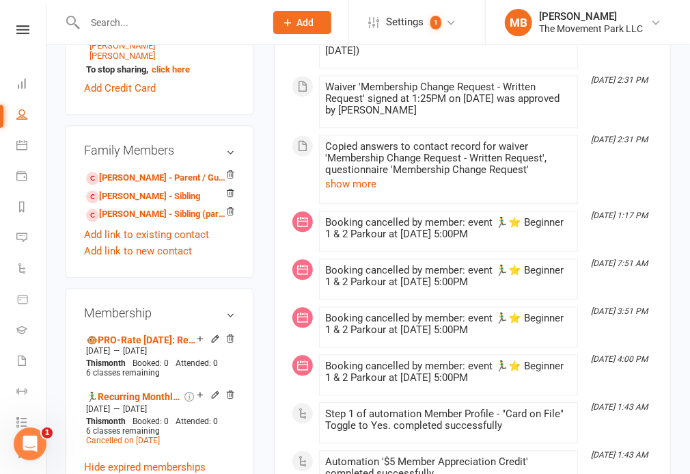
click at [191, 29] on input "text" at bounding box center [168, 22] width 175 height 19
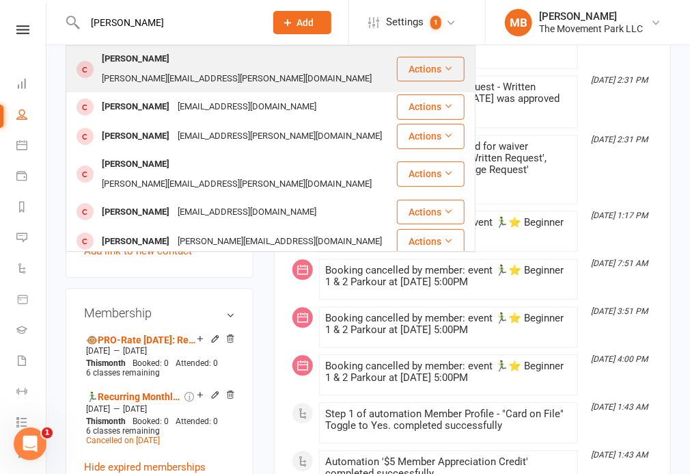
type input "bodhi rana"
click at [169, 69] on div "Julia.nault@gmail.com" at bounding box center [237, 79] width 278 height 20
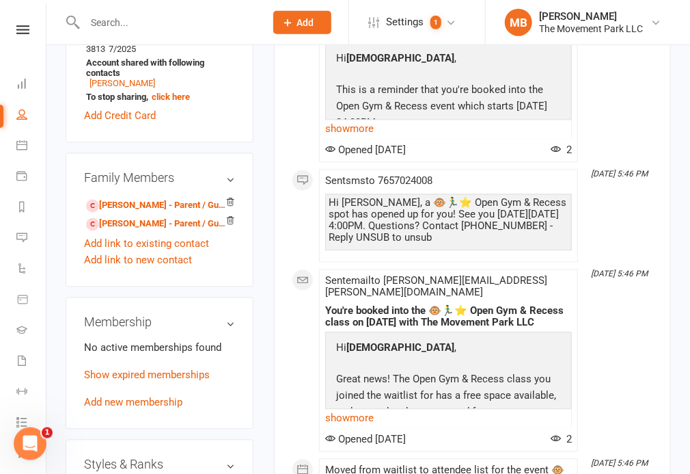
scroll to position [855, 0]
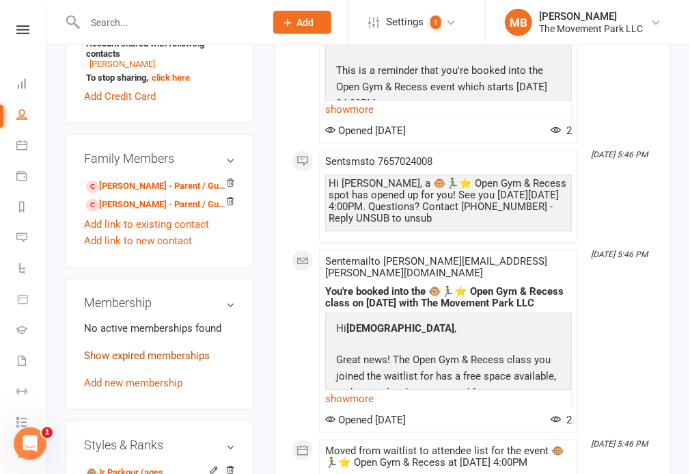
click at [149, 350] on link "Show expired memberships" at bounding box center [147, 356] width 126 height 12
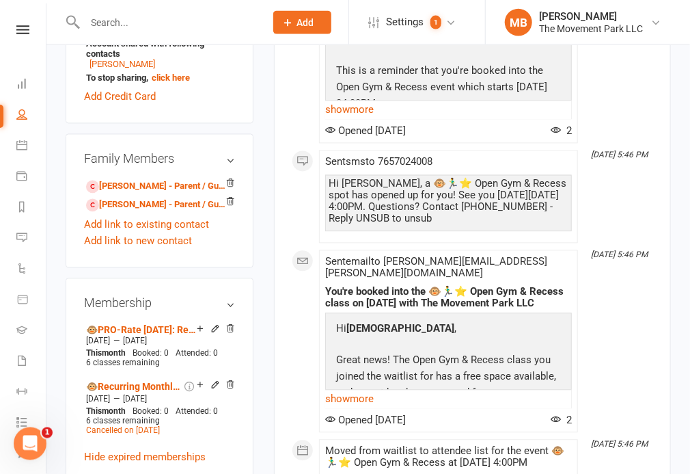
click at [158, 26] on input "text" at bounding box center [168, 22] width 175 height 19
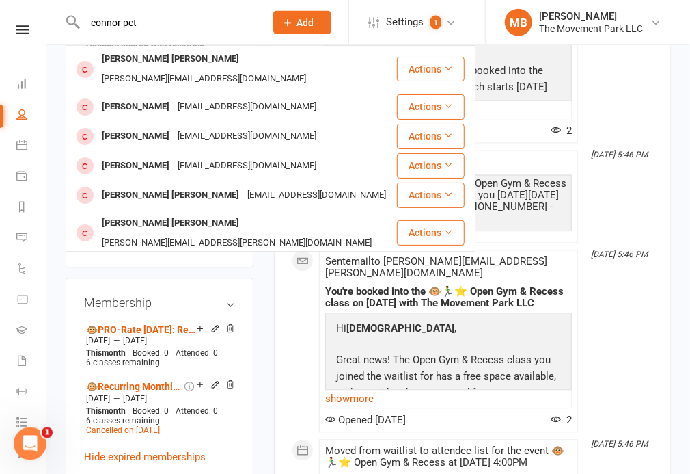
type input "connor pet"
click at [159, 61] on div "Connor Petitt" at bounding box center [171, 59] width 146 height 20
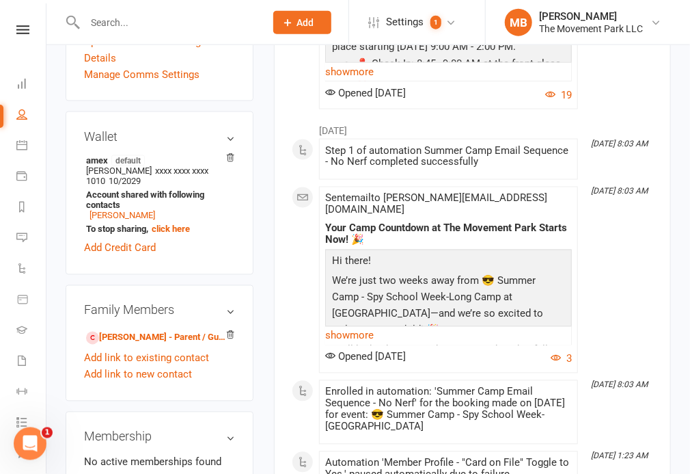
scroll to position [808, 0]
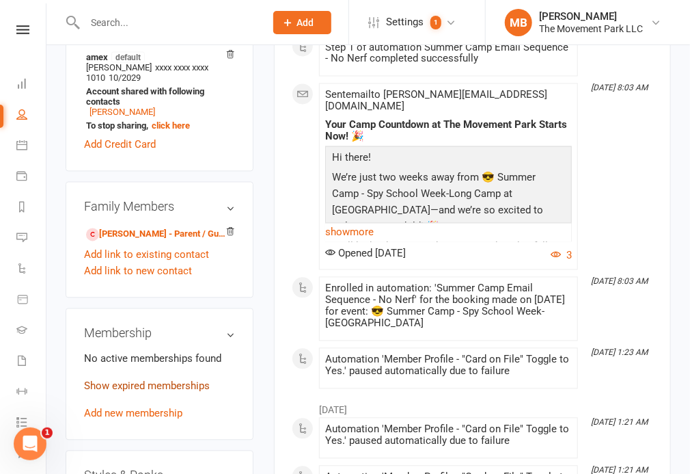
click at [190, 380] on link "Show expired memberships" at bounding box center [147, 386] width 126 height 12
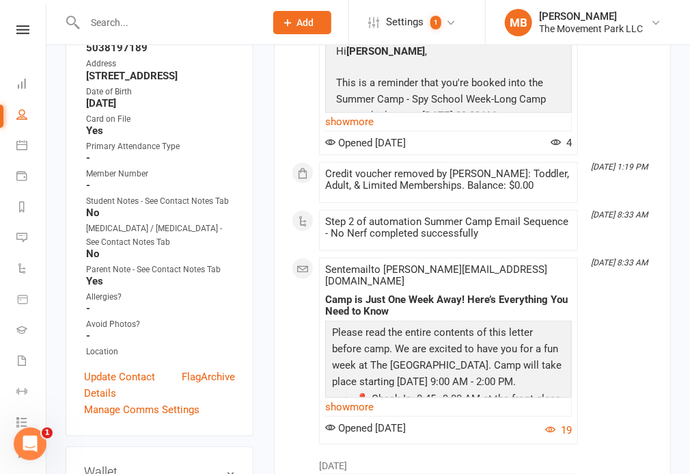
scroll to position [0, 0]
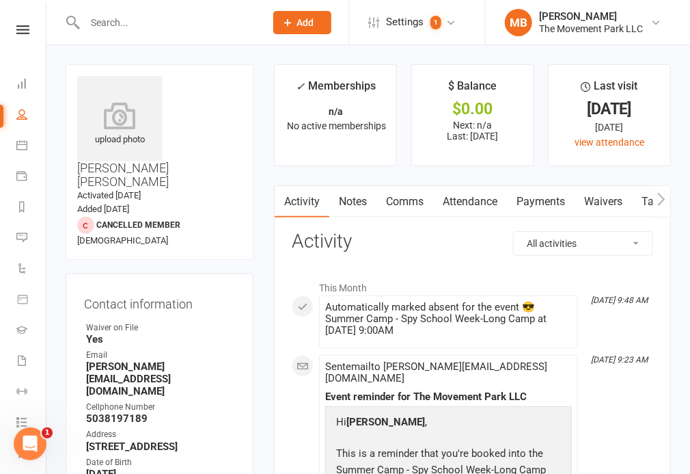
click at [213, 23] on input "text" at bounding box center [168, 22] width 175 height 19
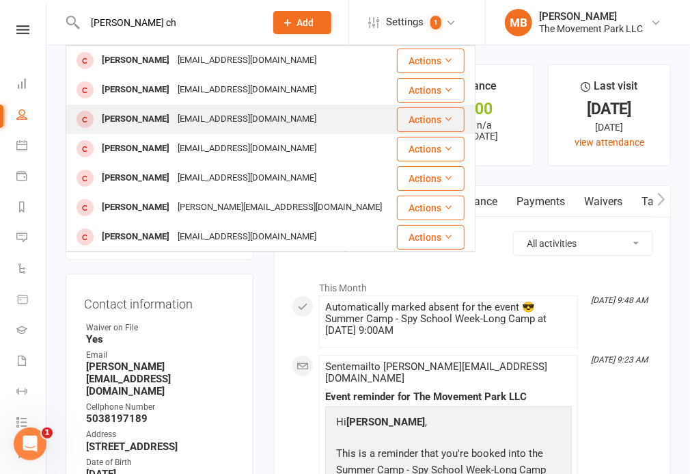
type input "eli ch"
click at [261, 115] on div "[EMAIL_ADDRESS][DOMAIN_NAME]" at bounding box center [247, 119] width 147 height 20
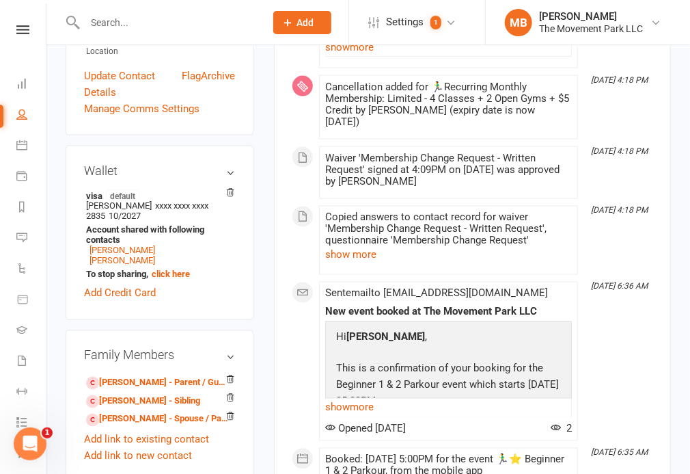
scroll to position [942, 0]
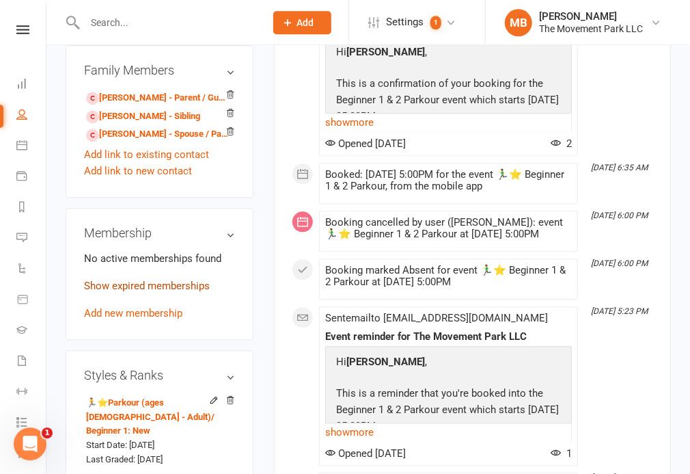
click at [166, 279] on link "Show expired memberships" at bounding box center [147, 285] width 126 height 12
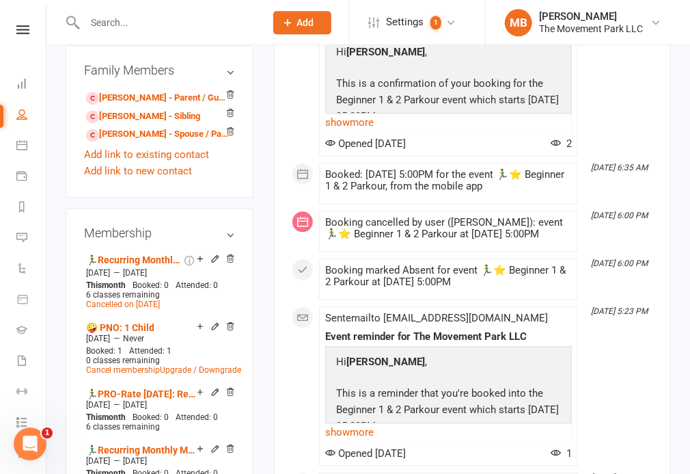
click at [170, 22] on input "text" at bounding box center [168, 22] width 175 height 19
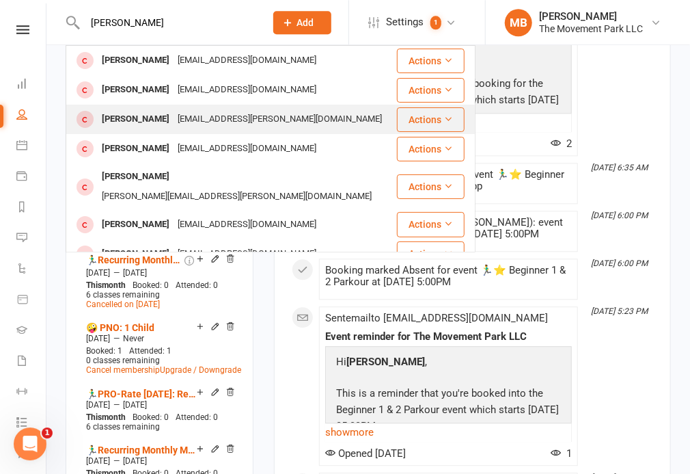
type input "ellis"
click at [183, 124] on div "find.lugo@gmail.com" at bounding box center [280, 119] width 212 height 20
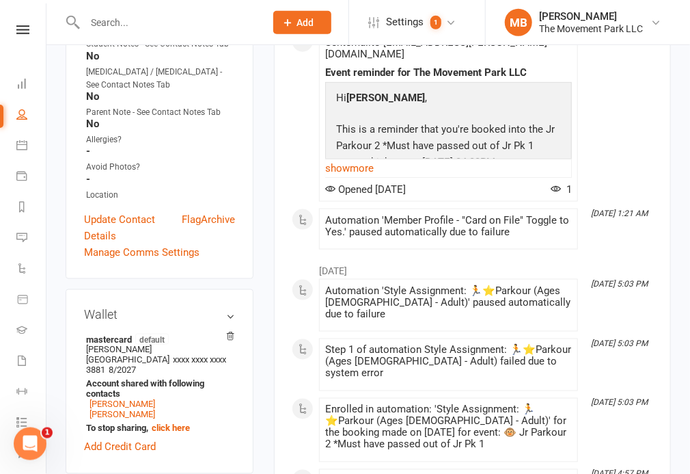
scroll to position [863, 0]
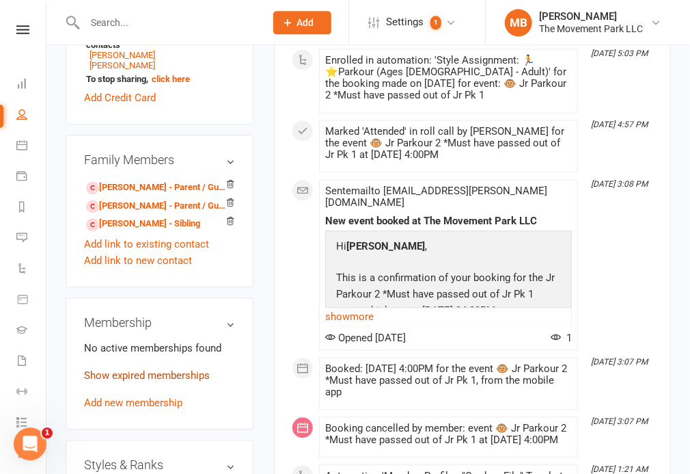
click at [169, 369] on link "Show expired memberships" at bounding box center [147, 375] width 126 height 12
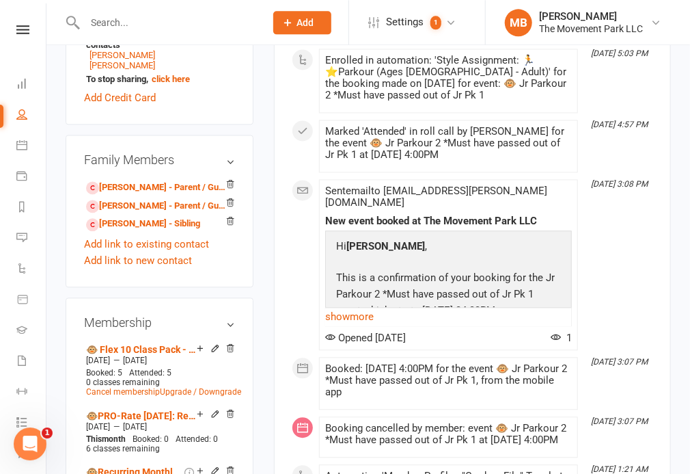
click at [154, 30] on input "text" at bounding box center [168, 22] width 175 height 19
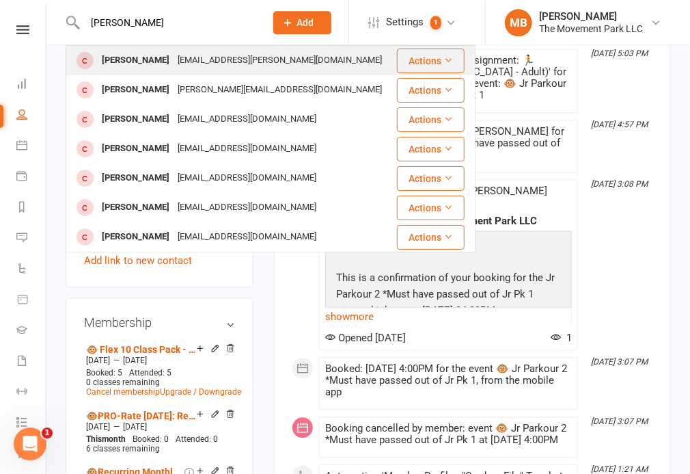
type input "emma edge"
click at [152, 66] on div "[PERSON_NAME]" at bounding box center [136, 61] width 76 height 20
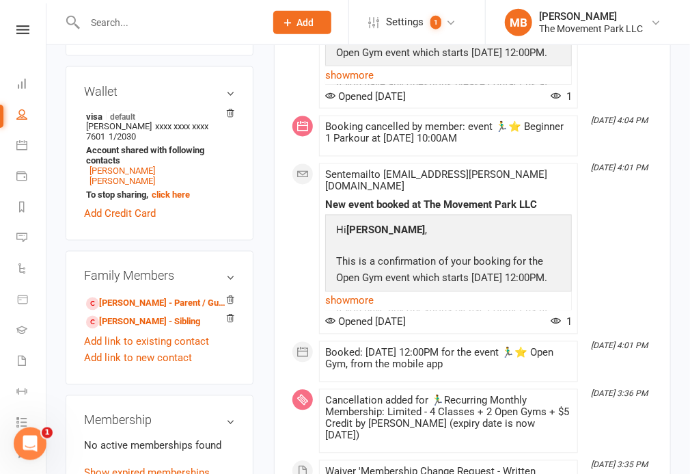
scroll to position [907, 0]
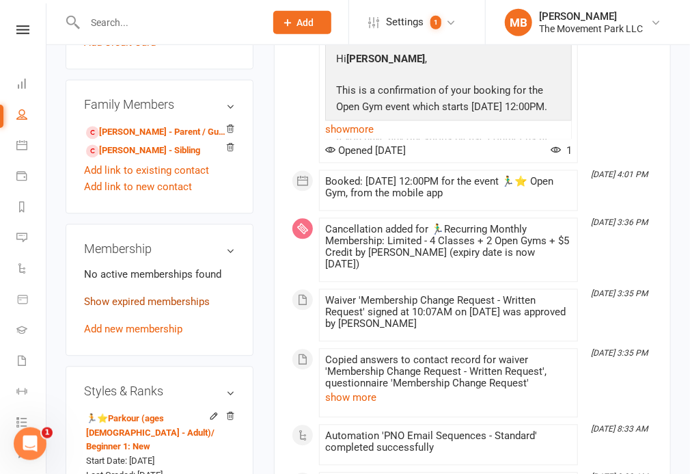
click at [167, 296] on link "Show expired memberships" at bounding box center [147, 302] width 126 height 12
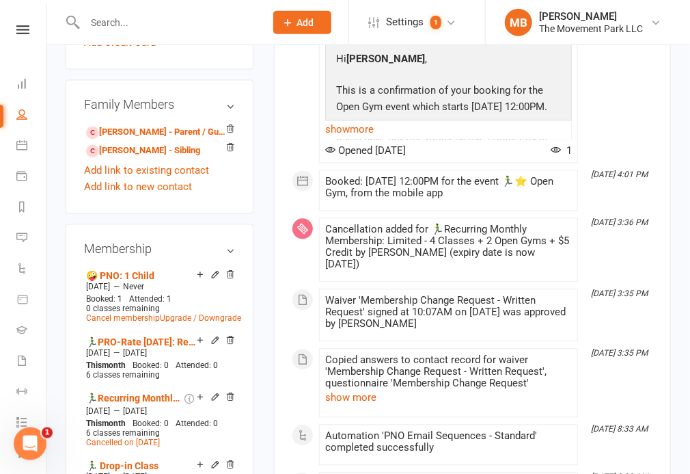
click at [133, 23] on input "text" at bounding box center [168, 22] width 175 height 19
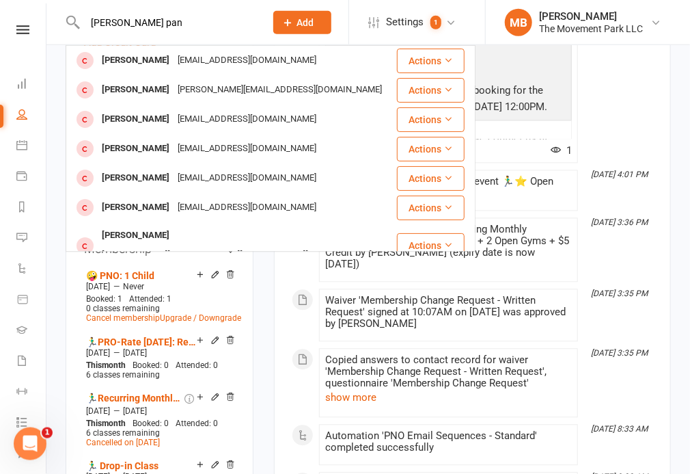
type input "felix pan"
click at [174, 54] on div "wanglingping@gmail.com" at bounding box center [247, 61] width 147 height 20
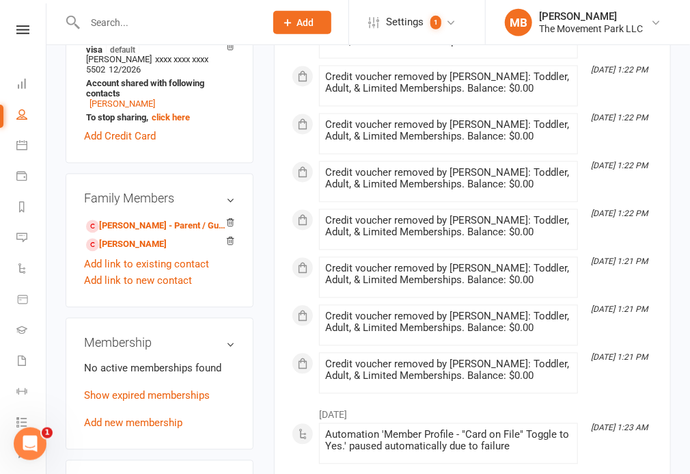
scroll to position [820, 0]
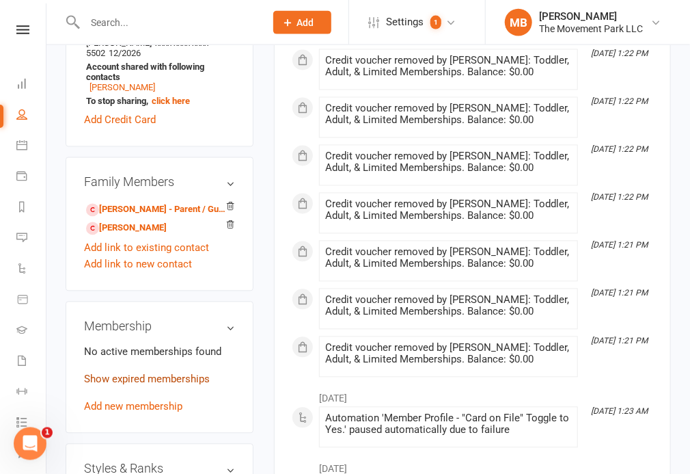
click at [180, 373] on link "Show expired memberships" at bounding box center [147, 379] width 126 height 12
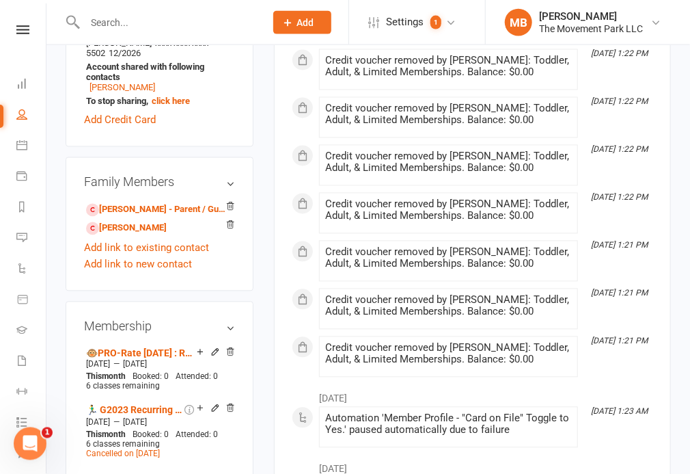
click at [152, 31] on input "text" at bounding box center [168, 22] width 175 height 19
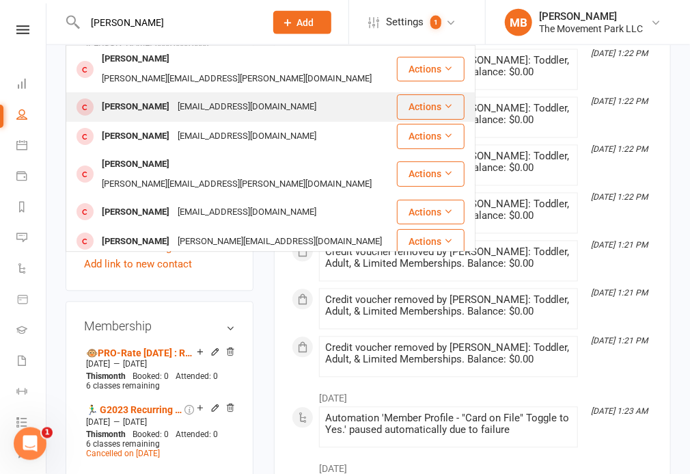
type input "gabriel ay"
click at [187, 97] on div "dapsymegzy@gmail.com" at bounding box center [247, 107] width 147 height 20
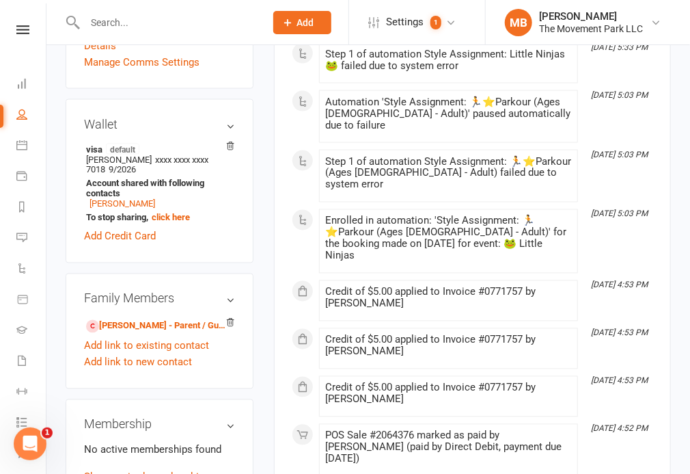
scroll to position [694, 0]
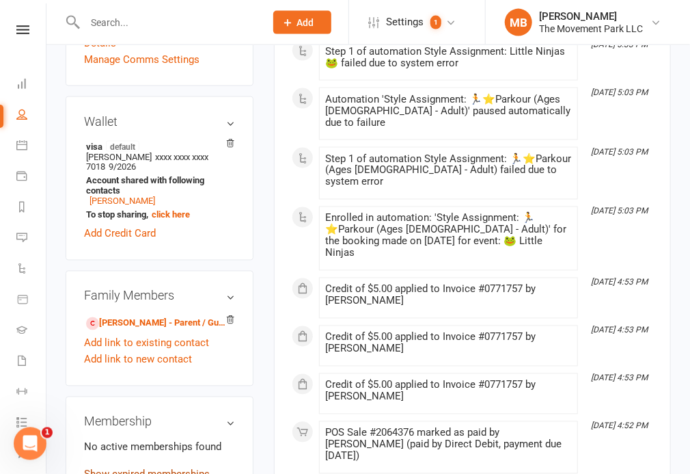
click at [203, 468] on link "Show expired memberships" at bounding box center [147, 474] width 126 height 12
click at [141, 27] on input "text" at bounding box center [168, 22] width 175 height 19
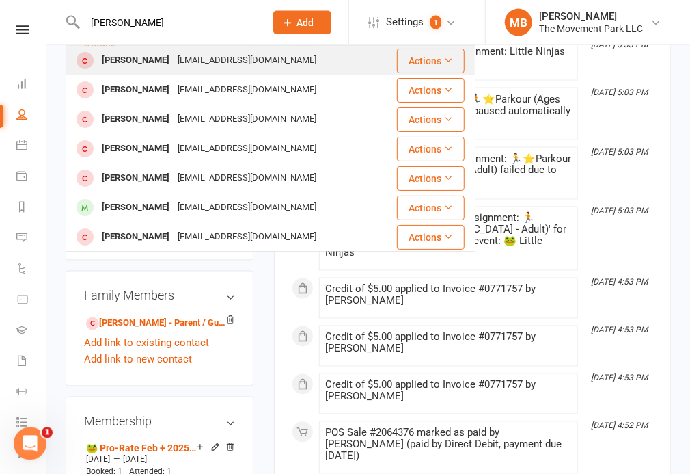
type input "henry gra"
click at [174, 57] on div "kayci007@mac.com" at bounding box center [247, 61] width 147 height 20
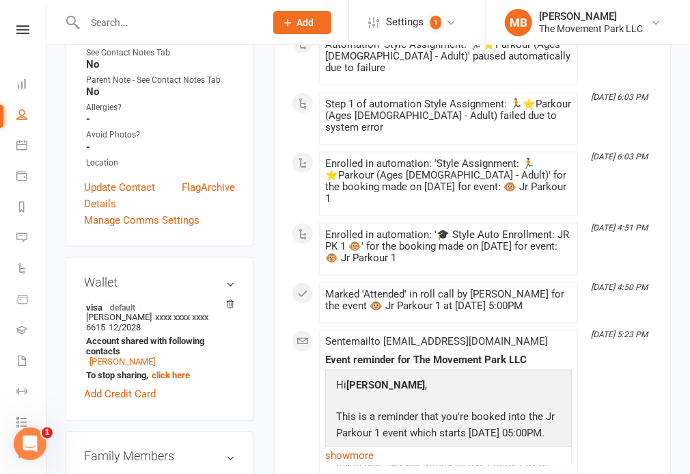
scroll to position [753, 0]
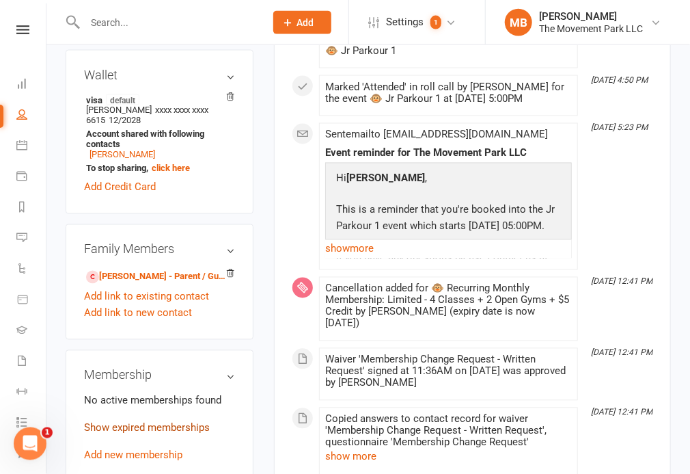
click at [154, 422] on link "Show expired memberships" at bounding box center [147, 428] width 126 height 12
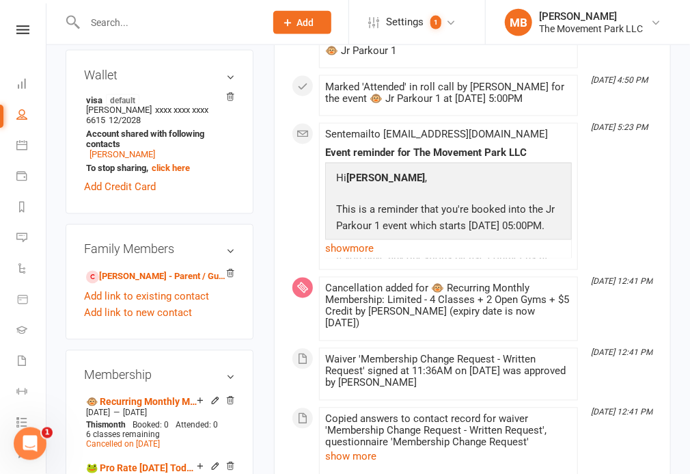
click at [141, 20] on input "text" at bounding box center [168, 22] width 175 height 19
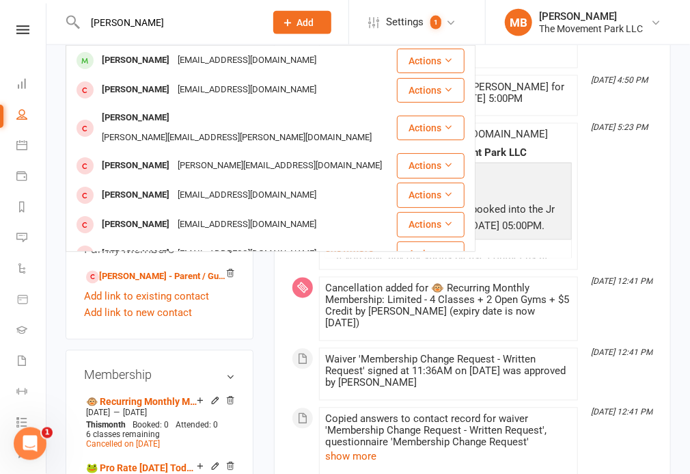
type input "holly mathia"
click at [145, 55] on div "Holly Mathias" at bounding box center [136, 61] width 76 height 20
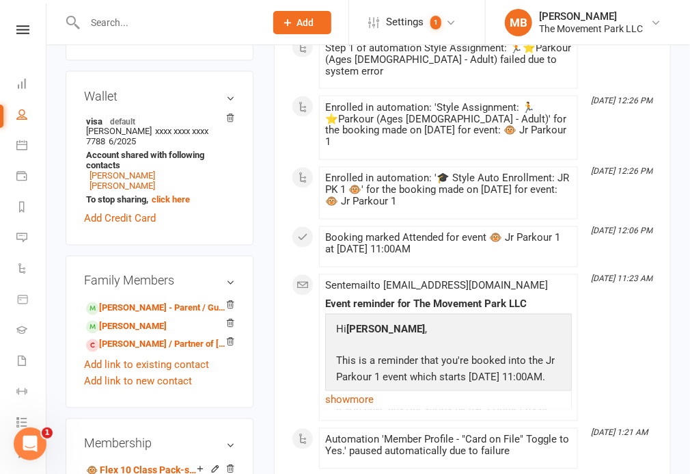
scroll to position [761, 0]
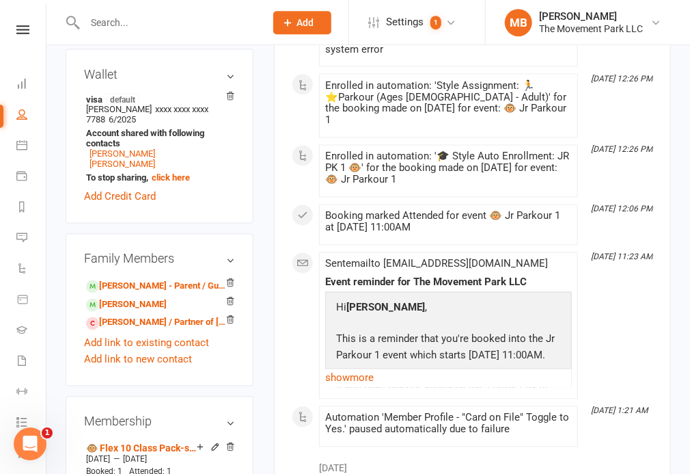
click at [225, 13] on input "text" at bounding box center [168, 22] width 175 height 19
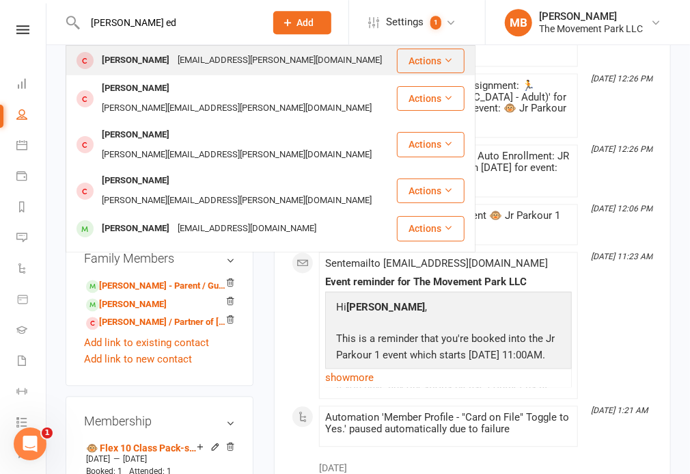
type input "julia ed"
click at [223, 60] on div "[EMAIL_ADDRESS][PERSON_NAME][DOMAIN_NAME]" at bounding box center [280, 61] width 212 height 20
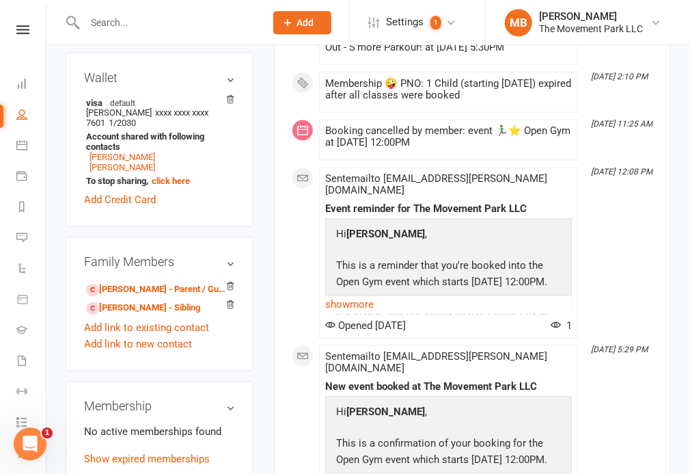
scroll to position [756, 0]
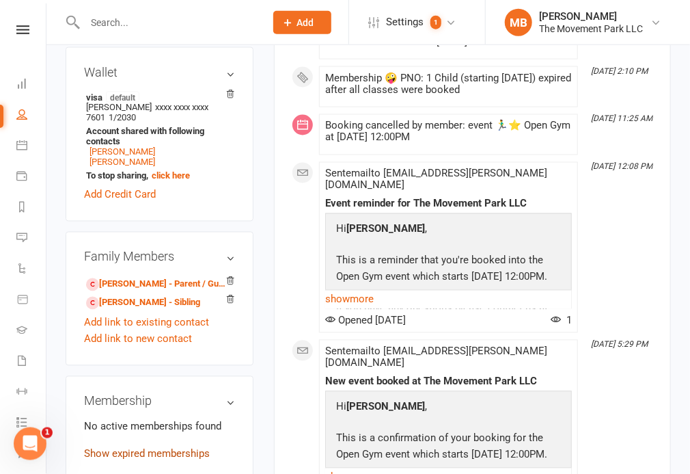
click at [150, 448] on link "Show expired memberships" at bounding box center [147, 454] width 126 height 12
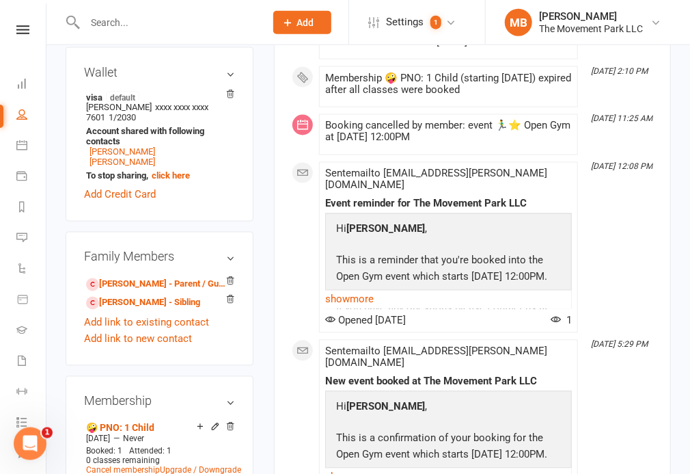
click at [151, 20] on input "text" at bounding box center [168, 22] width 175 height 19
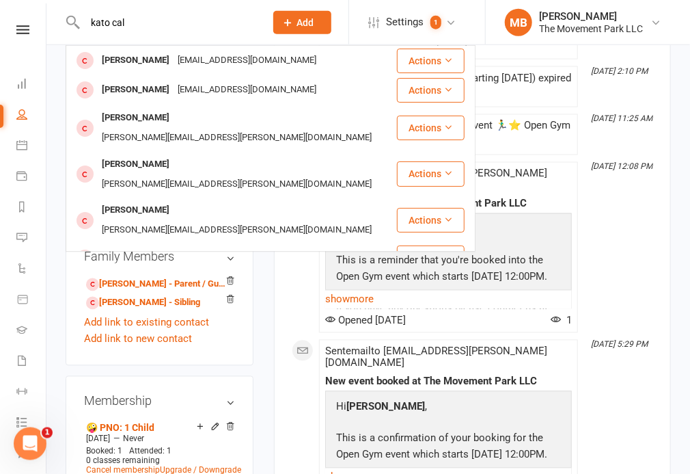
type input "kato cal"
click at [190, 55] on div "lnzcale@gmail.com" at bounding box center [247, 61] width 147 height 20
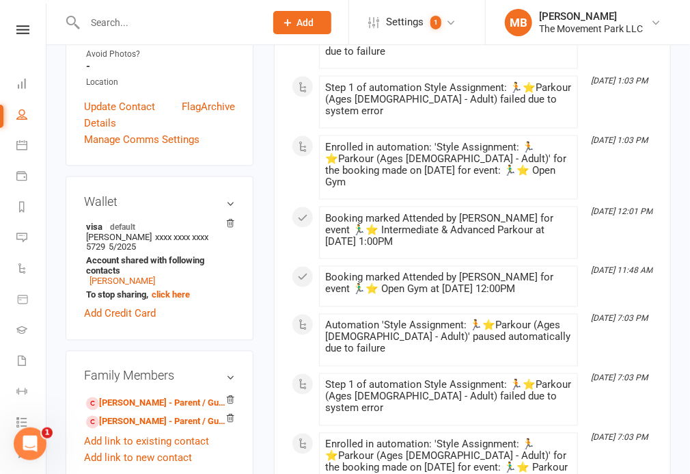
scroll to position [797, 0]
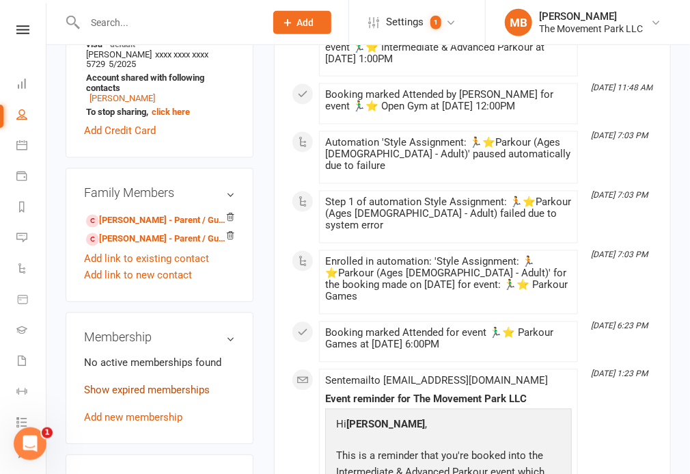
click at [171, 384] on link "Show expired memberships" at bounding box center [147, 390] width 126 height 12
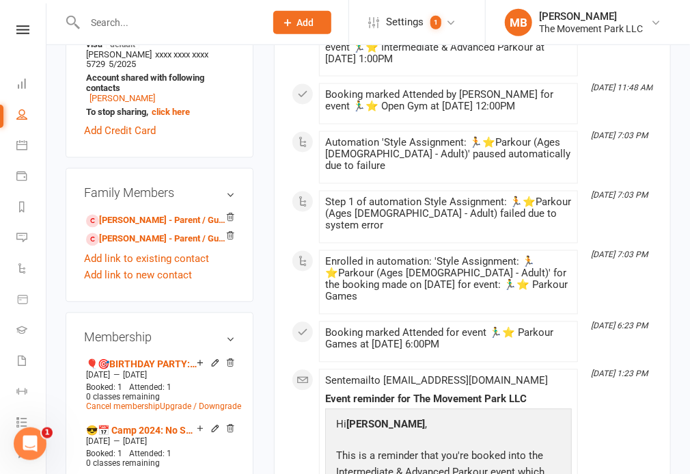
click at [185, 20] on input "text" at bounding box center [168, 22] width 175 height 19
click at [199, 21] on input "text" at bounding box center [168, 22] width 175 height 19
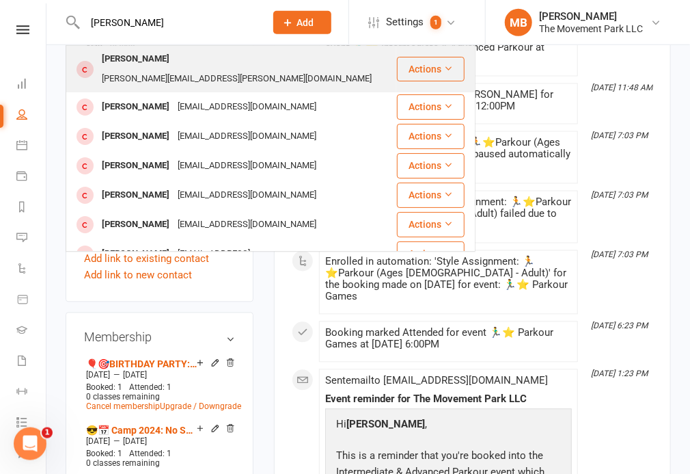
type input "rosalyn"
click at [187, 69] on div "tamara.schneiderman@gmail.com" at bounding box center [237, 79] width 278 height 20
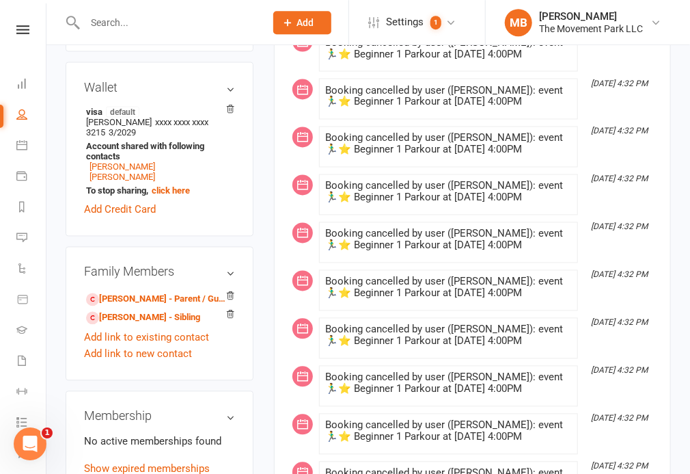
scroll to position [812, 0]
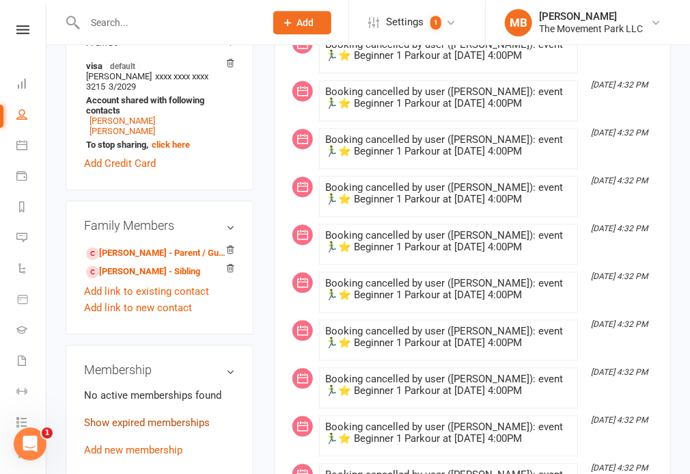
click at [122, 416] on link "Show expired memberships" at bounding box center [147, 422] width 126 height 12
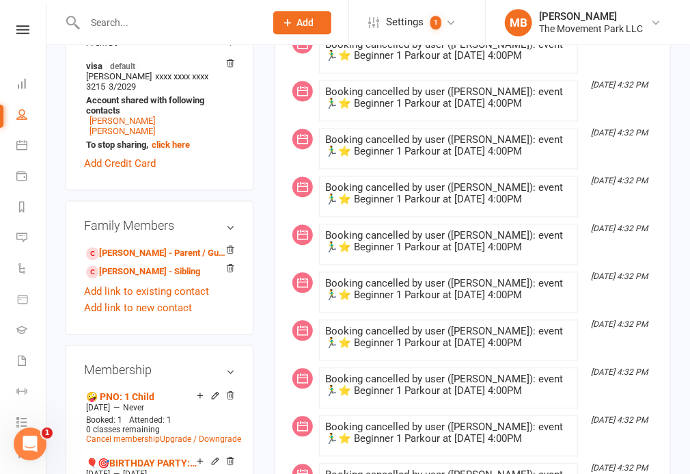
click at [137, 16] on input "text" at bounding box center [168, 22] width 175 height 19
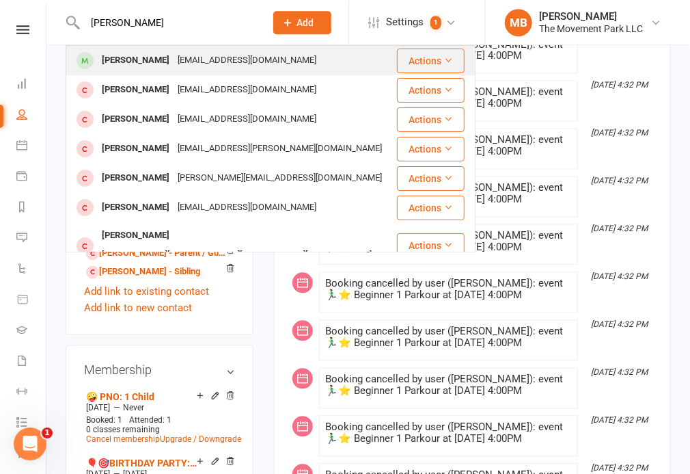
type input "sam smith"
click at [146, 49] on div "Sam Smith kaitmorgan@gmail.com" at bounding box center [231, 60] width 329 height 28
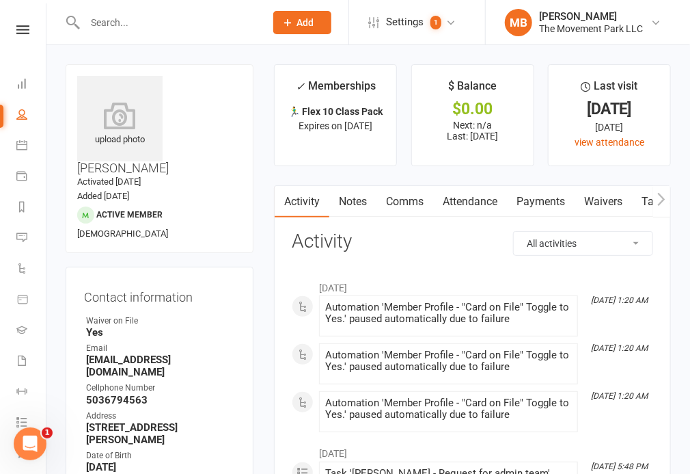
click at [147, 22] on input "text" at bounding box center [168, 22] width 175 height 19
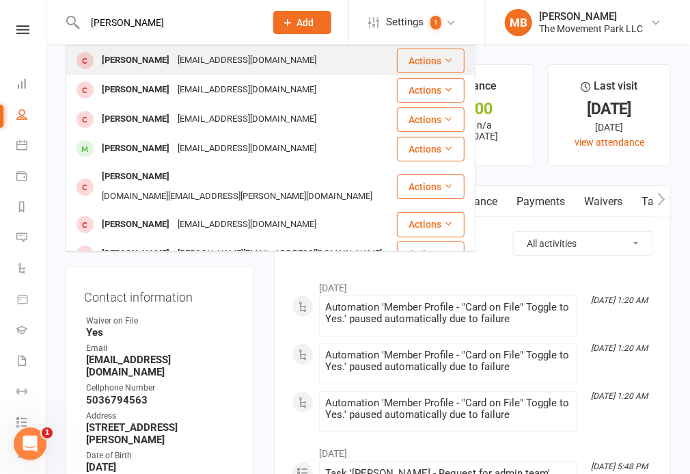
type input "sasha kimb"
click at [174, 66] on div "kaytlinkimball@gmail.com" at bounding box center [247, 61] width 147 height 20
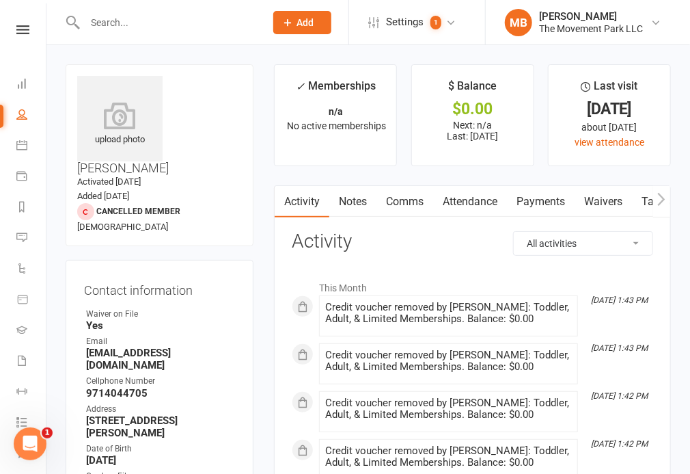
scroll to position [588, 0]
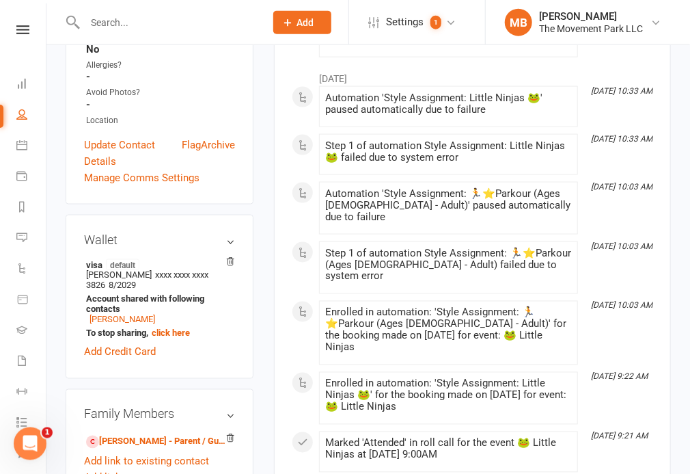
click at [165, 21] on input "text" at bounding box center [168, 22] width 175 height 19
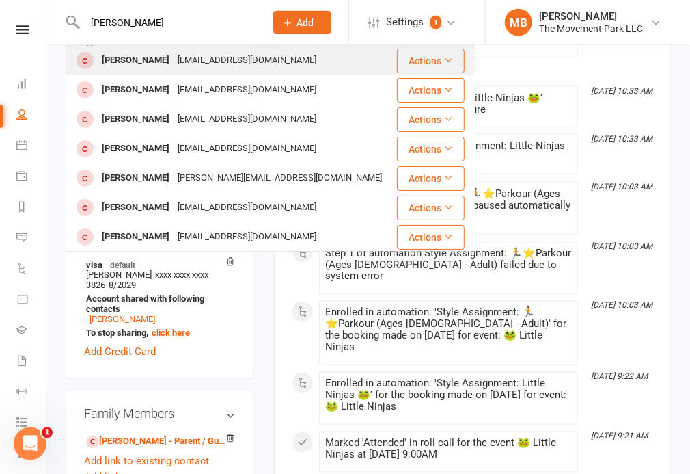
type input "shaelyn"
click at [245, 62] on div "kotoole321@gmail.com" at bounding box center [247, 61] width 147 height 20
